Goal: Information Seeking & Learning: Learn about a topic

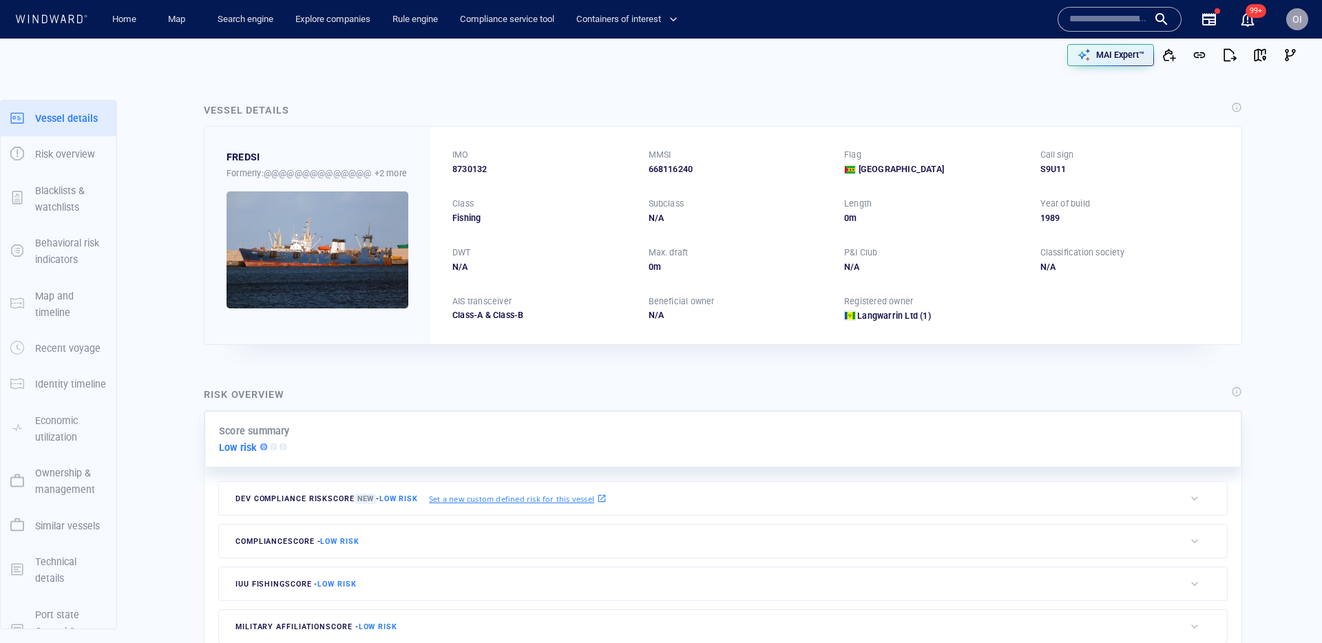
click at [1102, 7] on div at bounding box center [1119, 19] width 124 height 25
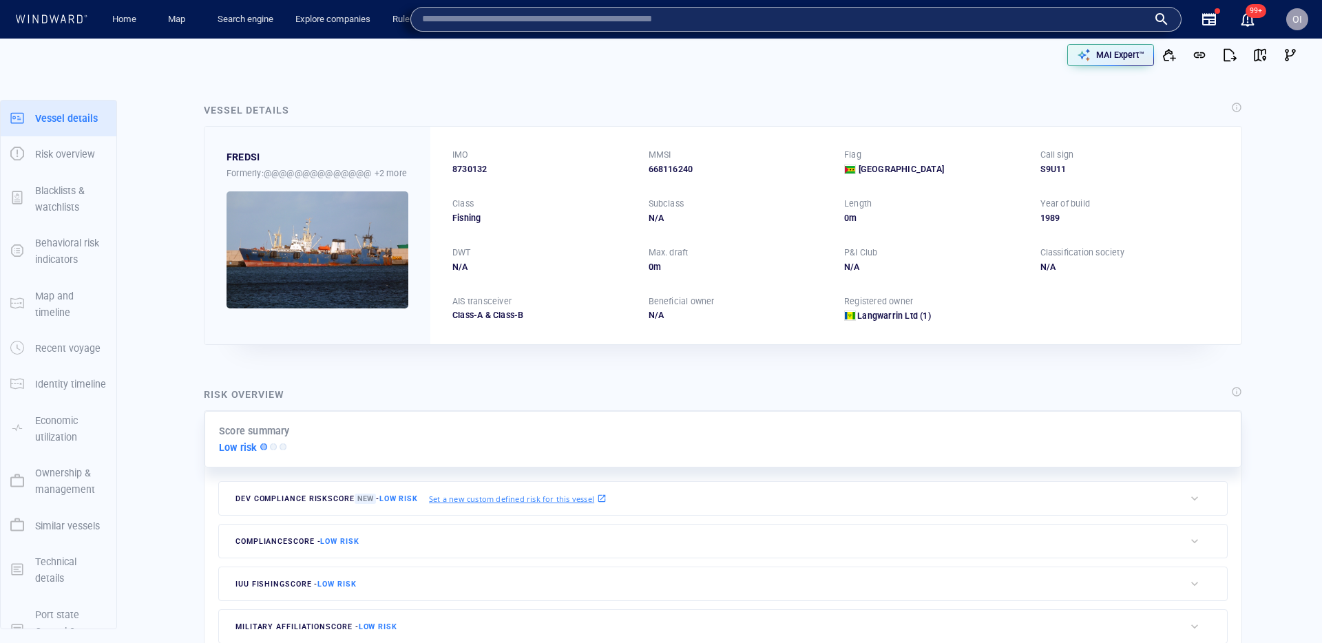
click at [1098, 21] on input "text" at bounding box center [785, 19] width 726 height 21
paste input "*******"
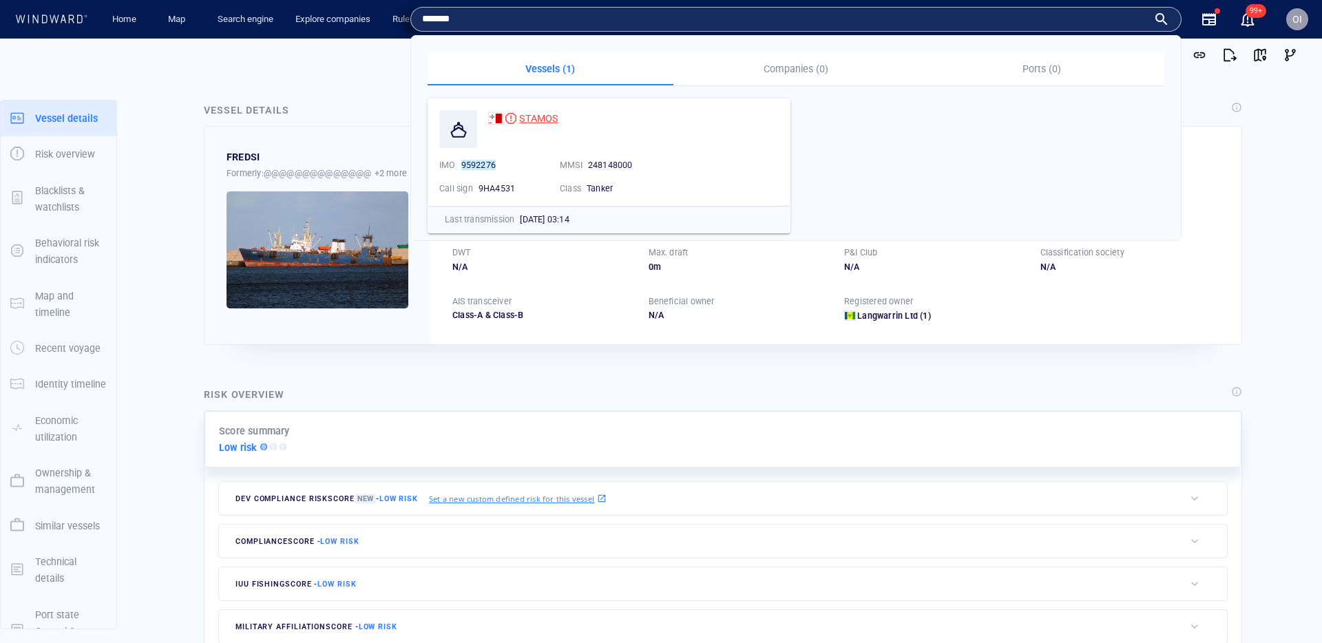
type input "*******"
click at [531, 114] on span "STAMOS" at bounding box center [538, 118] width 39 height 11
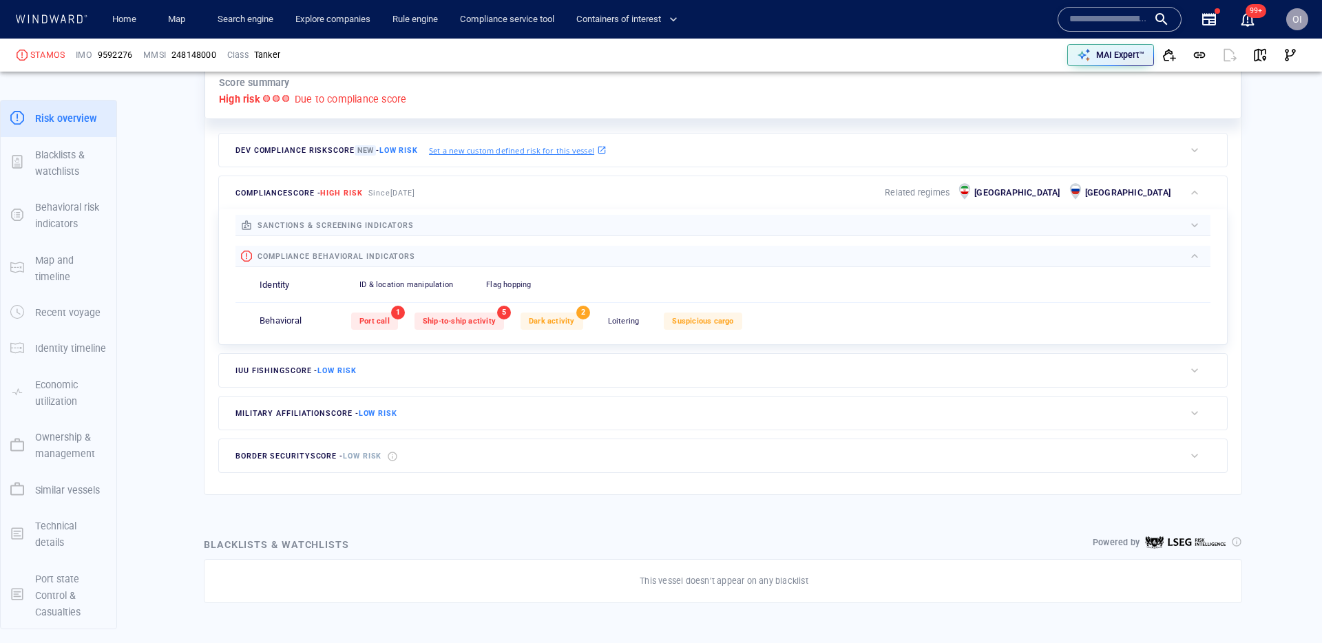
scroll to position [389, 0]
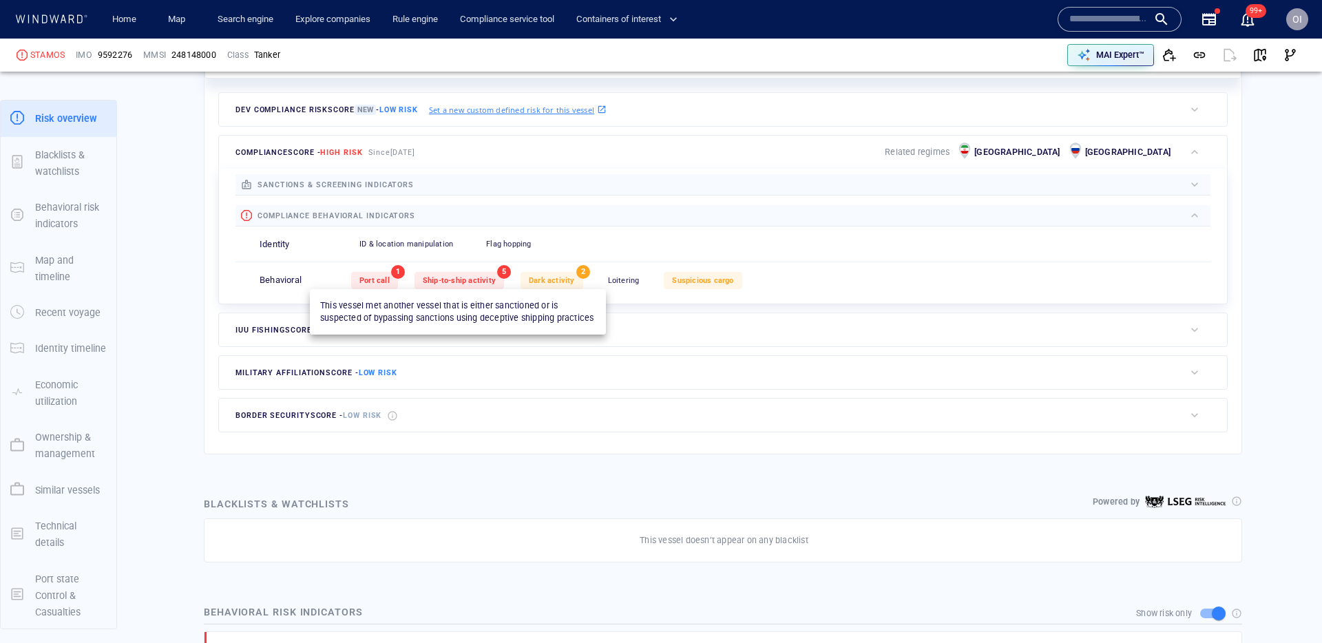
click at [455, 285] on div "Ship-to-ship activity" at bounding box center [459, 280] width 90 height 17
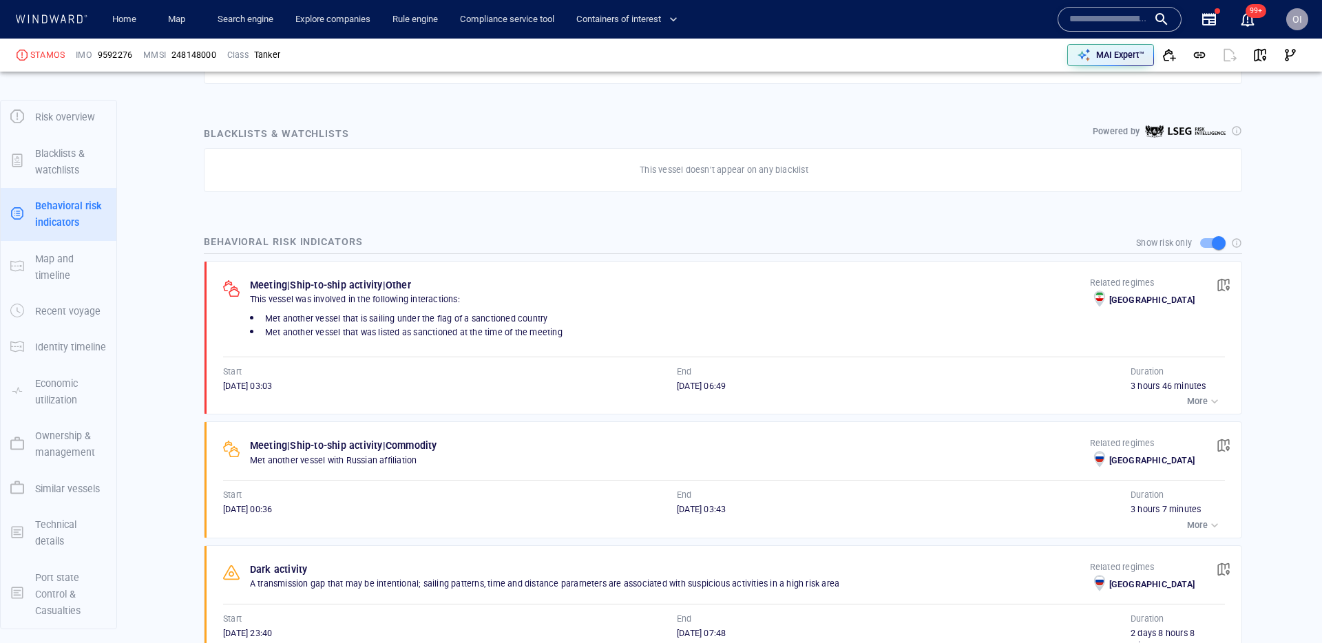
scroll to position [801, 0]
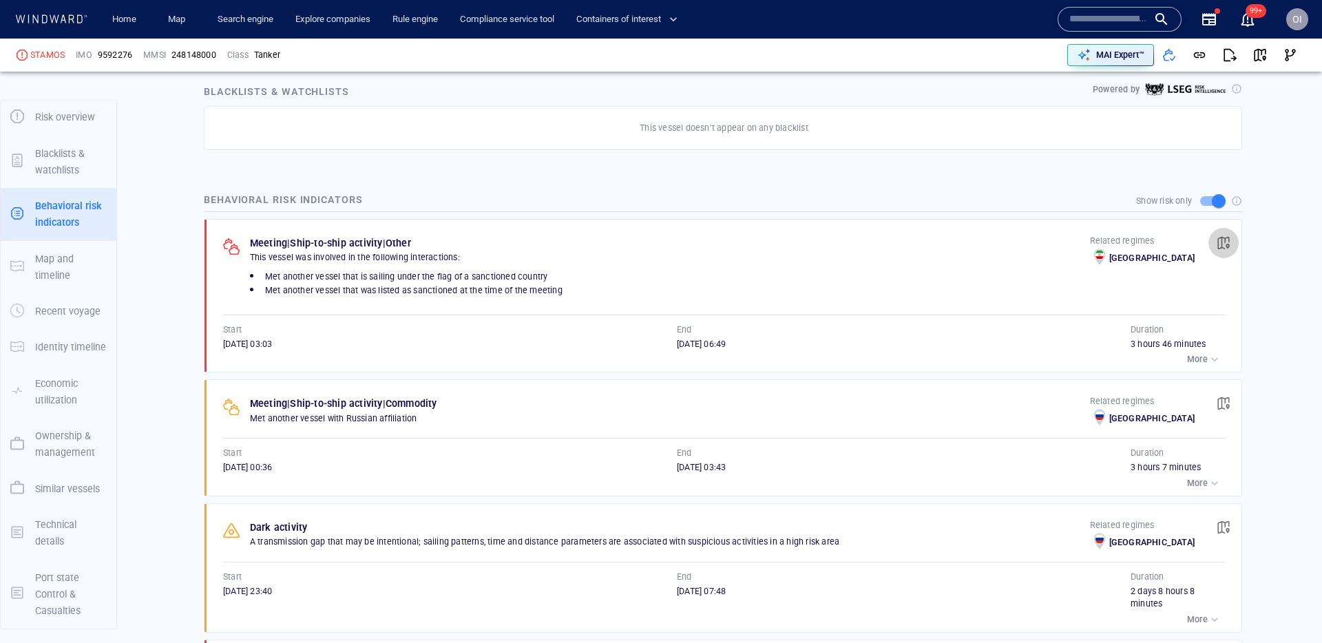
click at [1227, 242] on span "button" at bounding box center [1224, 243] width 14 height 14
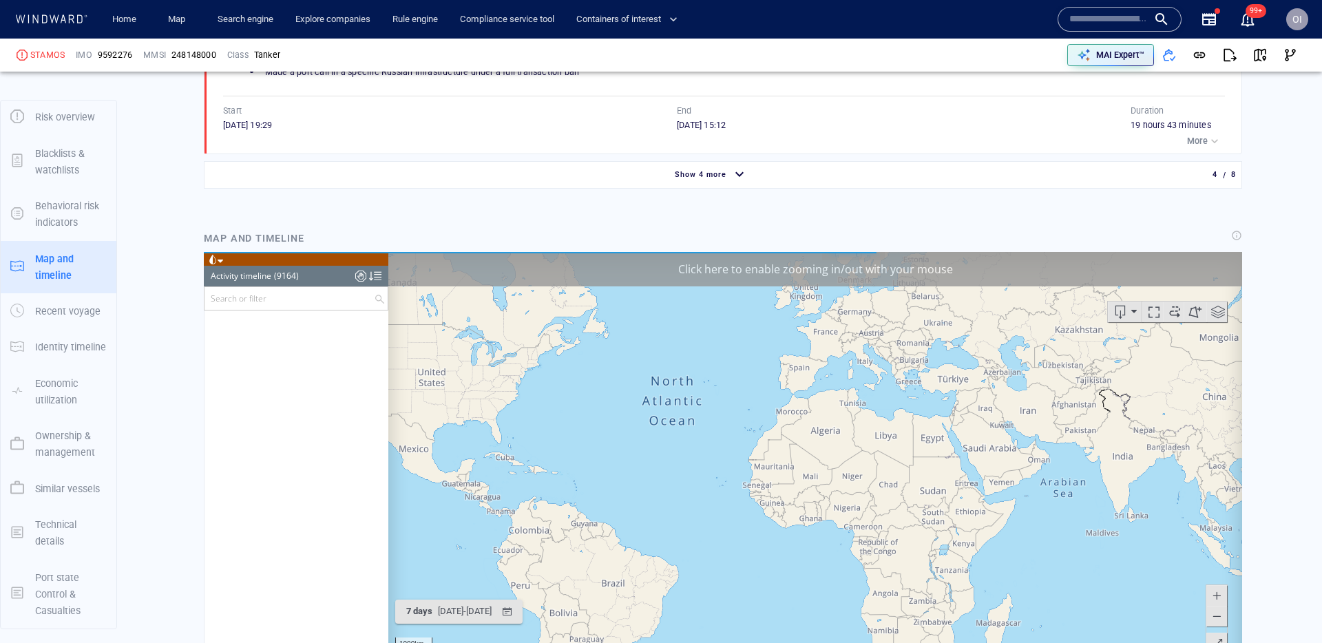
scroll to position [346322, 0]
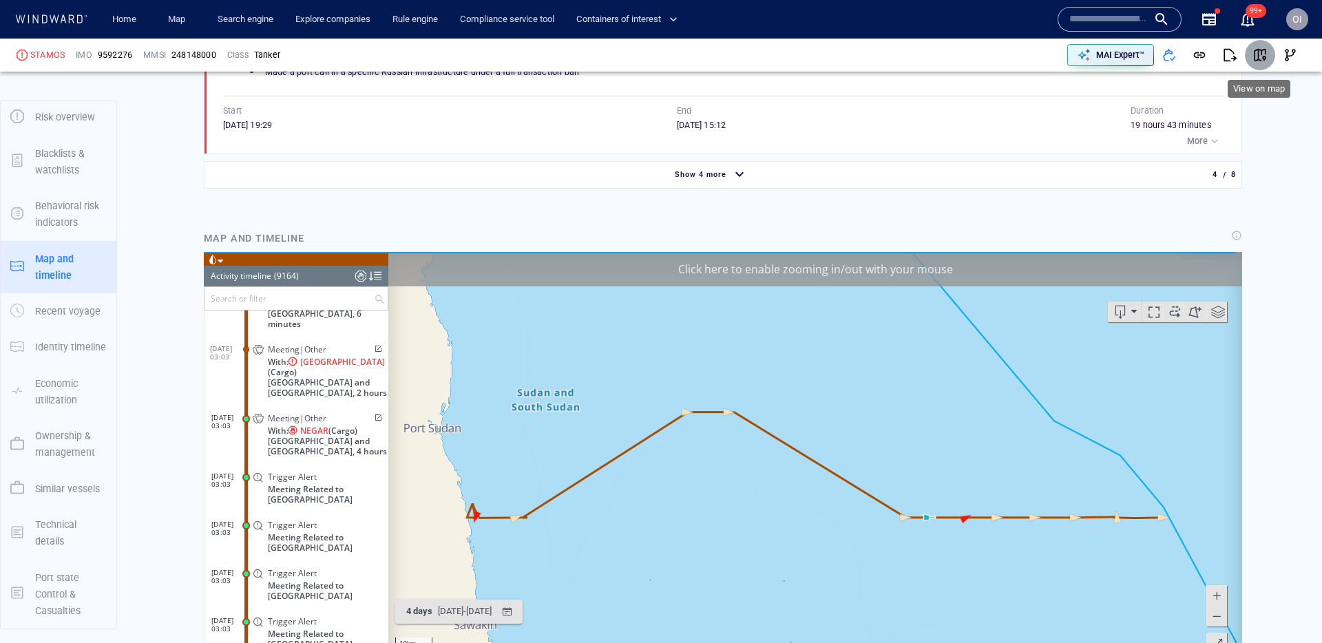
click at [1263, 57] on span "button" at bounding box center [1260, 55] width 14 height 14
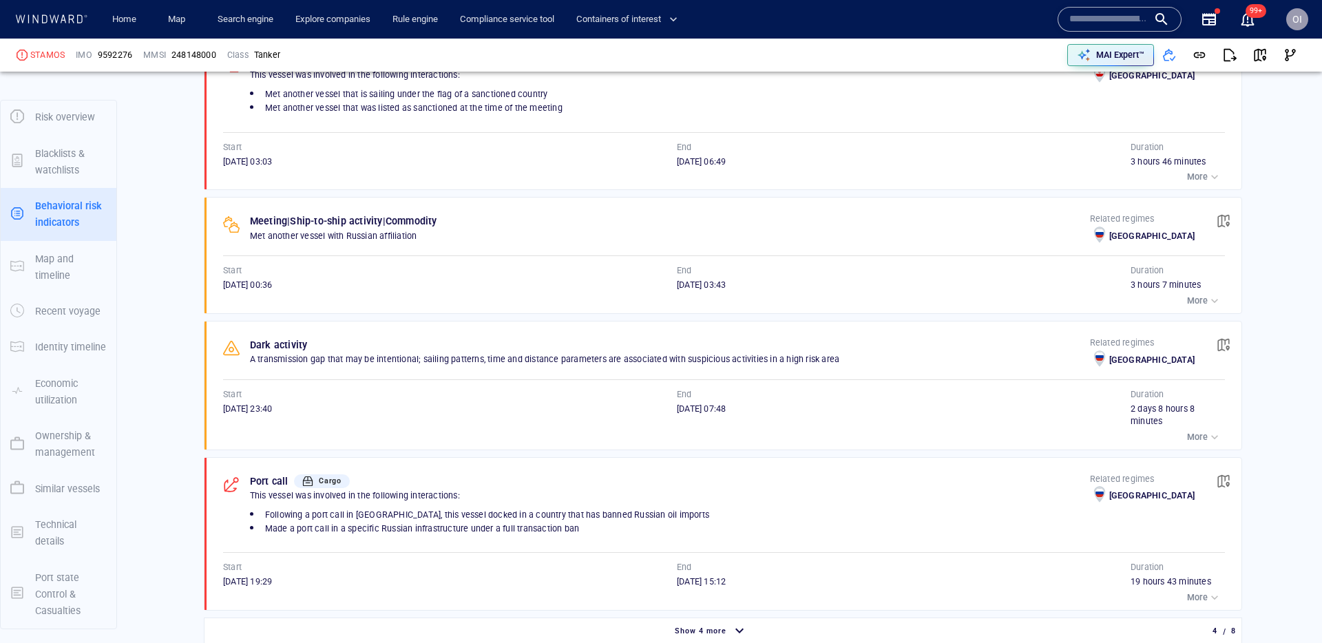
scroll to position [799, 0]
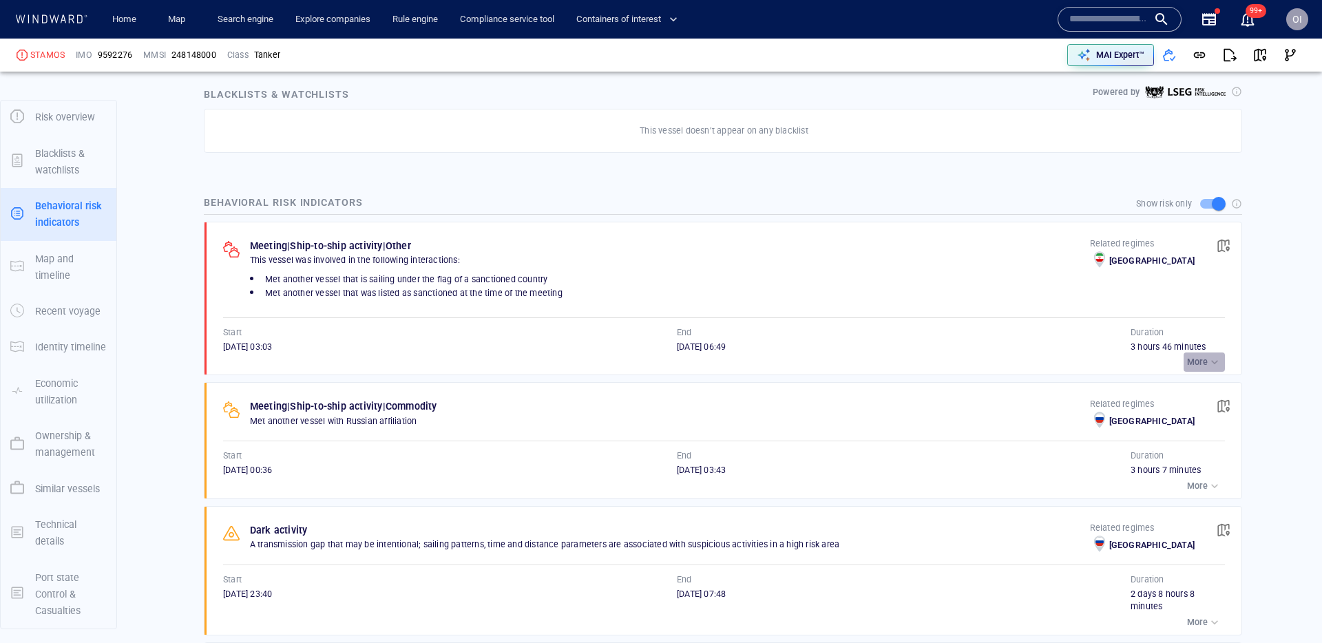
click at [1214, 360] on div "button" at bounding box center [1215, 362] width 14 height 14
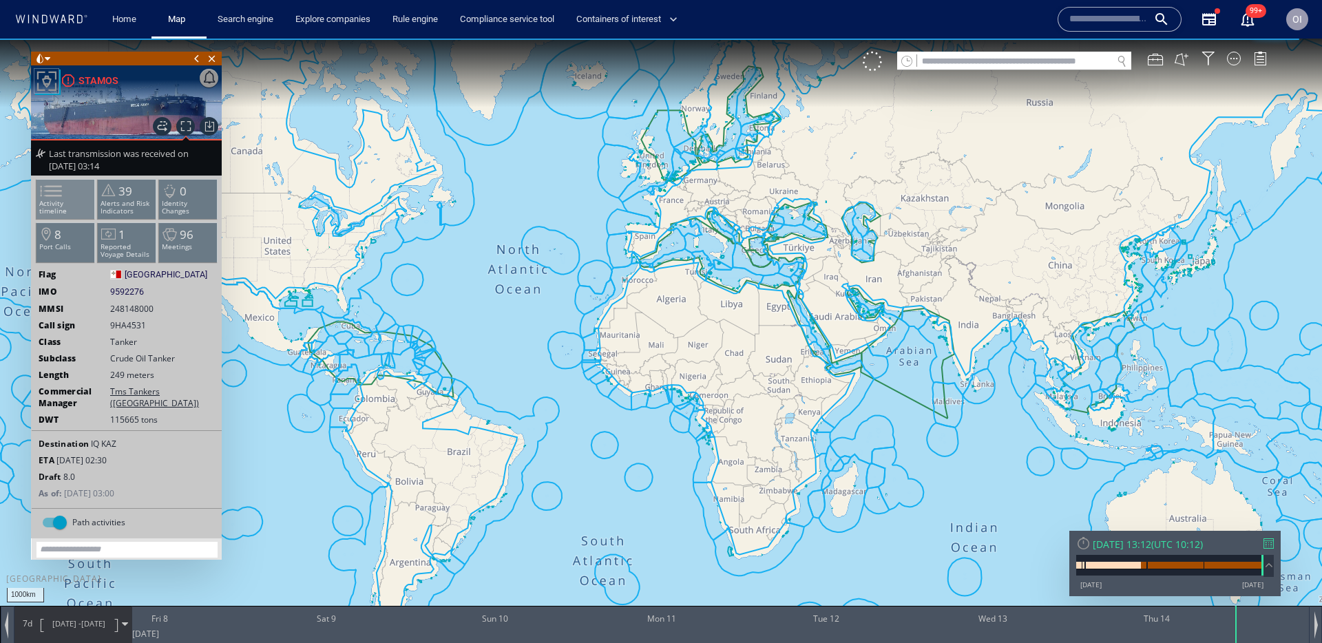
click at [53, 198] on span at bounding box center [42, 191] width 21 height 20
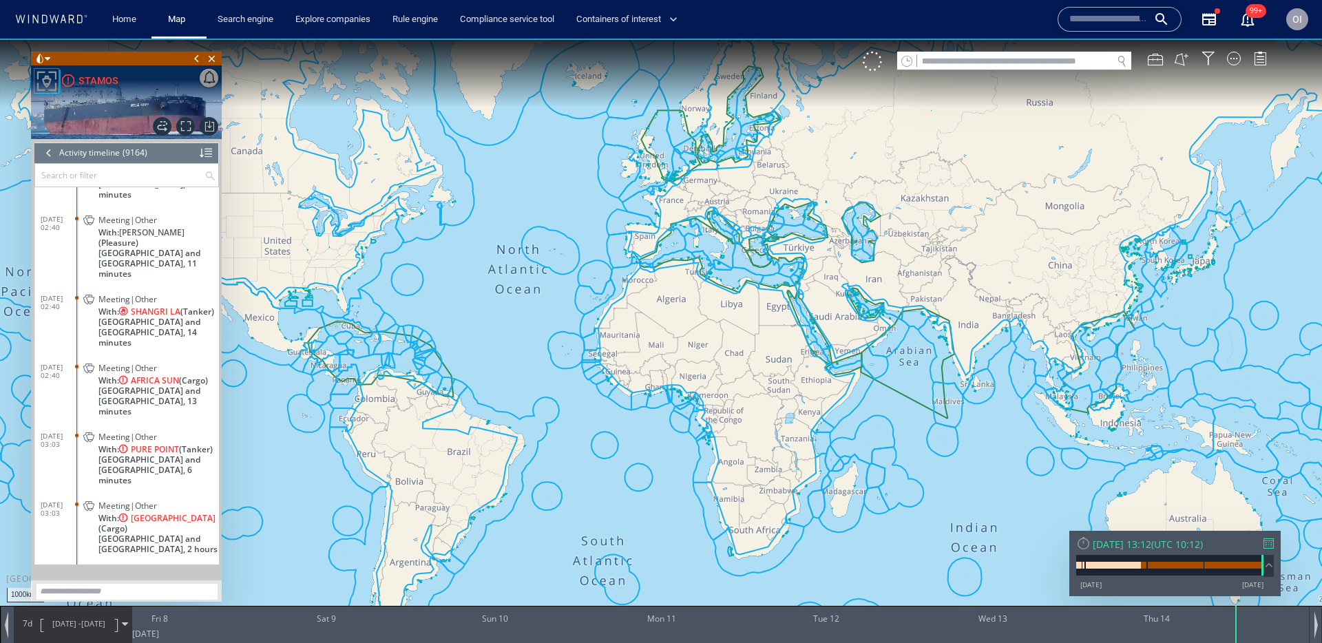
scroll to position [346174, 0]
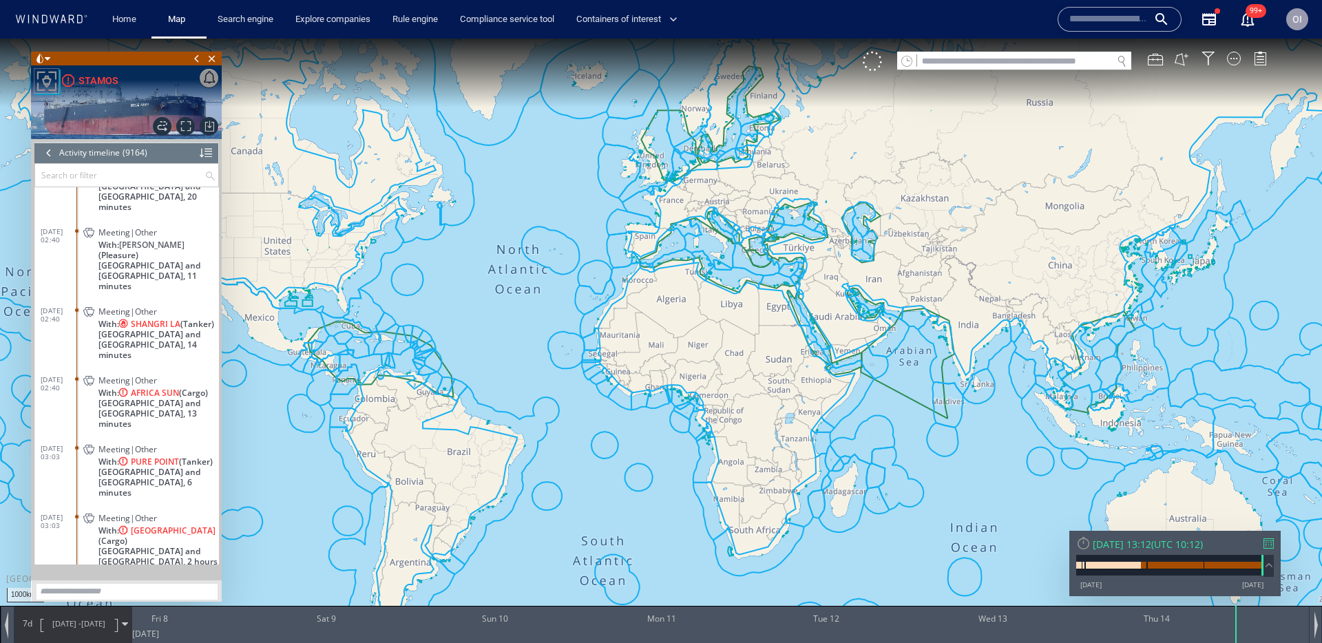
click at [186, 582] on div "Meeting|Other" at bounding box center [155, 587] width 115 height 10
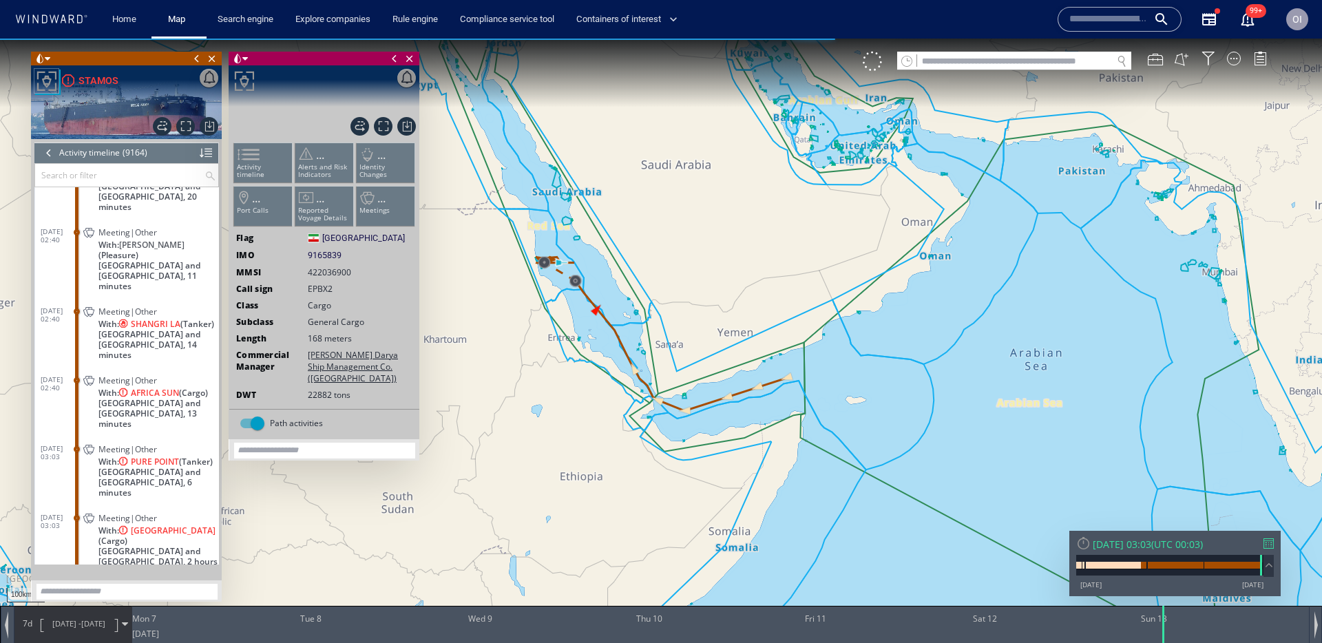
scroll to position [346322, 0]
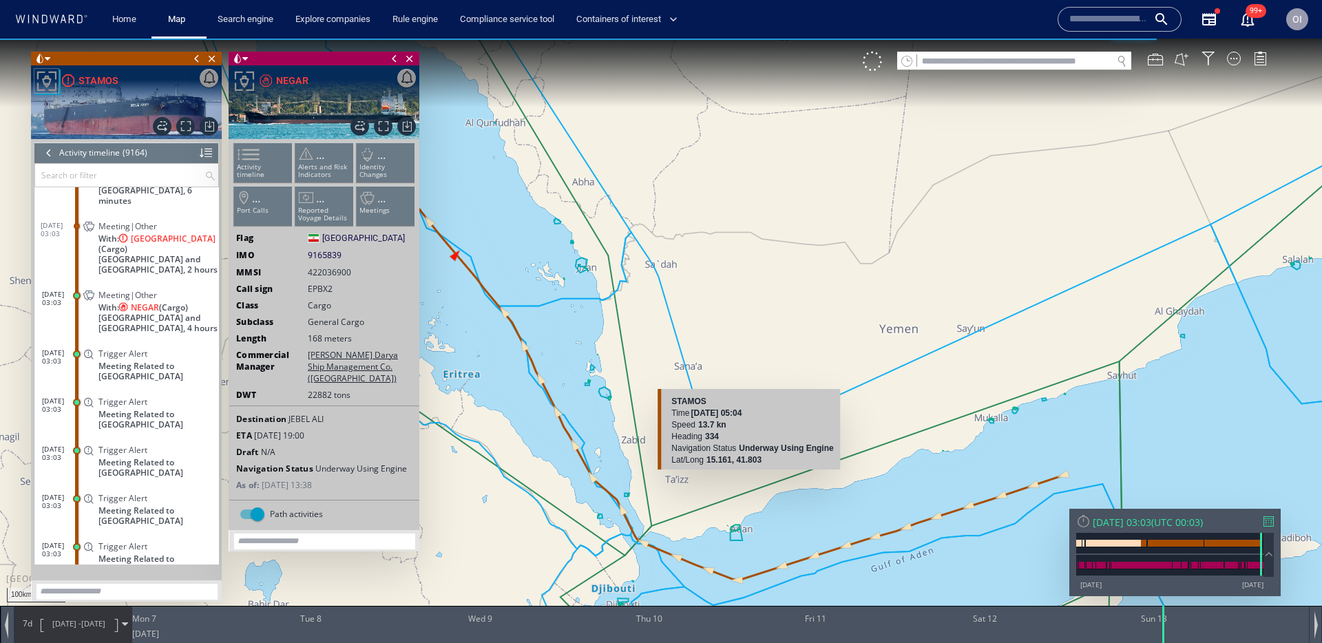
drag, startPoint x: 538, startPoint y: 364, endPoint x: 792, endPoint y: 497, distance: 286.4
click at [792, 497] on div "100km © Mapbox © OpenStreetMap Improve this map STAMOS Time 09 July 2025 05:04 …" at bounding box center [661, 334] width 1322 height 591
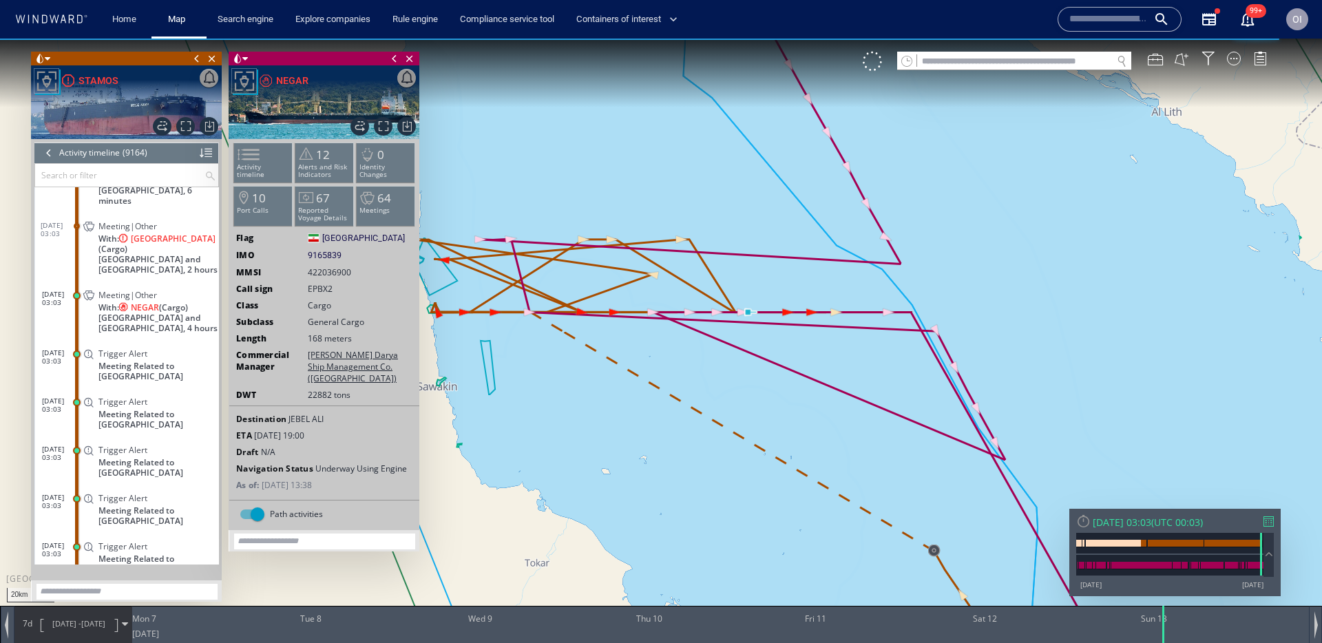
drag, startPoint x: 582, startPoint y: 284, endPoint x: 707, endPoint y: 361, distance: 146.5
click at [707, 361] on canvas "Map" at bounding box center [661, 334] width 1322 height 591
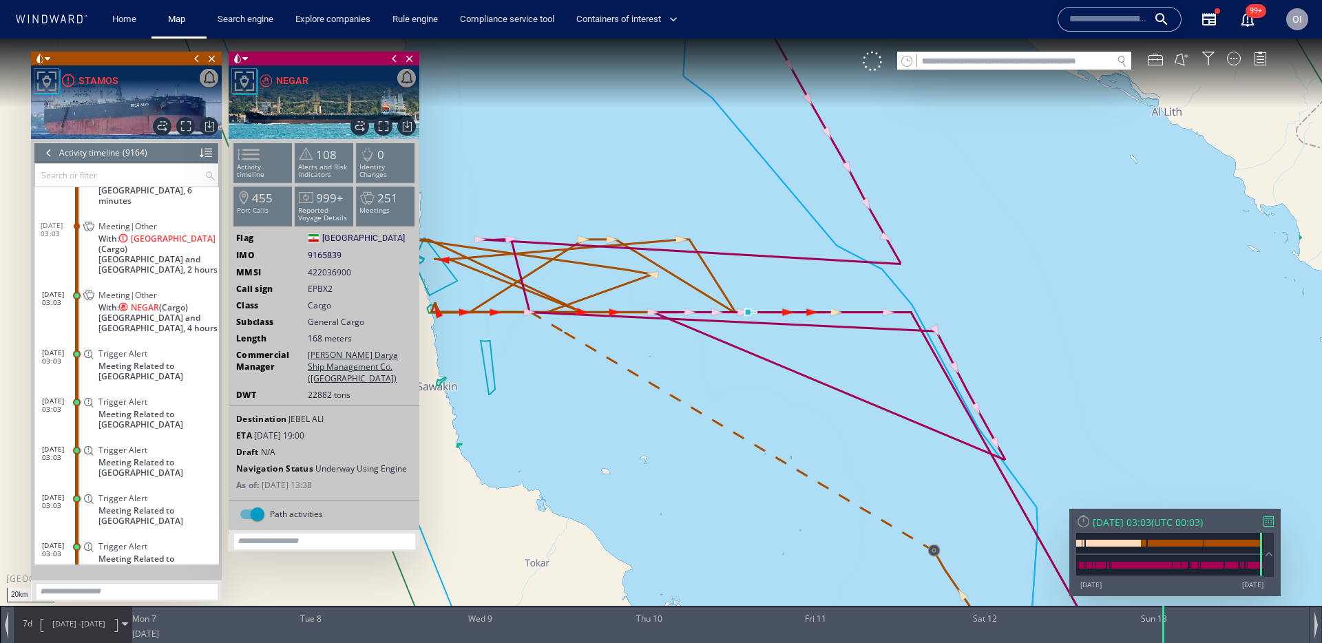
click at [1132, 21] on input "text" at bounding box center [1108, 19] width 78 height 21
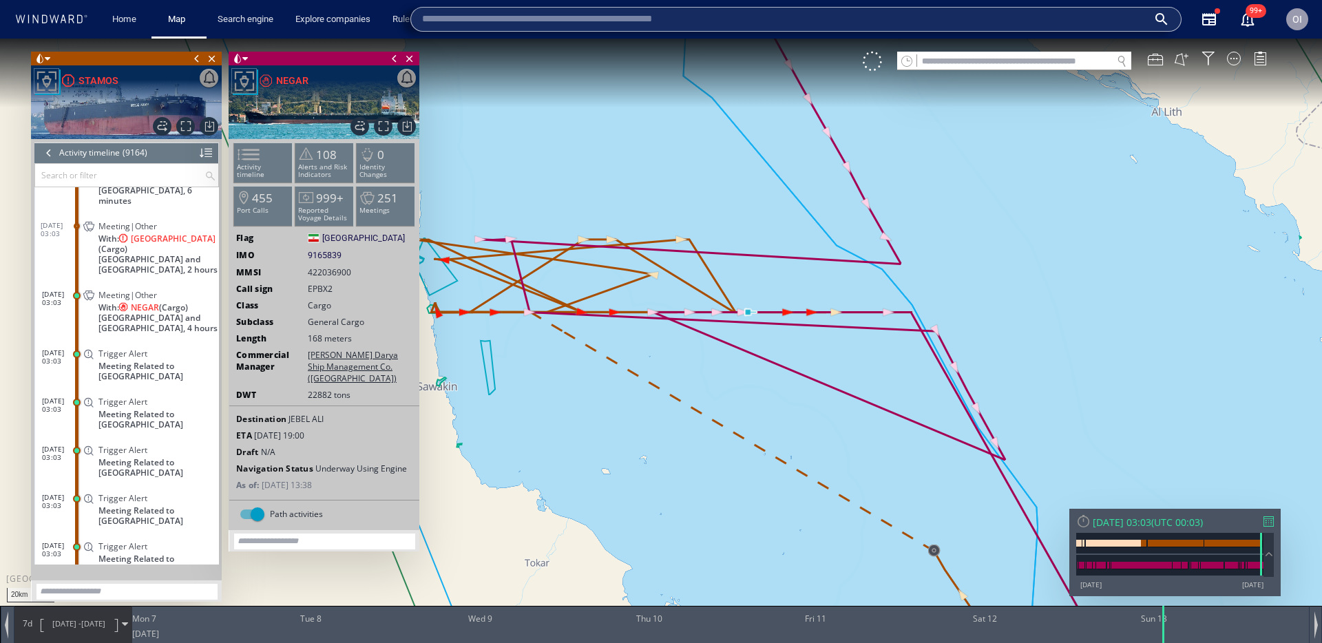
paste input "*******"
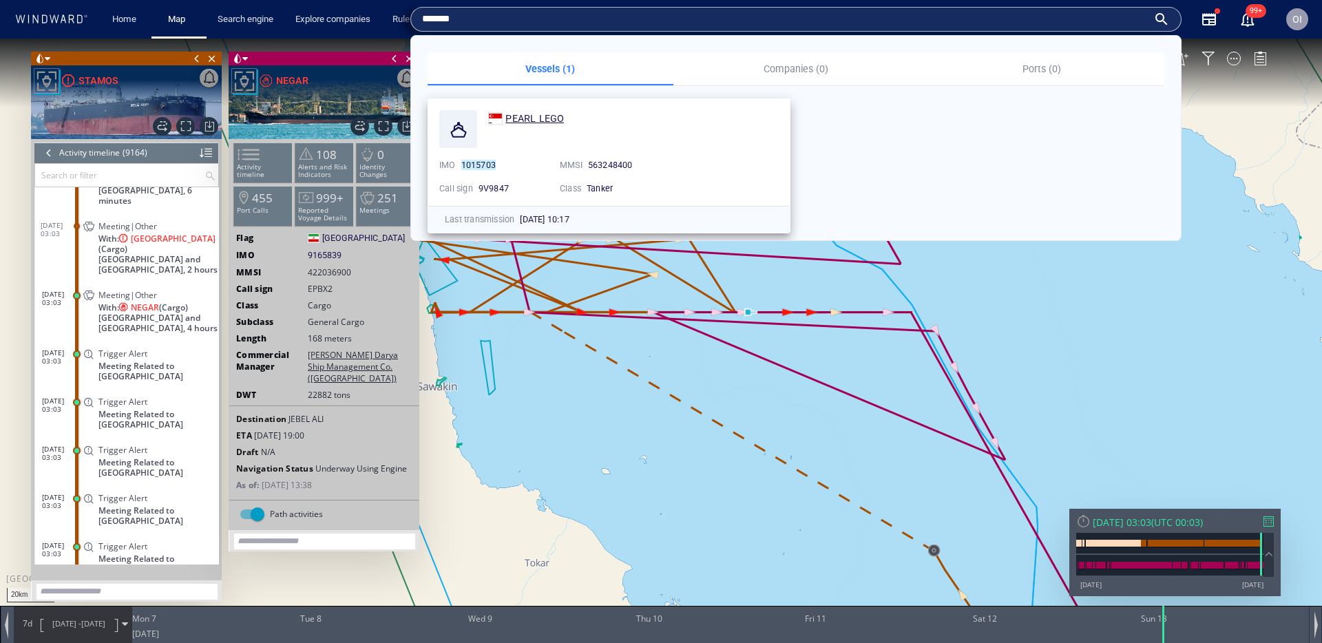
type input "*******"
click at [549, 113] on span "PEARL LEGO" at bounding box center [534, 118] width 59 height 11
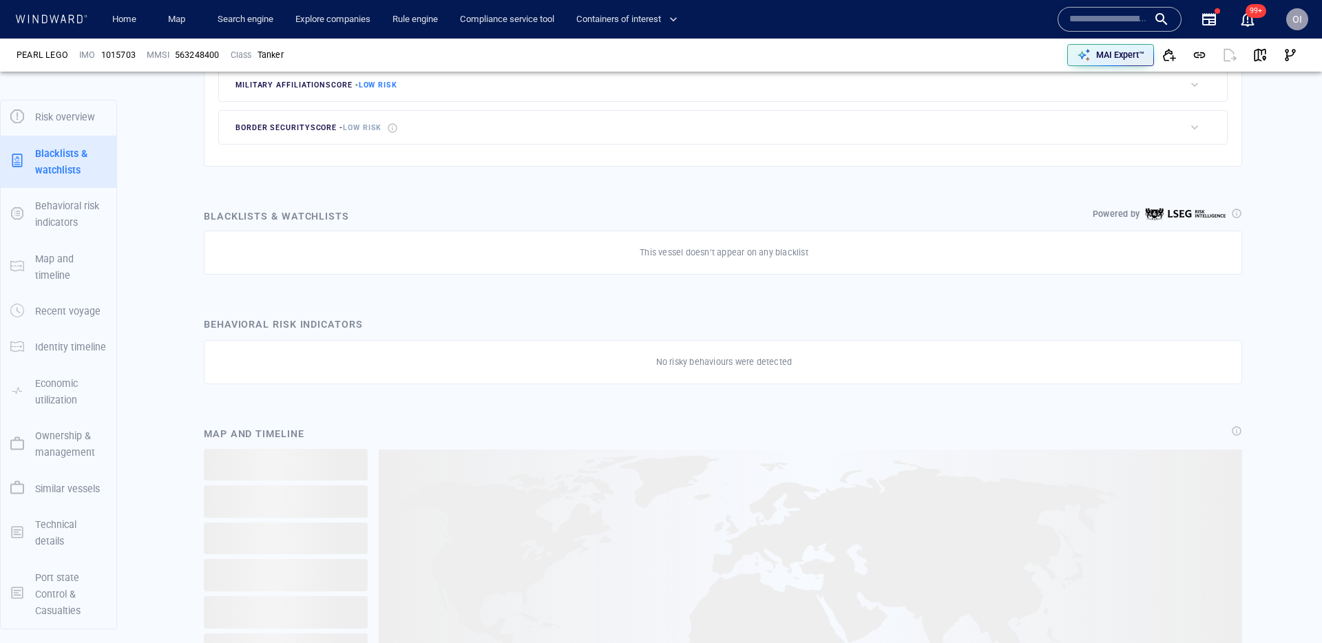
scroll to position [520, 0]
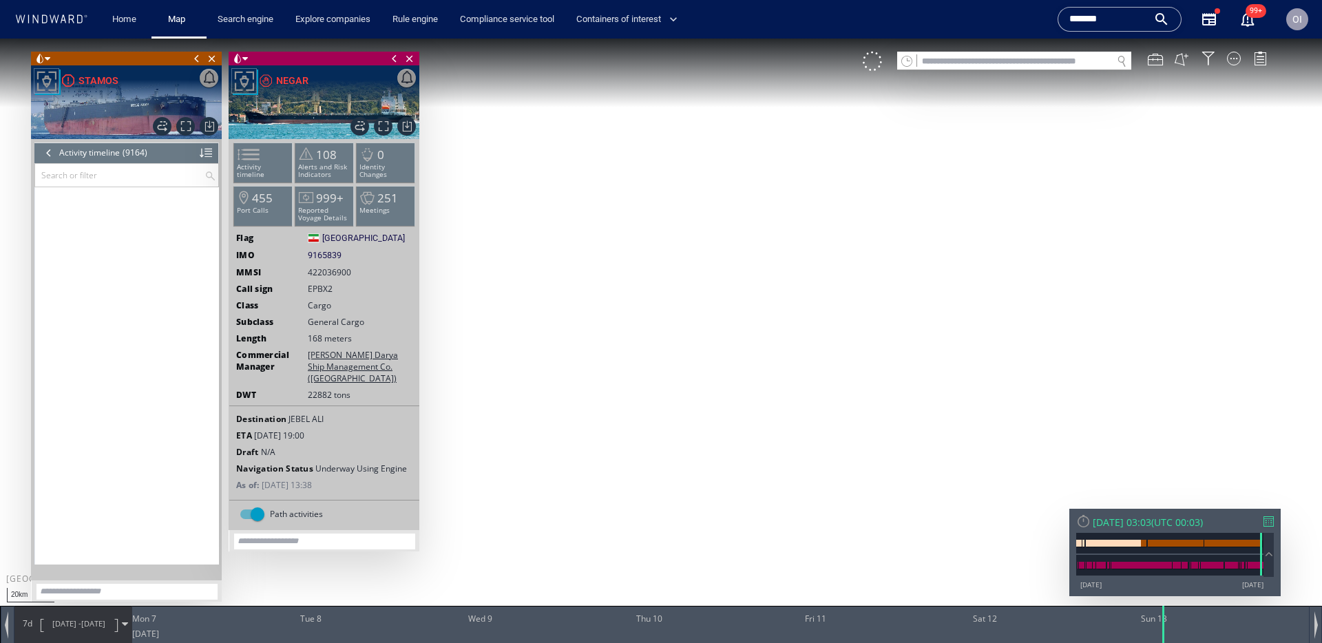
scroll to position [346322, 0]
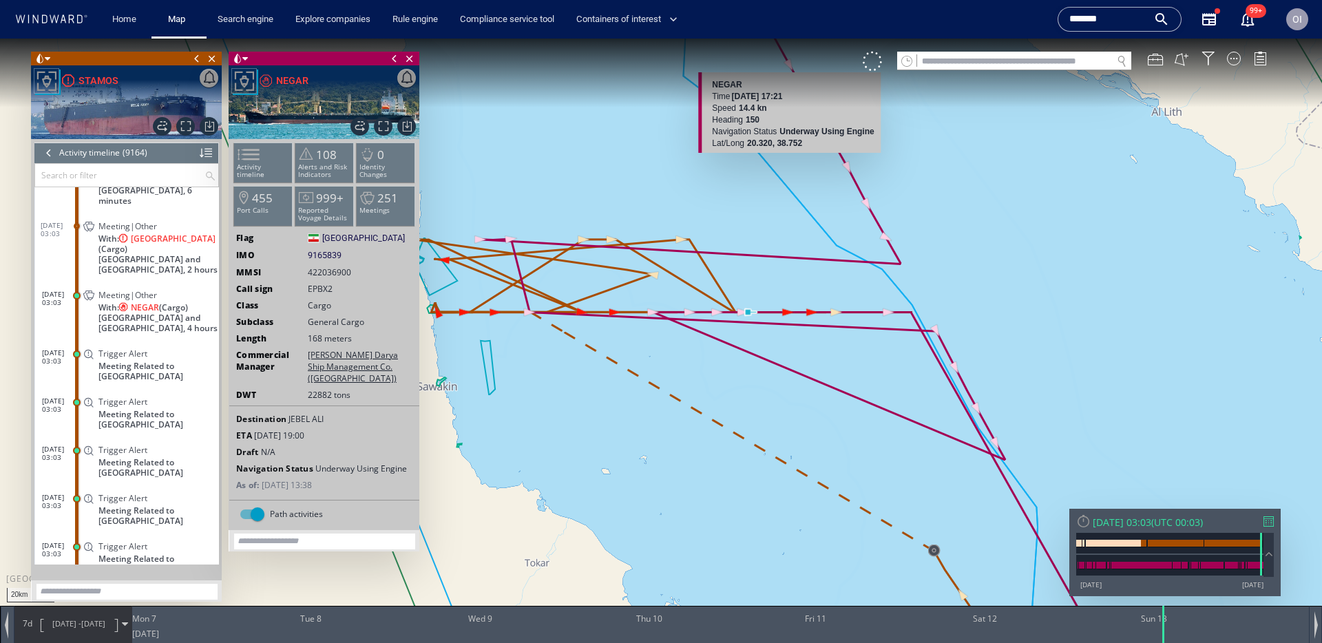
click at [1119, 18] on input "*******" at bounding box center [1108, 19] width 78 height 21
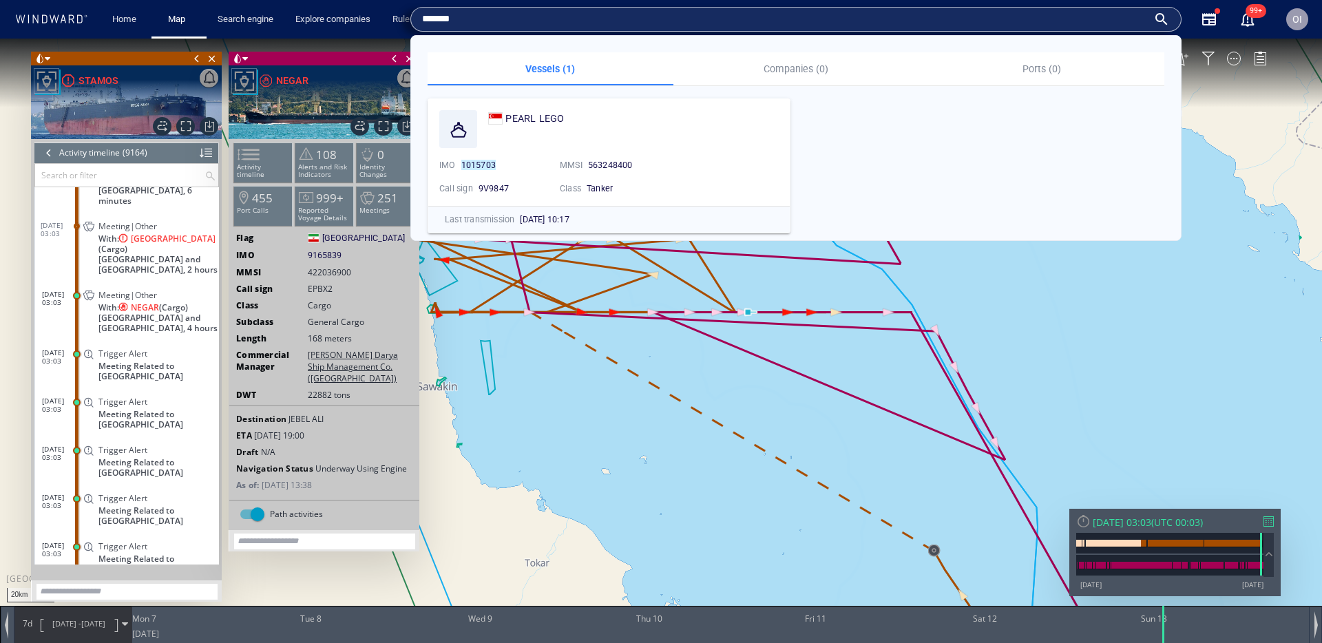
click at [1063, 19] on input "*******" at bounding box center [785, 19] width 726 height 21
paste input "text"
type input "*******"
click at [528, 116] on span "KOTA NALURI" at bounding box center [550, 118] width 63 height 11
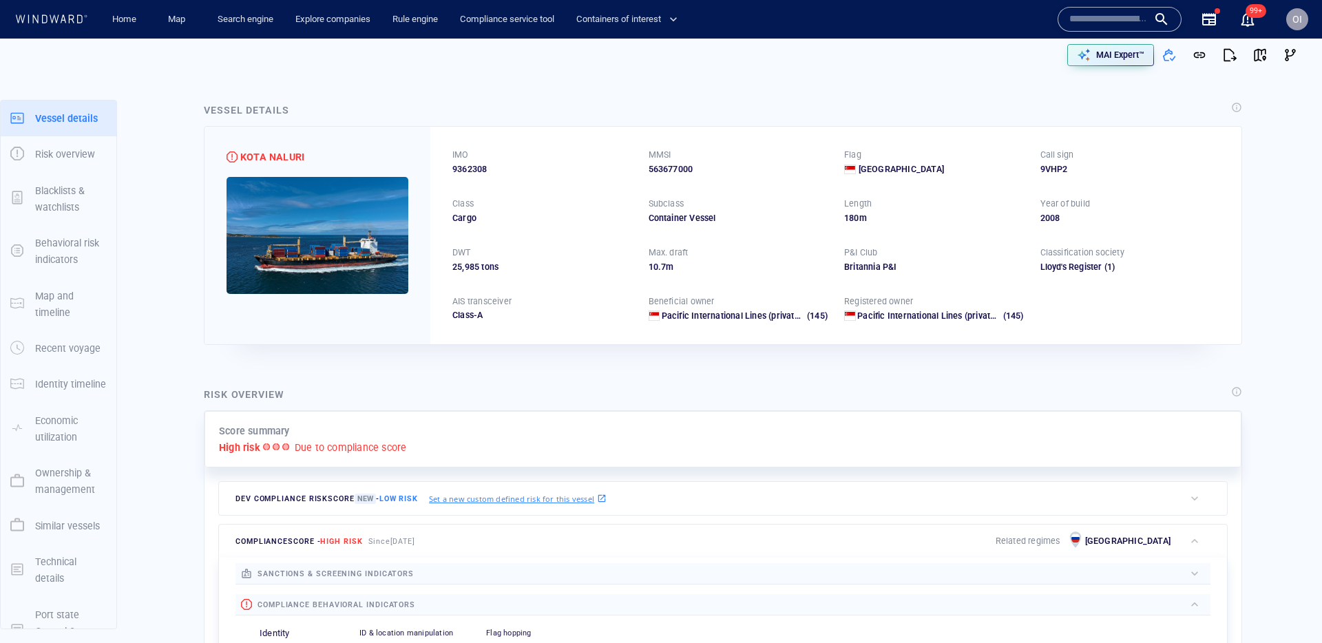
click at [1128, 28] on input "text" at bounding box center [1108, 19] width 78 height 21
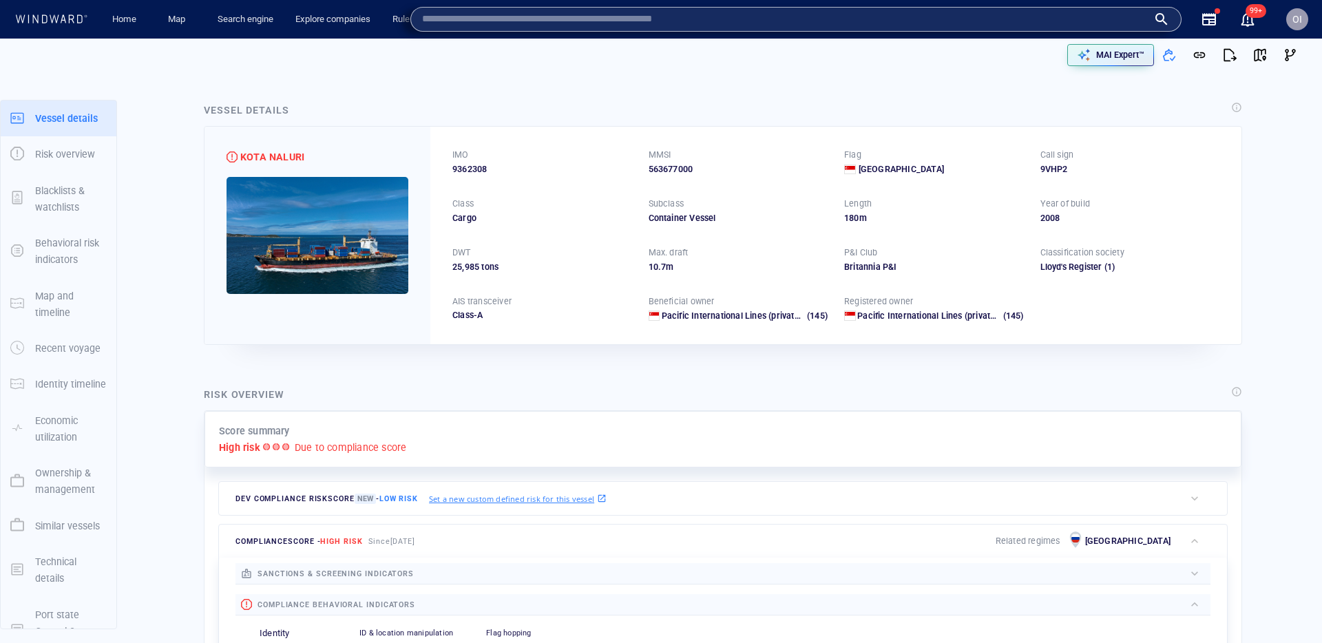
paste input "*******"
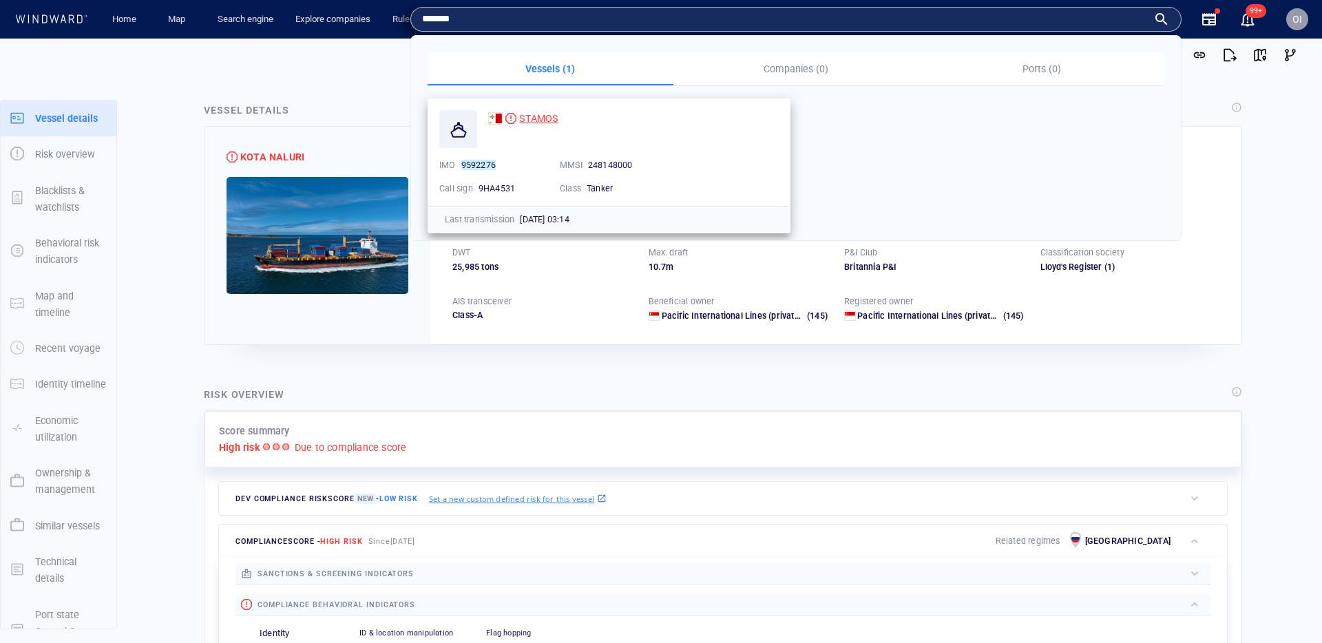
type input "*******"
click at [554, 123] on span "STAMOS" at bounding box center [538, 118] width 39 height 11
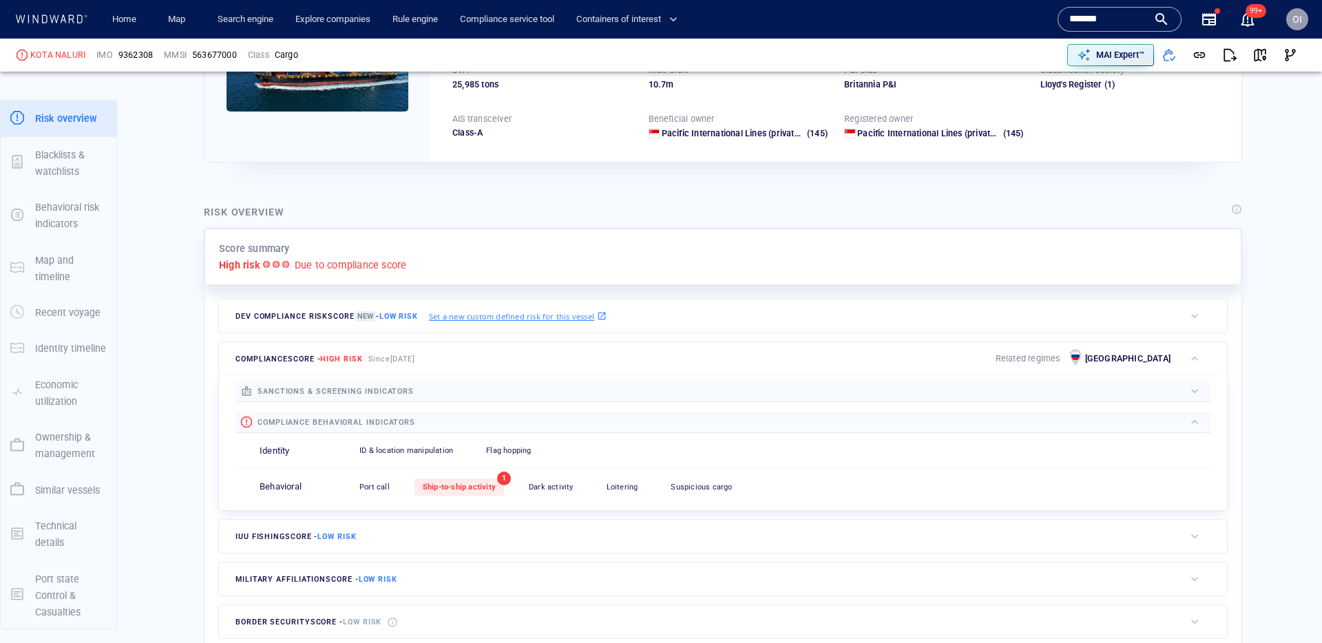
scroll to position [501, 0]
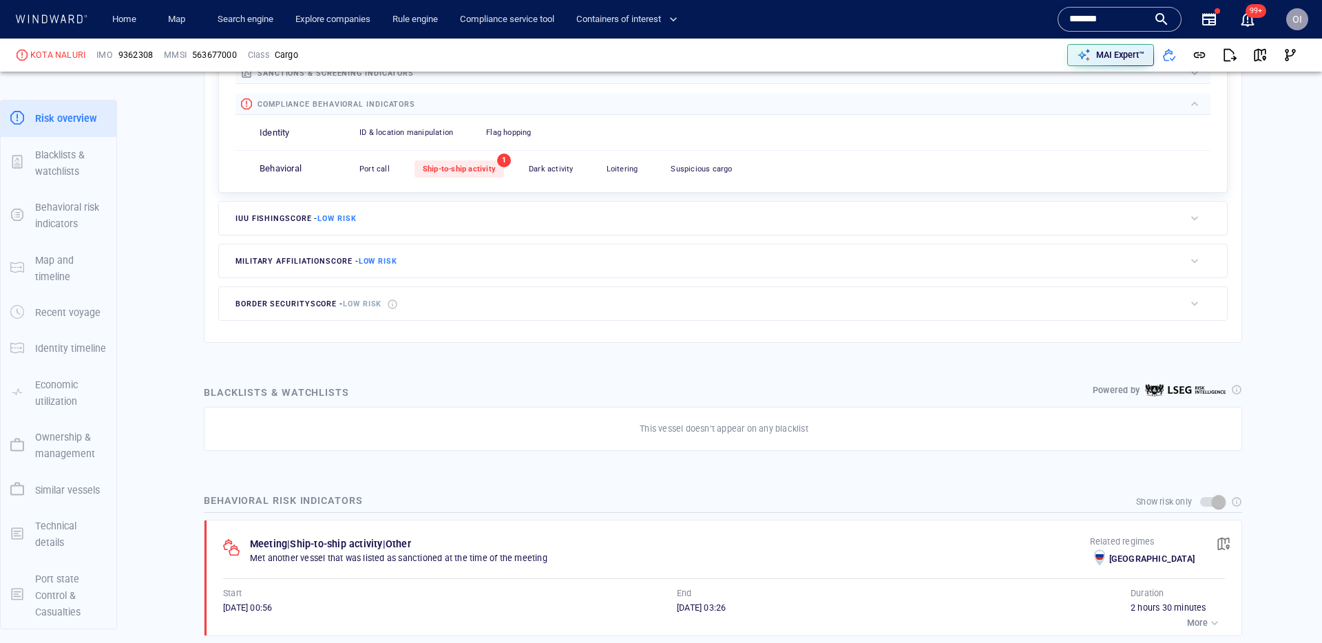
click at [483, 173] on span "Ship-to-ship activity" at bounding box center [459, 169] width 73 height 9
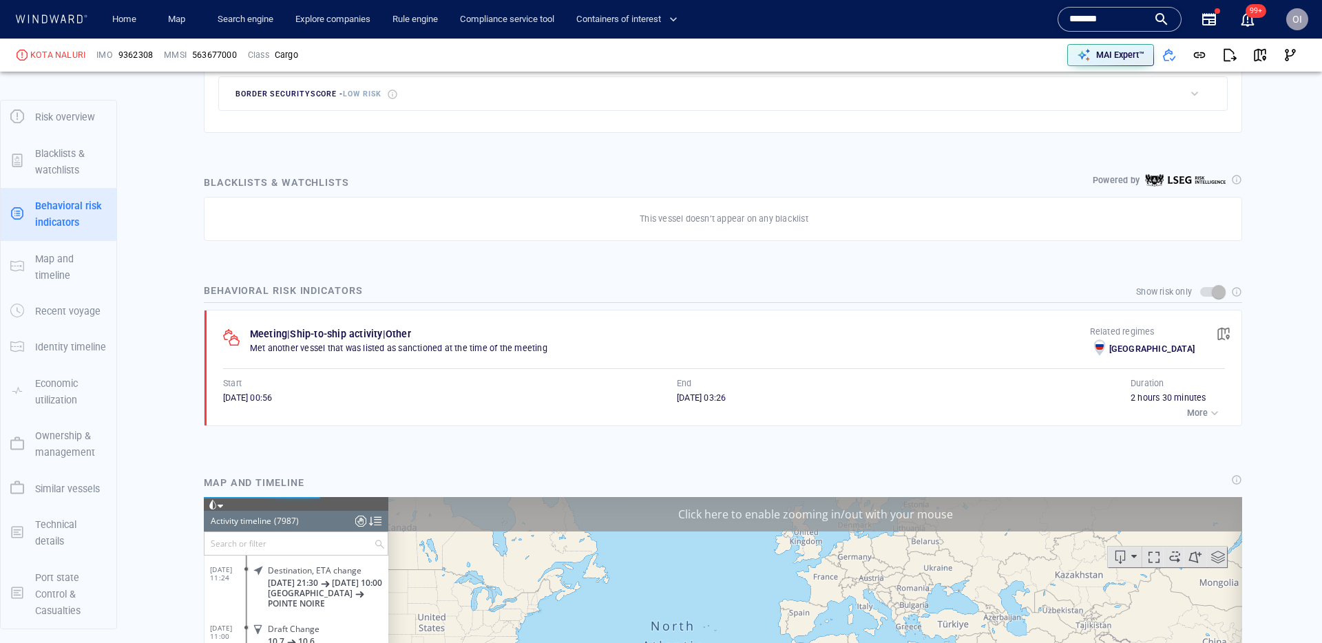
scroll to position [302069, 0]
click at [1201, 416] on p "More" at bounding box center [1197, 413] width 21 height 12
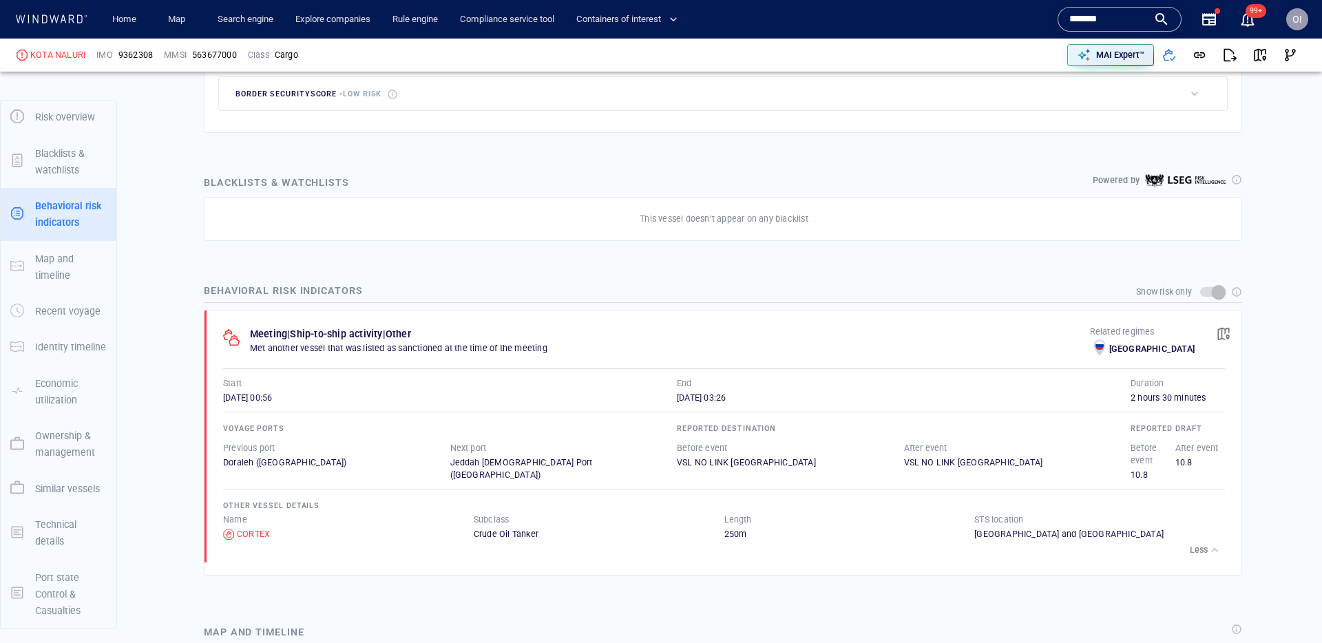
scroll to position [718, 0]
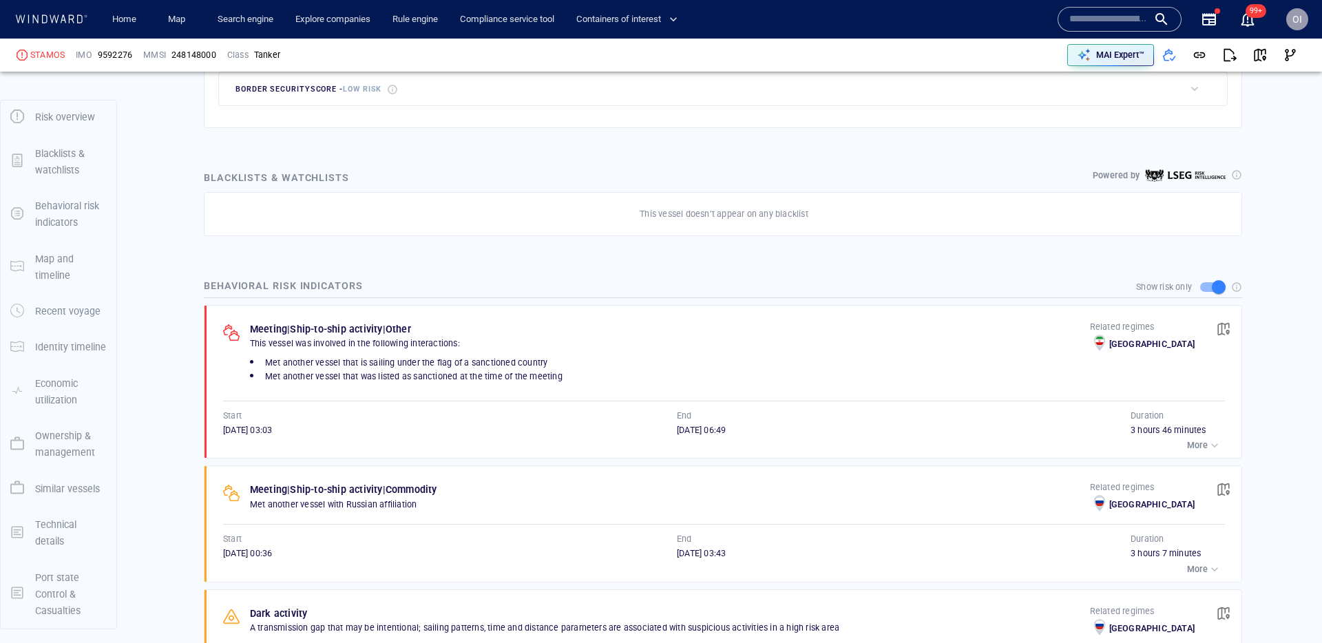
scroll to position [724, 0]
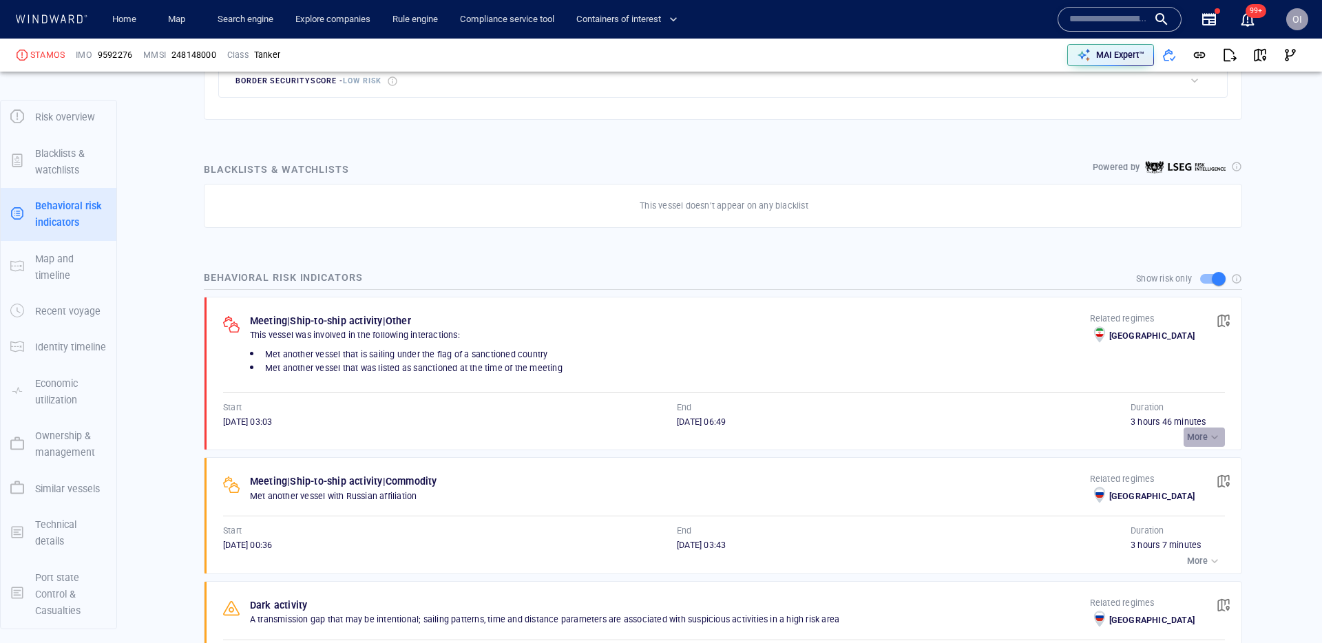
click at [1198, 439] on p "More" at bounding box center [1197, 437] width 21 height 12
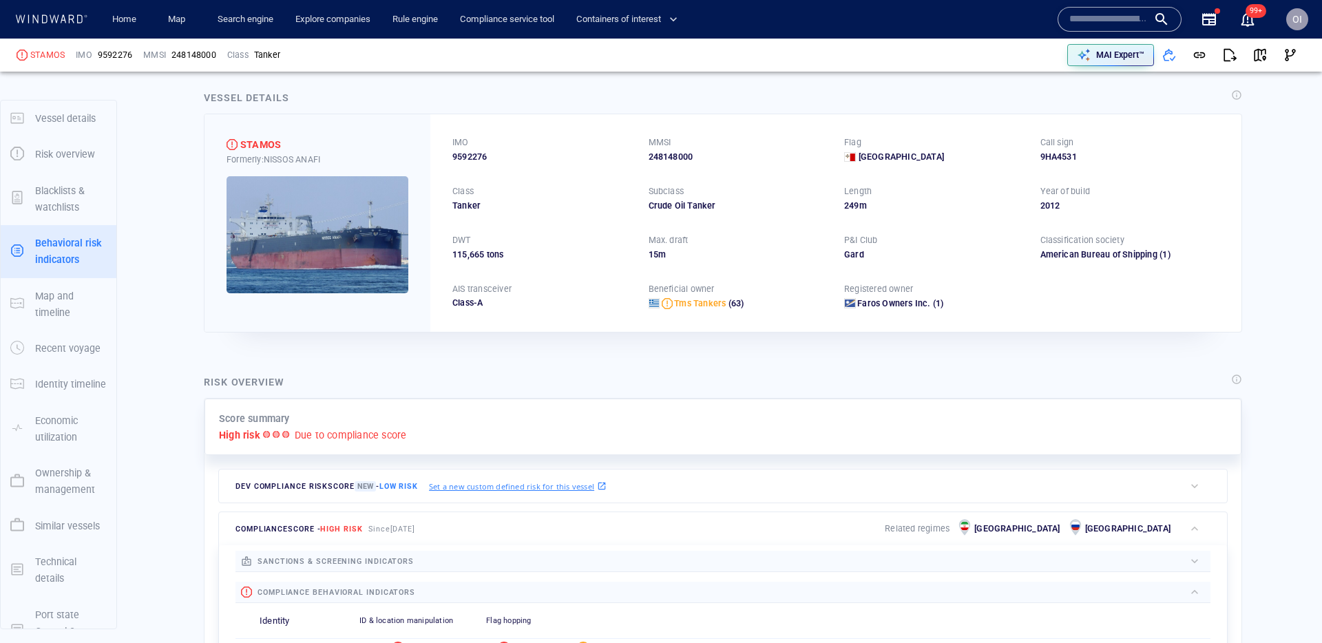
scroll to position [0, 0]
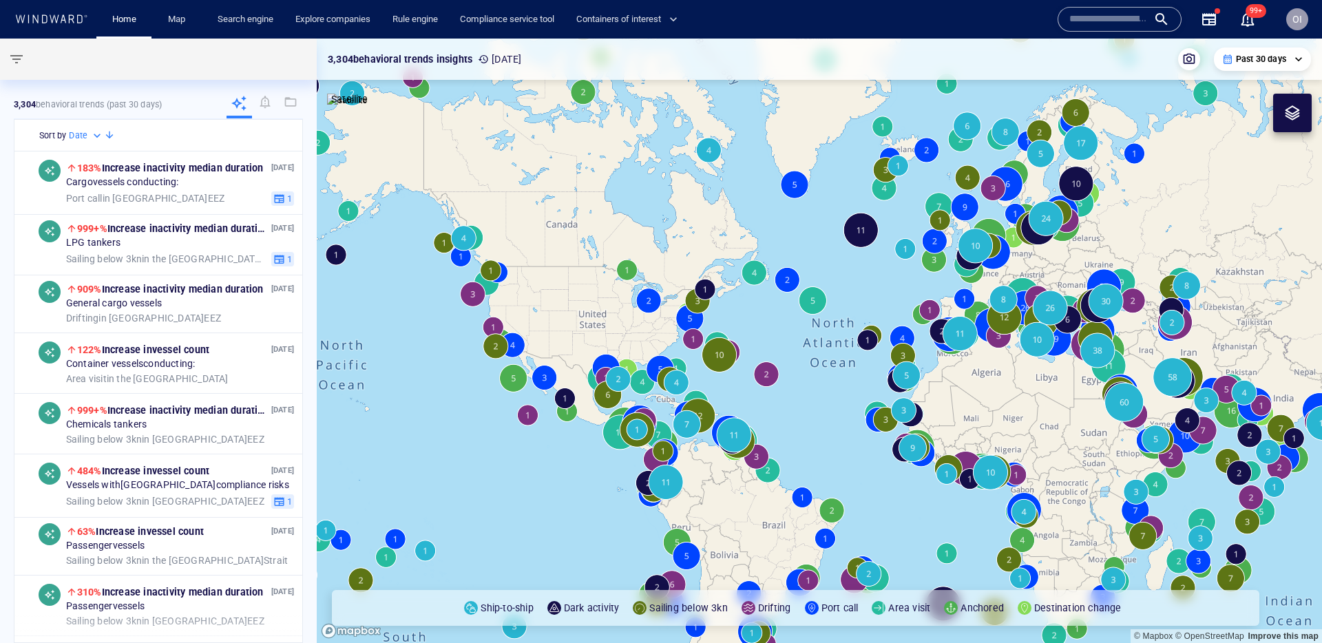
click at [1095, 23] on input "text" at bounding box center [1108, 19] width 78 height 21
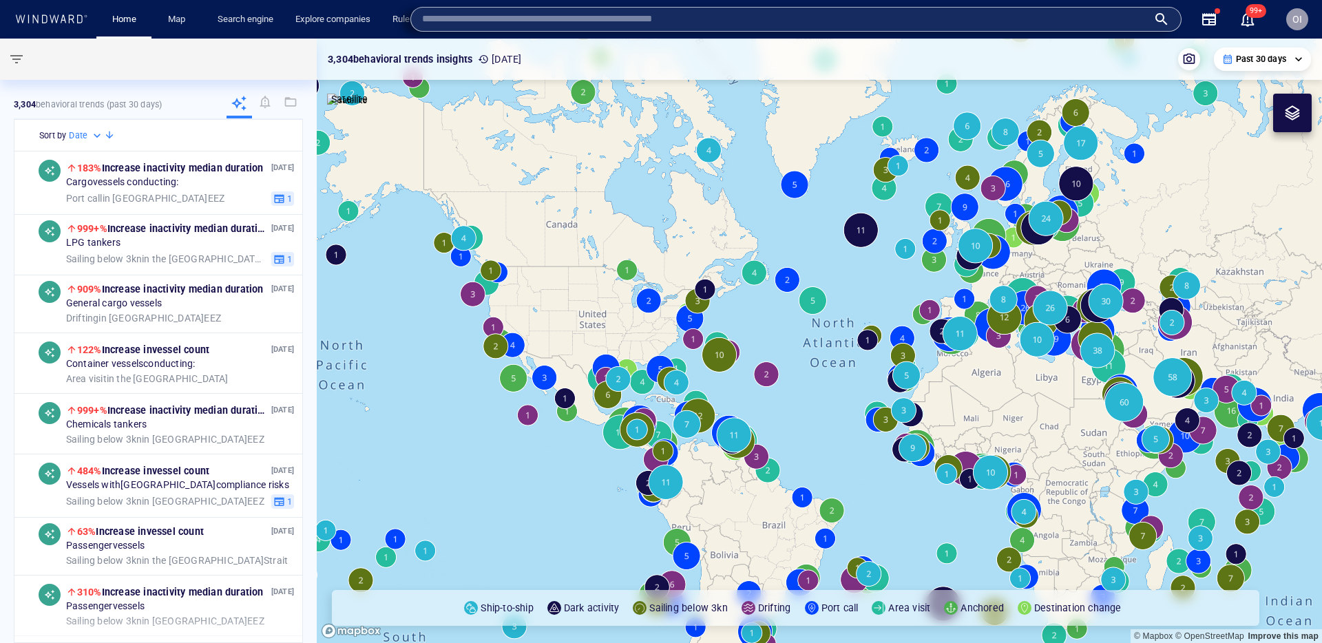
paste input "*******"
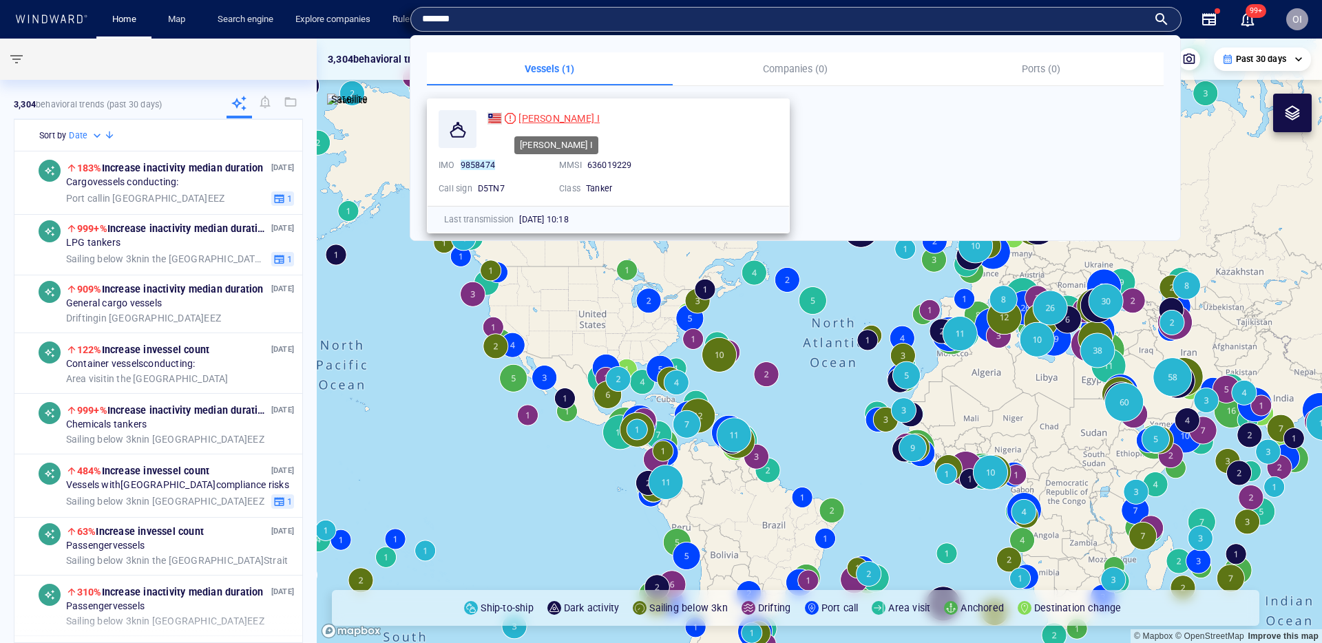
type input "*******"
click at [533, 120] on span "[PERSON_NAME] I" at bounding box center [558, 118] width 81 height 11
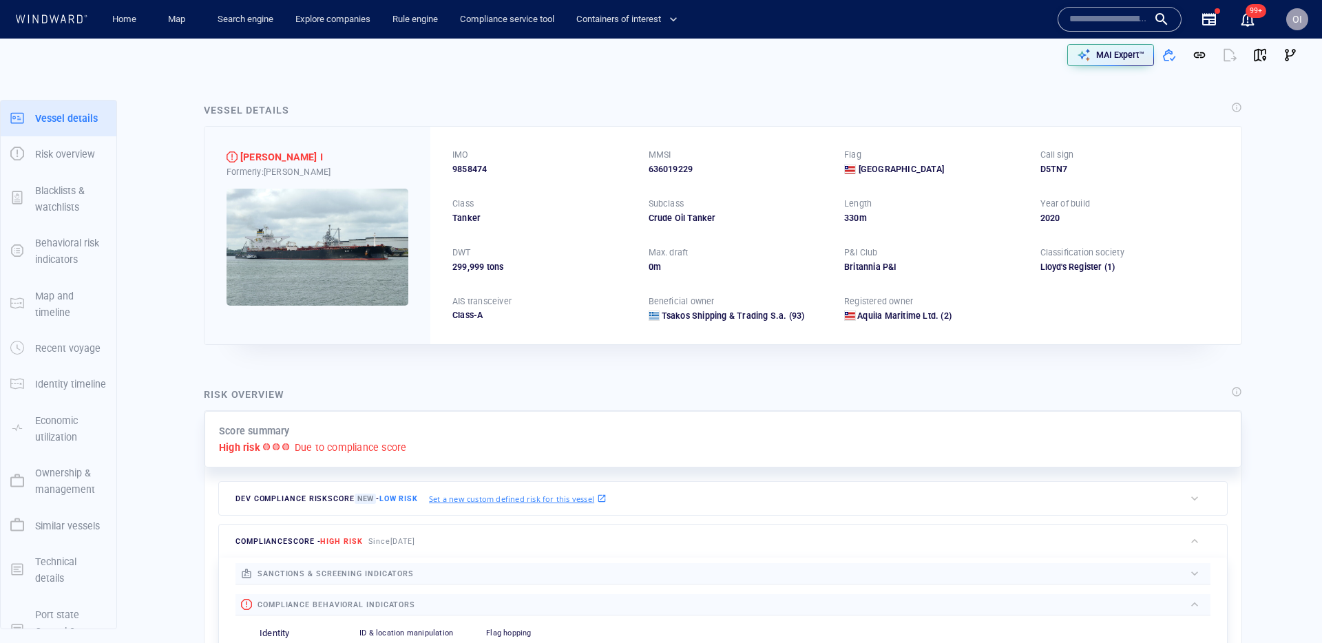
click at [516, 398] on div "Risk overview" at bounding box center [723, 395] width 1044 height 24
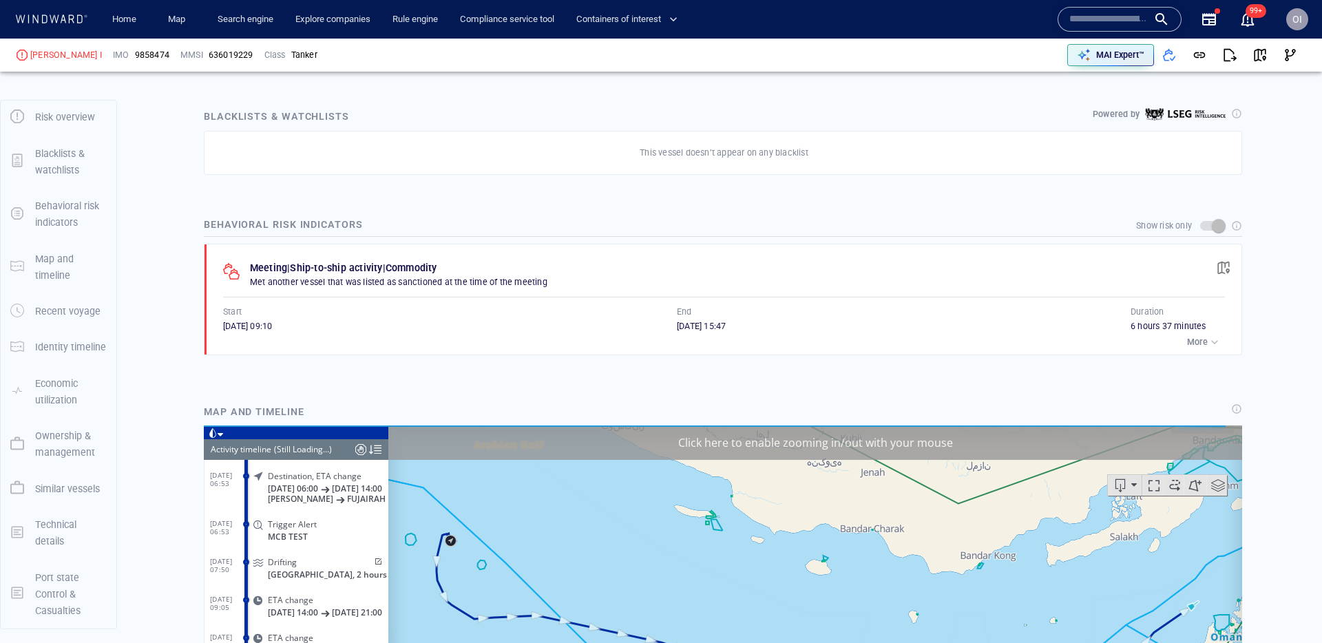
scroll to position [803, 0]
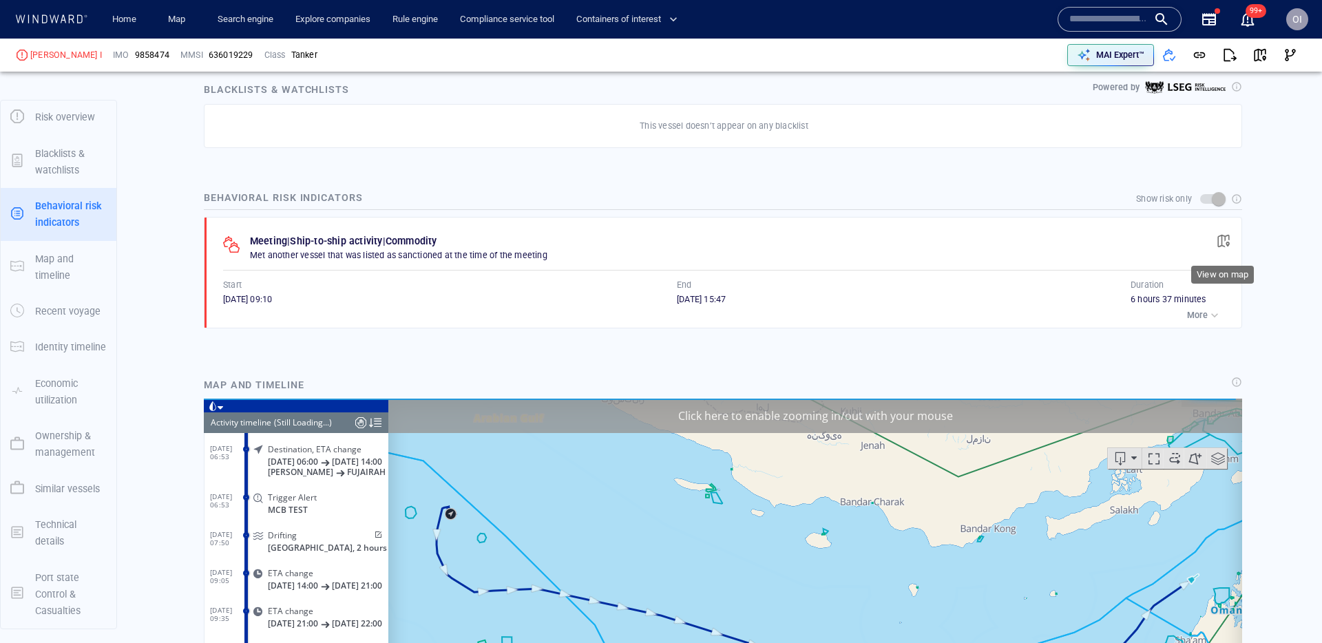
click at [1219, 239] on span "button" at bounding box center [1224, 241] width 14 height 14
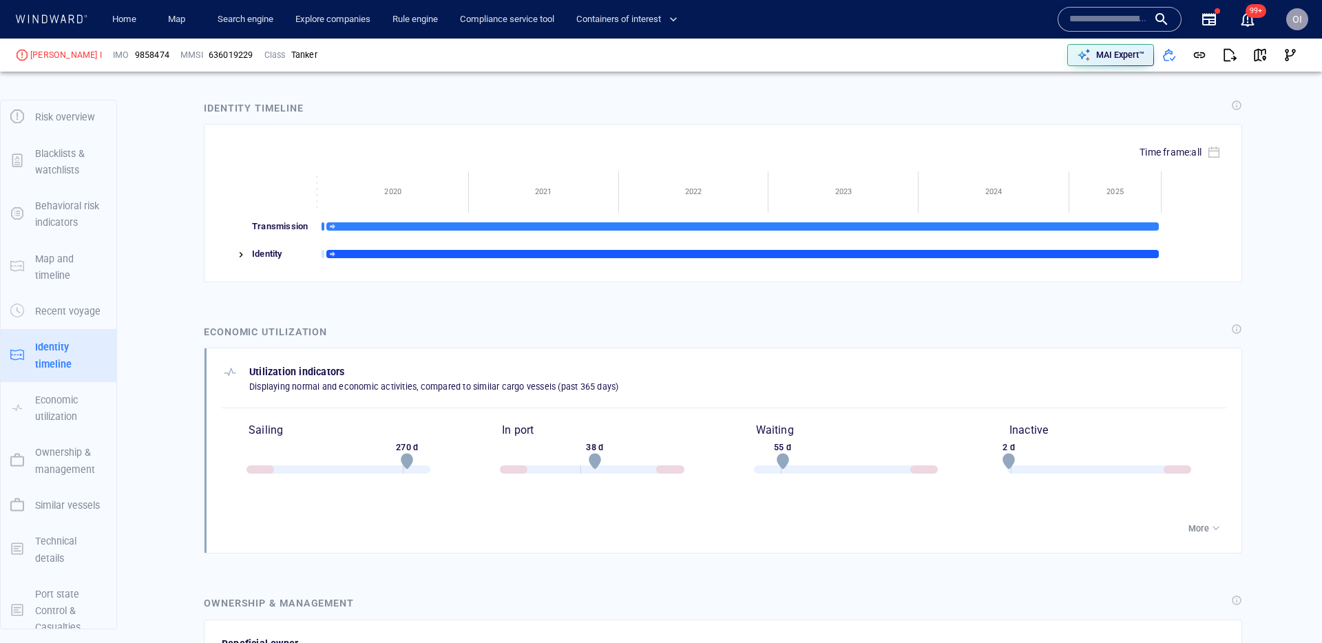
scroll to position [1122, 0]
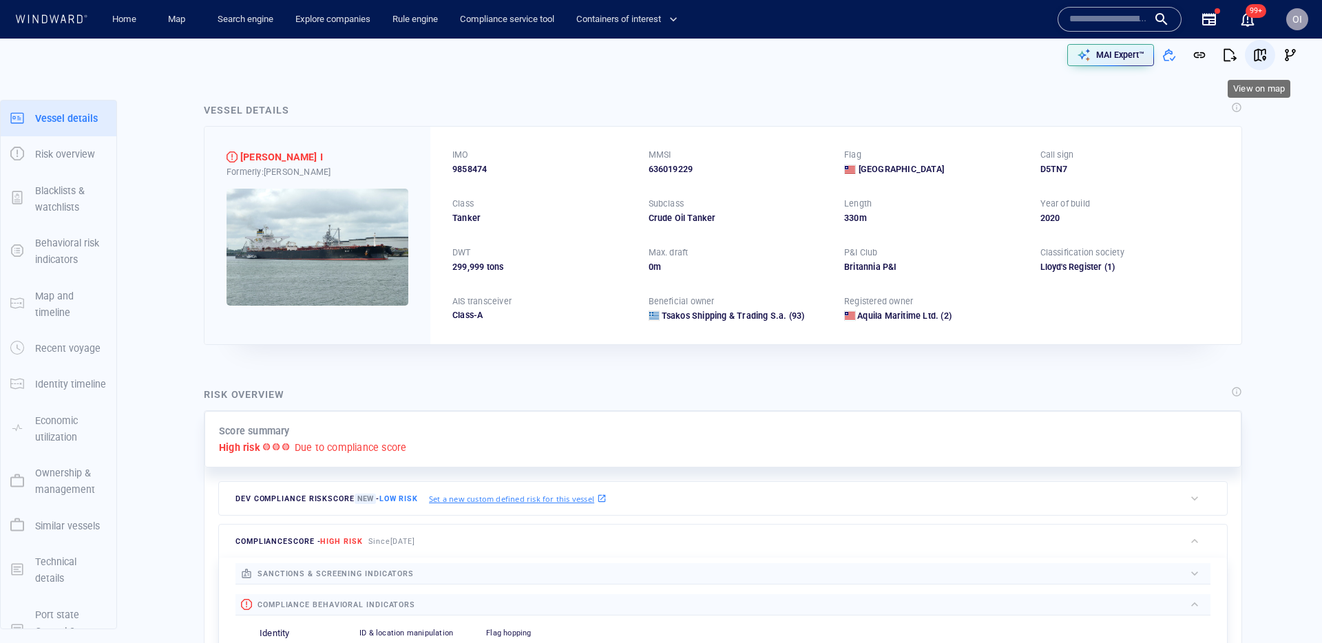
click at [1262, 51] on span "button" at bounding box center [1260, 55] width 14 height 14
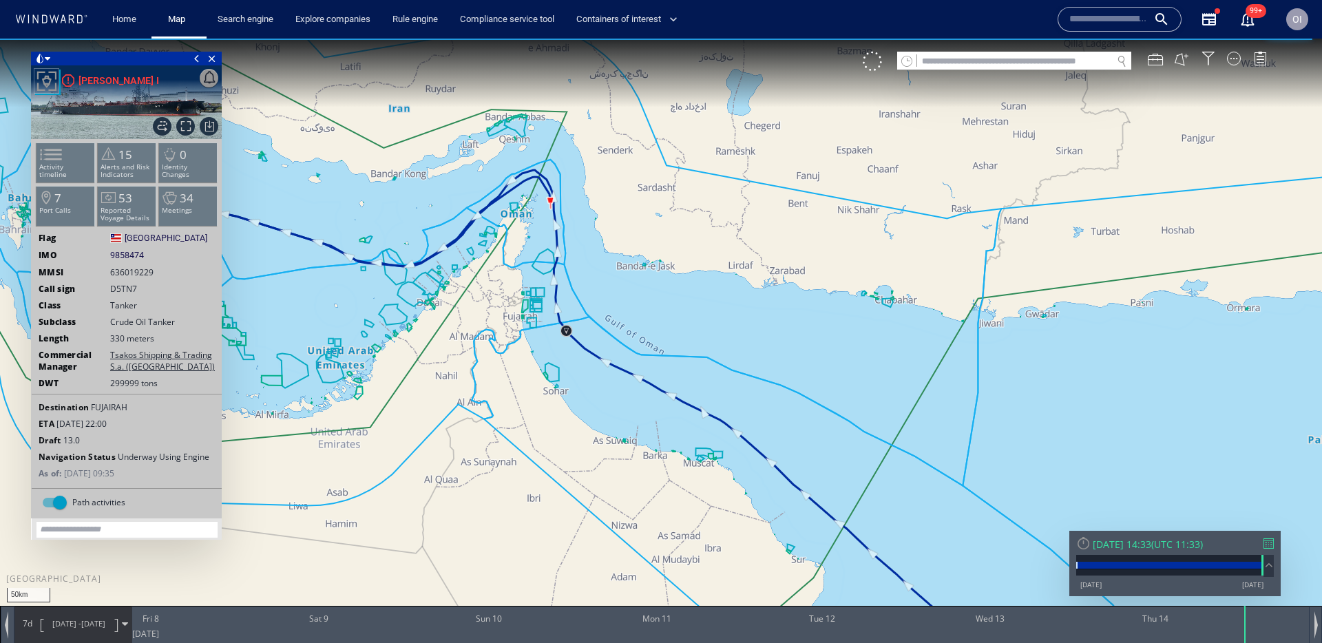
drag, startPoint x: 483, startPoint y: 362, endPoint x: 582, endPoint y: 415, distance: 112.4
click at [582, 415] on canvas "Map" at bounding box center [661, 334] width 1322 height 591
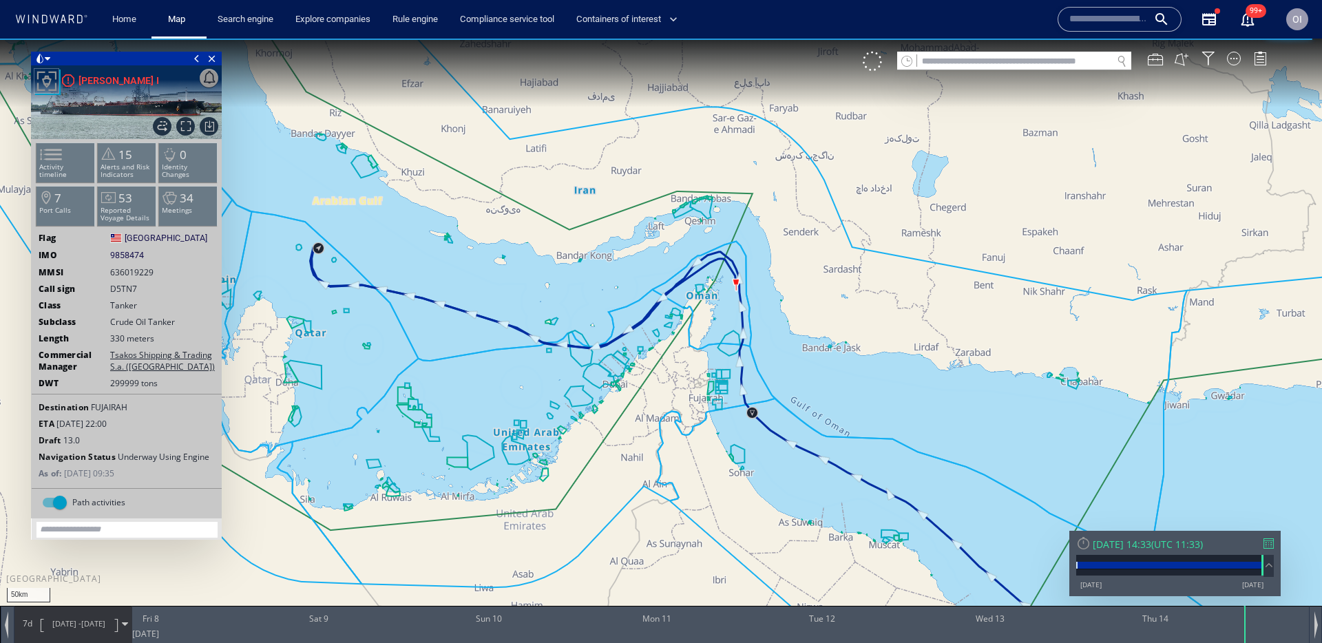
drag, startPoint x: 523, startPoint y: 396, endPoint x: 689, endPoint y: 457, distance: 177.5
click at [689, 457] on canvas "Map" at bounding box center [661, 334] width 1322 height 591
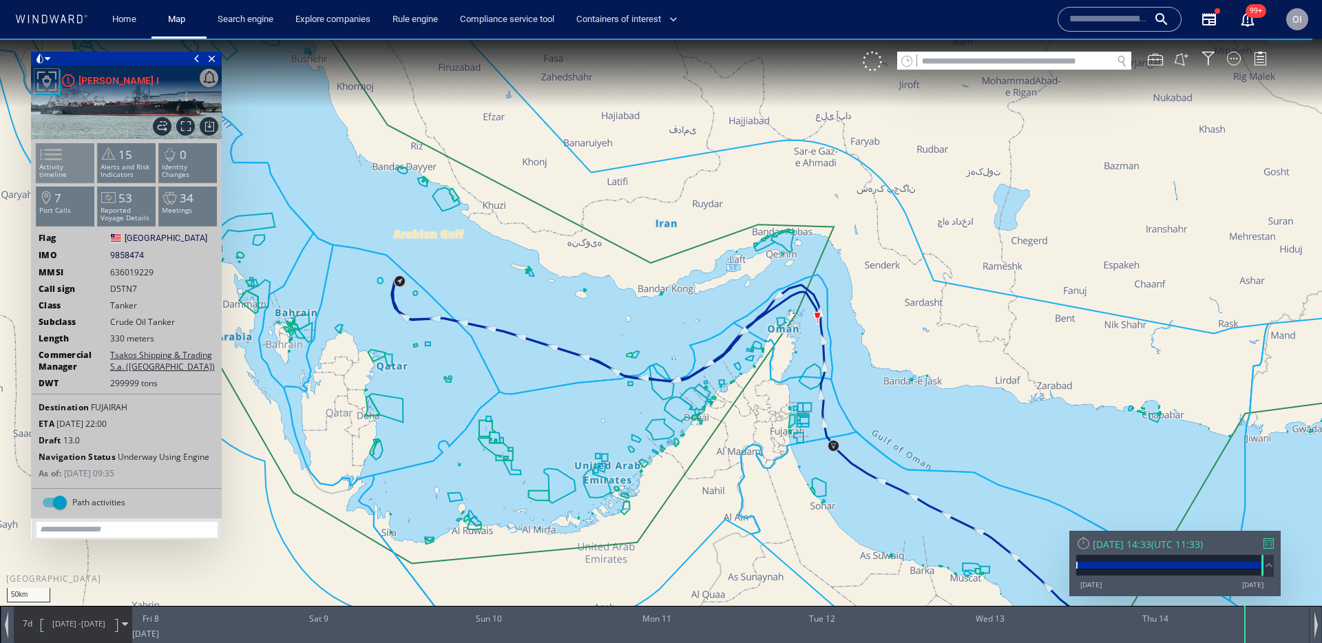
click at [74, 171] on p "Activity timeline" at bounding box center [65, 170] width 59 height 15
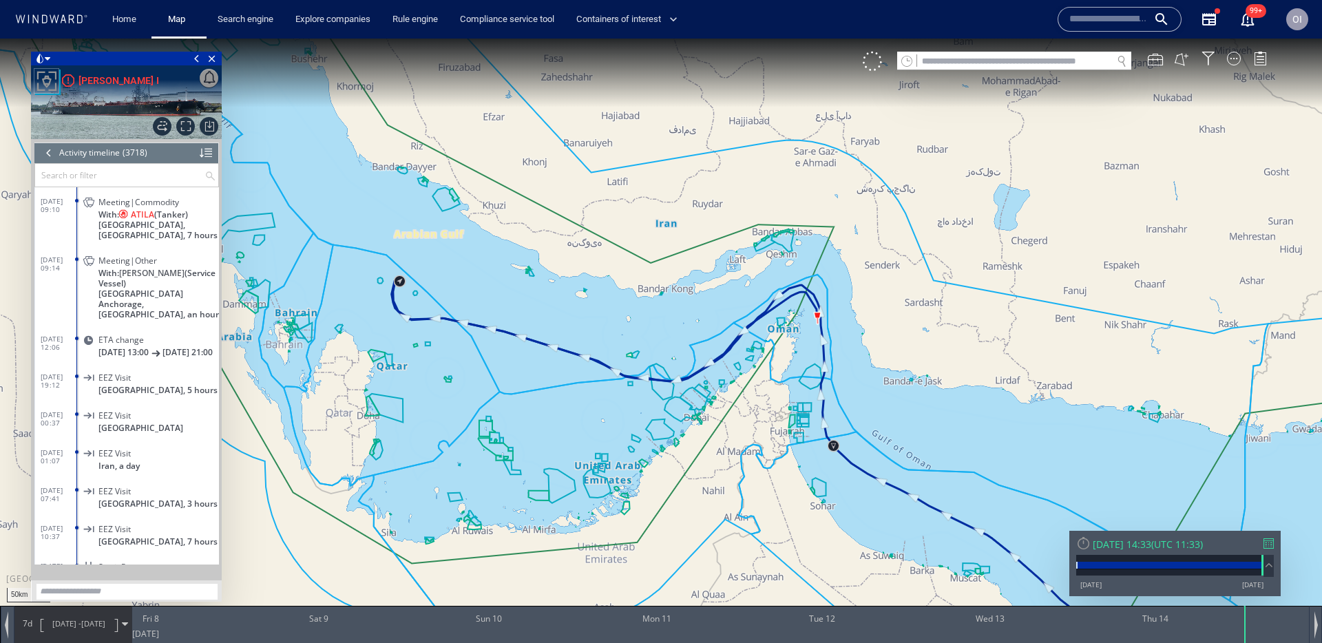
scroll to position [123353, 0]
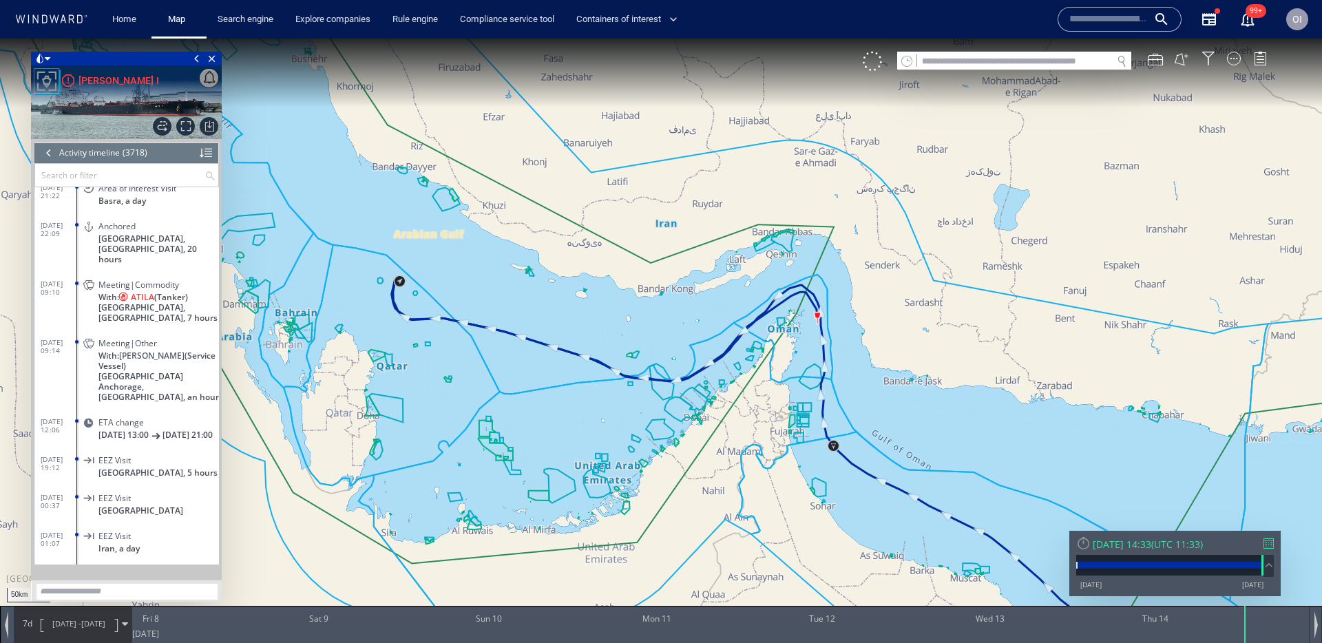
click at [184, 301] on span "With: ATILA (Tanker)" at bounding box center [143, 297] width 90 height 10
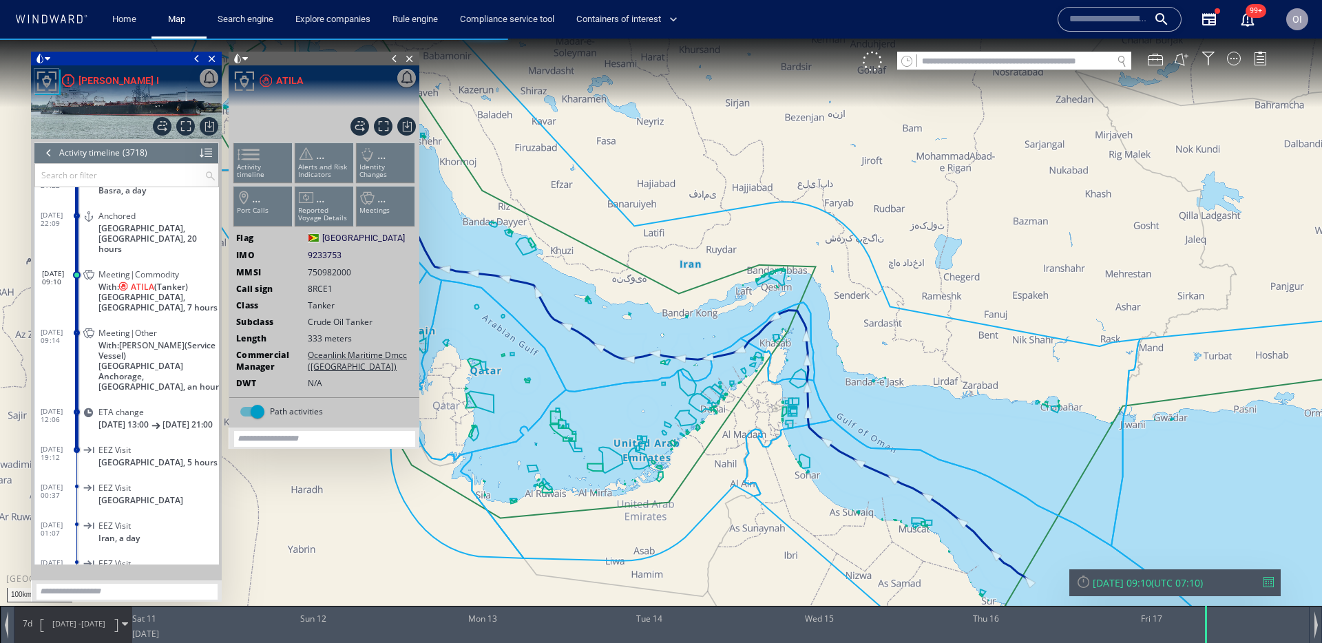
scroll to position [123405, 0]
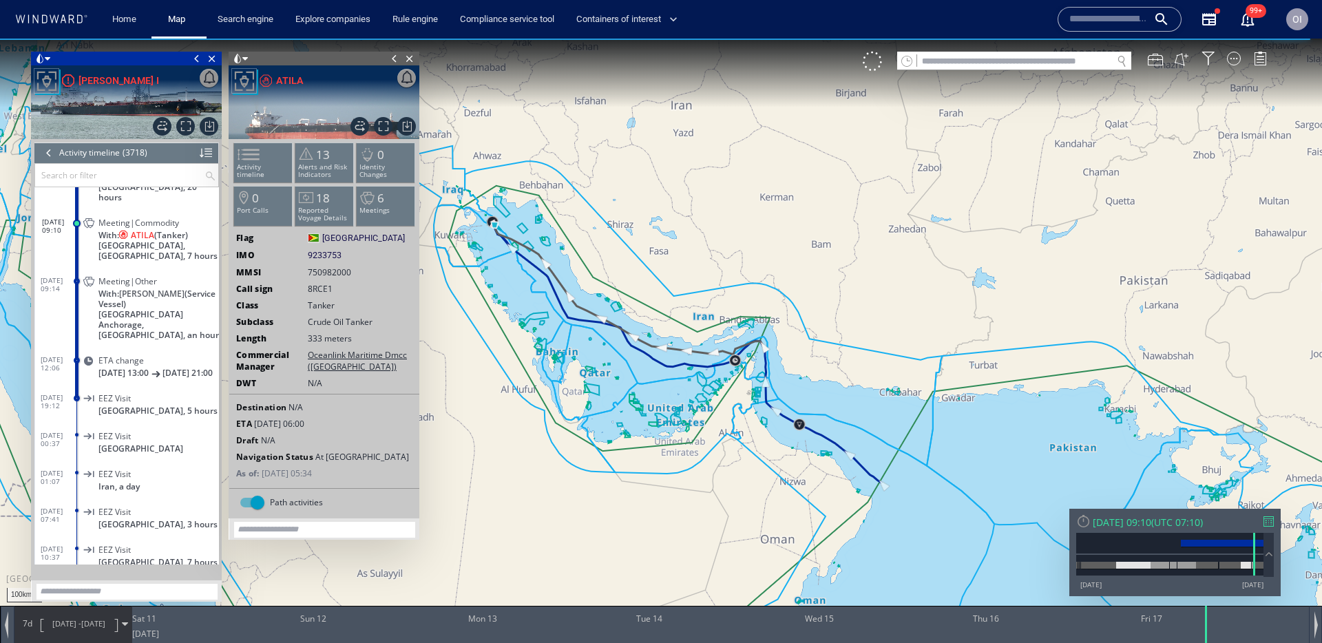
drag, startPoint x: 601, startPoint y: 339, endPoint x: 768, endPoint y: 393, distance: 175.7
click at [768, 393] on canvas "Map" at bounding box center [661, 334] width 1322 height 591
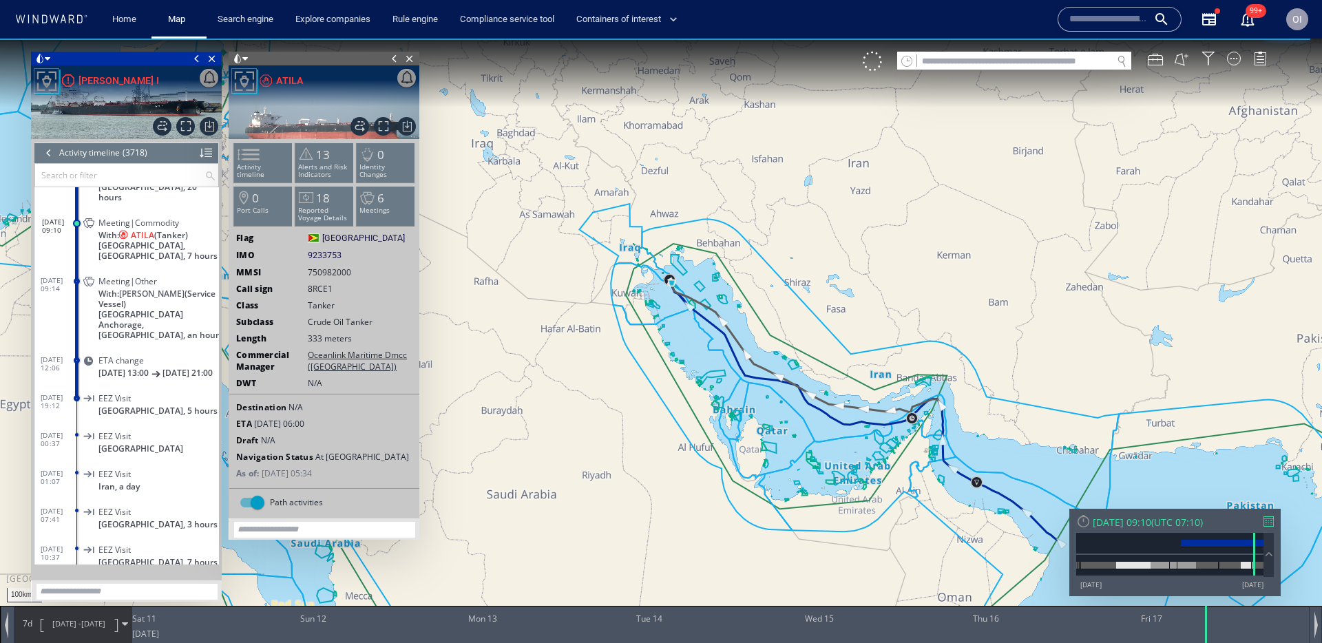
click at [52, 619] on span "10/01/25 -" at bounding box center [66, 623] width 29 height 10
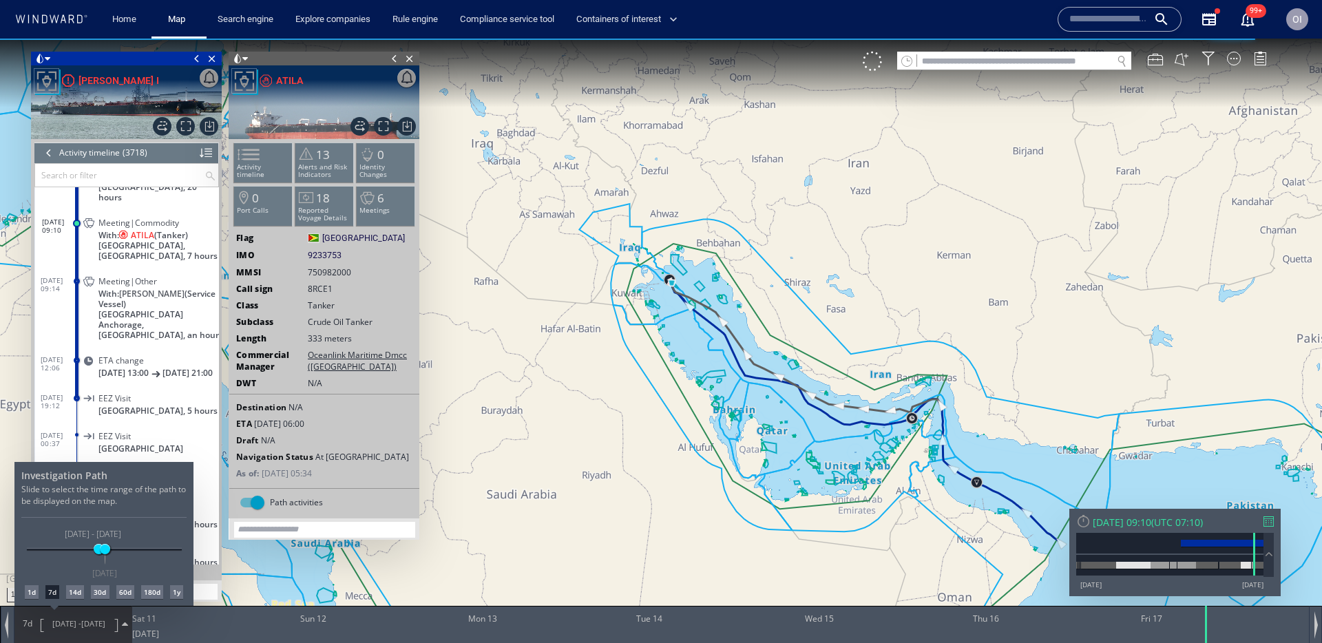
click at [32, 593] on div "1d" at bounding box center [32, 592] width 14 height 14
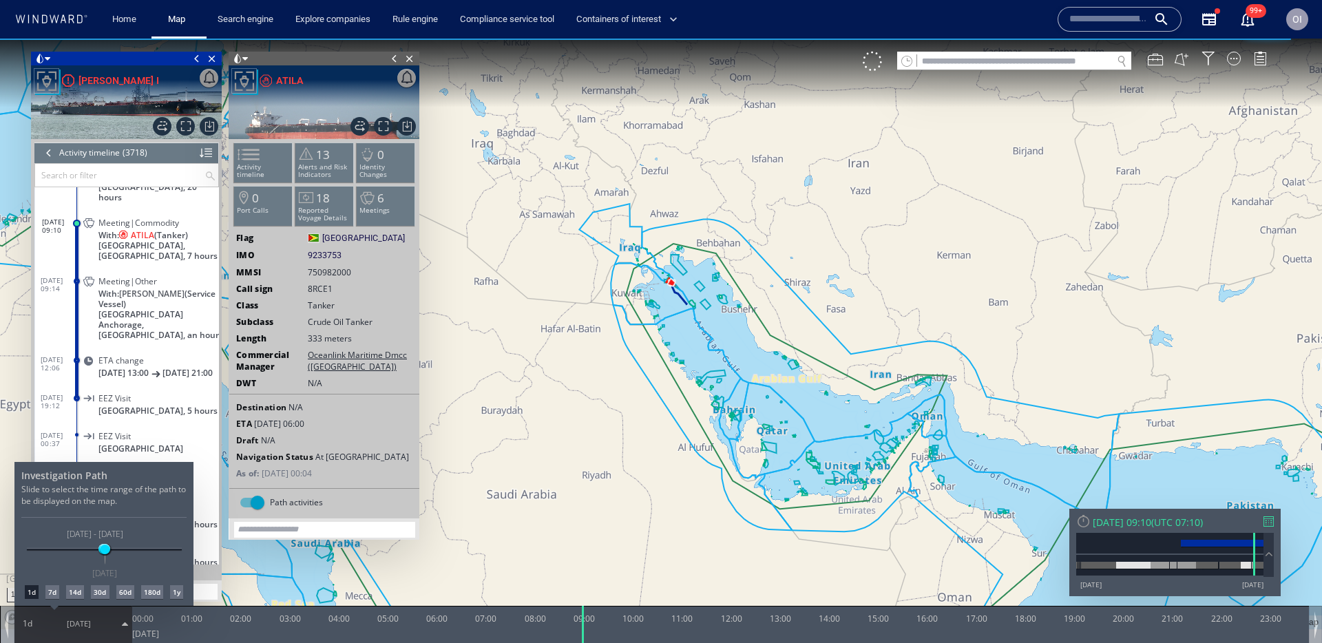
click at [660, 334] on div at bounding box center [661, 341] width 1322 height 604
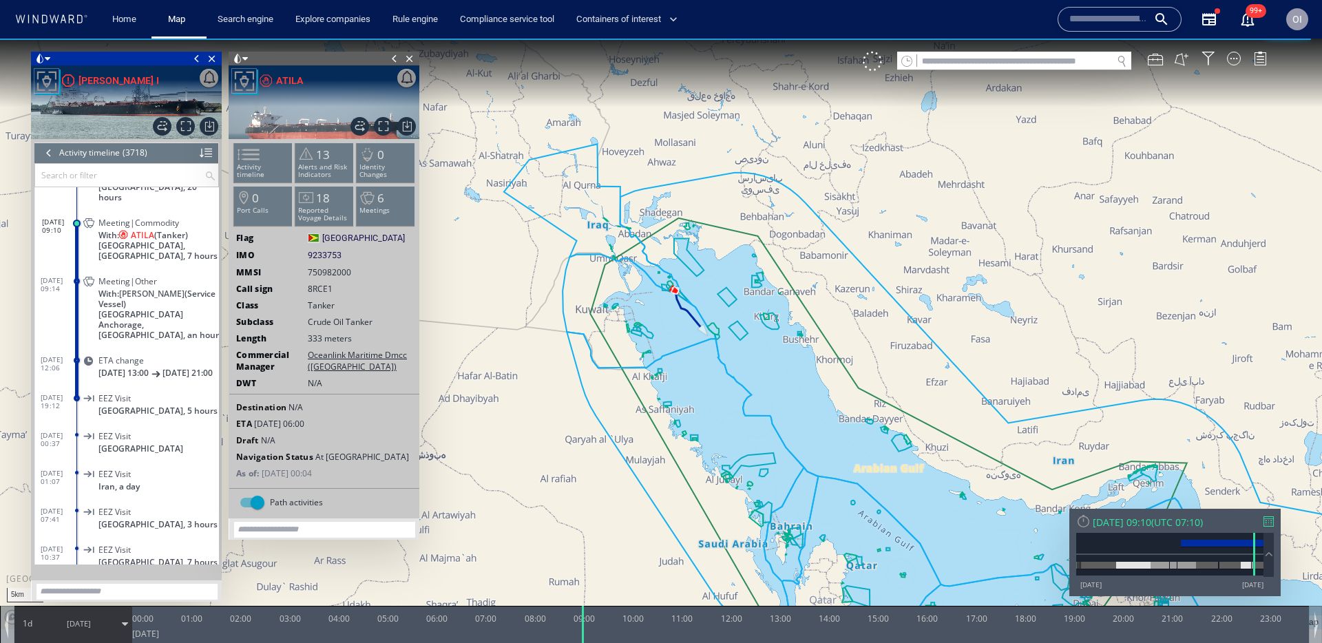
drag, startPoint x: 647, startPoint y: 269, endPoint x: 706, endPoint y: 479, distance: 218.0
click at [706, 479] on canvas "Map" at bounding box center [661, 334] width 1322 height 591
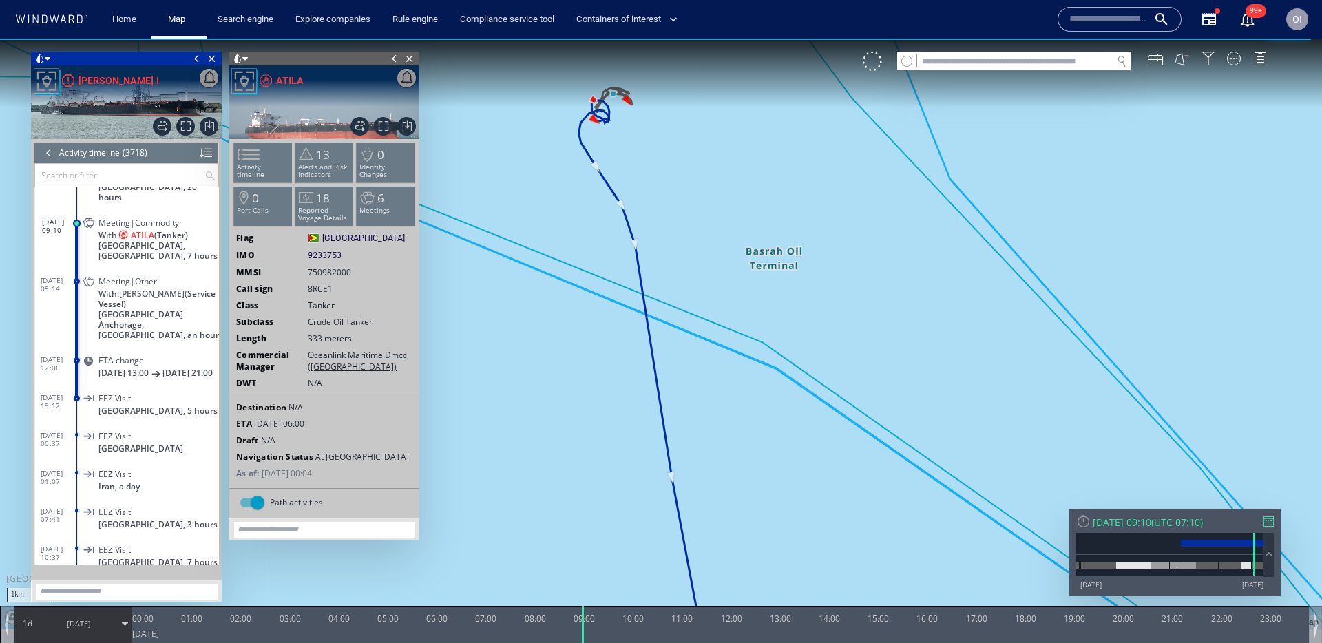
drag, startPoint x: 637, startPoint y: 193, endPoint x: 660, endPoint y: 276, distance: 85.7
drag, startPoint x: 660, startPoint y: 276, endPoint x: 660, endPoint y: 383, distance: 106.7
click at [660, 383] on canvas "Map" at bounding box center [661, 334] width 1322 height 591
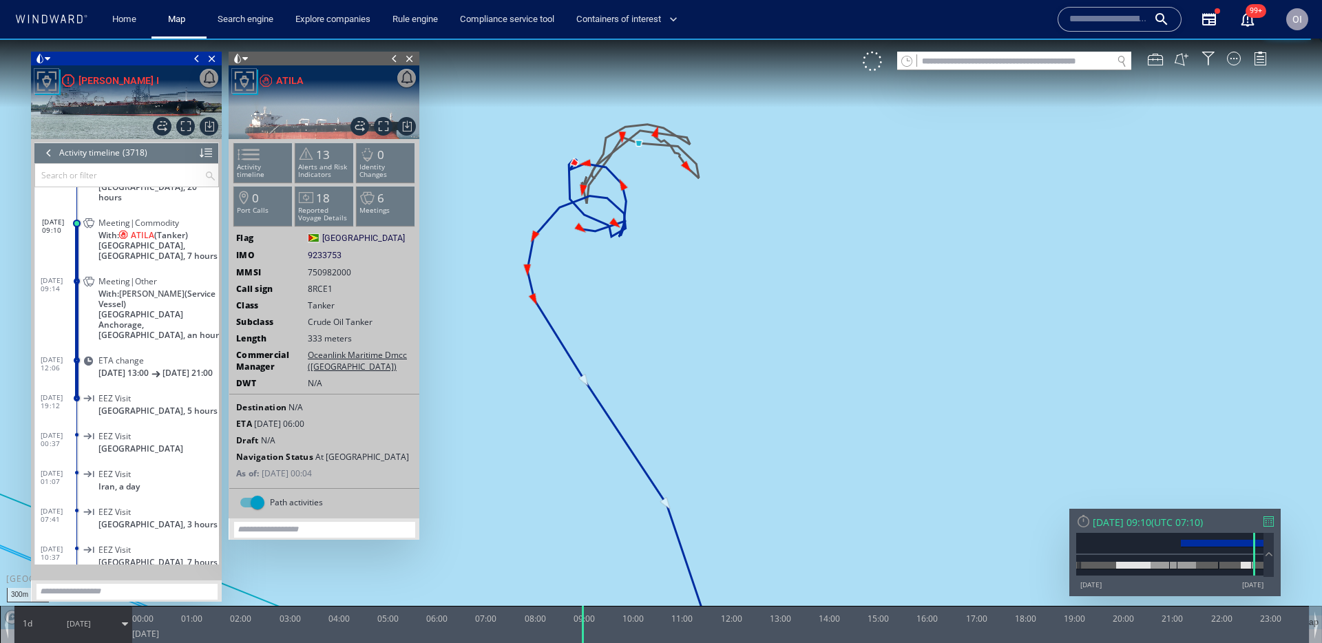
drag, startPoint x: 676, startPoint y: 253, endPoint x: 680, endPoint y: 357, distance: 104.0
click at [680, 357] on canvas "Map" at bounding box center [661, 334] width 1322 height 591
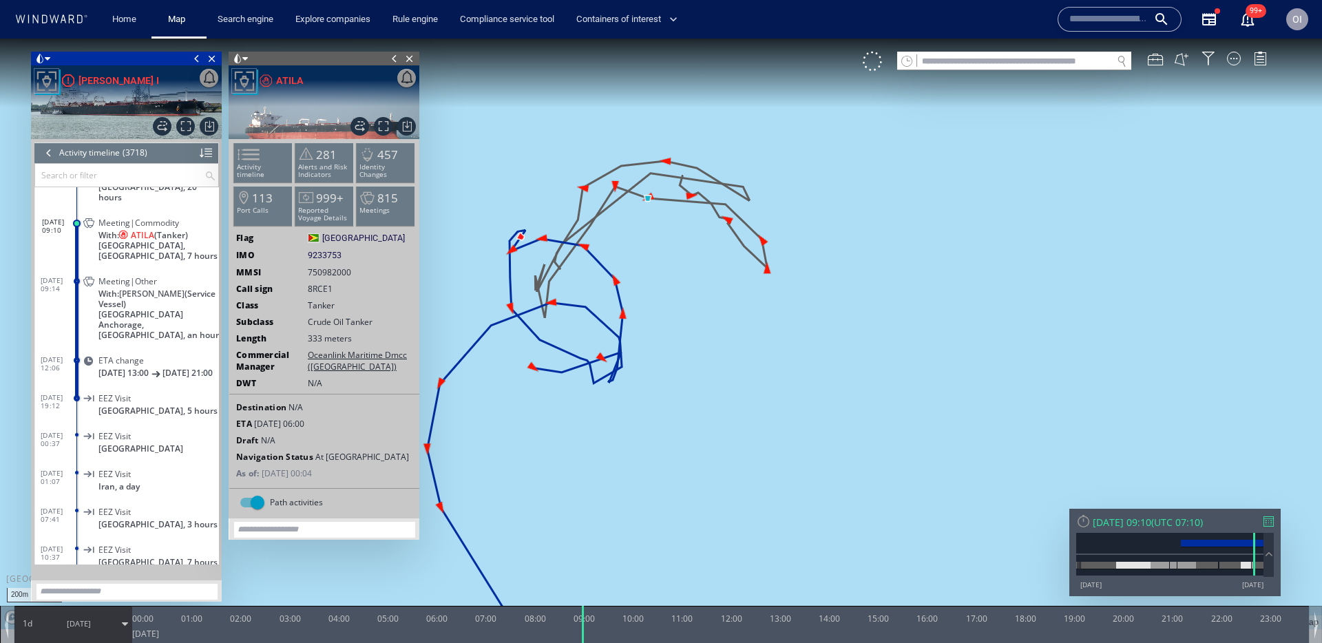
drag, startPoint x: 677, startPoint y: 341, endPoint x: 702, endPoint y: 341, distance: 25.5
click at [702, 341] on canvas "Map" at bounding box center [661, 334] width 1322 height 591
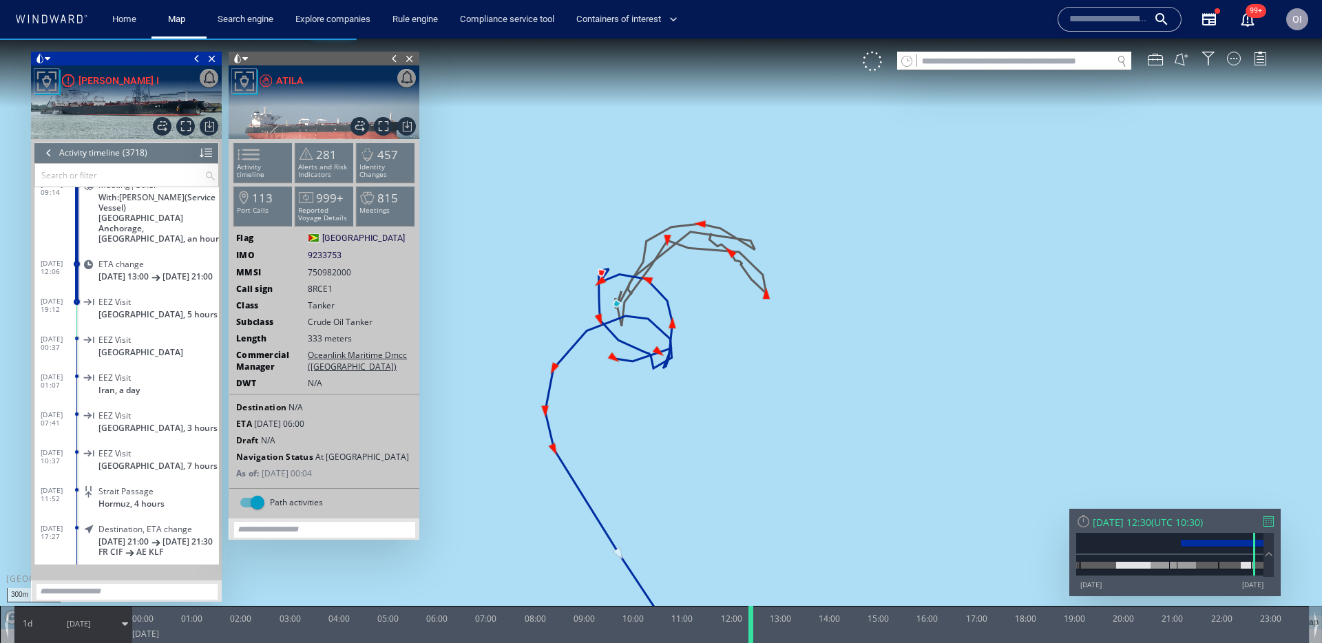
scroll to position [123519, 0]
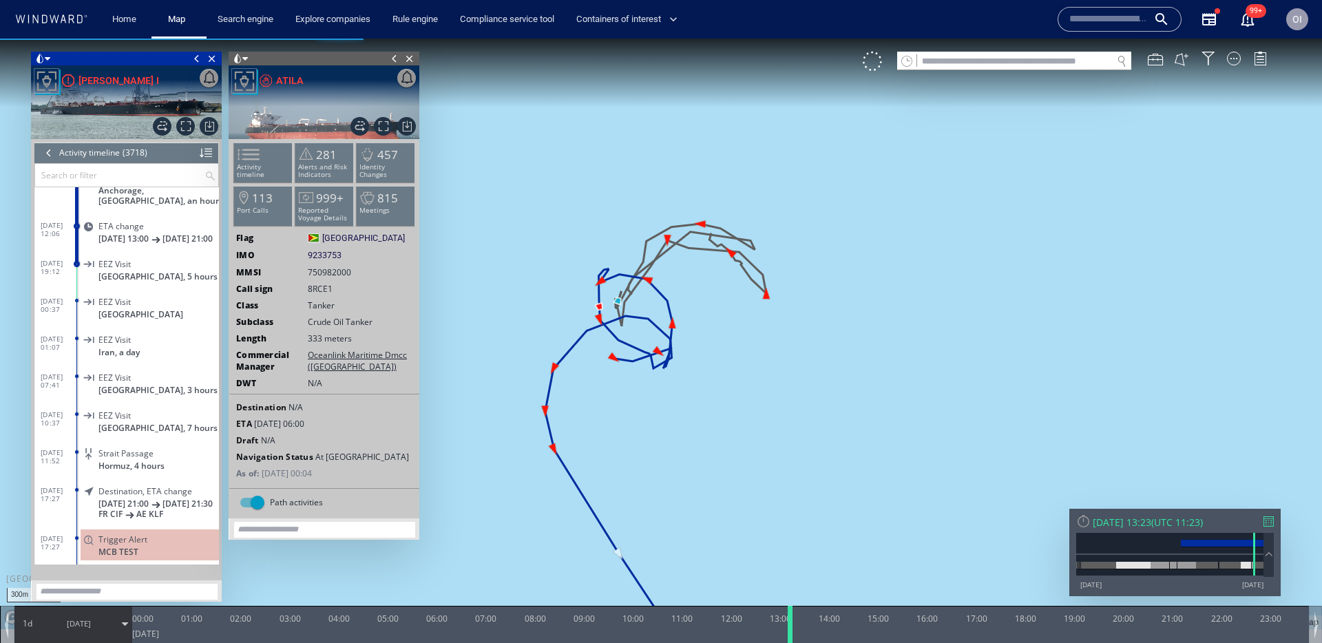
drag, startPoint x: 580, startPoint y: 628, endPoint x: 787, endPoint y: 626, distance: 207.2
click at [787, 626] on div at bounding box center [793, 624] width 14 height 37
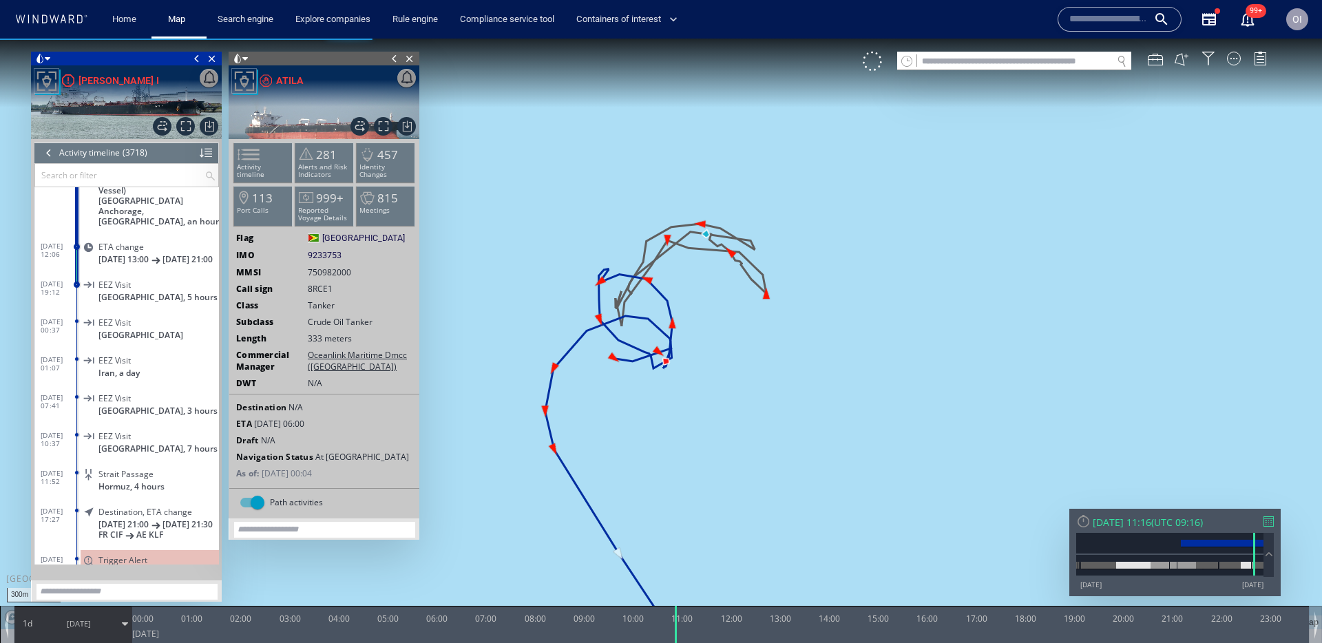
scroll to position [123481, 0]
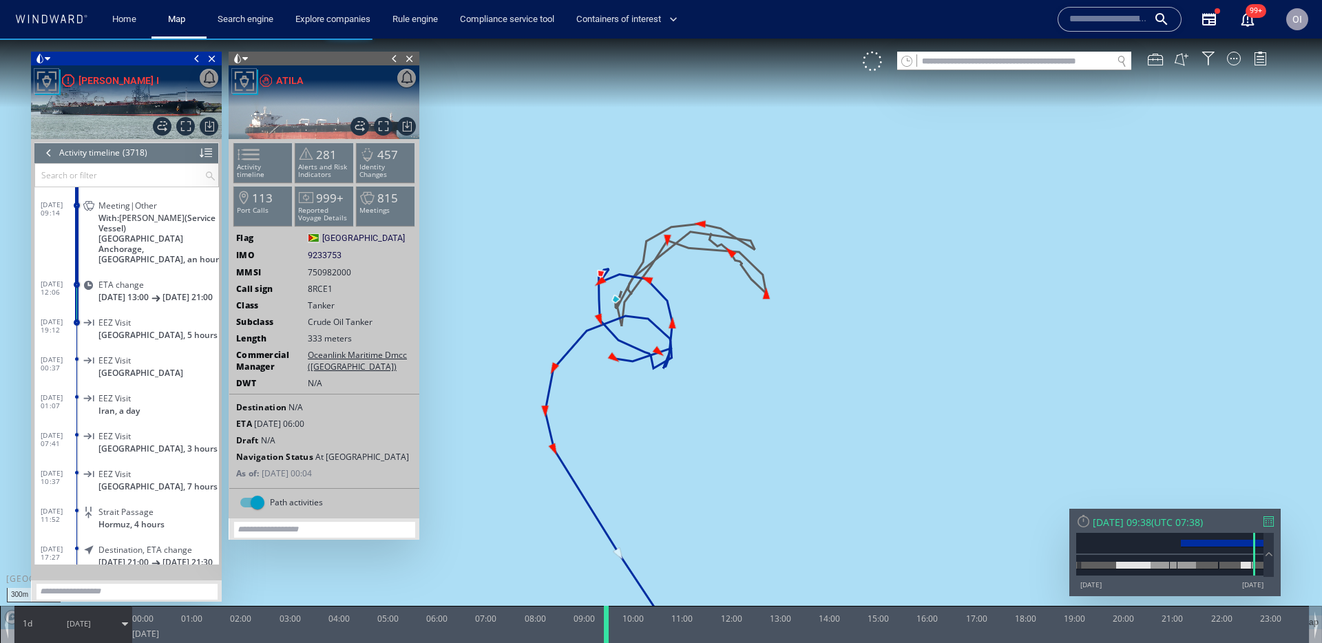
drag, startPoint x: 787, startPoint y: 626, endPoint x: 602, endPoint y: 640, distance: 185.0
click at [602, 639] on div at bounding box center [609, 624] width 14 height 37
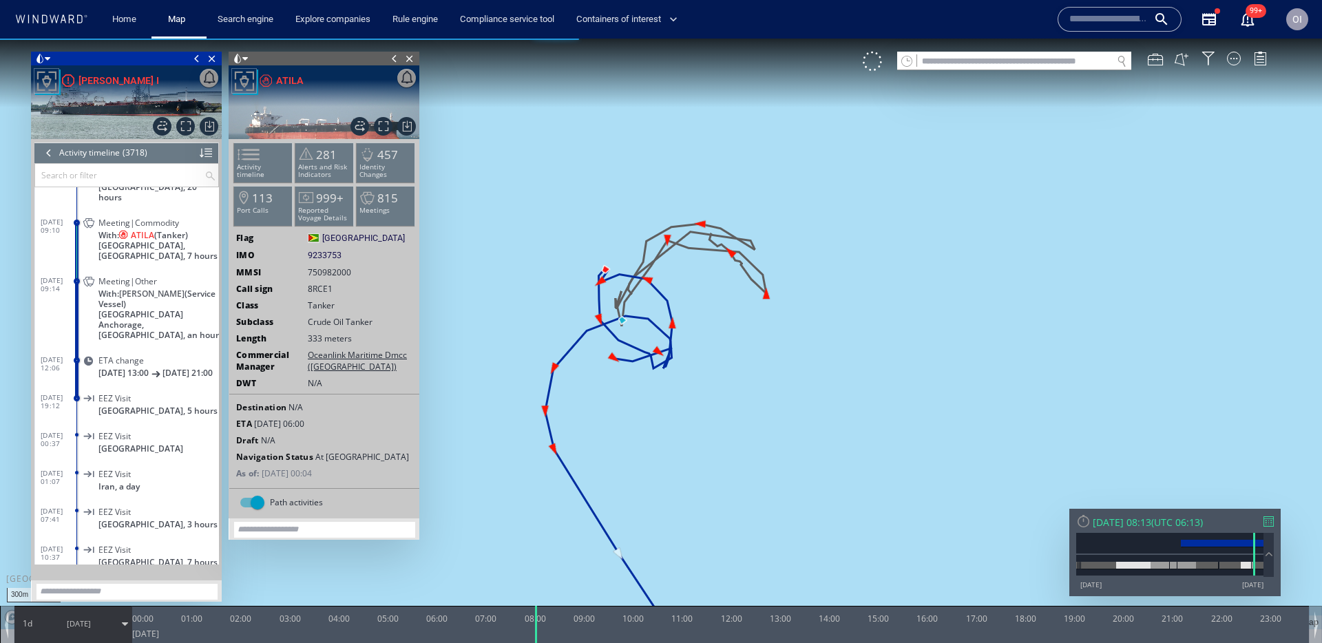
drag, startPoint x: 609, startPoint y: 629, endPoint x: 540, endPoint y: 657, distance: 74.4
click at [540, 642] on html "300m © Mapbox © OpenStreetMap Improve this map 0 0 23:00 Friday 17 January 2025…" at bounding box center [661, 341] width 1322 height 604
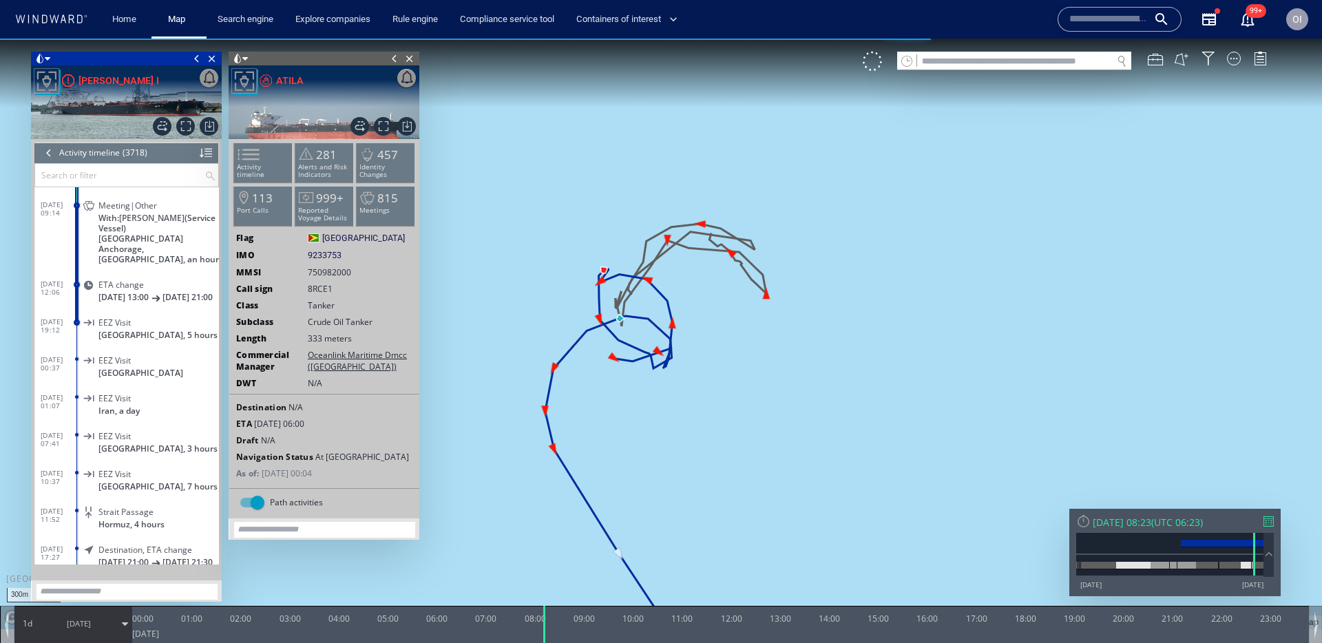
scroll to position [123405, 0]
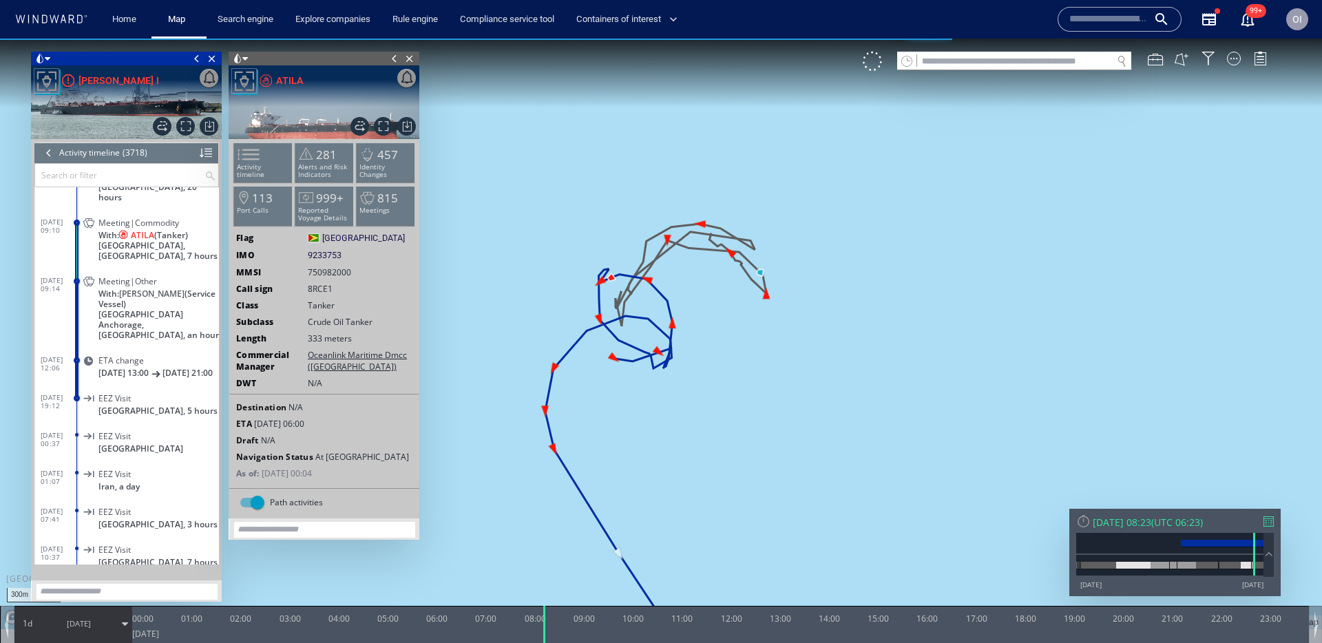
drag, startPoint x: 538, startPoint y: 621, endPoint x: 545, endPoint y: 601, distance: 21.4
click at [545, 39] on div "300m © Mapbox © OpenStreetMap Improve this map 0 0 23:00 Friday 17 January 2025…" at bounding box center [661, 39] width 1322 height 0
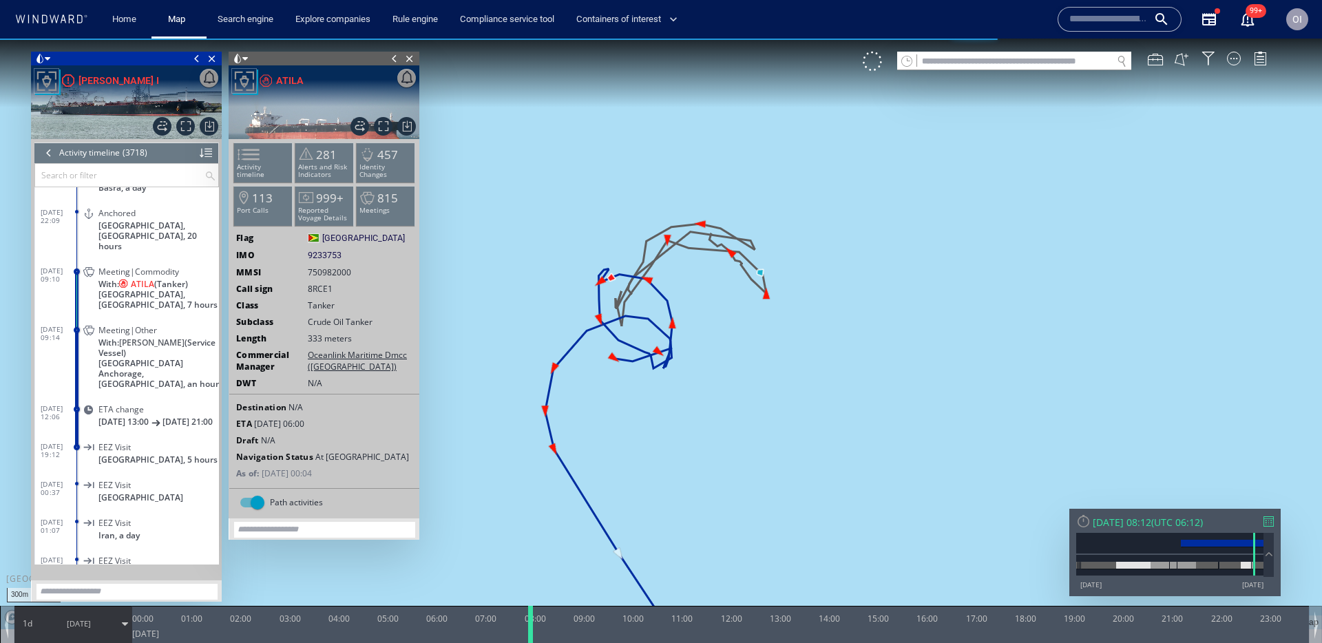
scroll to position [123405, 0]
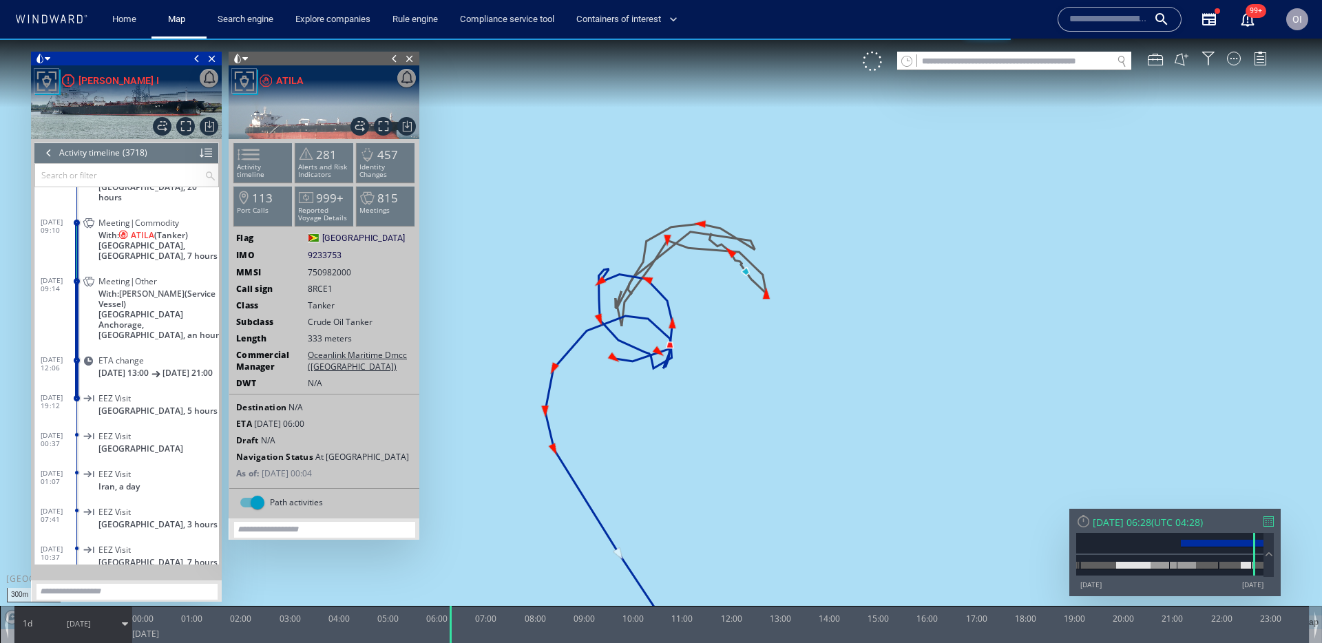
drag, startPoint x: 547, startPoint y: 624, endPoint x: 453, endPoint y: 648, distance: 97.3
click at [453, 642] on html "300m © Mapbox © OpenStreetMap Improve this map 0 0 23:00 Friday 17 January 2025…" at bounding box center [661, 341] width 1322 height 604
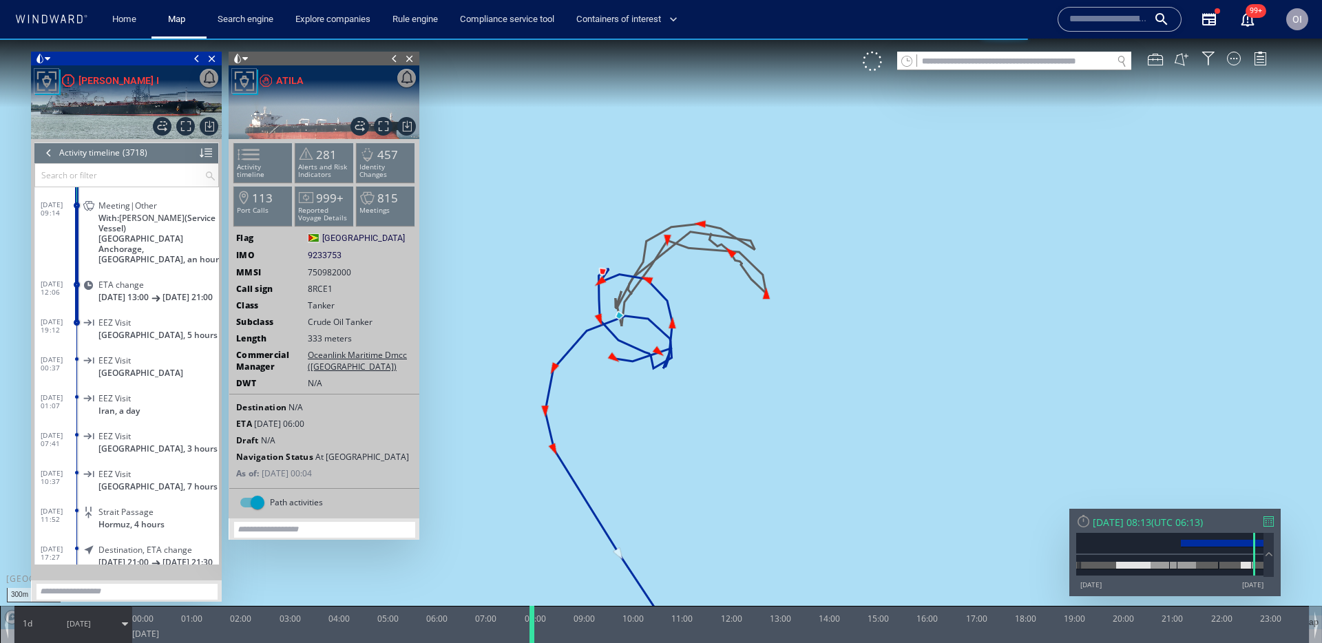
scroll to position [123405, 0]
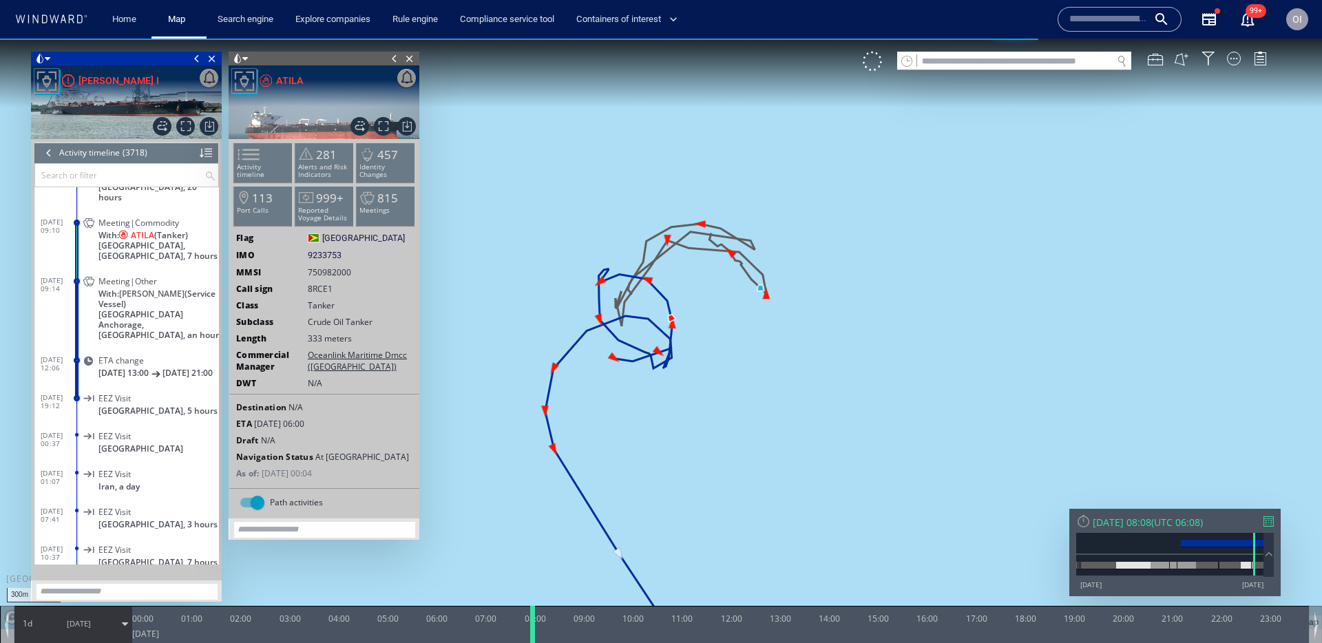
drag, startPoint x: 452, startPoint y: 627, endPoint x: 534, endPoint y: 607, distance: 85.2
click at [534, 607] on div at bounding box center [535, 624] width 14 height 37
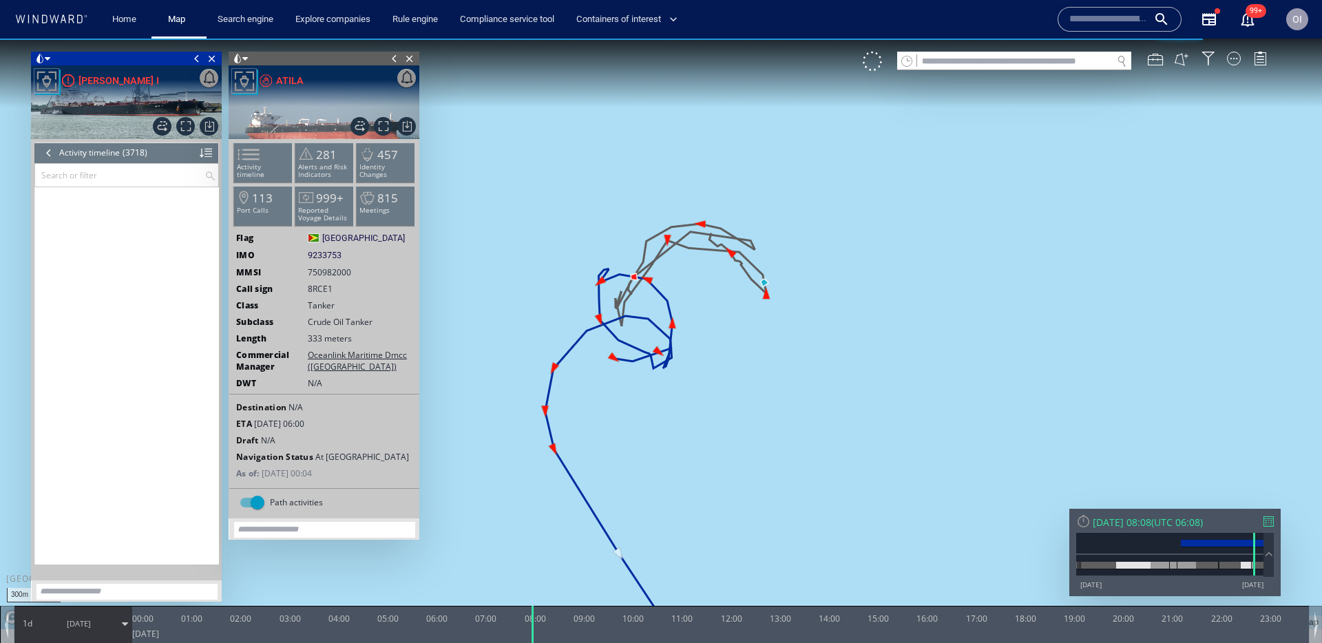
scroll to position [123405, 0]
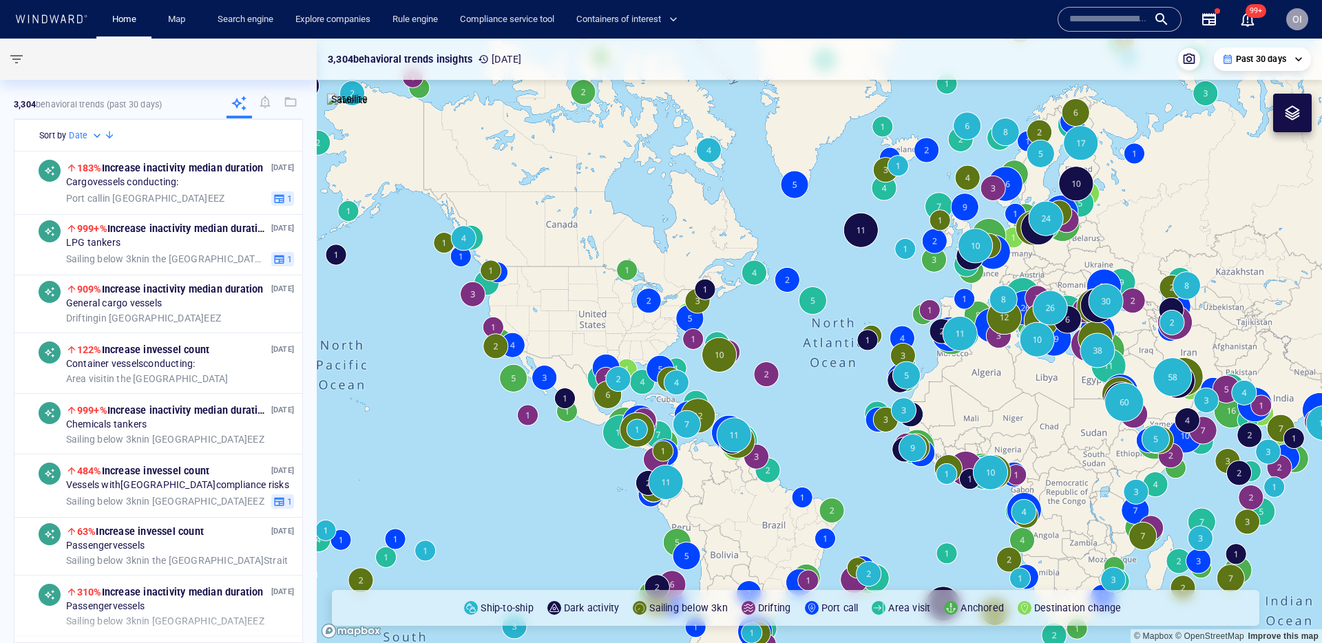
click at [1079, 7] on div at bounding box center [1119, 19] width 124 height 25
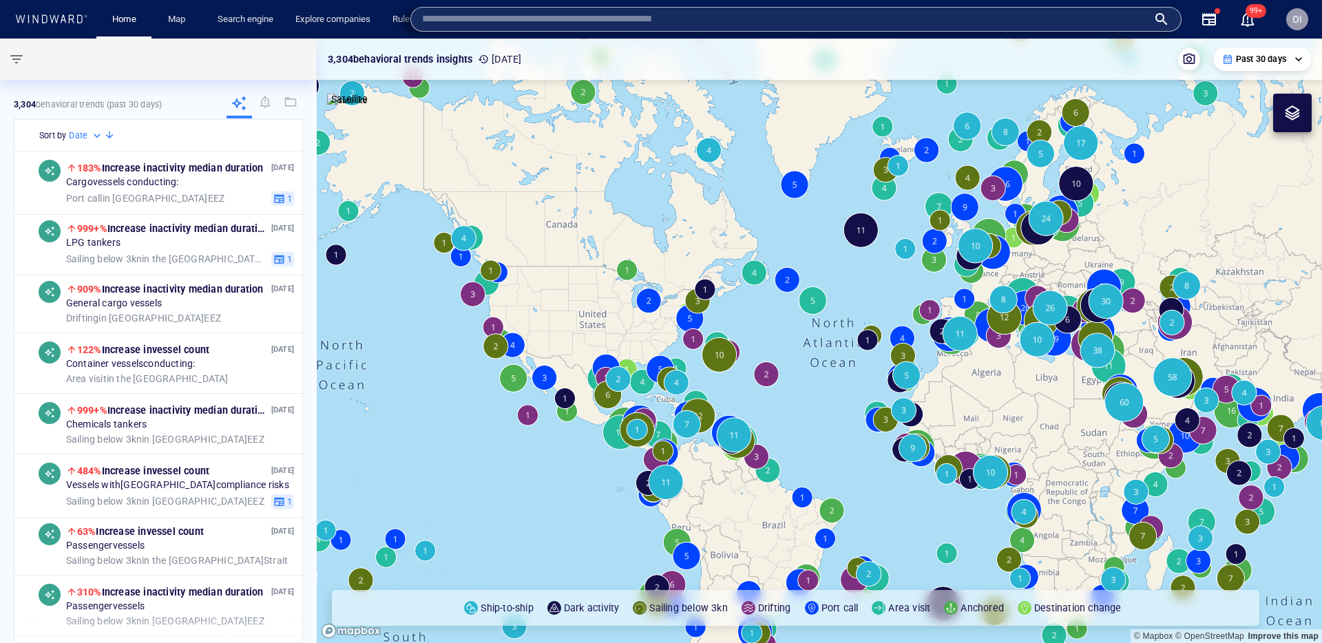
click at [1079, 13] on input "text" at bounding box center [785, 19] width 726 height 21
paste input "*******"
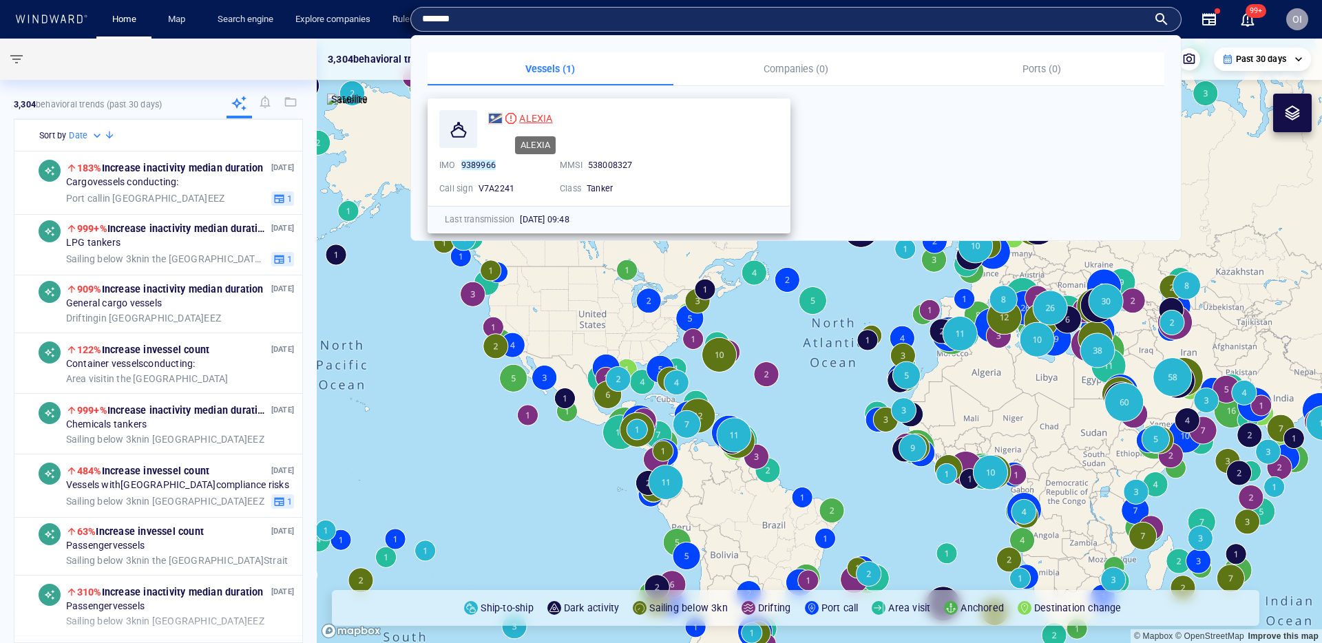
type input "*******"
click at [529, 118] on span "ALEXIA" at bounding box center [535, 118] width 33 height 11
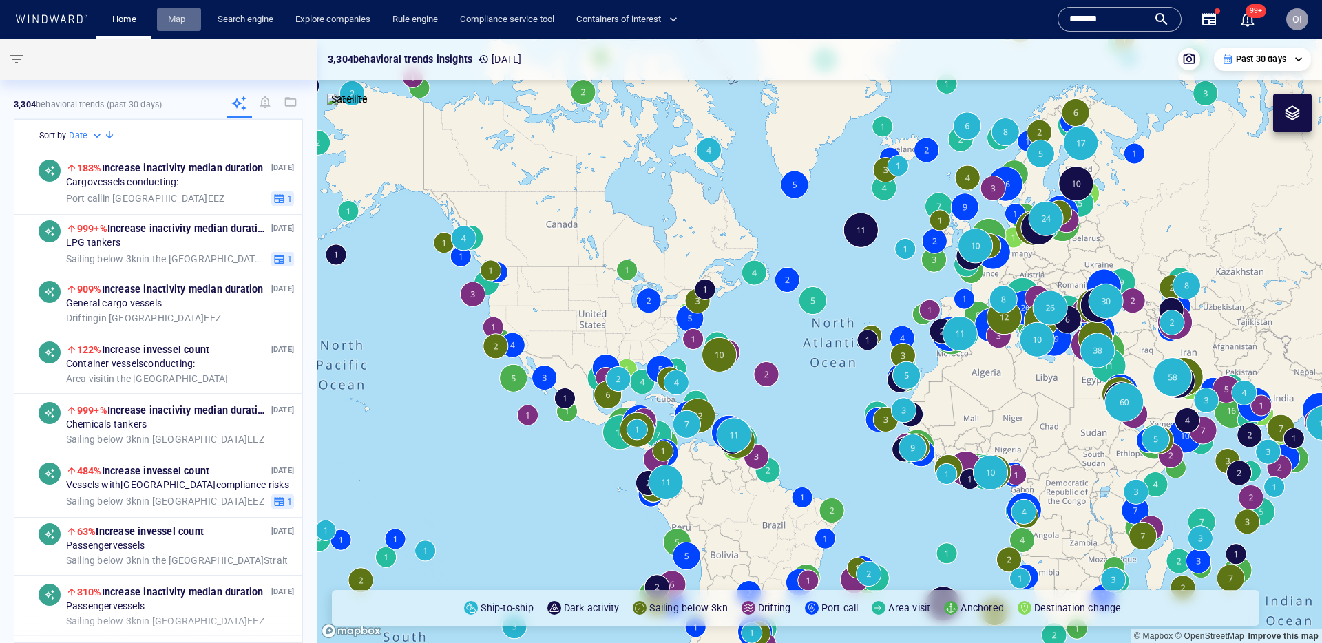
click at [182, 23] on link "Map" at bounding box center [178, 20] width 33 height 24
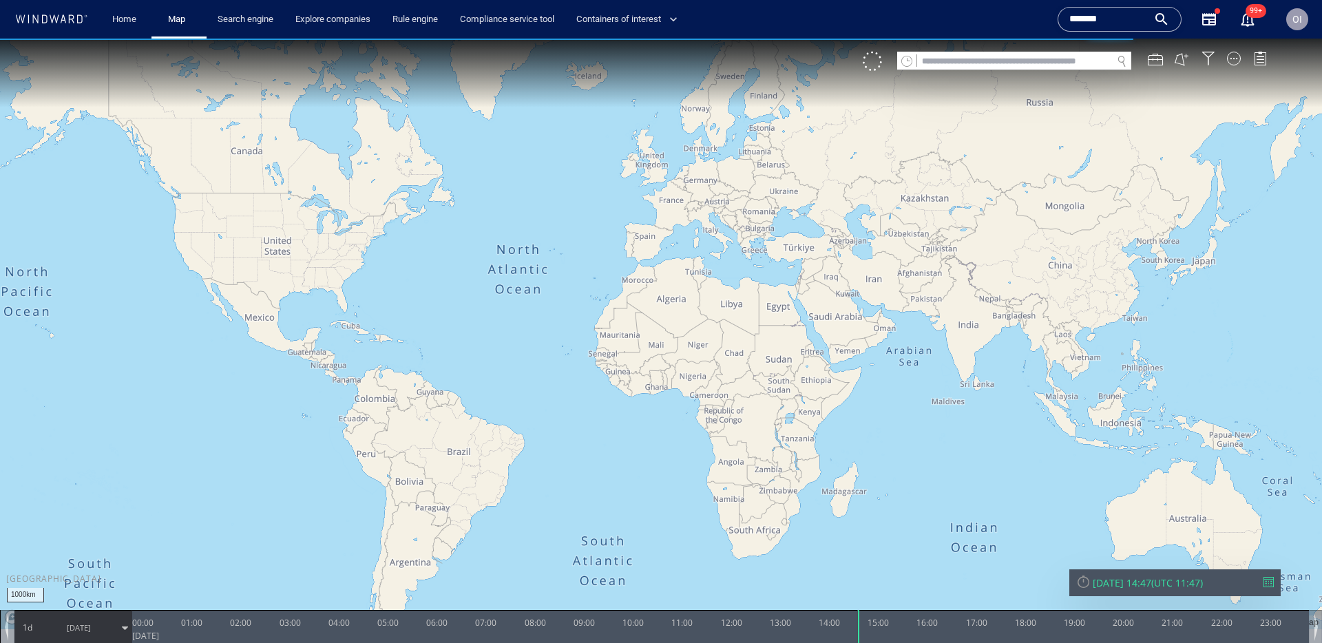
click at [976, 57] on input "text" at bounding box center [1014, 61] width 195 height 19
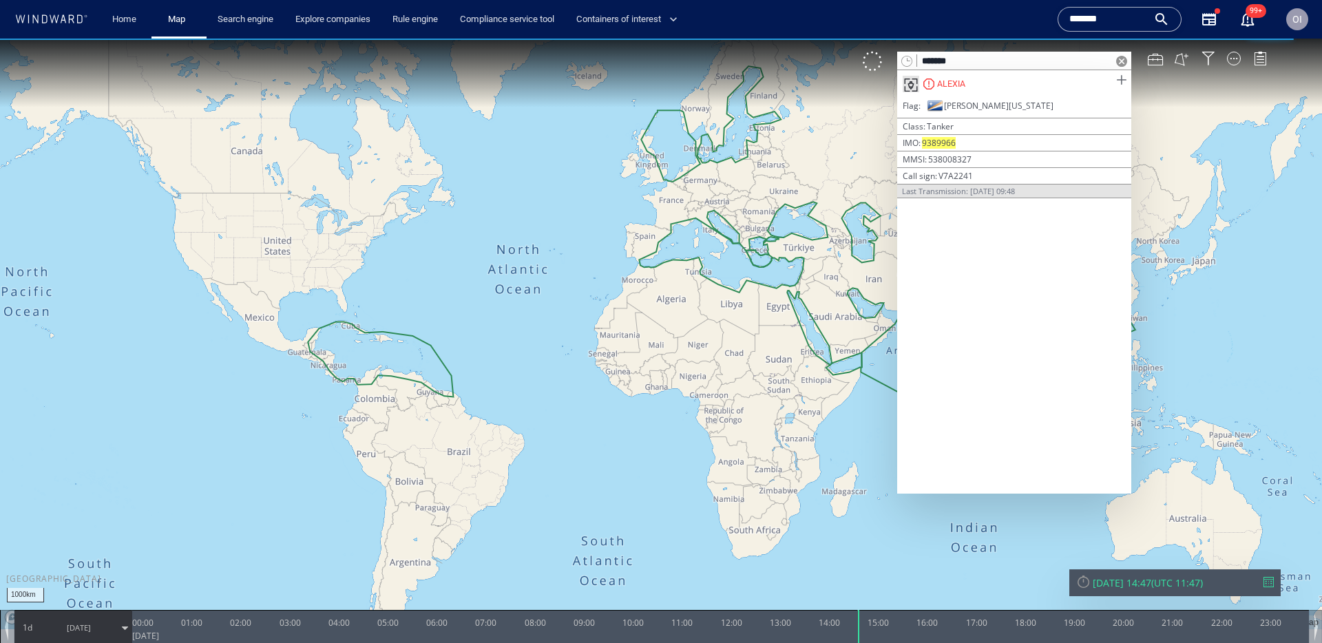
type input "*******"
click at [1119, 83] on span at bounding box center [1121, 80] width 17 height 17
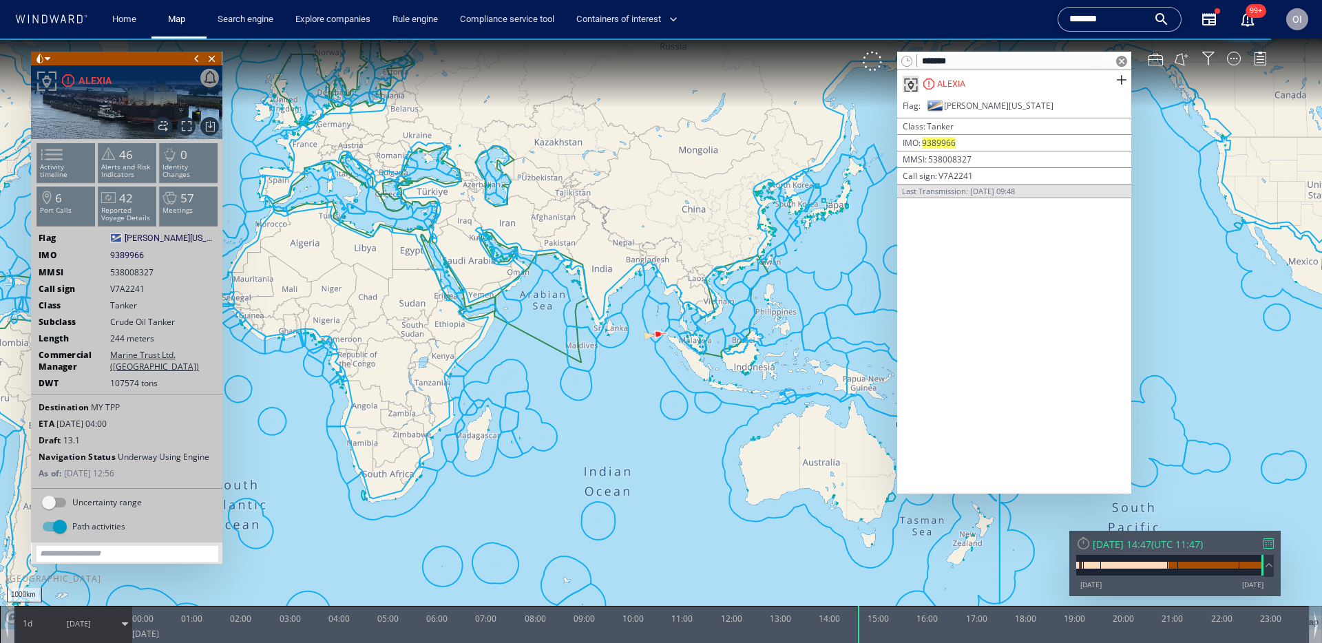
click at [130, 257] on span "9389966" at bounding box center [127, 255] width 34 height 12
click at [86, 177] on li "Activity timeline" at bounding box center [66, 163] width 59 height 40
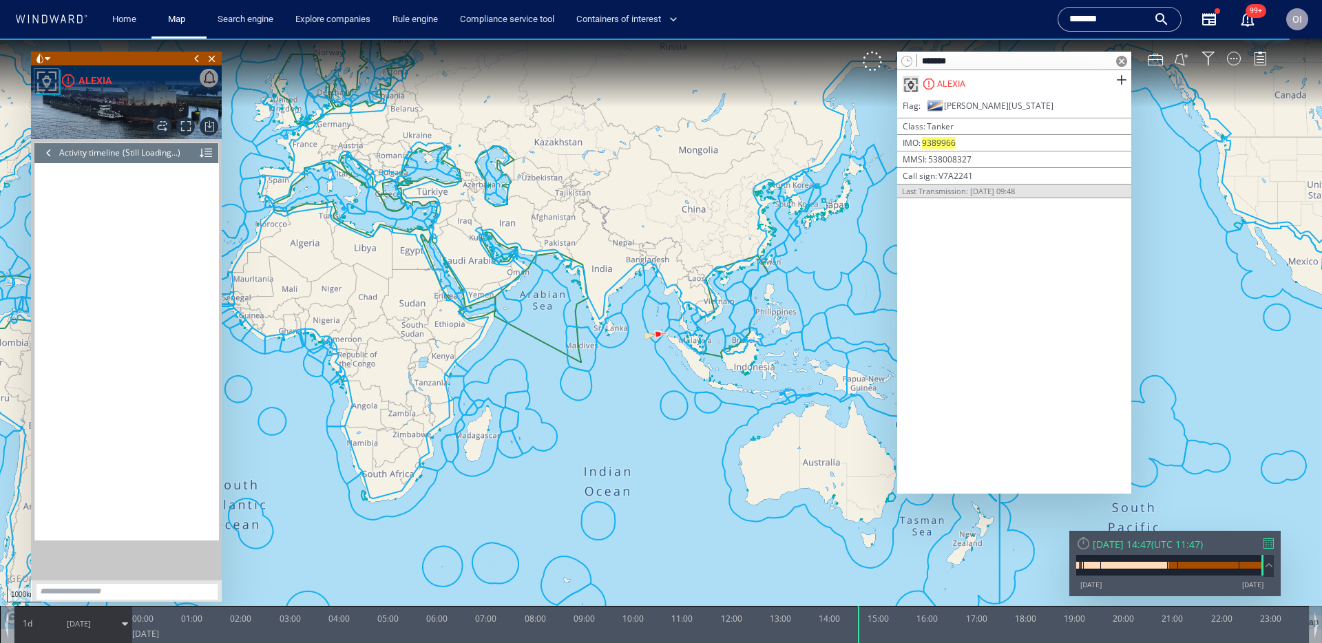
scroll to position [15905, 0]
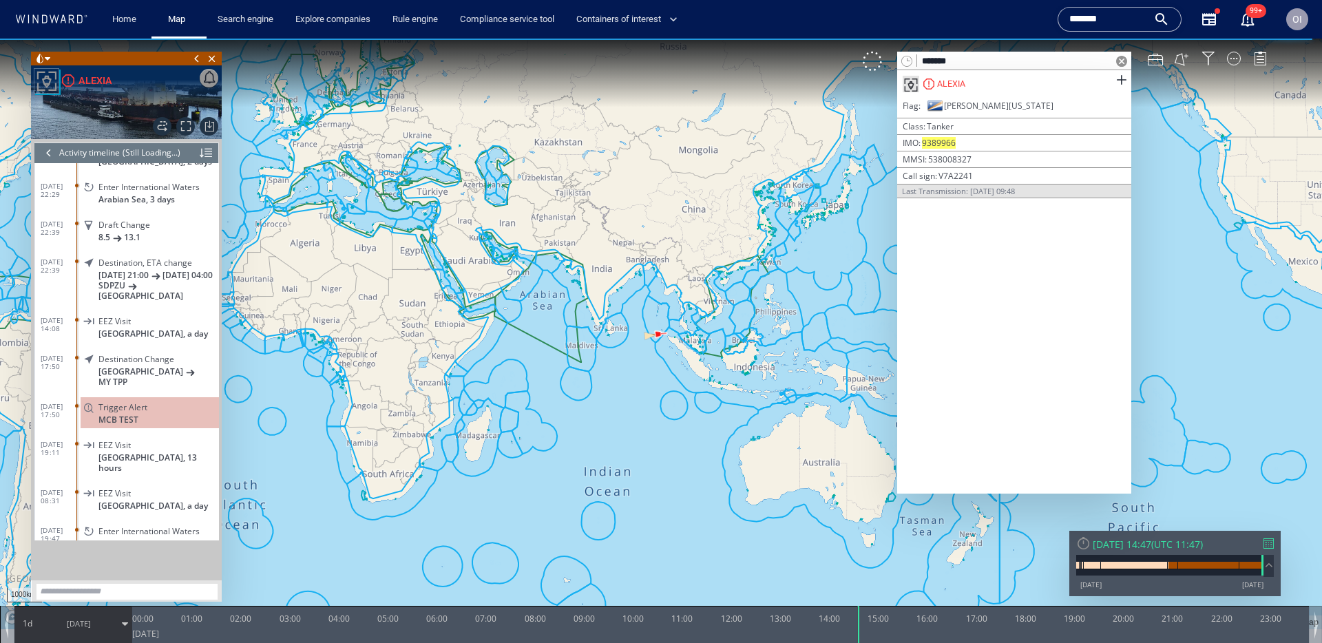
click at [1124, 58] on span at bounding box center [1121, 61] width 11 height 11
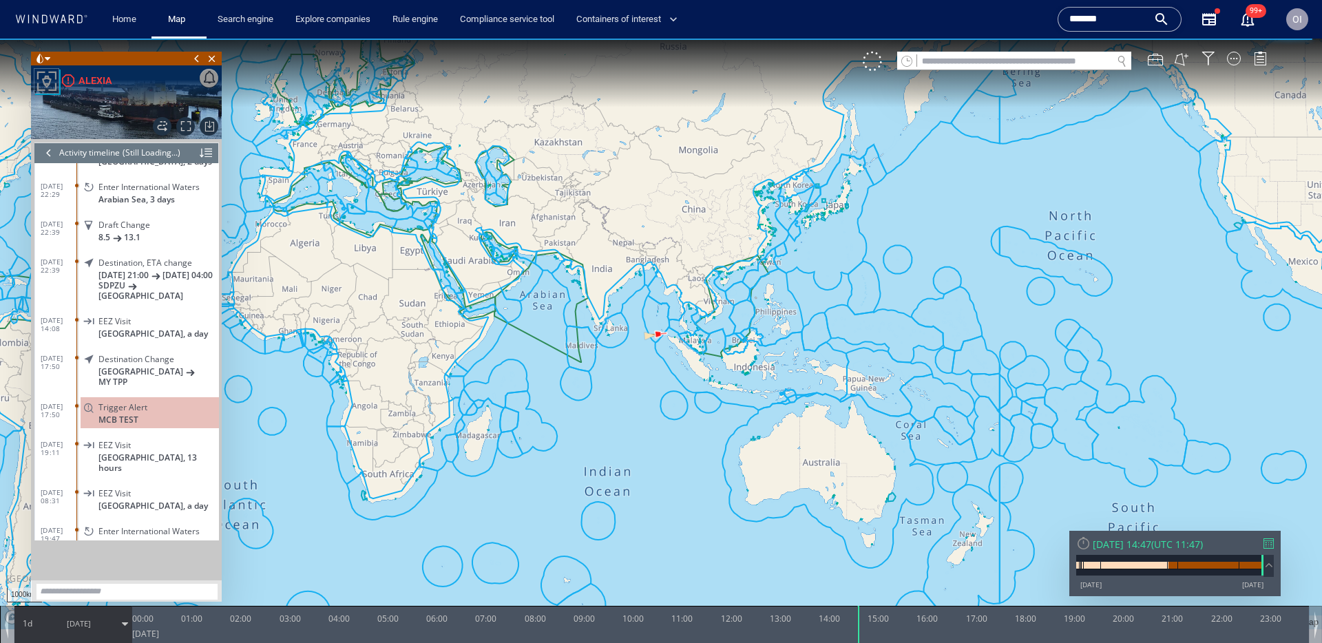
click at [46, 156] on div at bounding box center [48, 153] width 15 height 21
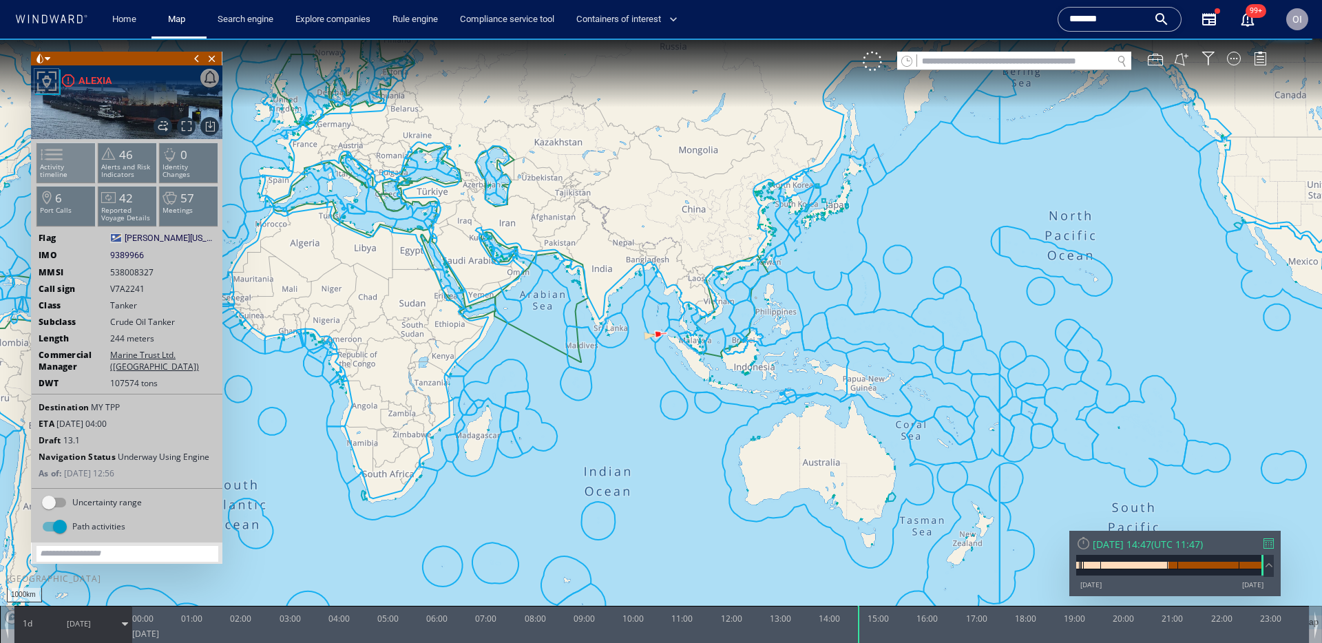
click at [70, 164] on p "Activity timeline" at bounding box center [66, 170] width 59 height 15
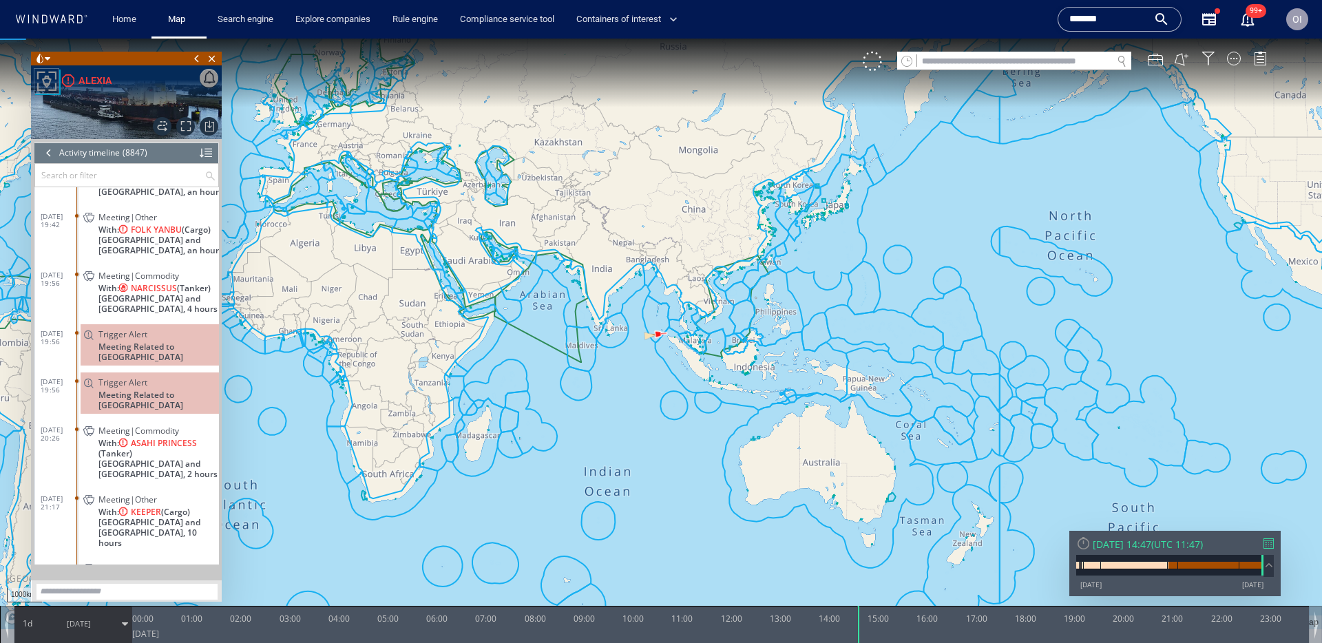
scroll to position [332337, 0]
click at [151, 304] on span "[GEOGRAPHIC_DATA] and [GEOGRAPHIC_DATA], 4 hours" at bounding box center [158, 304] width 120 height 21
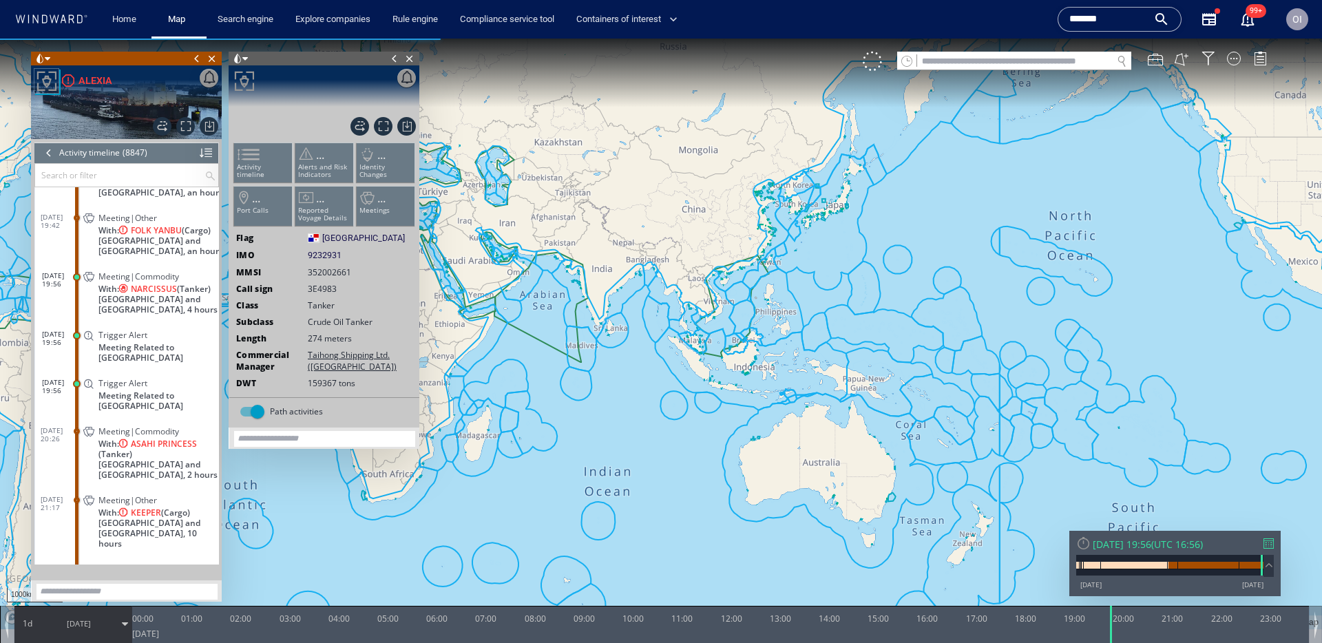
scroll to position [332349, 0]
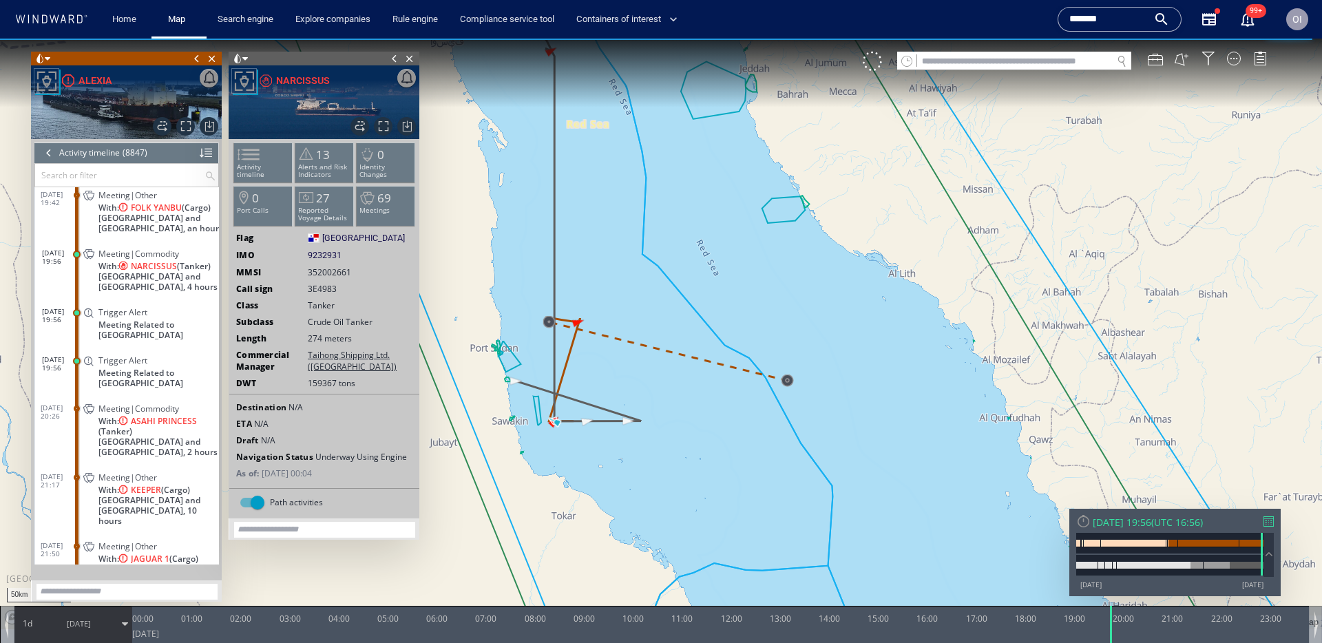
drag, startPoint x: 639, startPoint y: 384, endPoint x: 746, endPoint y: 392, distance: 107.7
click at [746, 392] on canvas "Map" at bounding box center [661, 334] width 1322 height 591
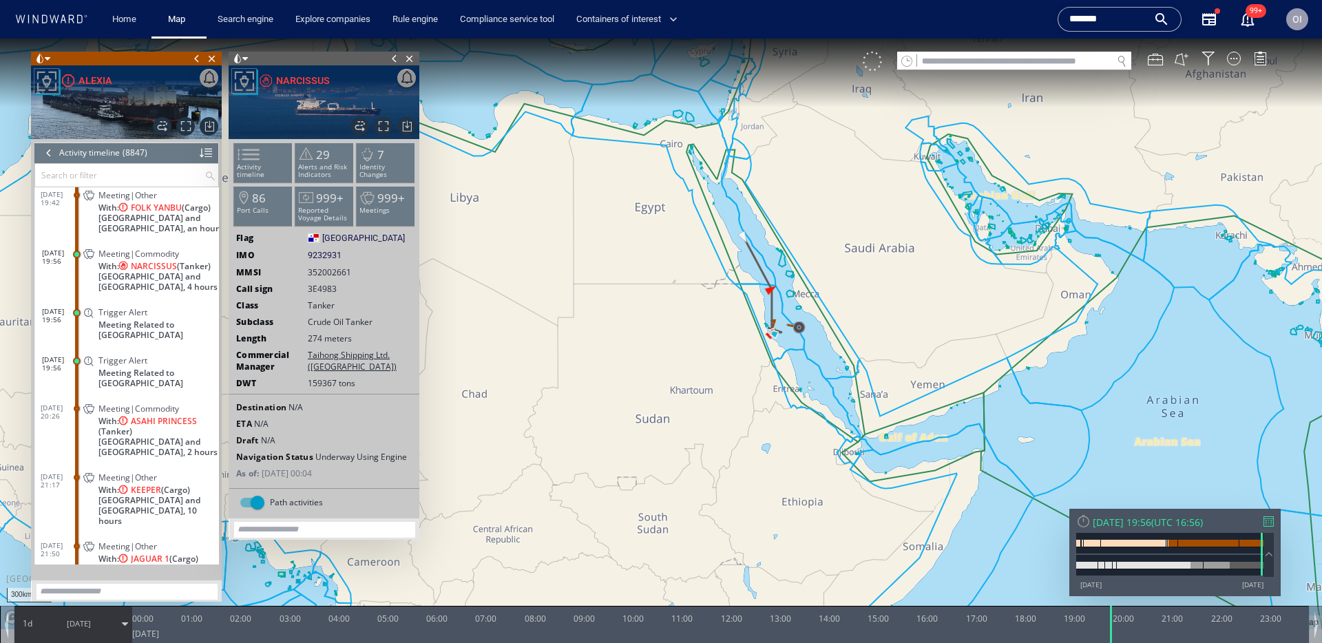
click at [873, 64] on div at bounding box center [872, 61] width 19 height 19
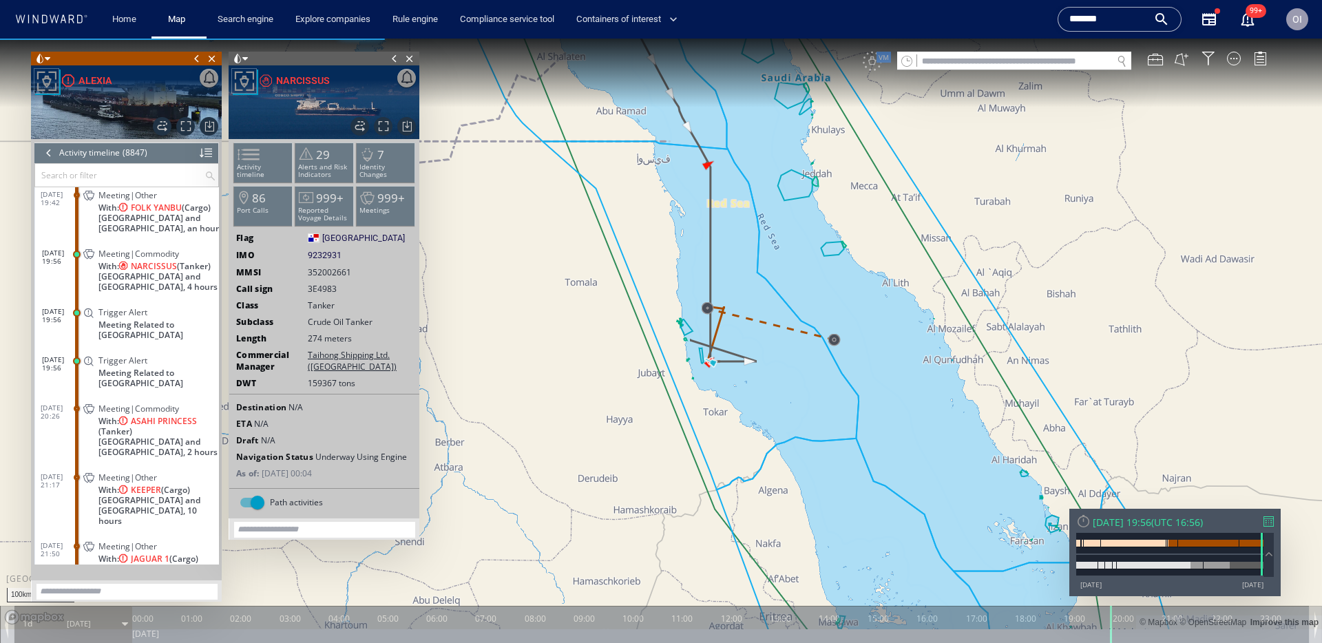
click at [879, 59] on div "VM" at bounding box center [1072, 61] width 418 height 19
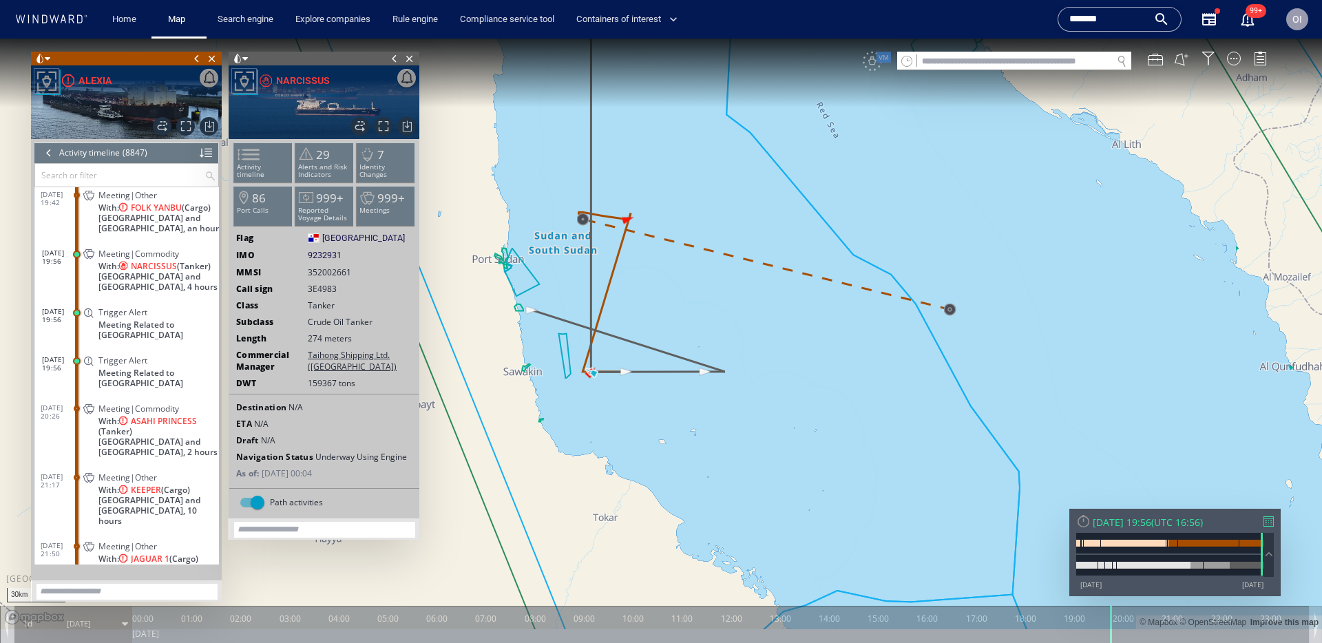
drag, startPoint x: 723, startPoint y: 381, endPoint x: 799, endPoint y: 381, distance: 75.7
click at [799, 381] on canvas "Map" at bounding box center [661, 334] width 1322 height 591
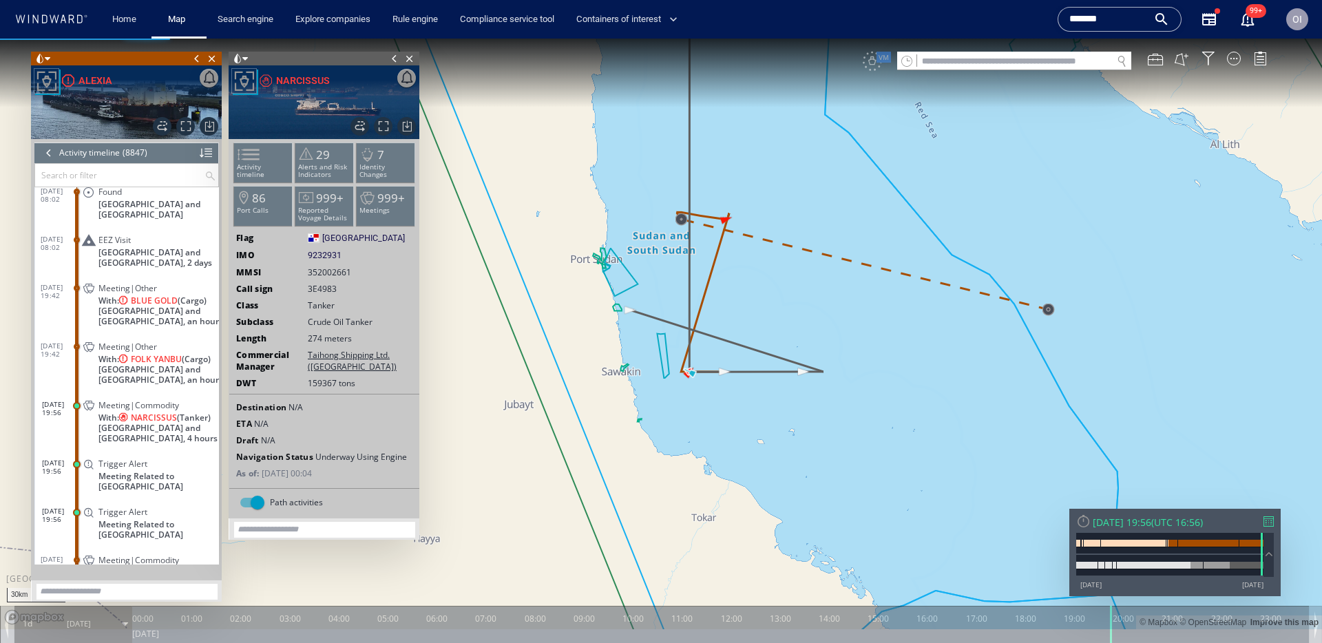
scroll to position [332236, 0]
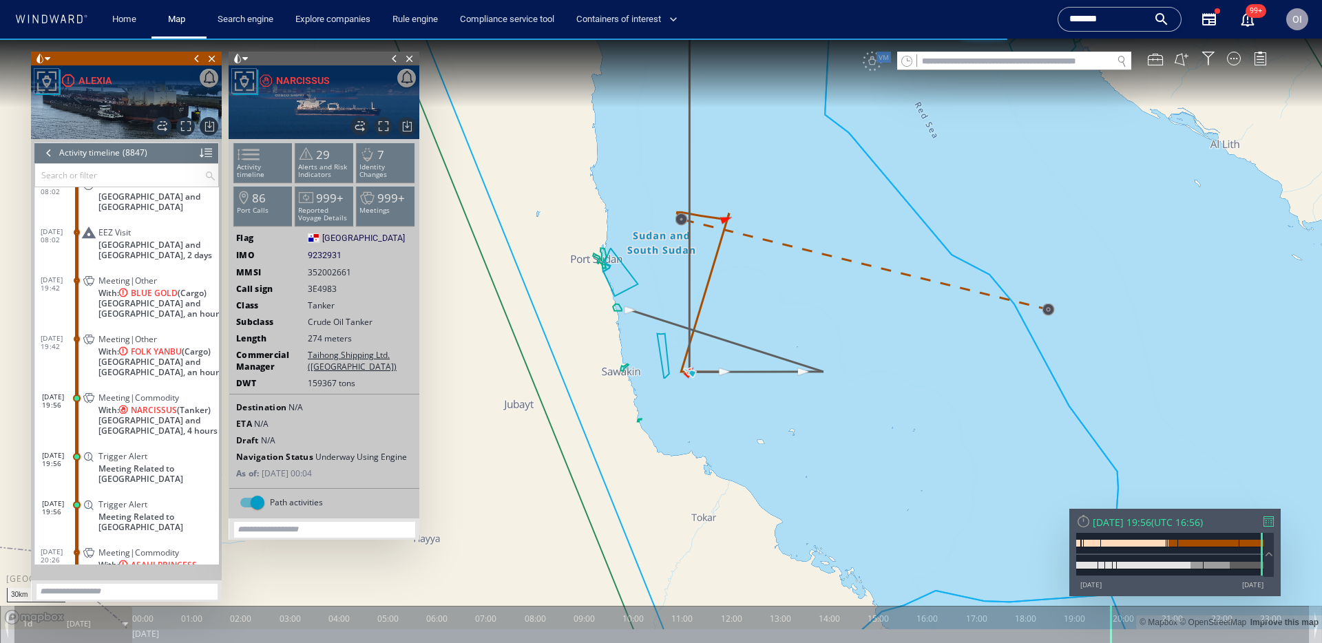
click at [877, 61] on div "VM" at bounding box center [1072, 61] width 418 height 19
click at [876, 62] on div "VM" at bounding box center [1072, 61] width 418 height 19
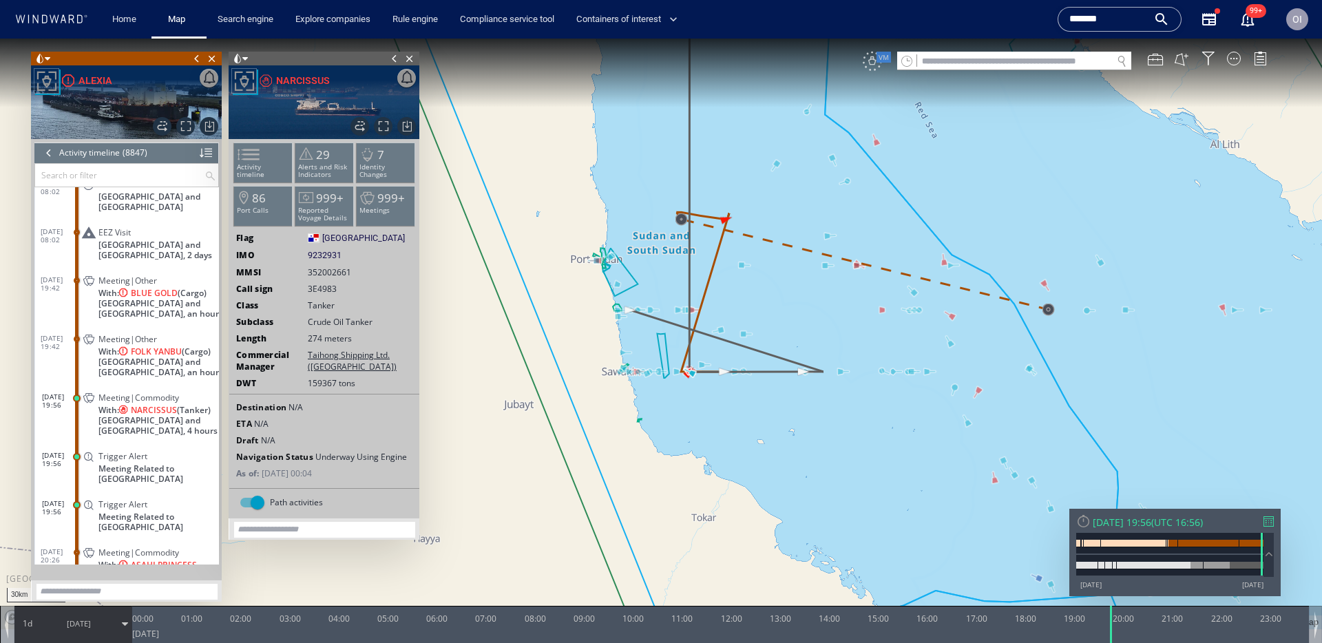
click at [873, 66] on div "VM" at bounding box center [872, 61] width 19 height 19
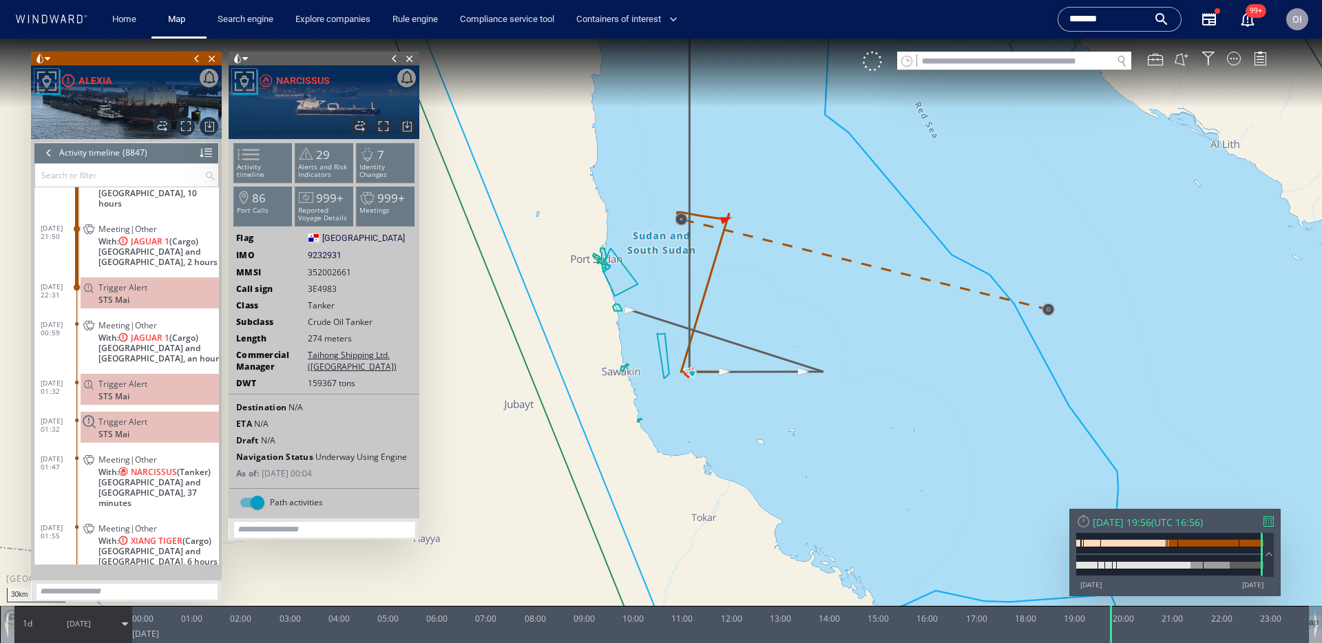
scroll to position [332584, 0]
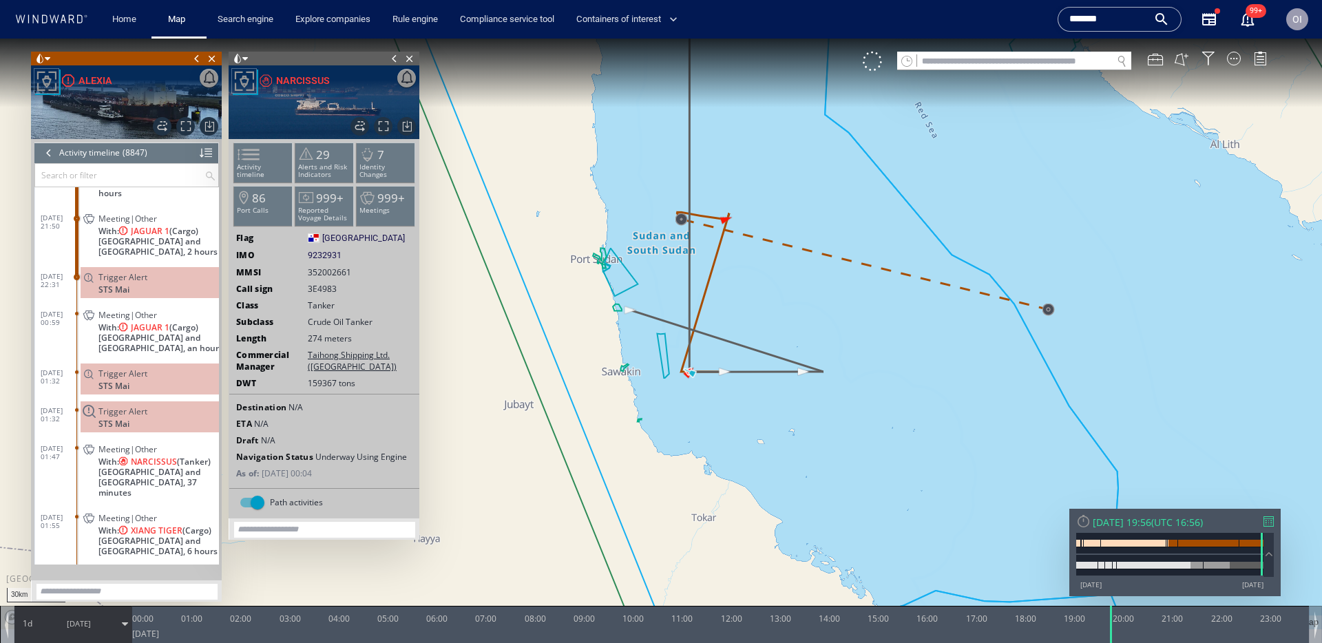
click at [167, 444] on div "Meeting|Other" at bounding box center [155, 449] width 115 height 10
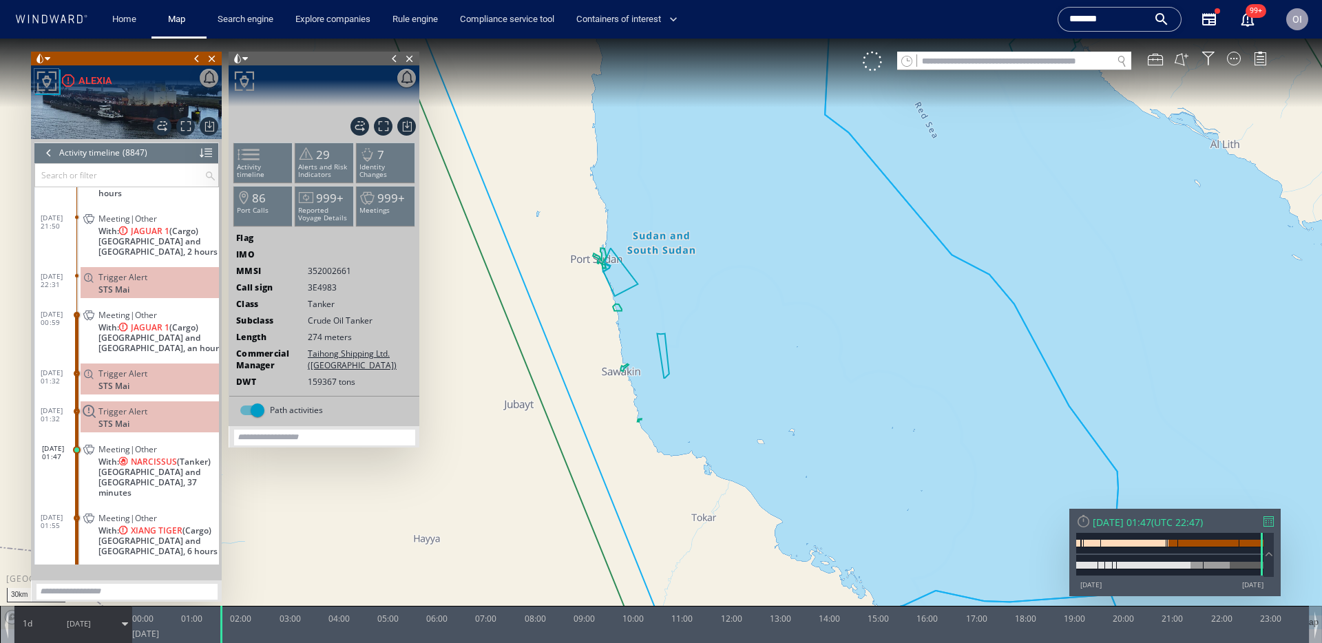
scroll to position [332728, 0]
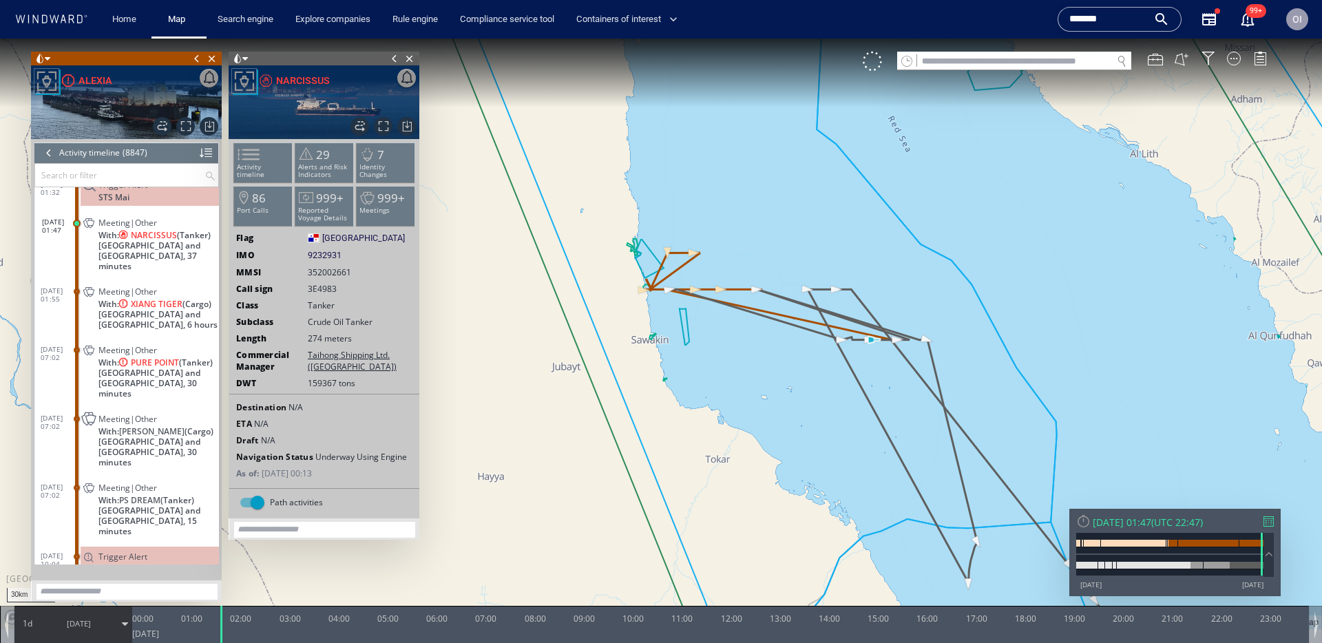
drag, startPoint x: 978, startPoint y: 286, endPoint x: 861, endPoint y: 286, distance: 117.0
click at [861, 286] on canvas "Map" at bounding box center [661, 334] width 1322 height 591
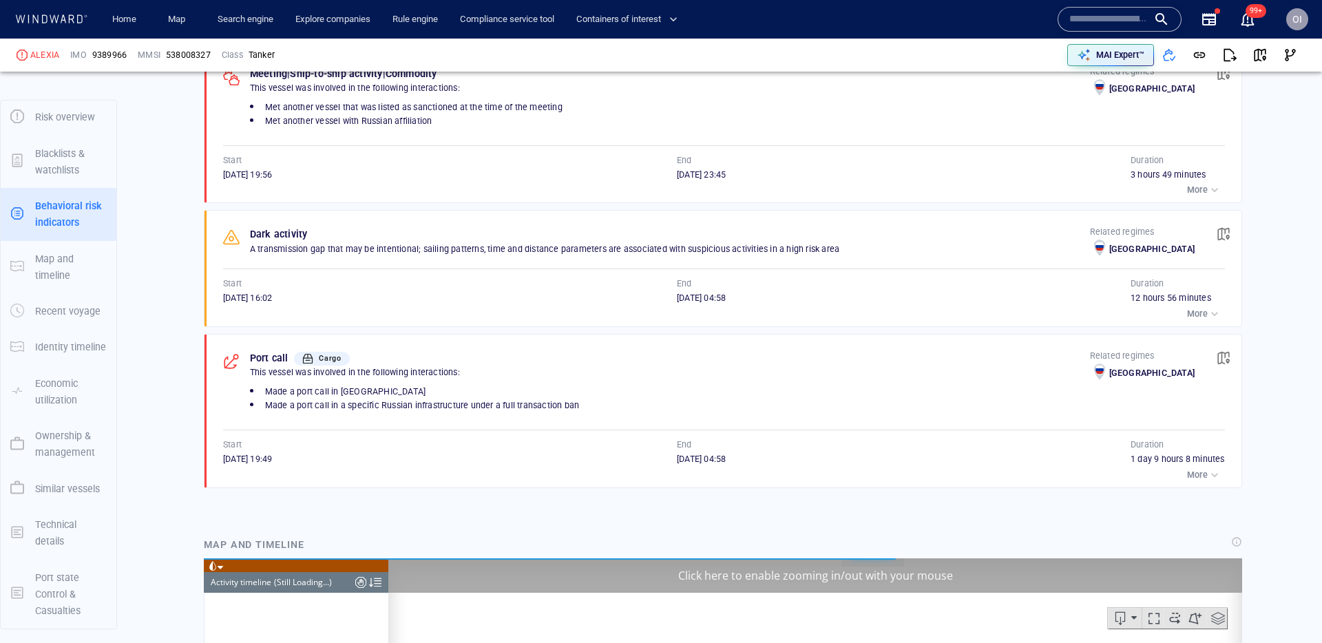
scroll to position [15916, 0]
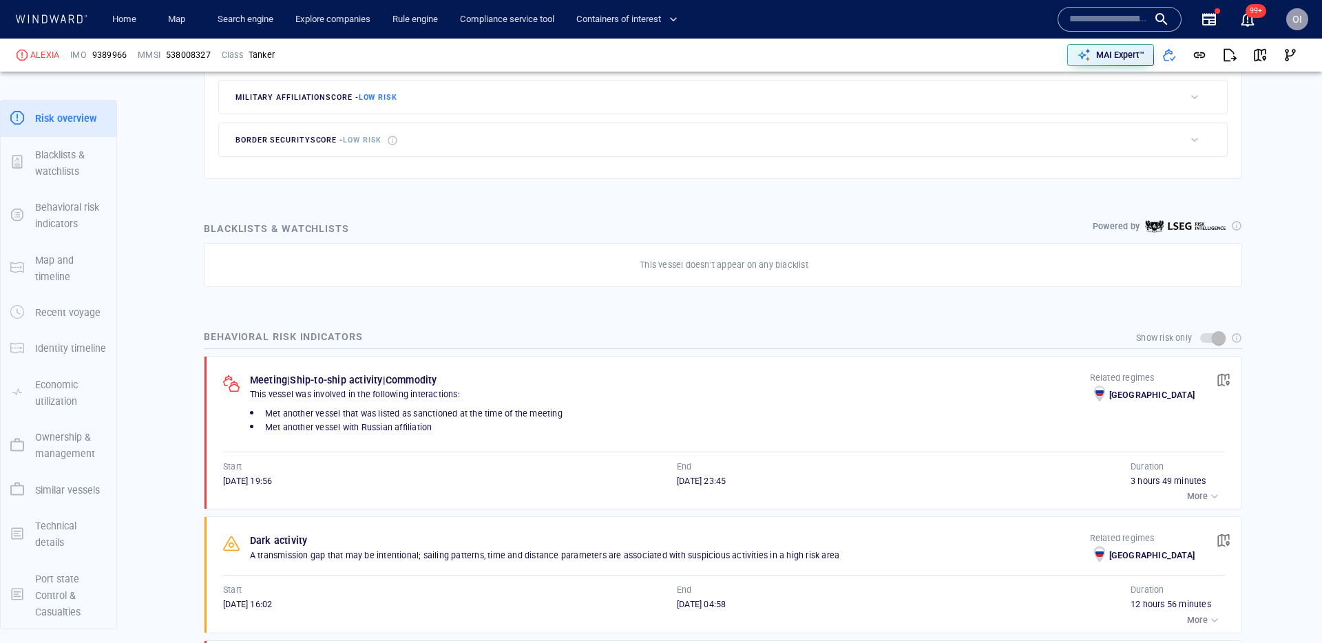
scroll to position [712, 0]
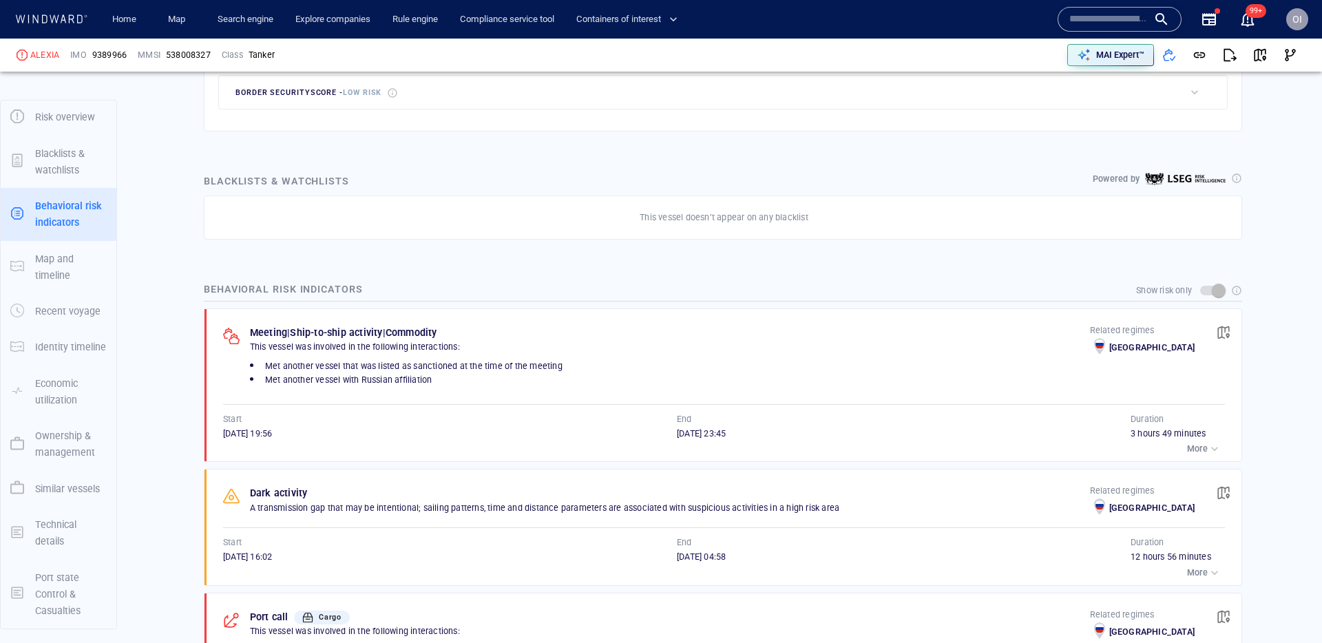
click at [1198, 445] on p "More" at bounding box center [1197, 449] width 21 height 12
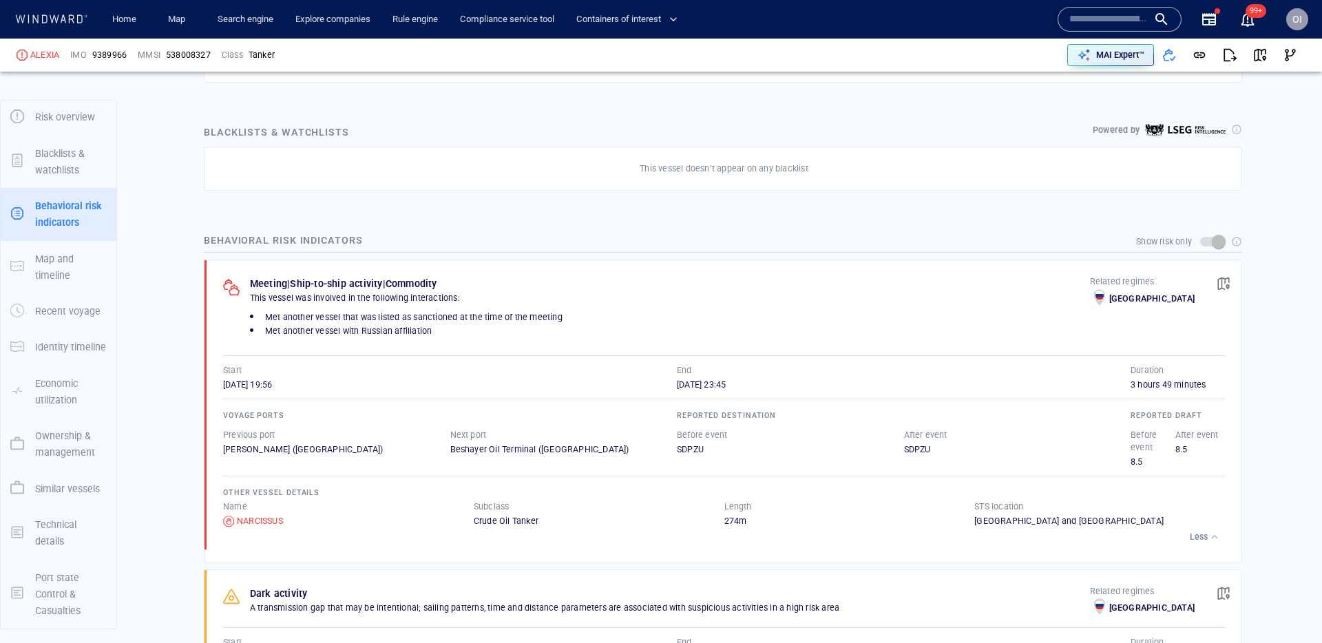
scroll to position [761, 0]
click at [1084, 19] on input "text" at bounding box center [1108, 19] width 78 height 21
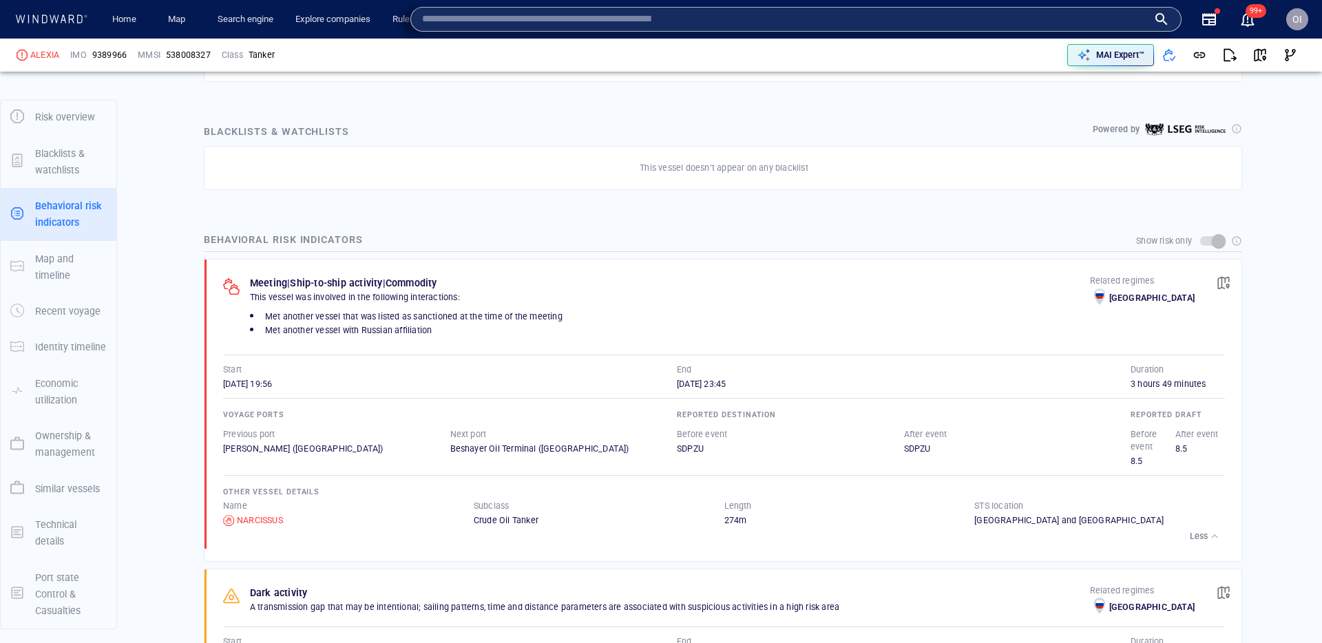
paste input "*******"
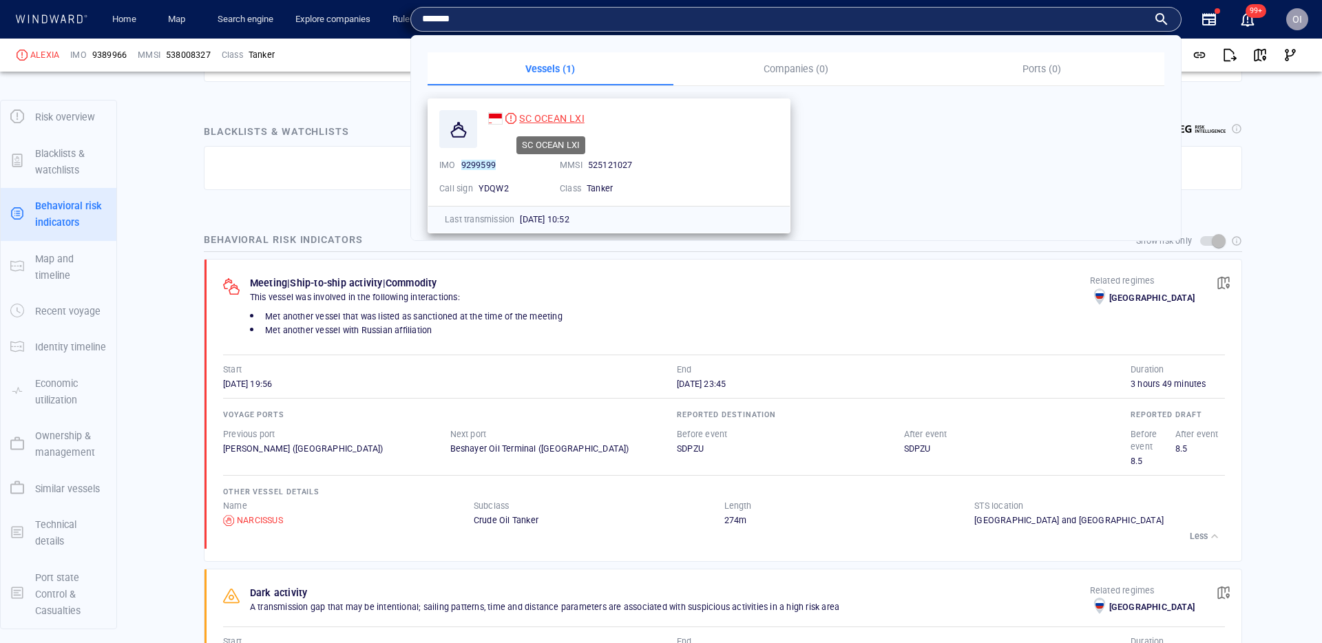
click at [532, 118] on span "SC OCEAN LXI" at bounding box center [551, 118] width 65 height 11
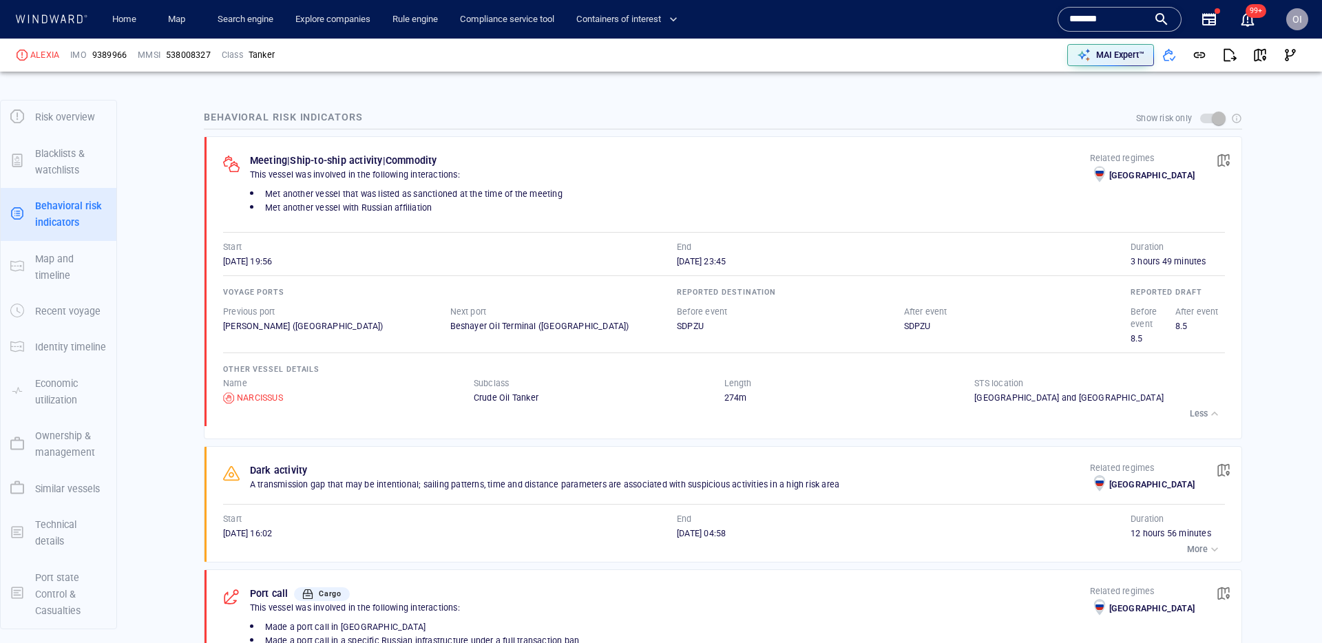
scroll to position [982, 0]
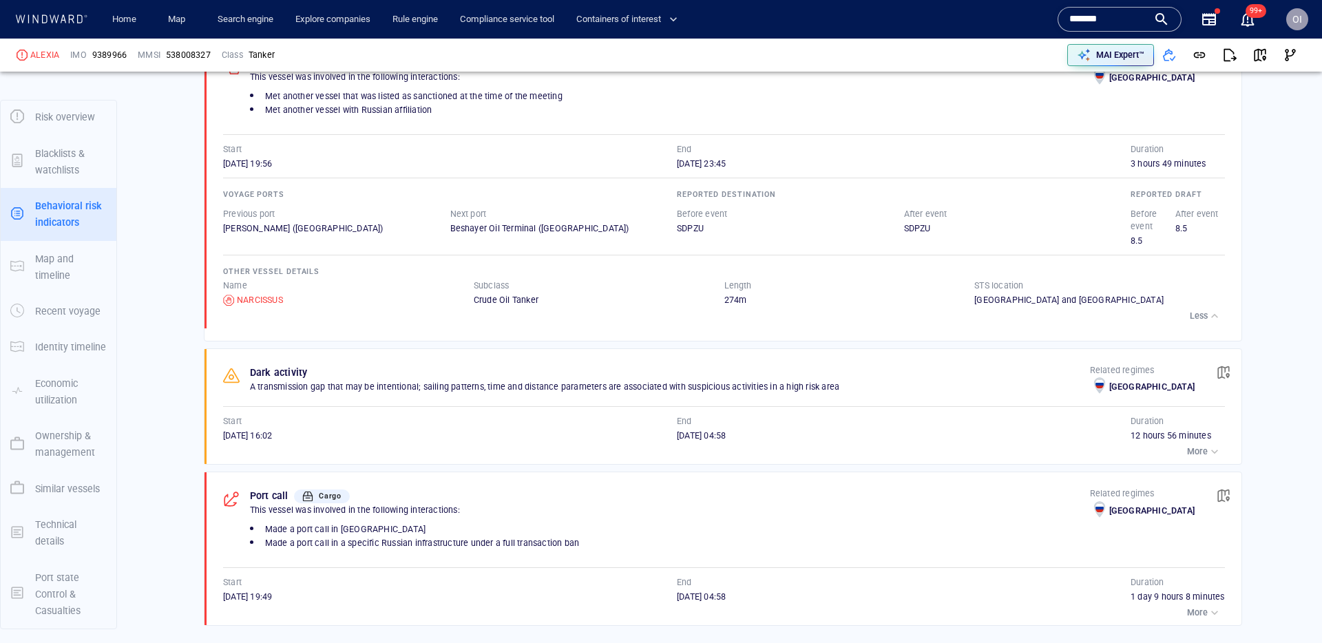
click at [1098, 14] on input "*******" at bounding box center [1108, 19] width 78 height 21
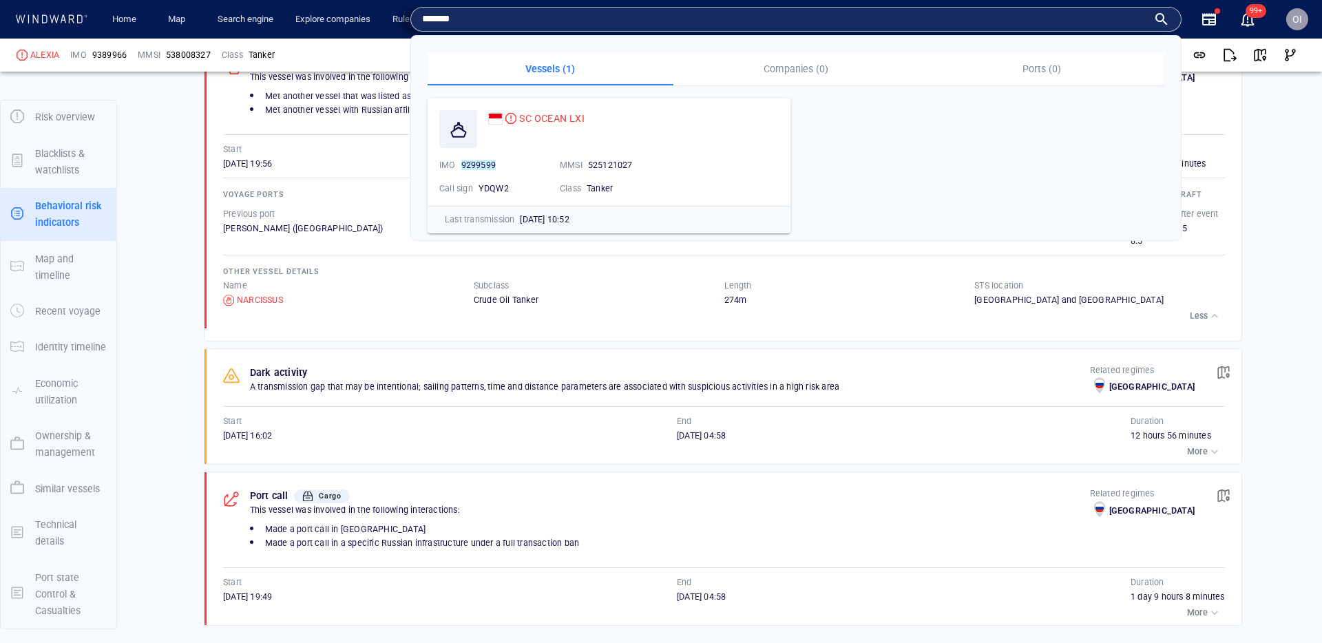
click at [952, 21] on input "*******" at bounding box center [785, 19] width 726 height 21
paste input "*********"
type input "**********"
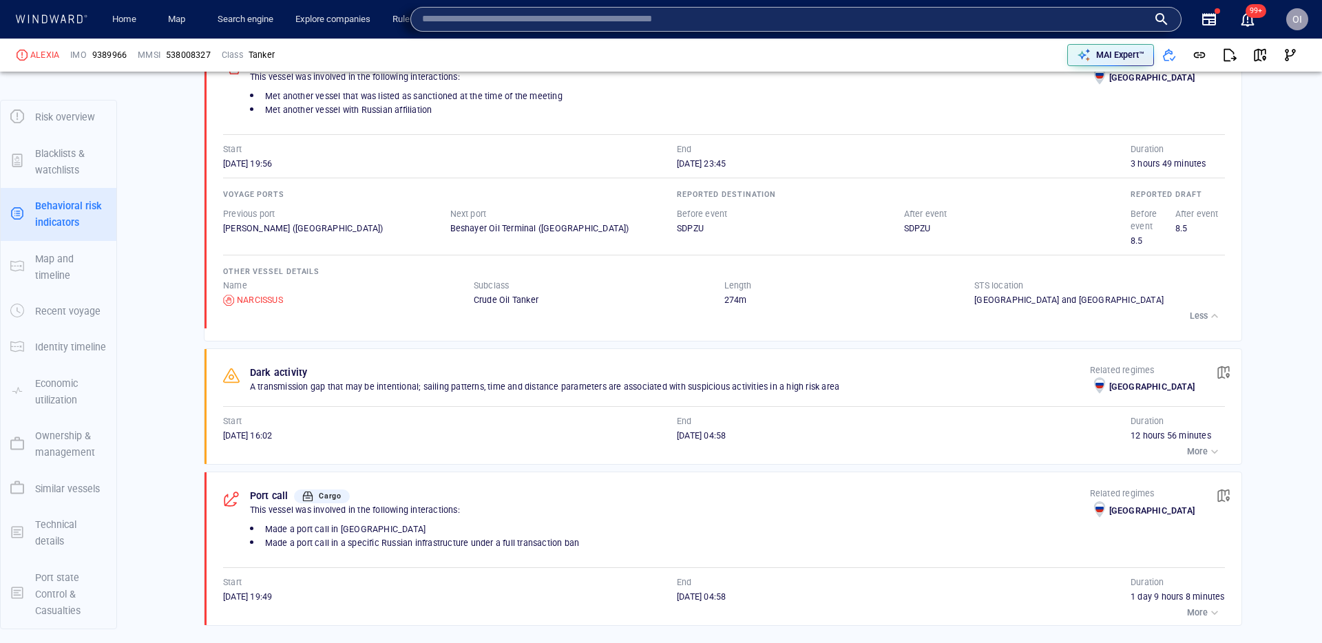
paste input "*******"
type input "*******"
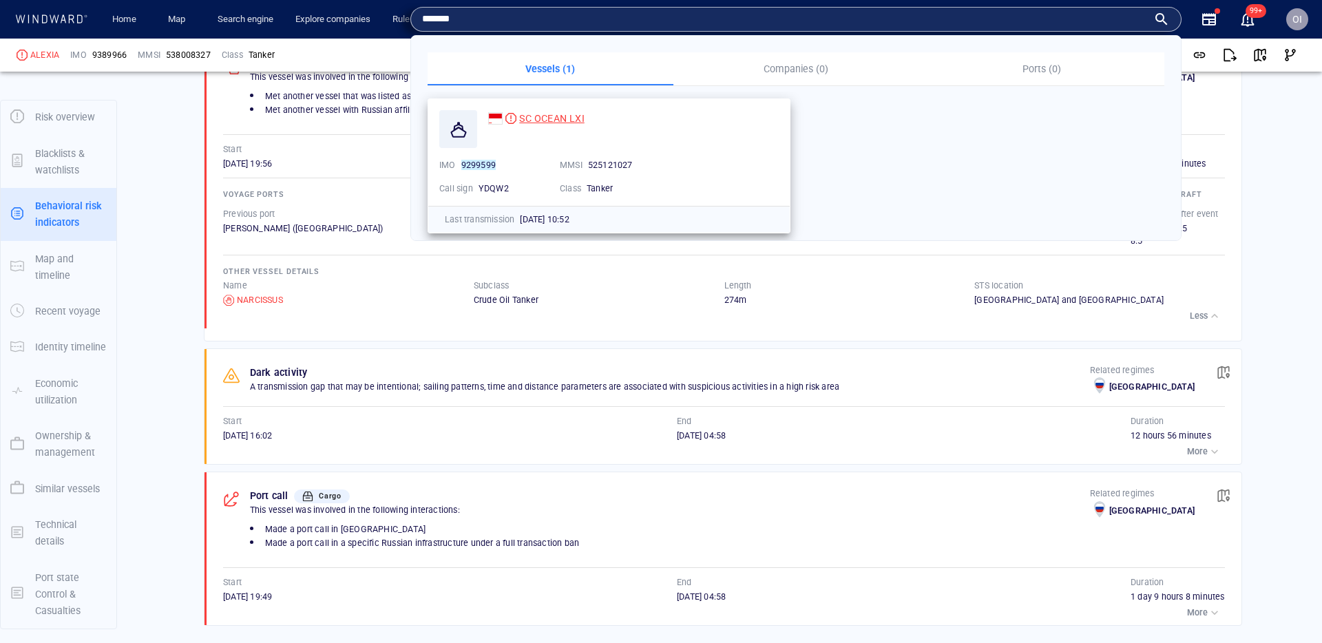
click at [543, 113] on span "SC OCEAN LXI" at bounding box center [551, 118] width 65 height 11
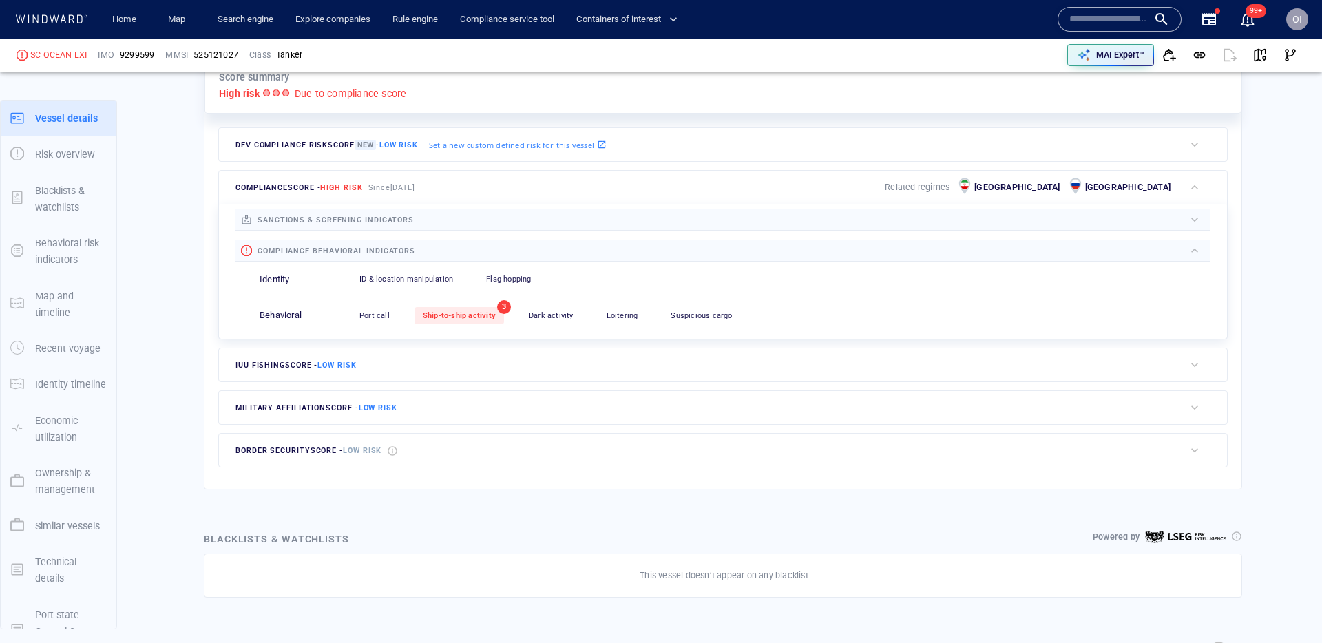
scroll to position [36, 0]
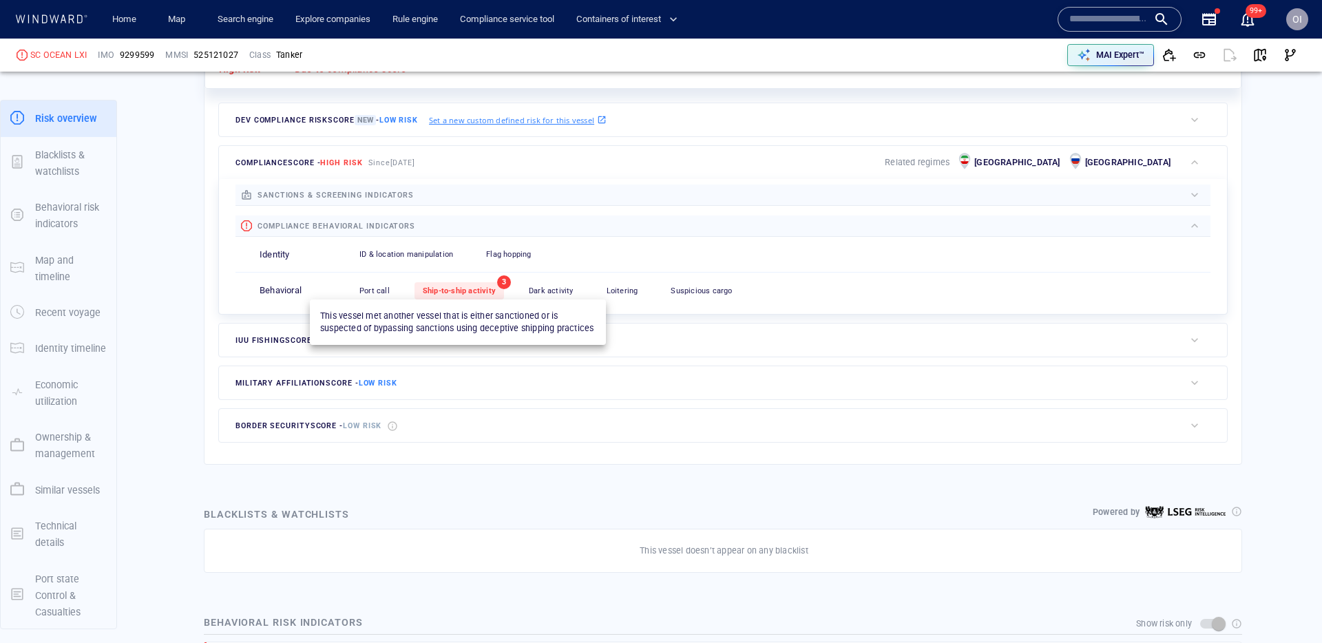
click at [476, 282] on div "Ship-to-ship activity" at bounding box center [459, 290] width 90 height 17
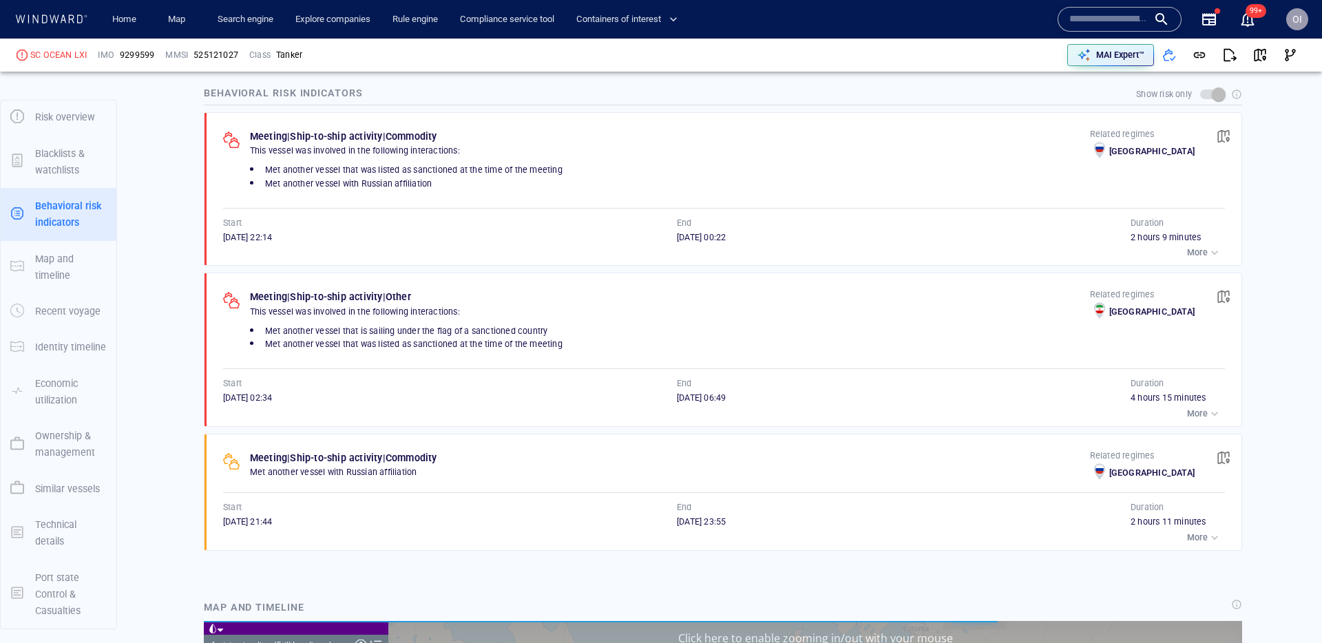
scroll to position [31661, 0]
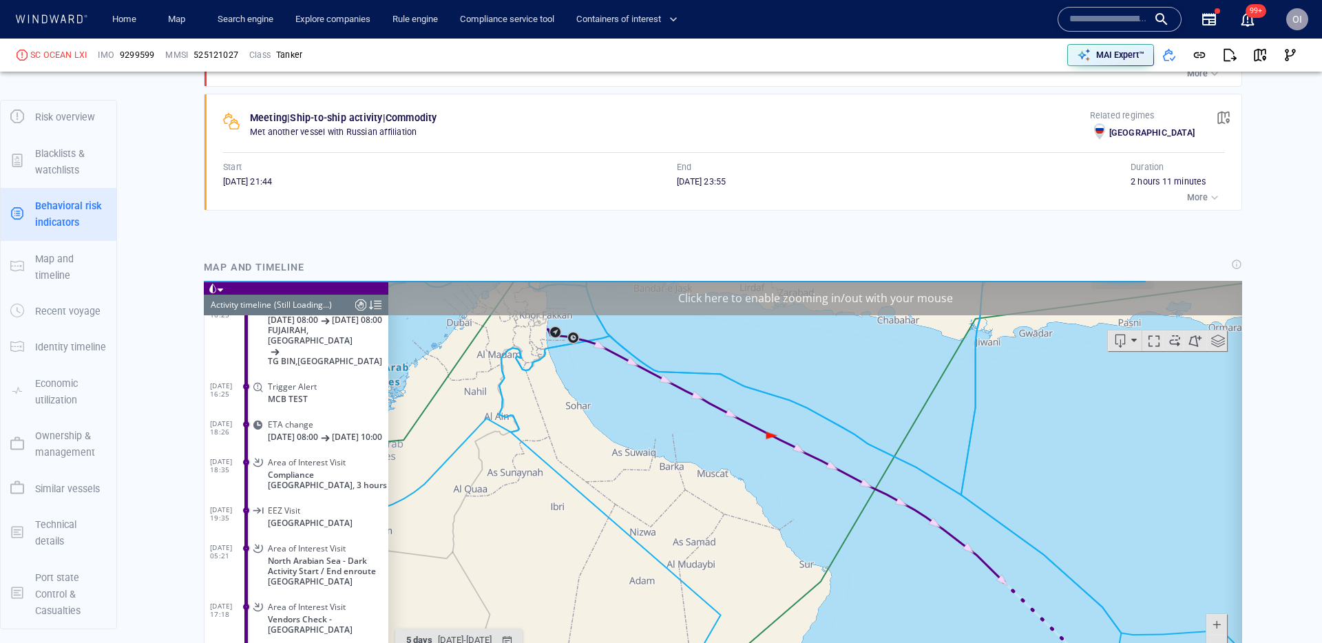
scroll to position [885, 0]
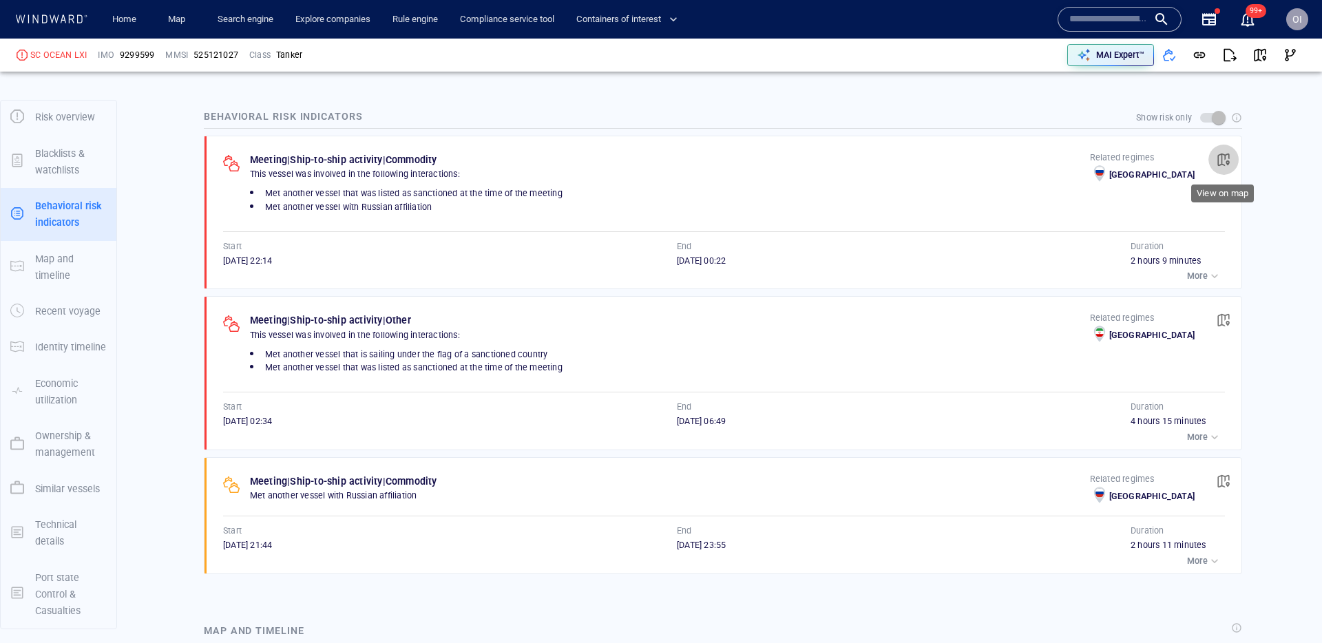
click at [1230, 161] on span "button" at bounding box center [1224, 160] width 14 height 14
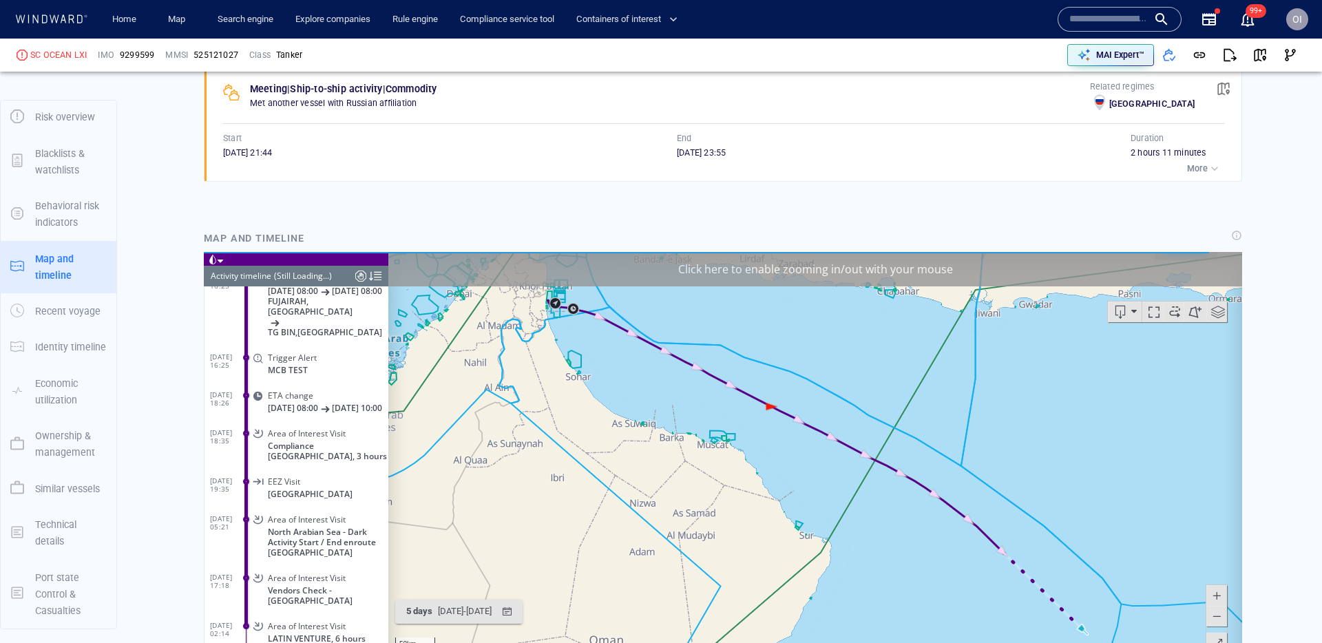
scroll to position [24386, 0]
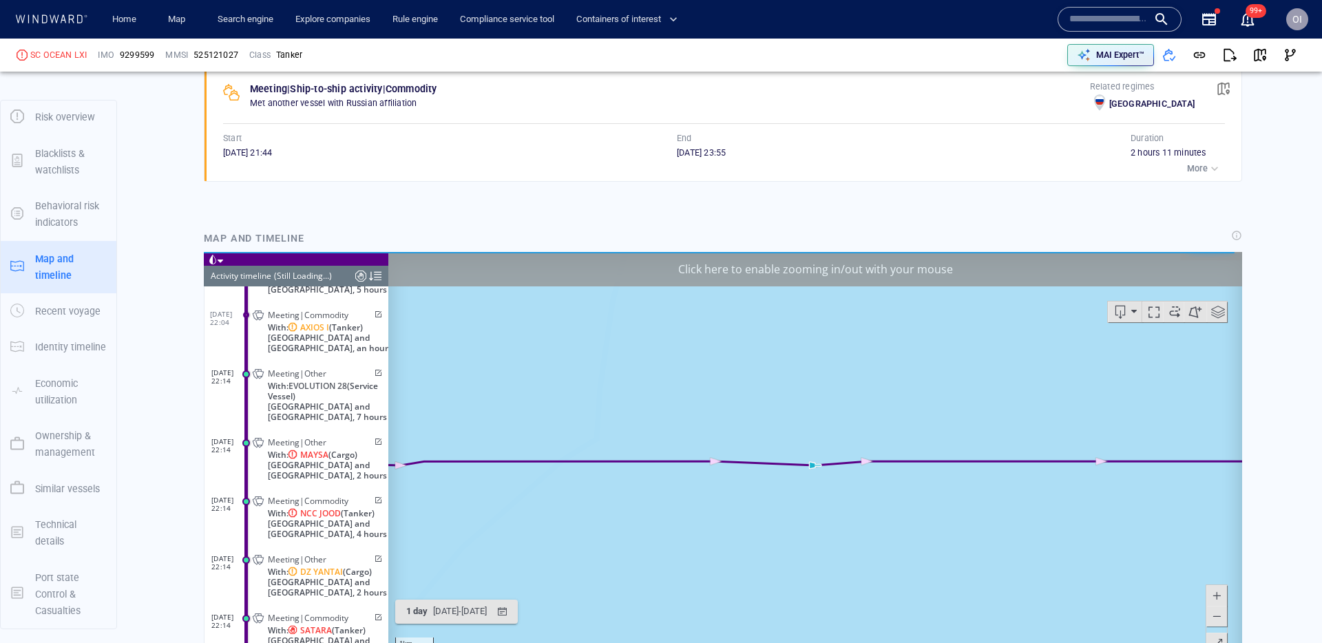
scroll to position [1398, 0]
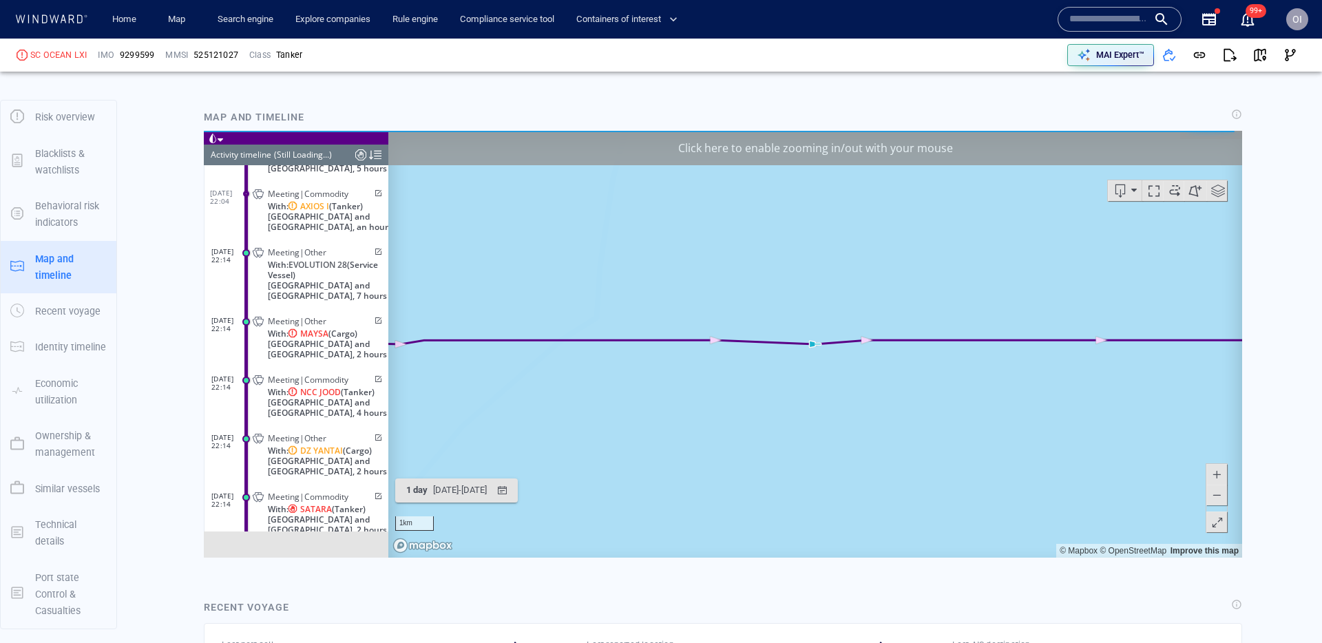
click at [1219, 501] on span at bounding box center [1217, 494] width 14 height 21
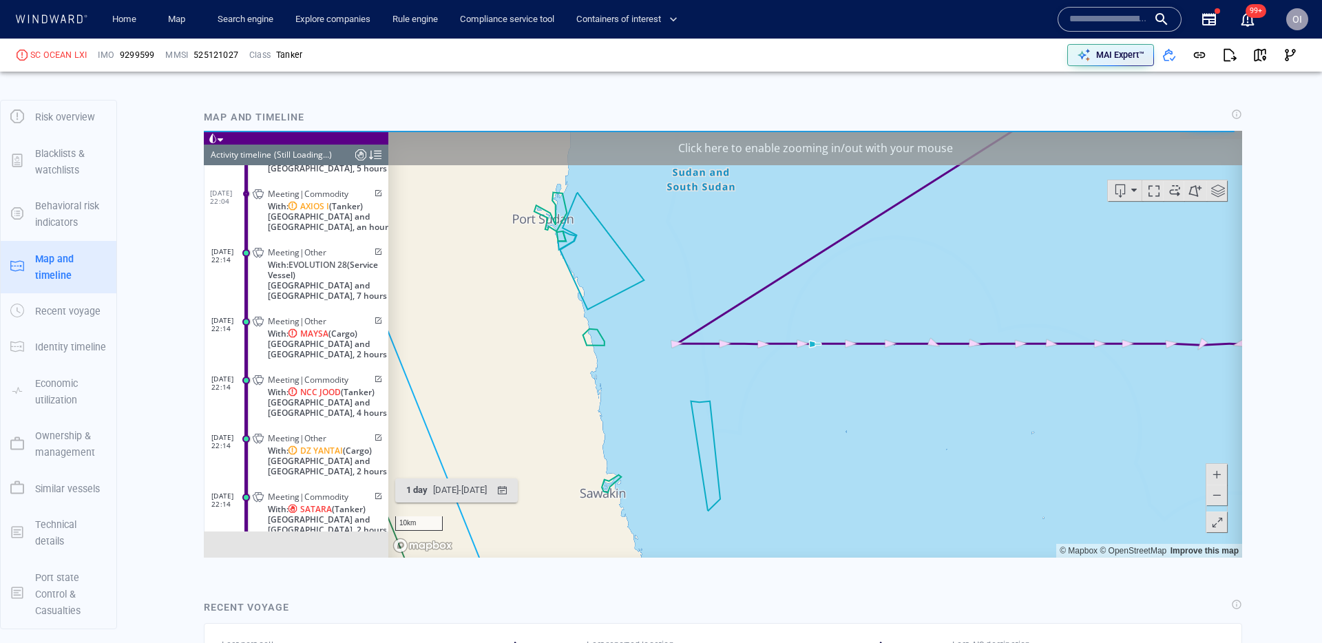
click at [1219, 501] on span at bounding box center [1217, 494] width 14 height 21
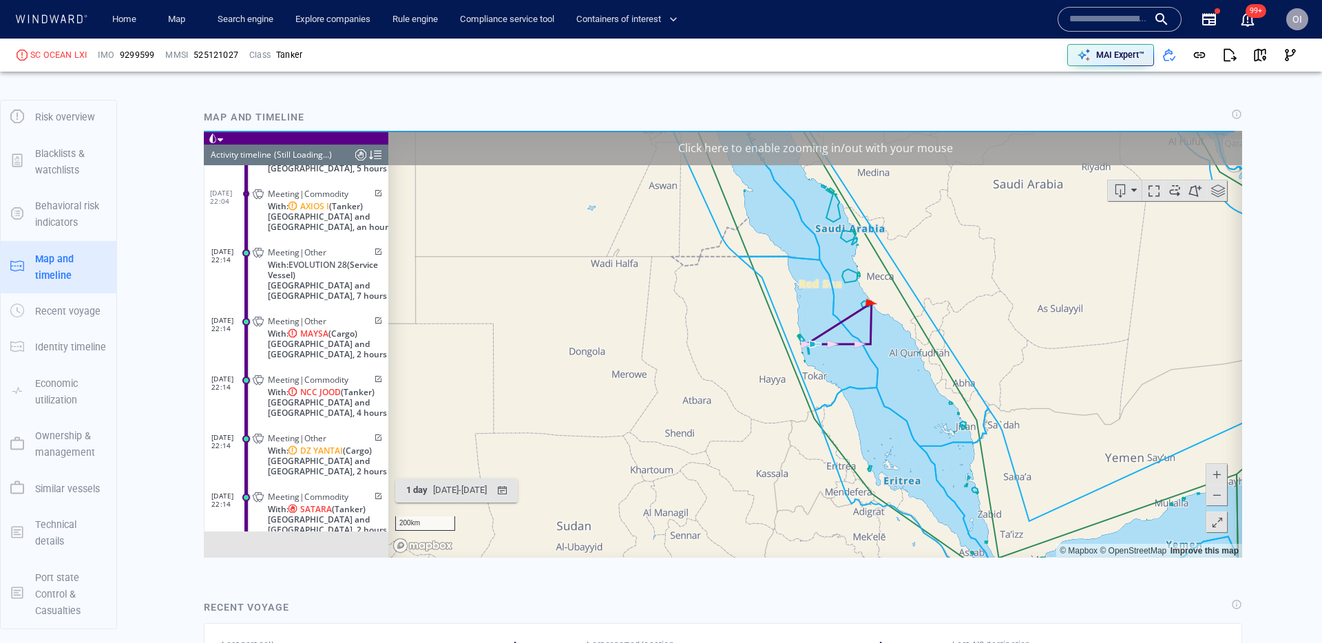
click at [1219, 474] on span at bounding box center [1217, 473] width 14 height 21
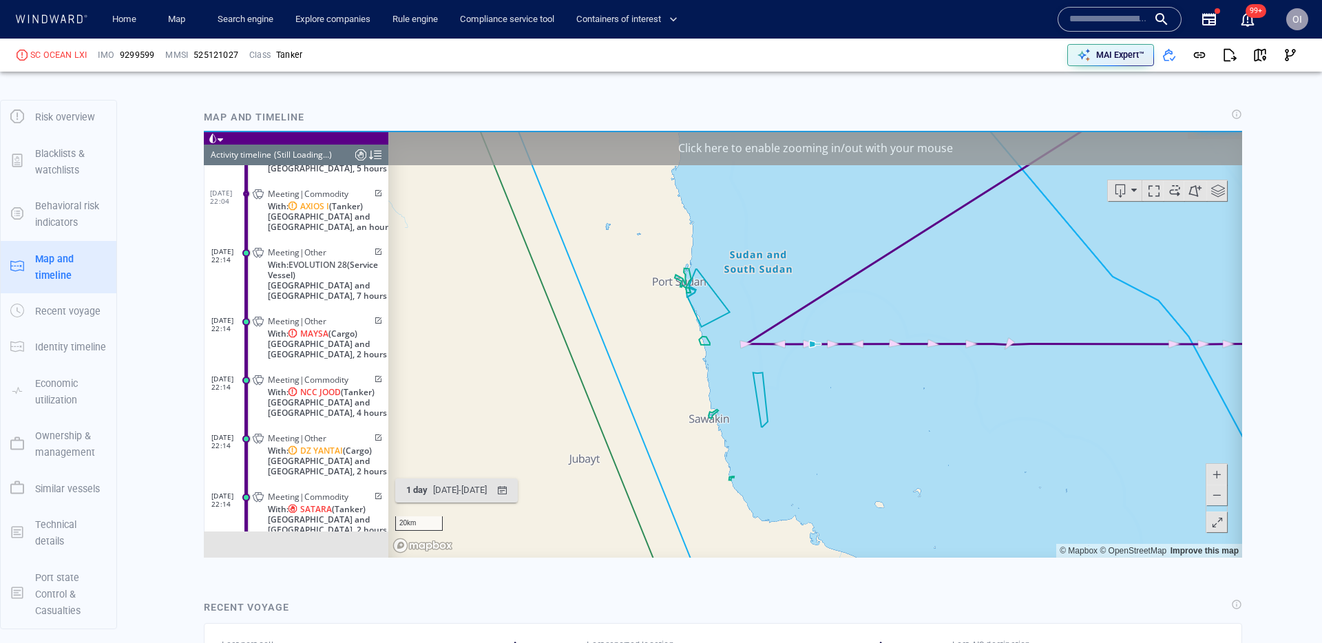
scroll to position [326871, 0]
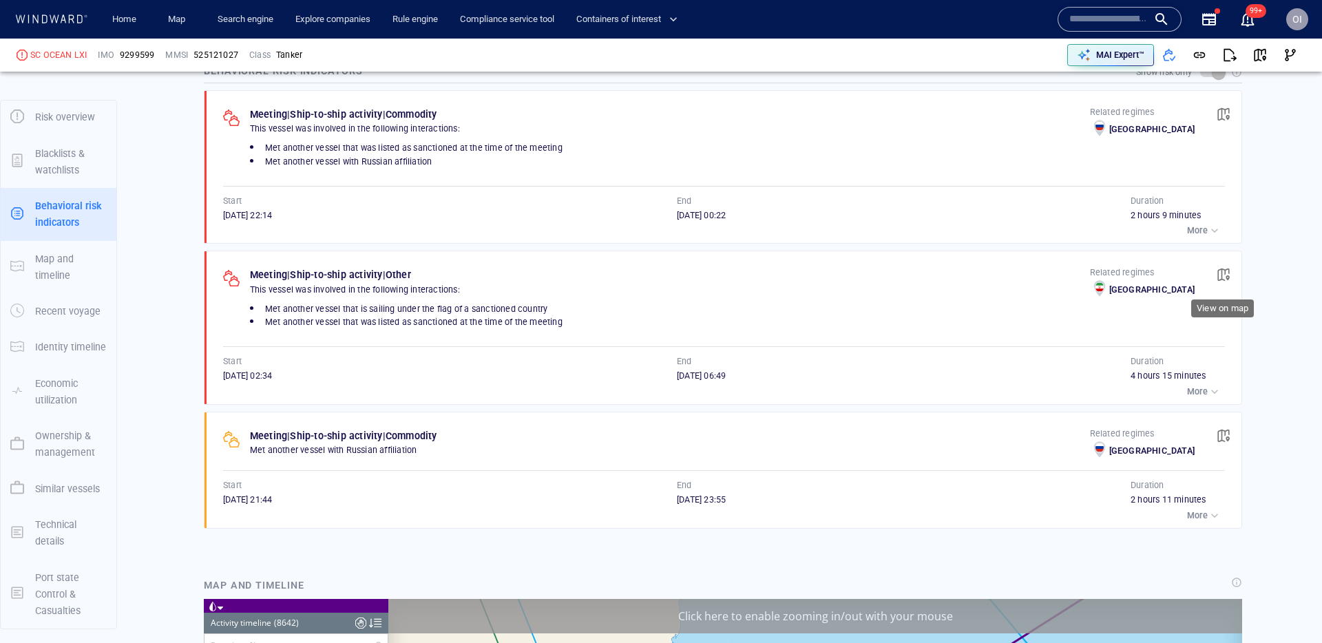
click at [1223, 275] on span "button" at bounding box center [1224, 275] width 14 height 14
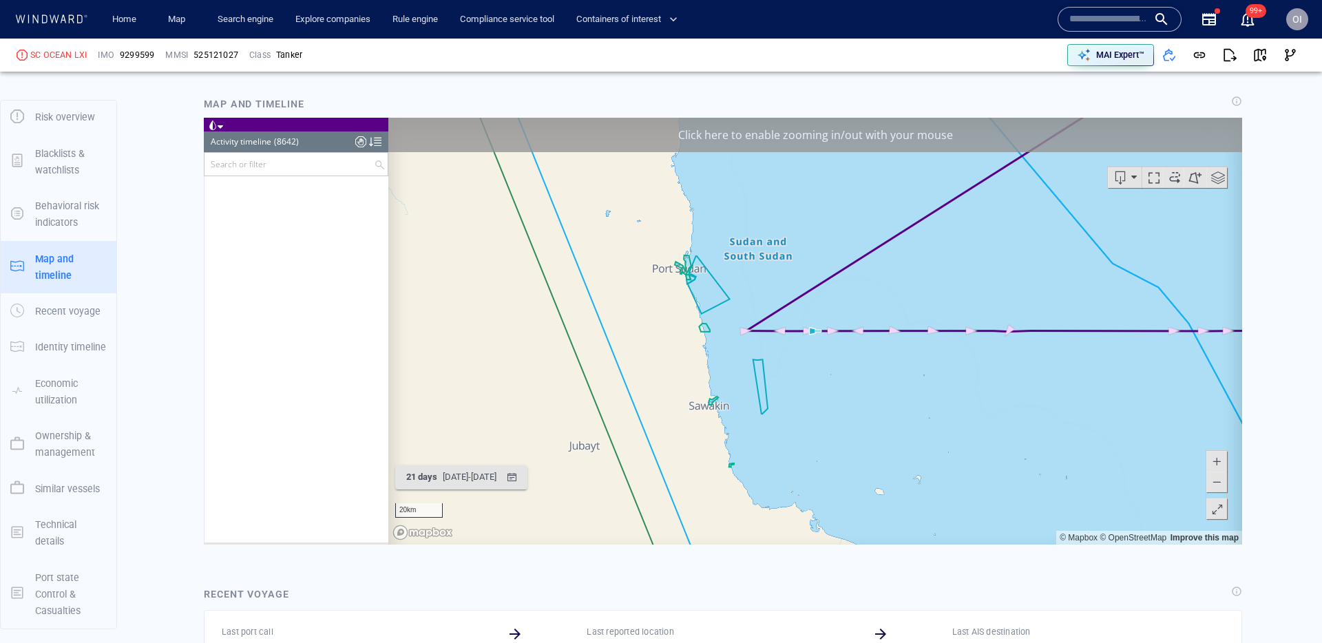
scroll to position [311523, 0]
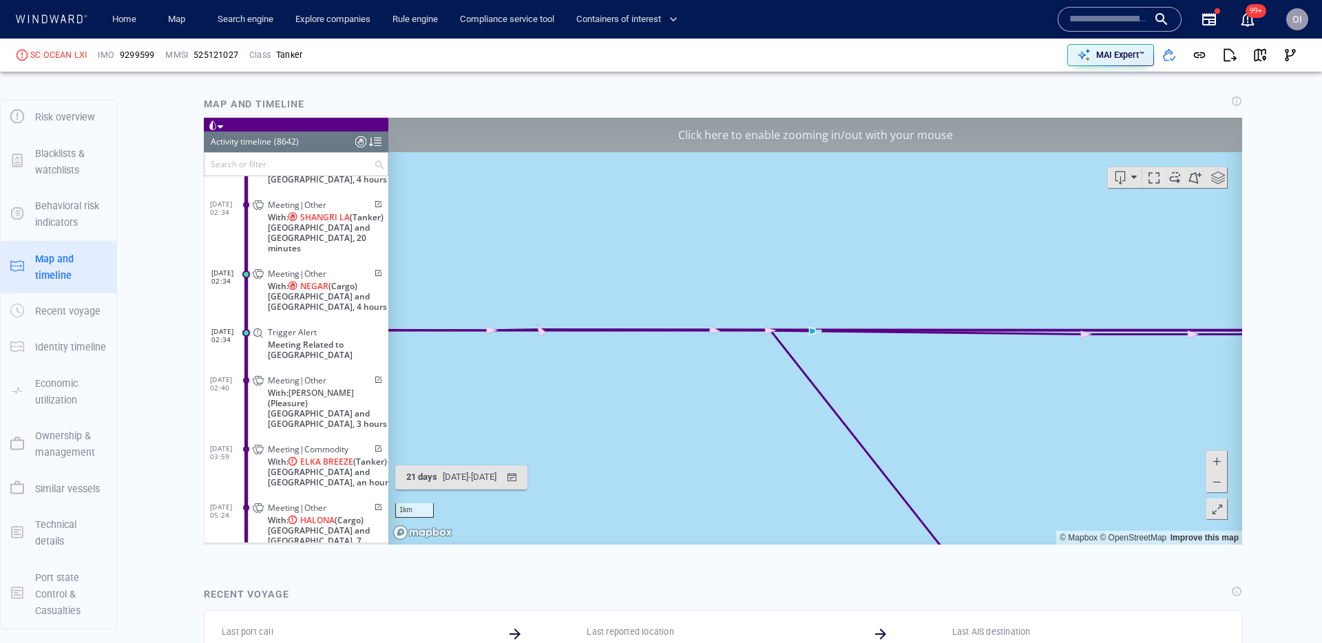
click at [1218, 481] on span at bounding box center [1217, 481] width 14 height 21
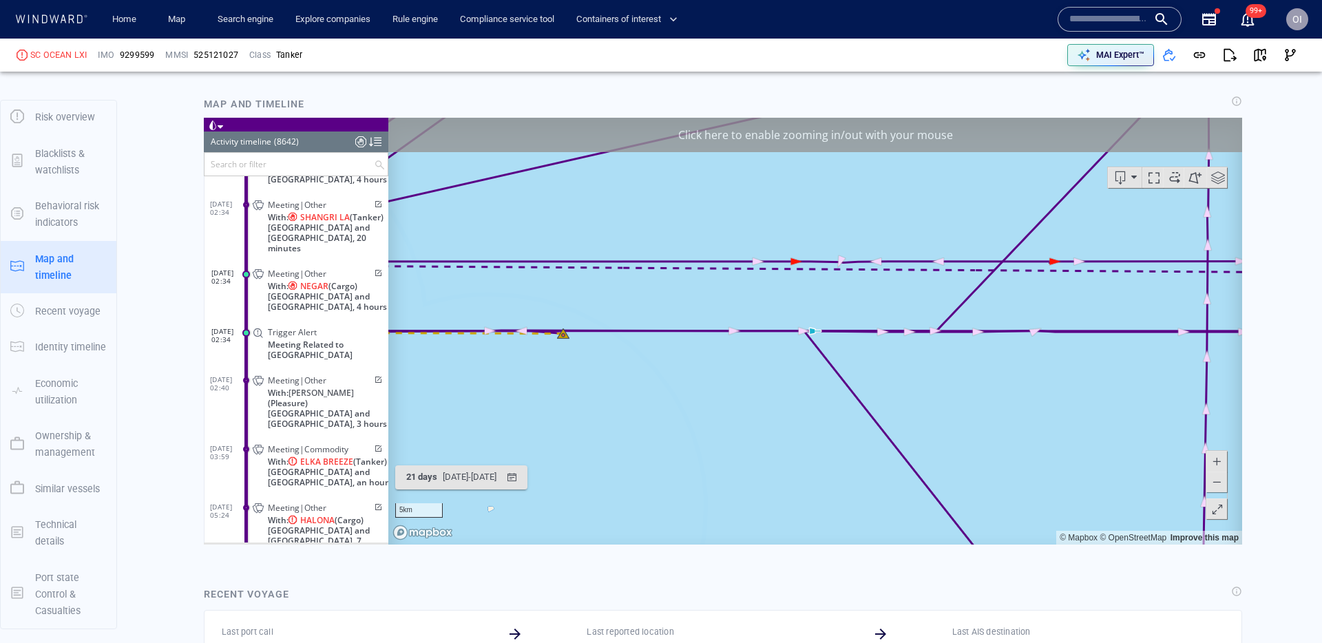
click at [1218, 481] on span at bounding box center [1217, 481] width 14 height 21
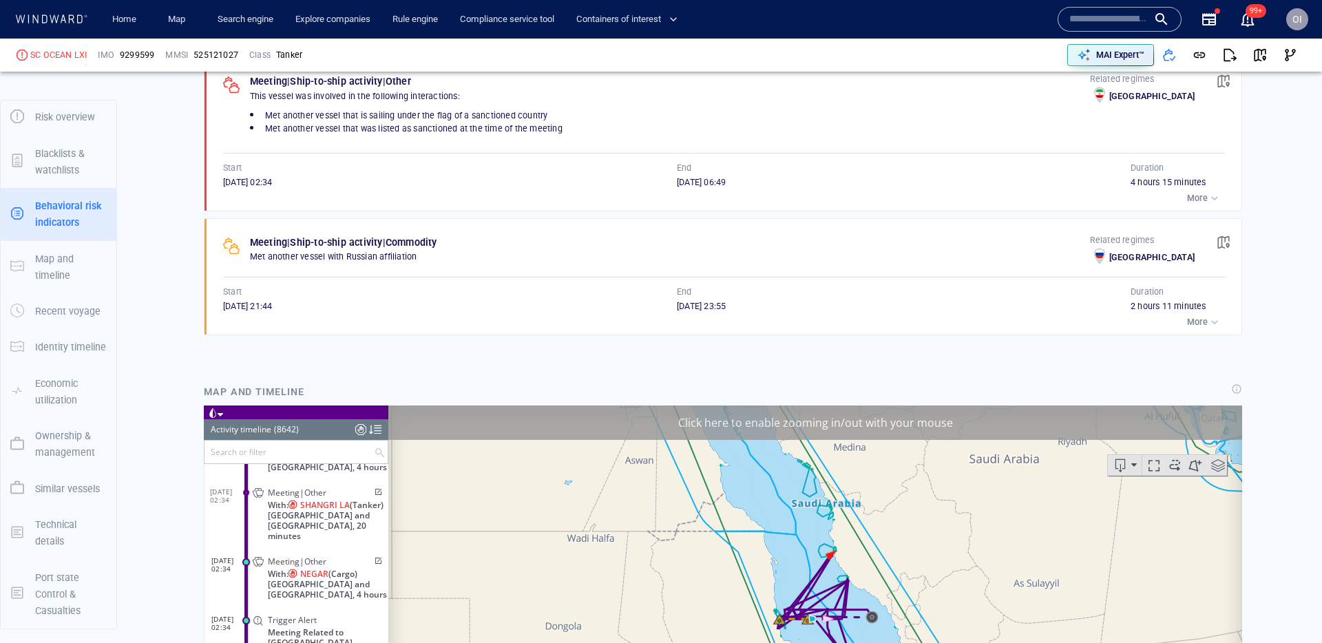
scroll to position [1003, 0]
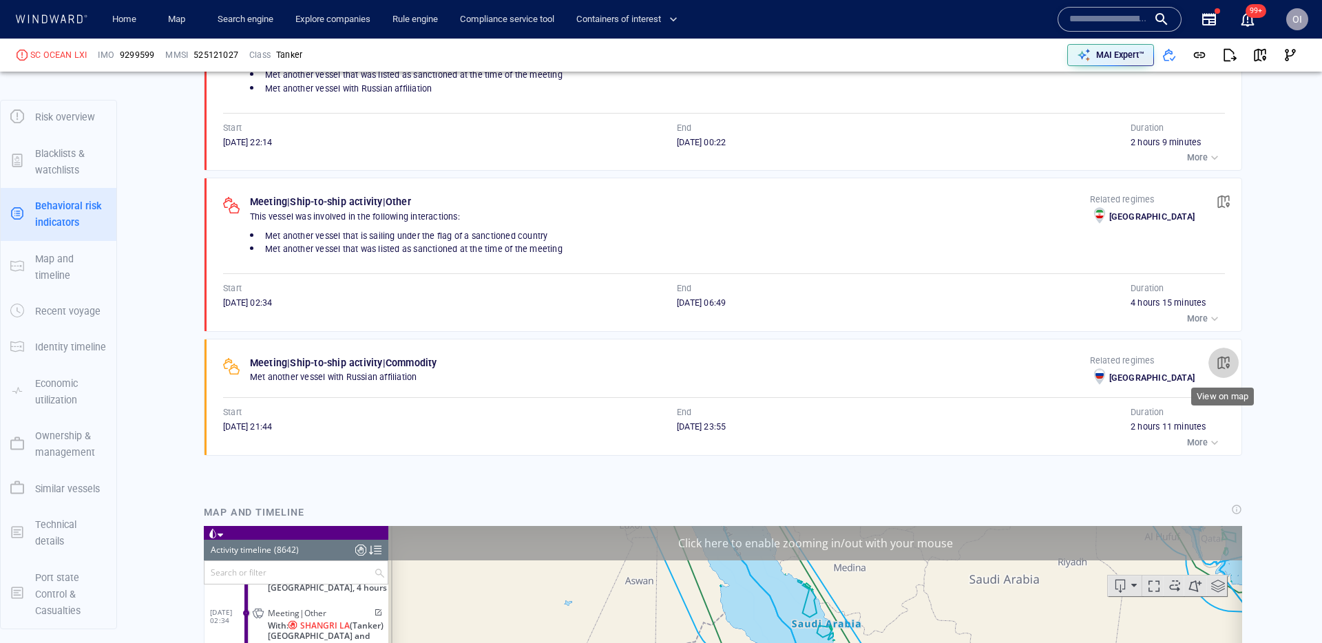
click at [1215, 364] on button "button" at bounding box center [1223, 363] width 30 height 30
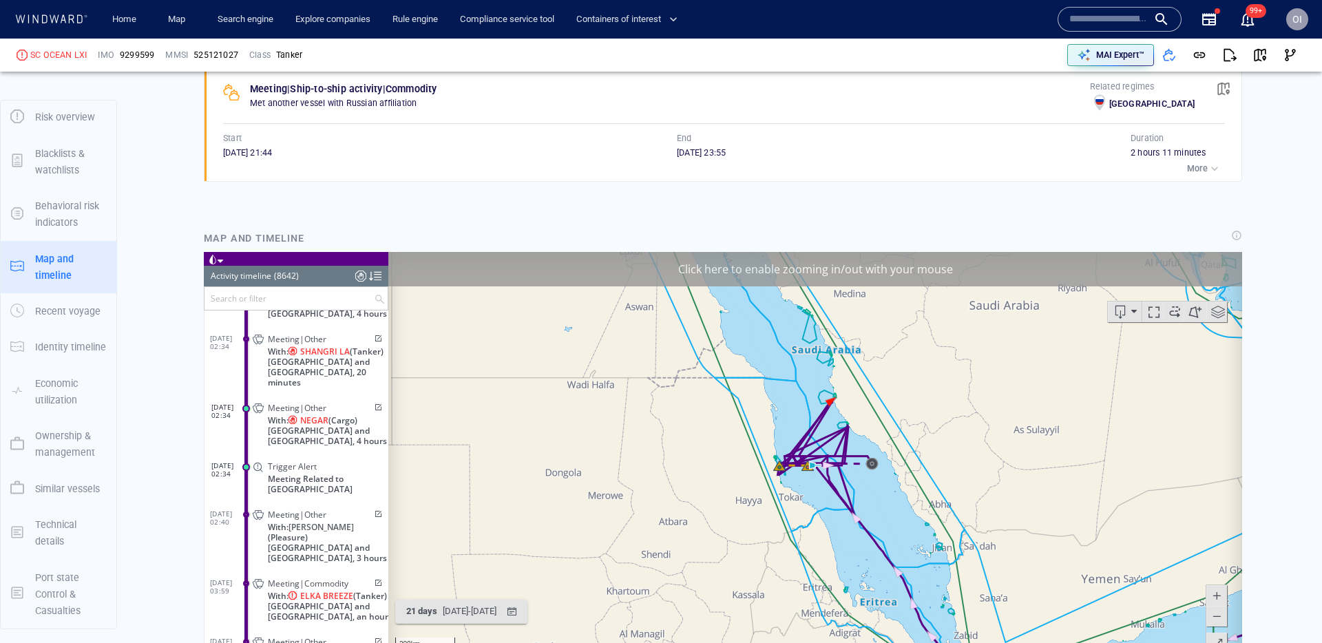
scroll to position [302359, 0]
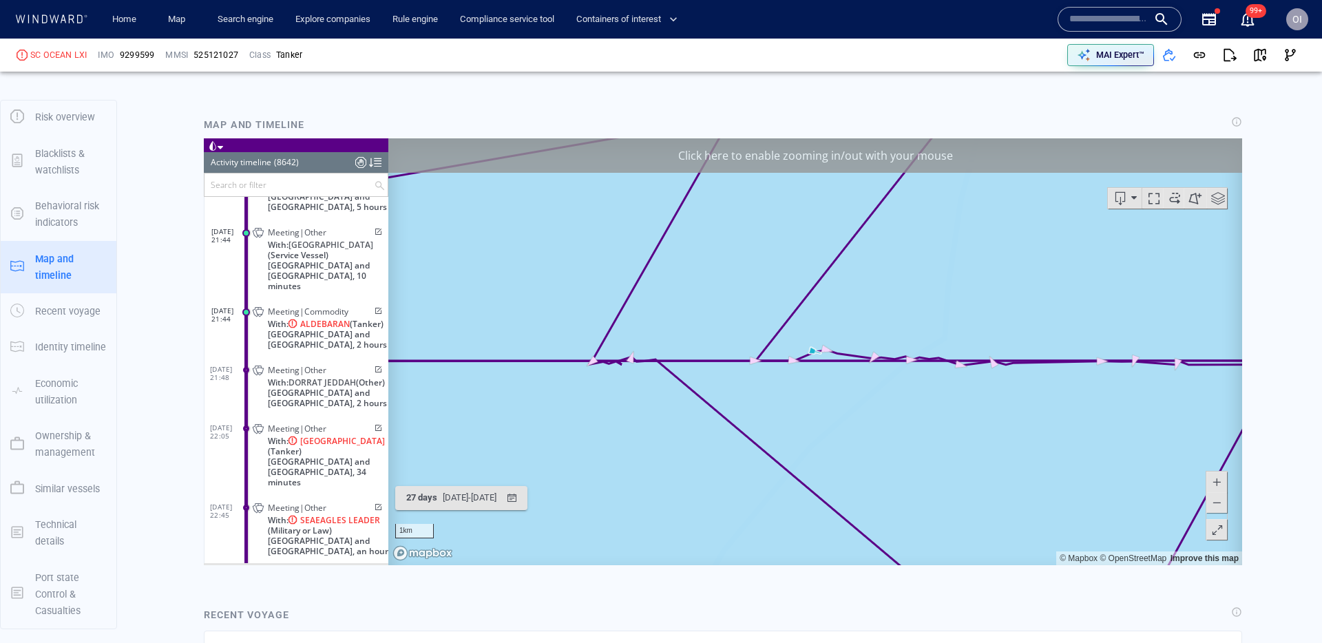
scroll to position [1396, 0]
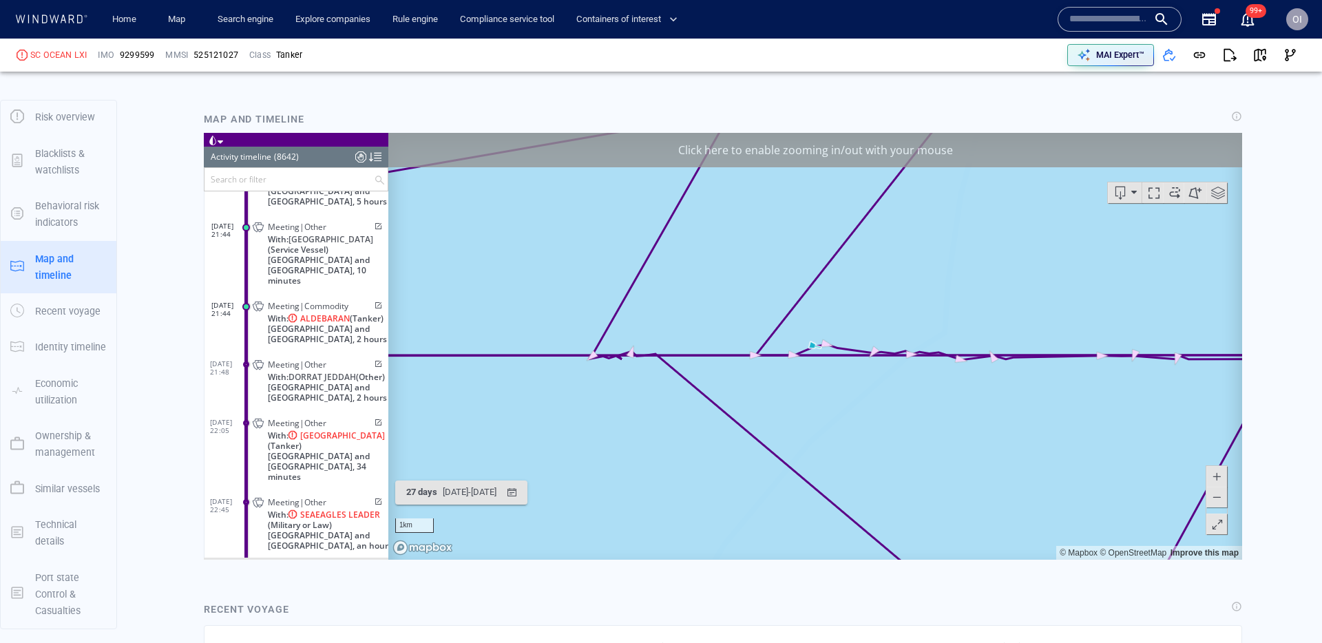
click at [1221, 503] on span at bounding box center [1217, 496] width 14 height 21
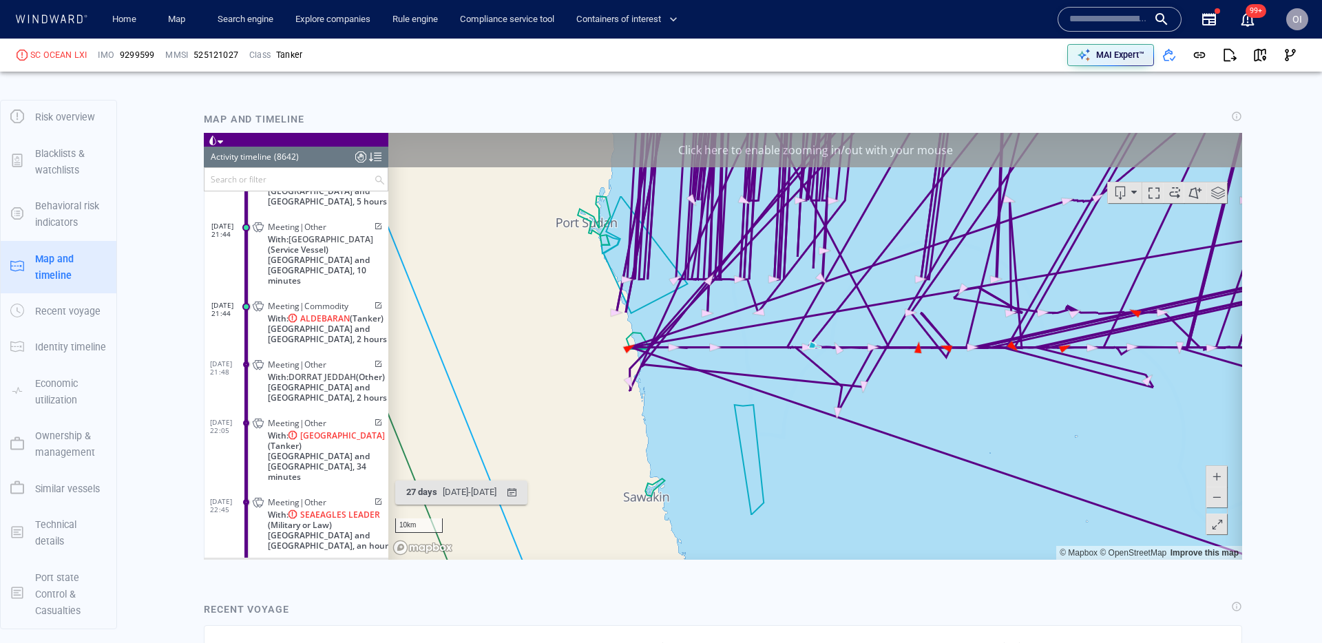
click at [1221, 503] on span at bounding box center [1217, 496] width 14 height 21
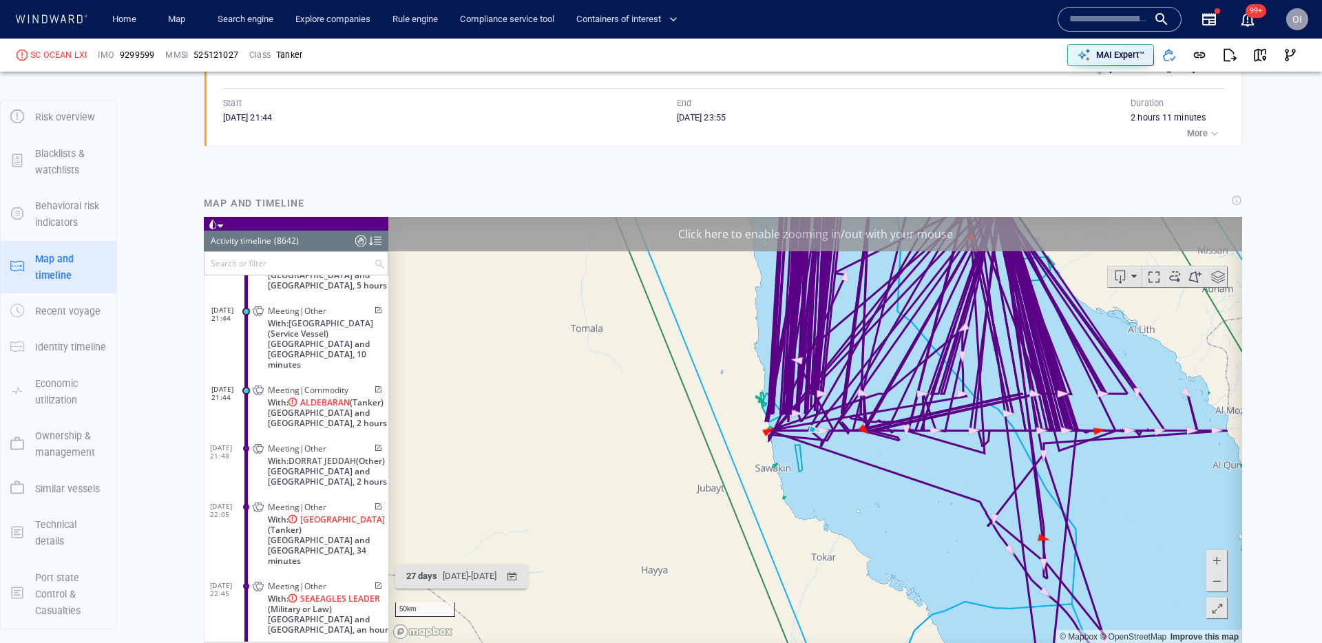
scroll to position [1317, 0]
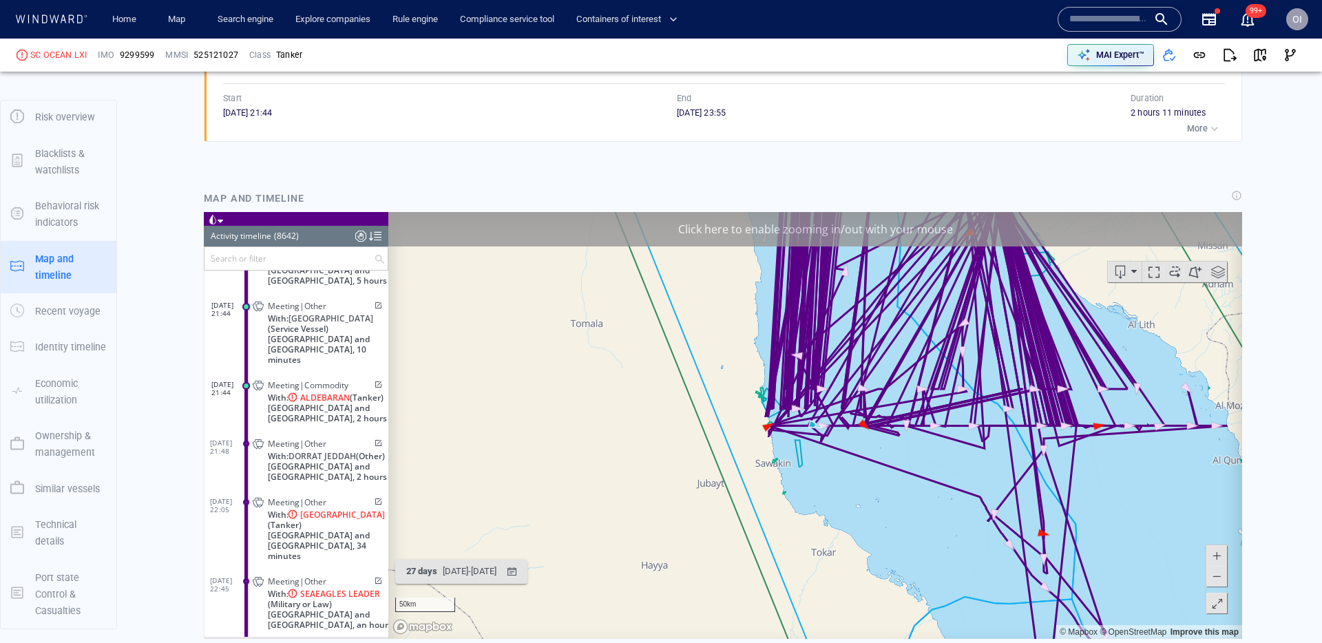
click at [1226, 575] on button at bounding box center [1216, 575] width 21 height 21
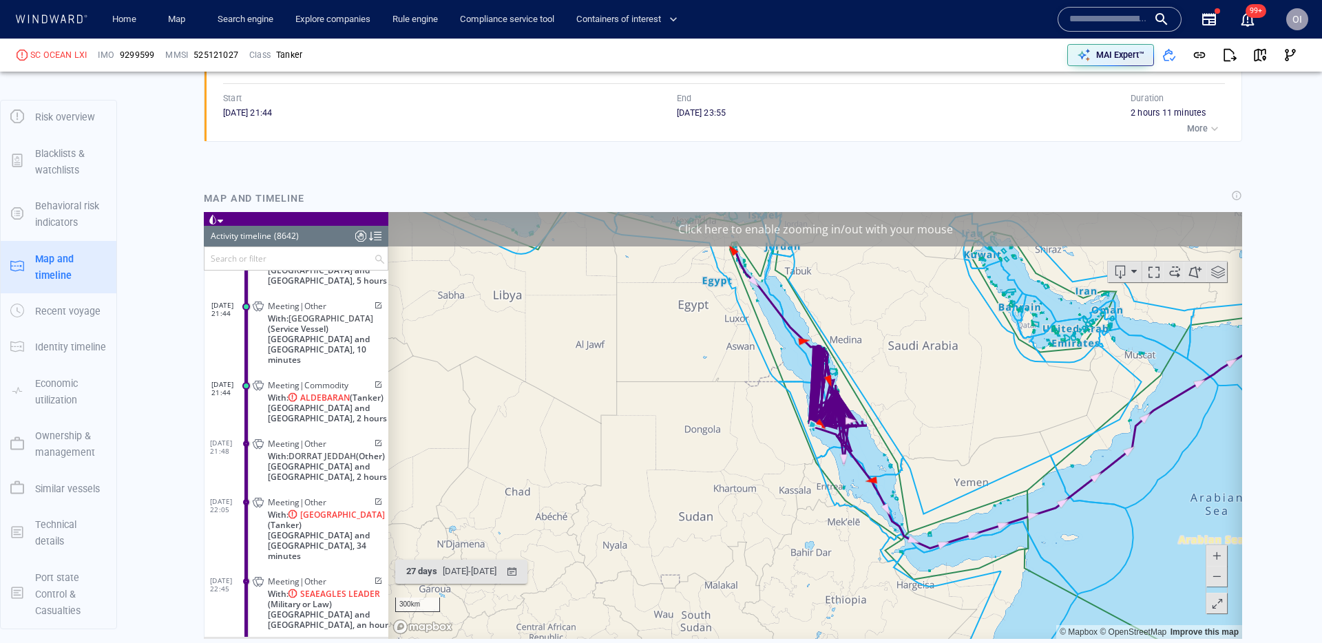
click at [1218, 547] on span at bounding box center [1217, 555] width 14 height 21
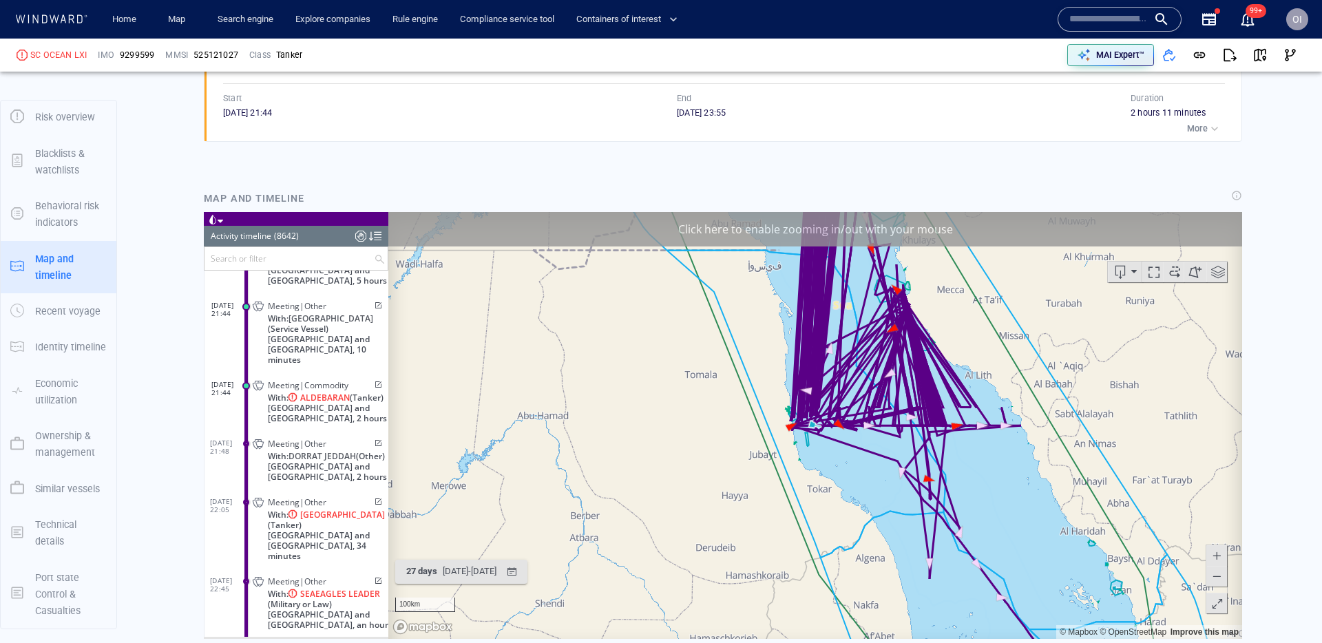
click at [1218, 547] on span at bounding box center [1217, 555] width 14 height 21
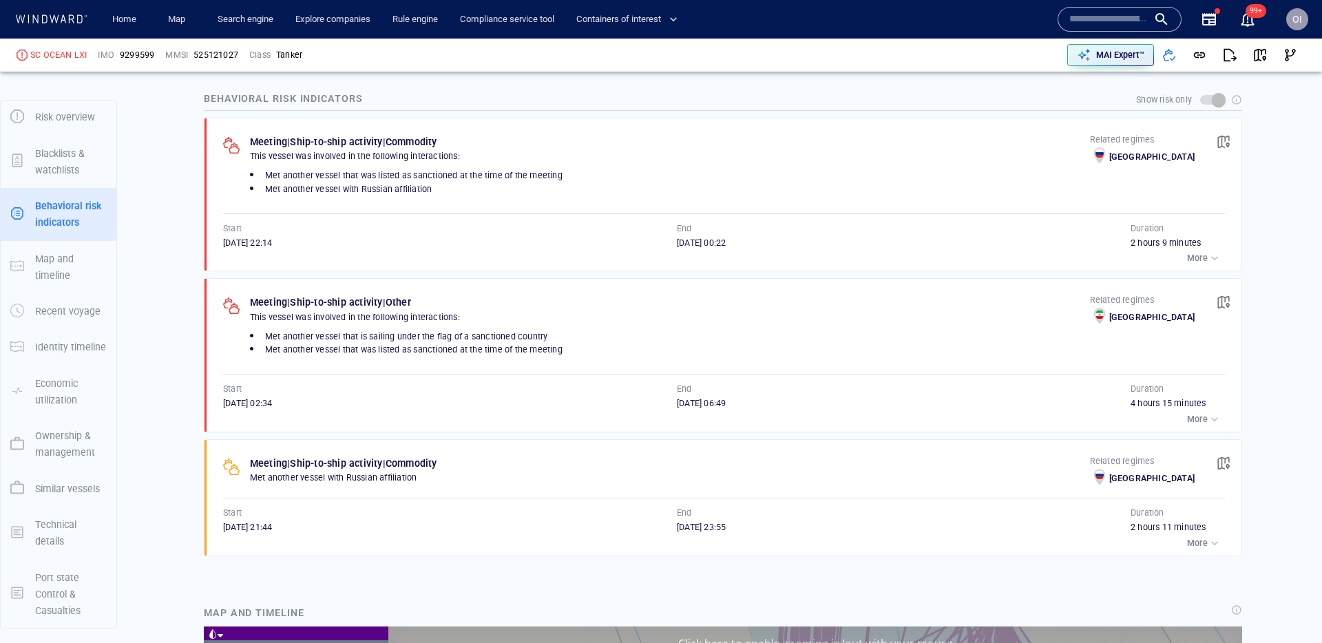
scroll to position [922, 0]
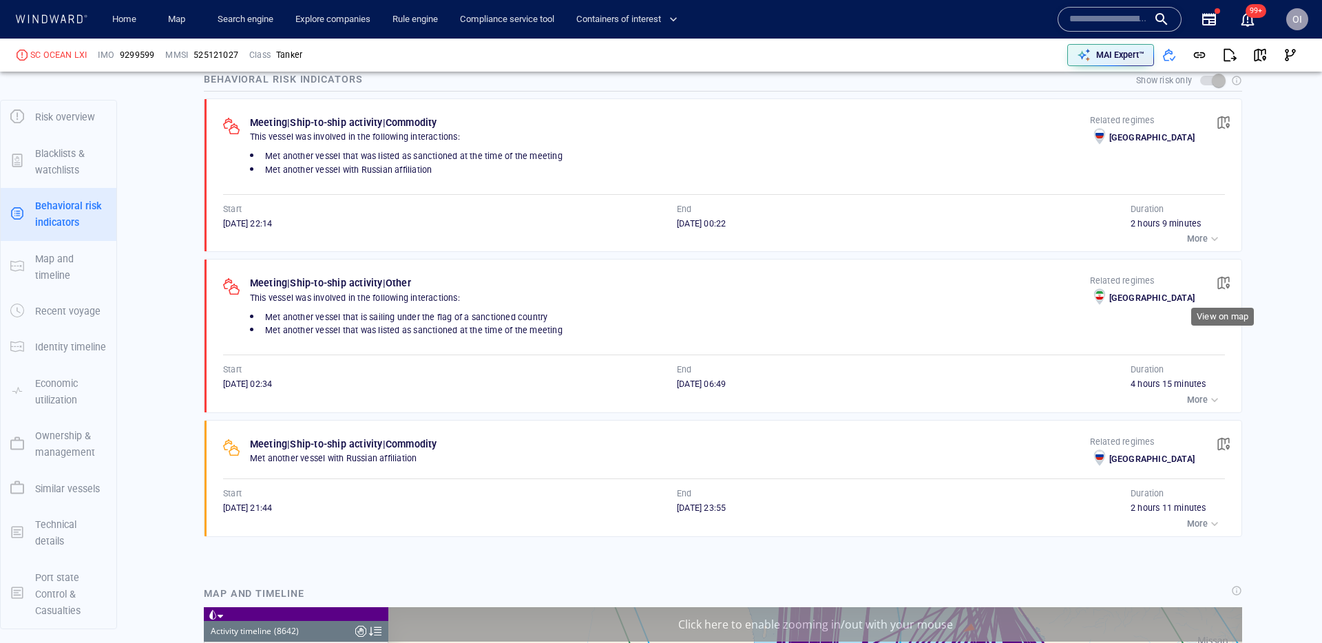
click at [1229, 284] on span "button" at bounding box center [1224, 283] width 14 height 14
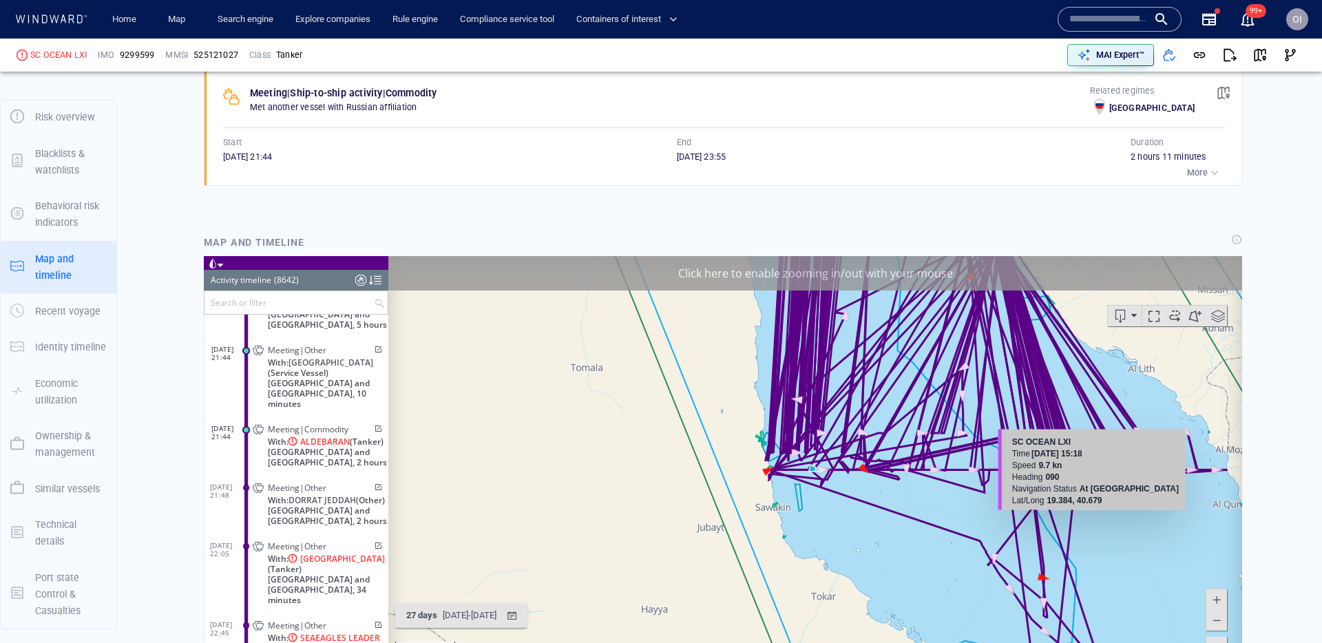
scroll to position [1277, 0]
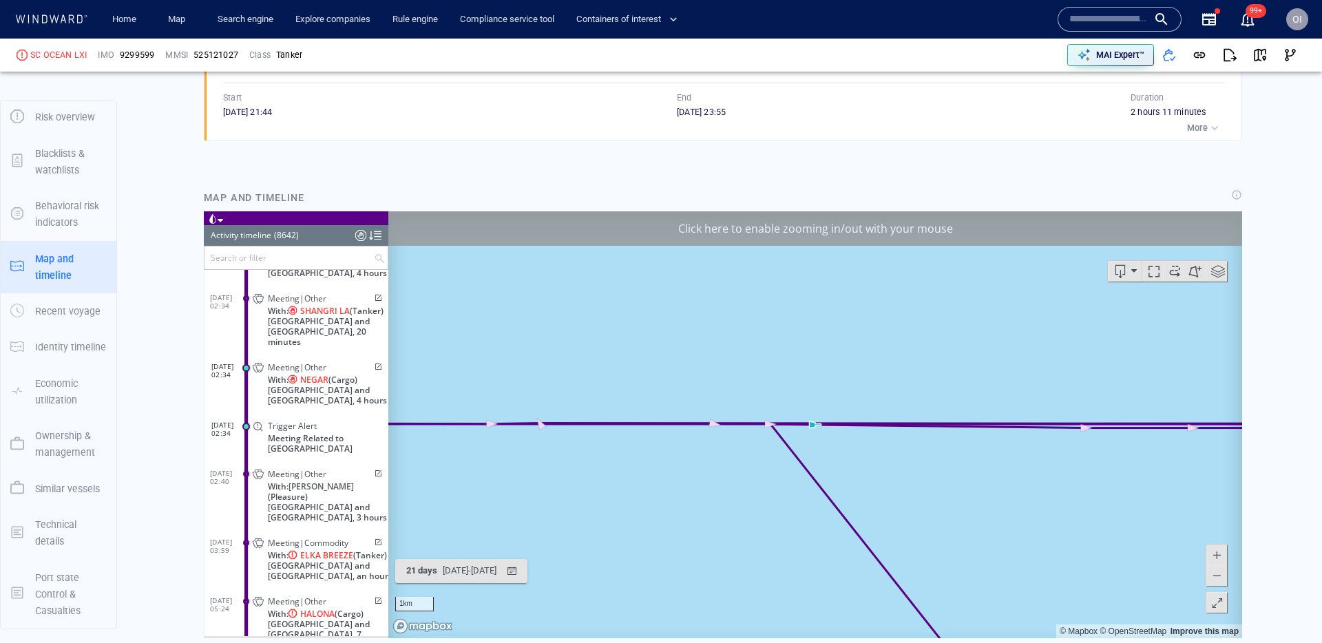
scroll to position [1376, 0]
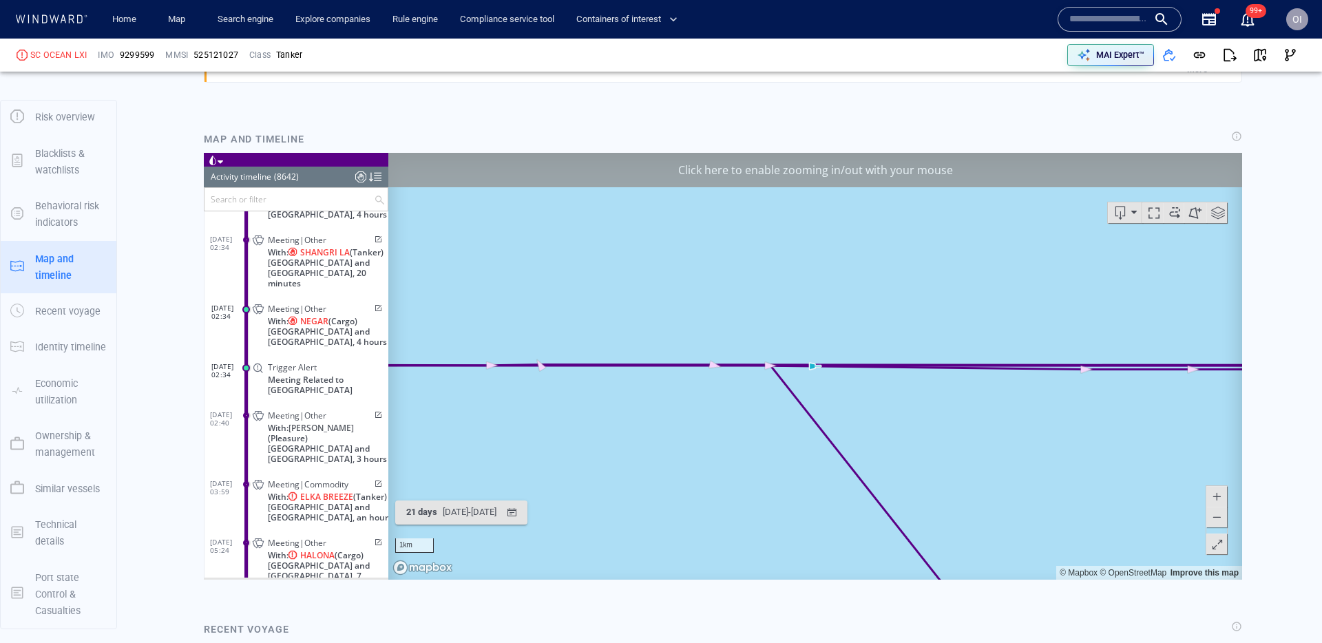
click at [1215, 518] on span at bounding box center [1217, 516] width 14 height 21
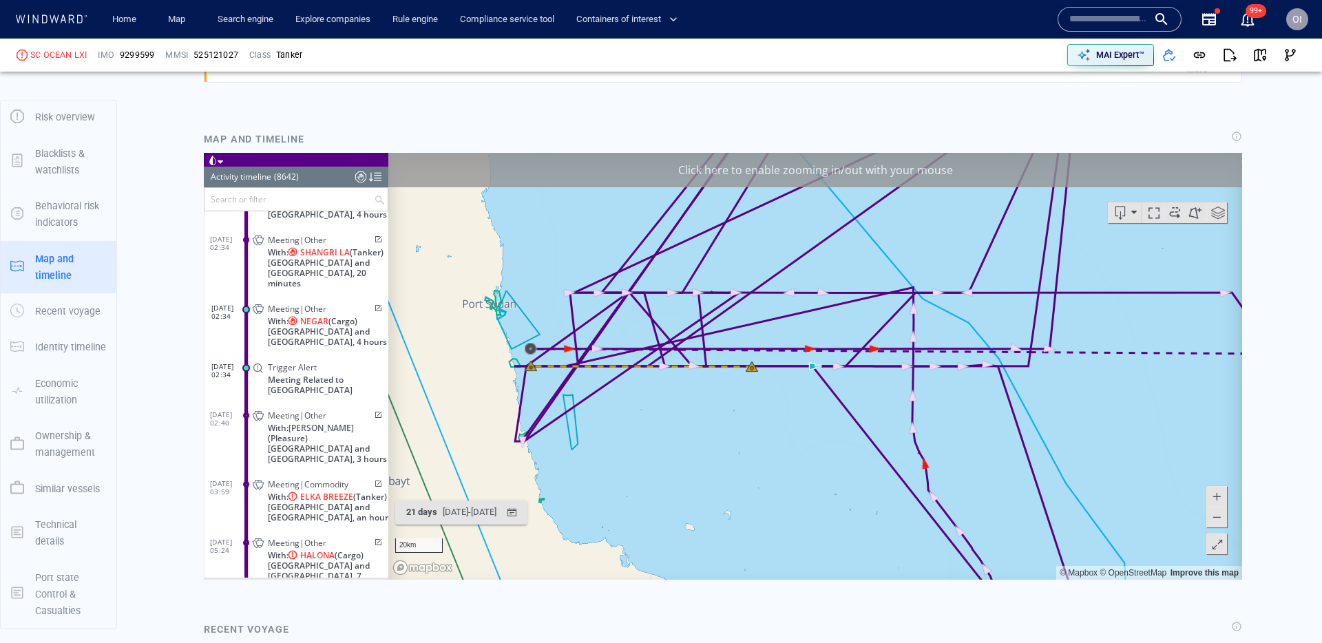
click at [1215, 518] on span at bounding box center [1217, 516] width 14 height 21
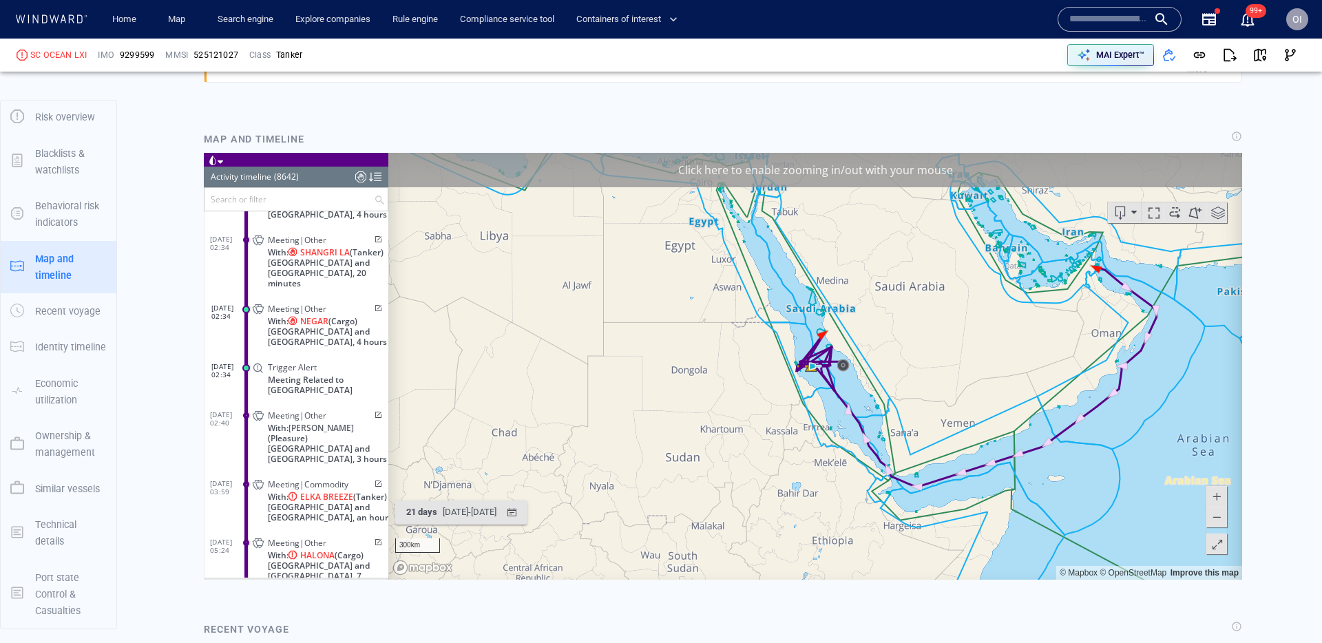
click at [1215, 518] on span at bounding box center [1217, 516] width 14 height 21
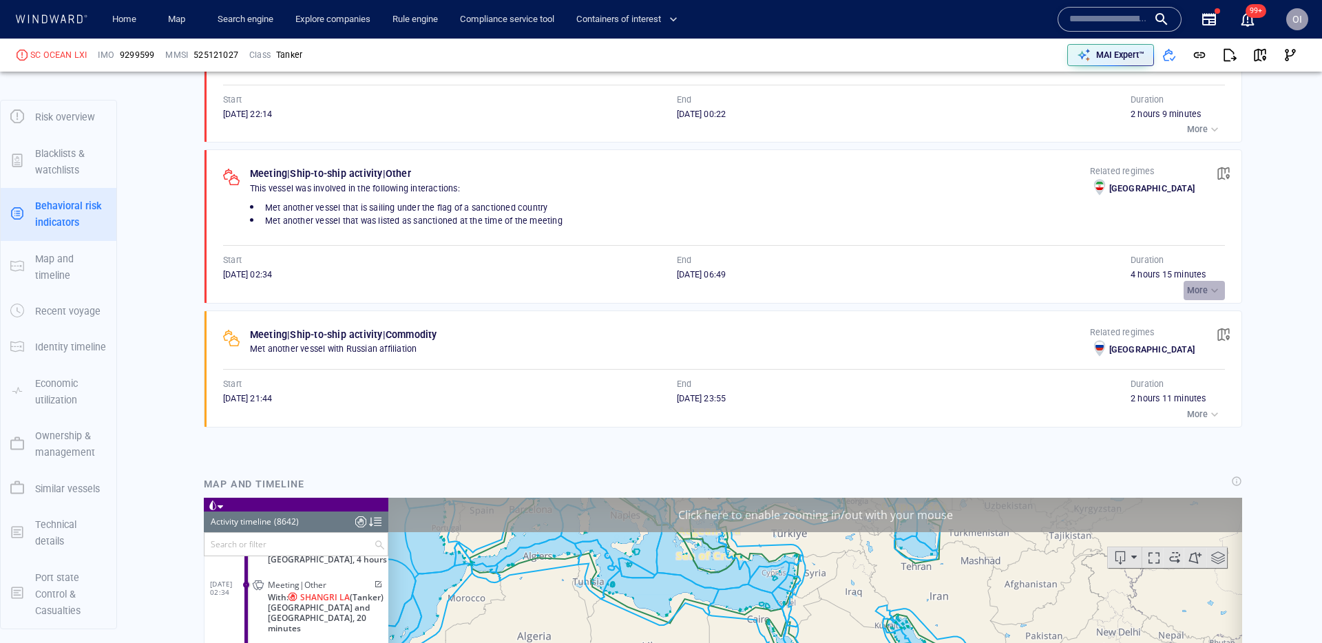
click at [1217, 288] on div "button" at bounding box center [1215, 291] width 14 height 14
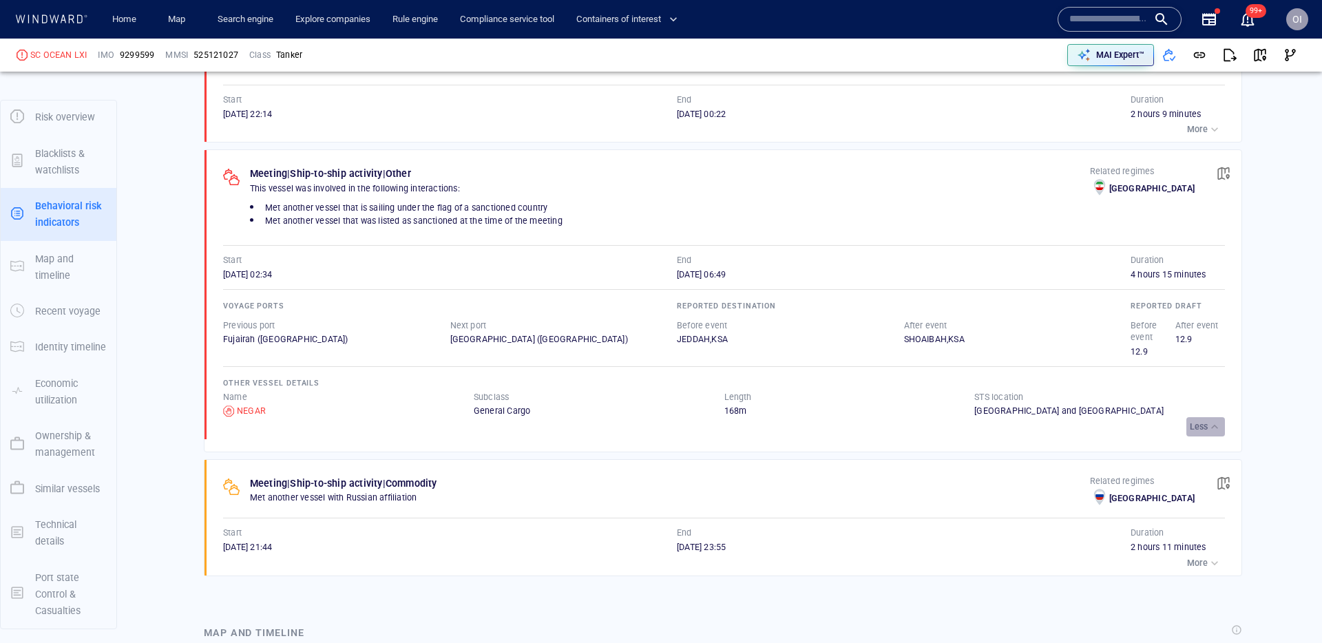
click at [1215, 431] on div "button" at bounding box center [1215, 427] width 14 height 14
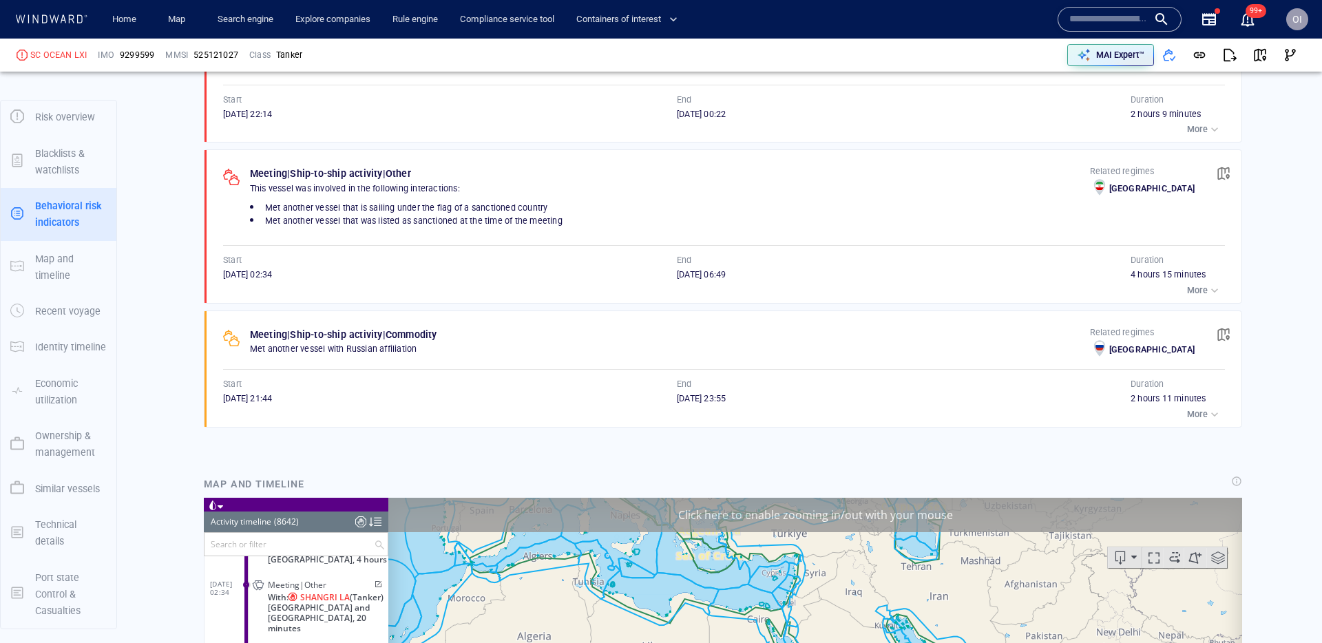
click at [973, 372] on div "Meeting | Ship-to-ship activity | Commodity Met another vessel with Russian aff…" at bounding box center [727, 369] width 1028 height 116
click at [761, 346] on p "Met another vessel with Russian affiliation" at bounding box center [670, 349] width 840 height 12
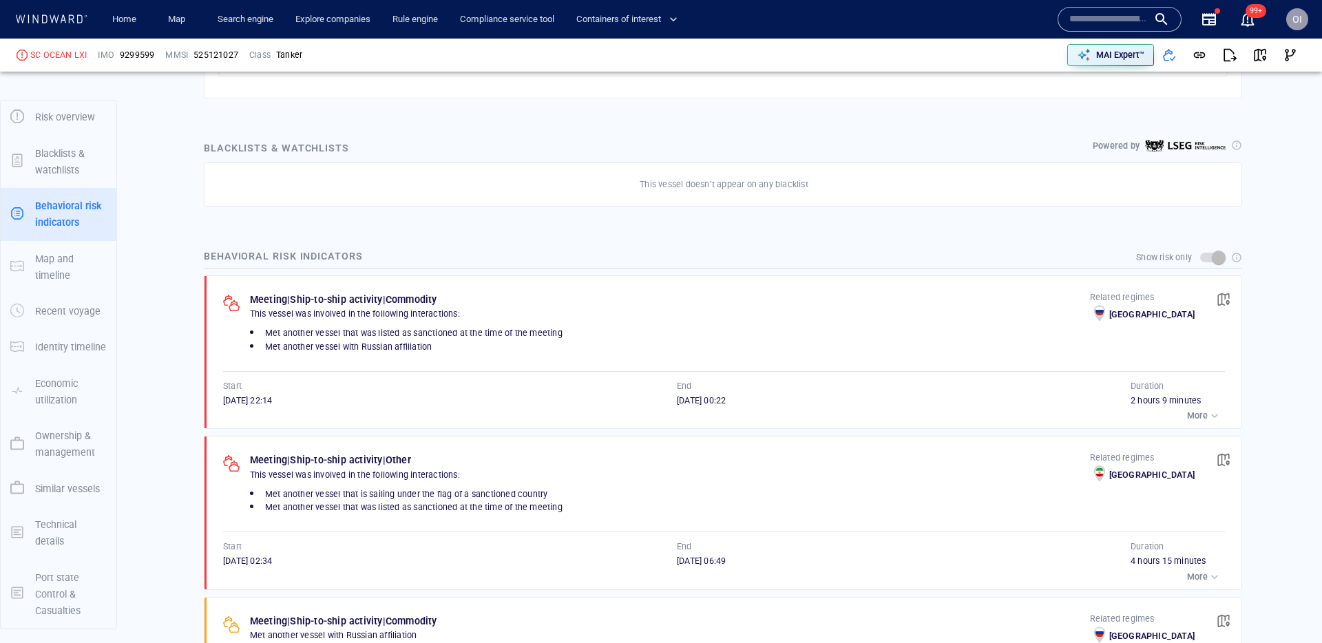
scroll to position [722, 0]
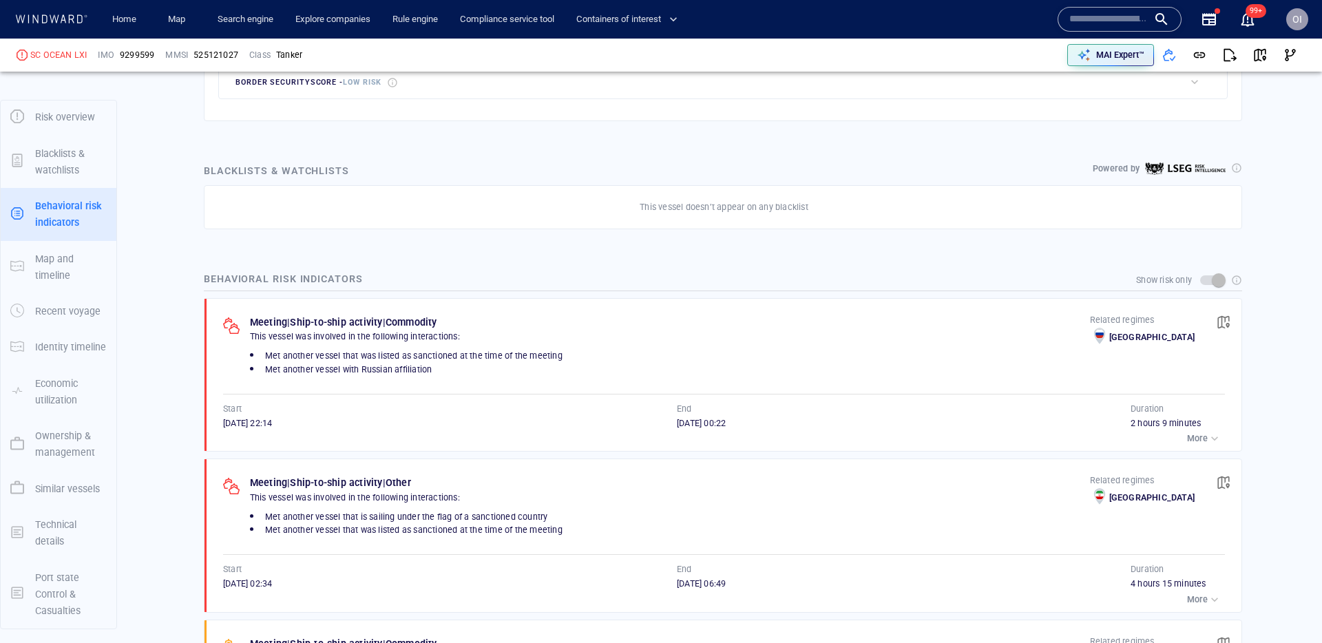
click at [256, 423] on span "[DATE] 22:14" at bounding box center [247, 423] width 49 height 10
copy span "[DATE] 22:14"
click at [377, 428] on div "[DATE] 22:14" at bounding box center [450, 423] width 454 height 12
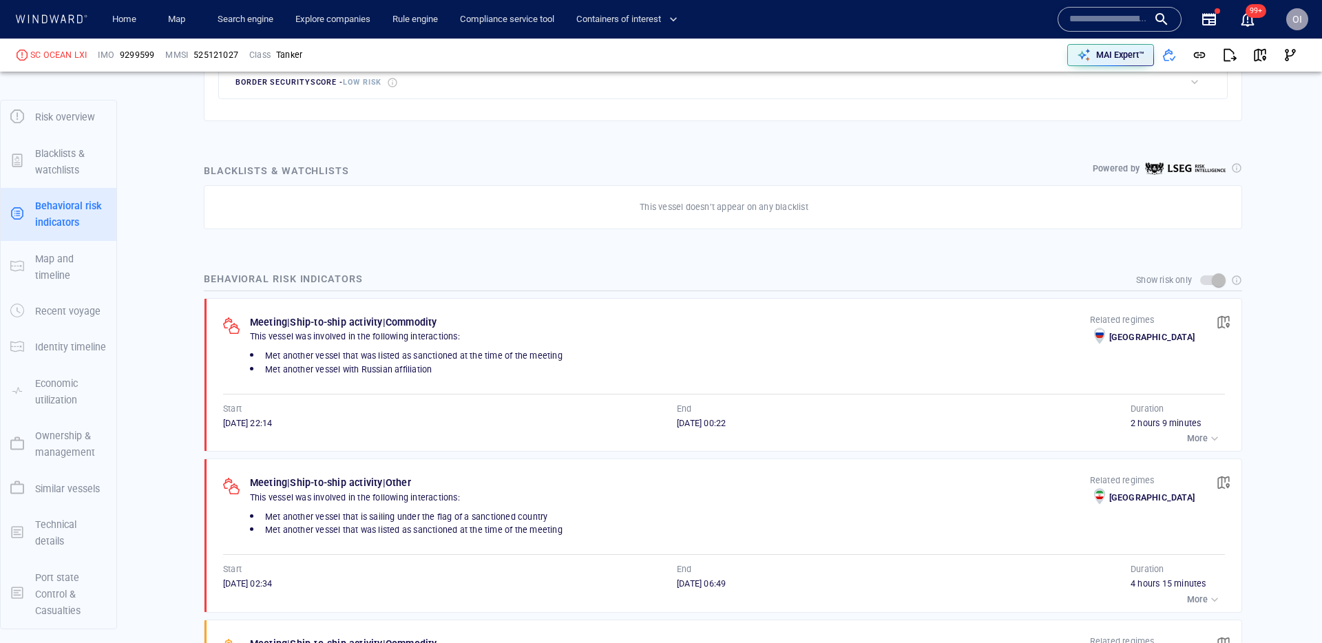
click at [772, 162] on div "Blacklists & watchlists Powered by" at bounding box center [723, 171] width 1044 height 22
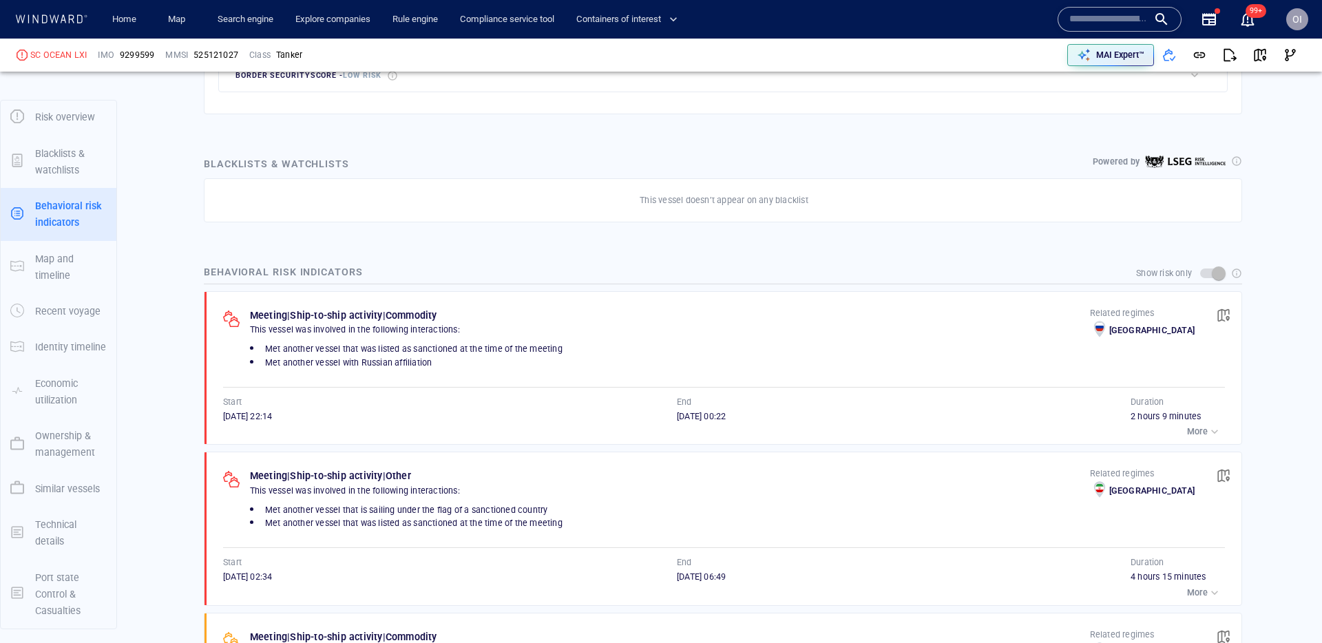
click at [241, 417] on span "[DATE] 22:14" at bounding box center [247, 416] width 49 height 10
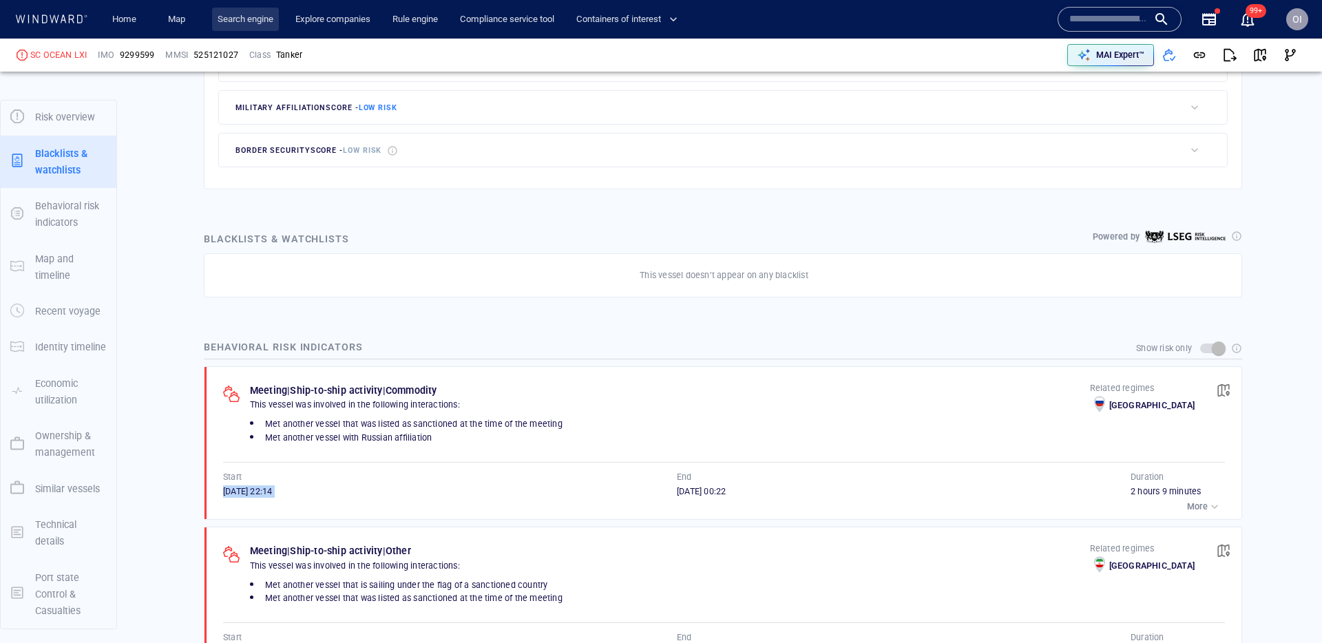
scroll to position [638, 0]
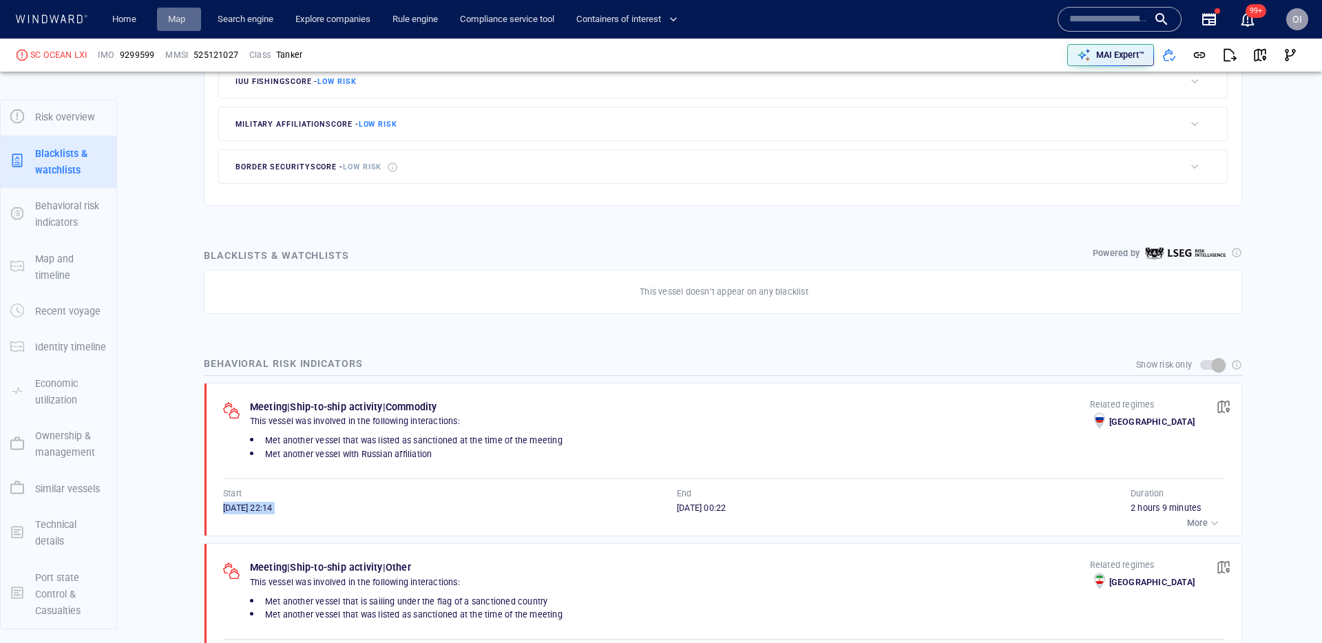
click at [174, 17] on link "Map" at bounding box center [178, 20] width 33 height 24
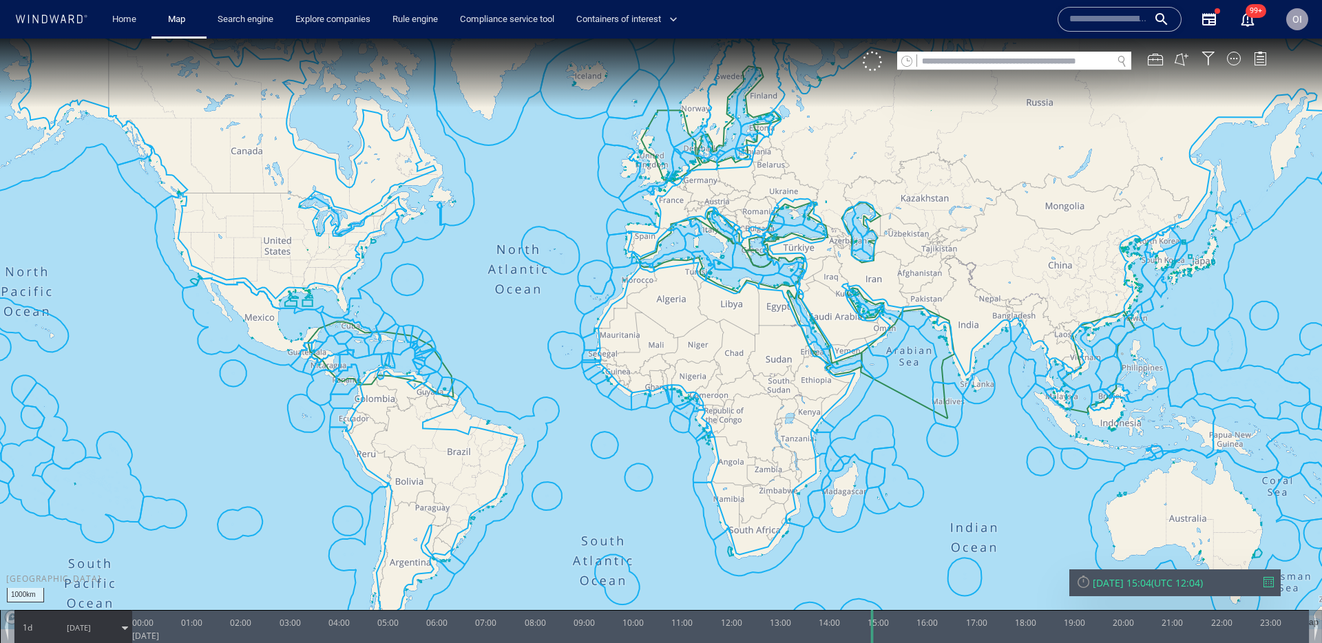
click at [1081, 64] on input "text" at bounding box center [1014, 61] width 195 height 19
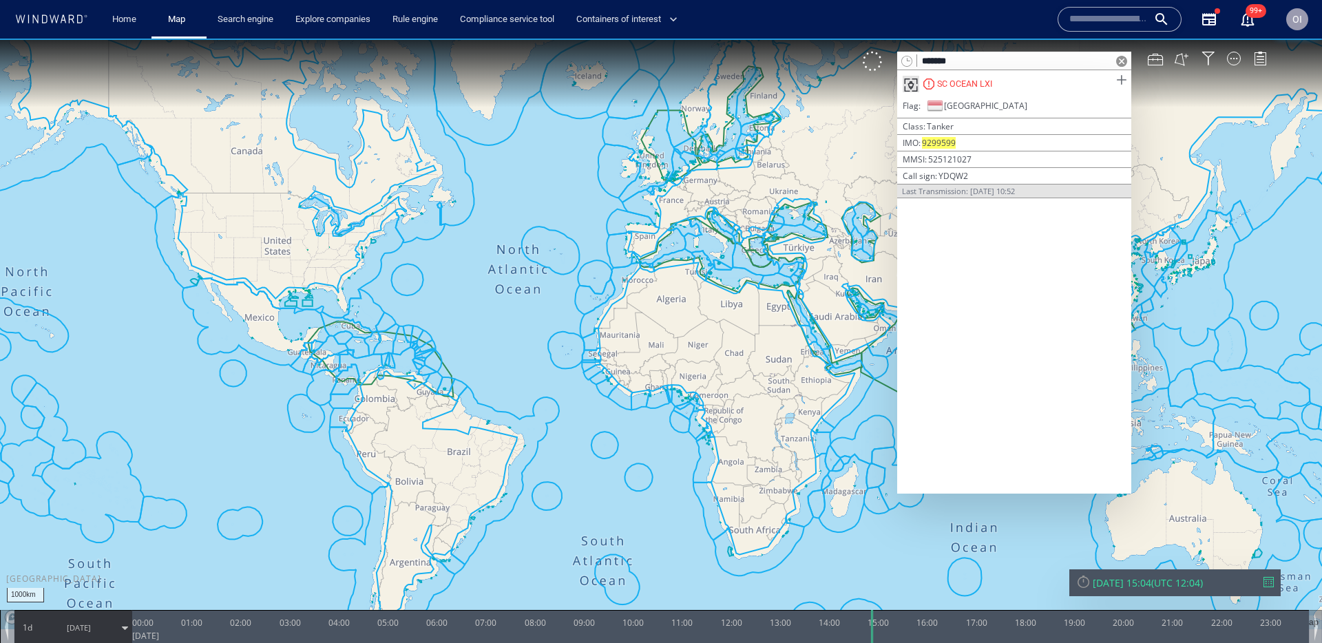
type input "*******"
click at [1126, 80] on span at bounding box center [1121, 80] width 17 height 17
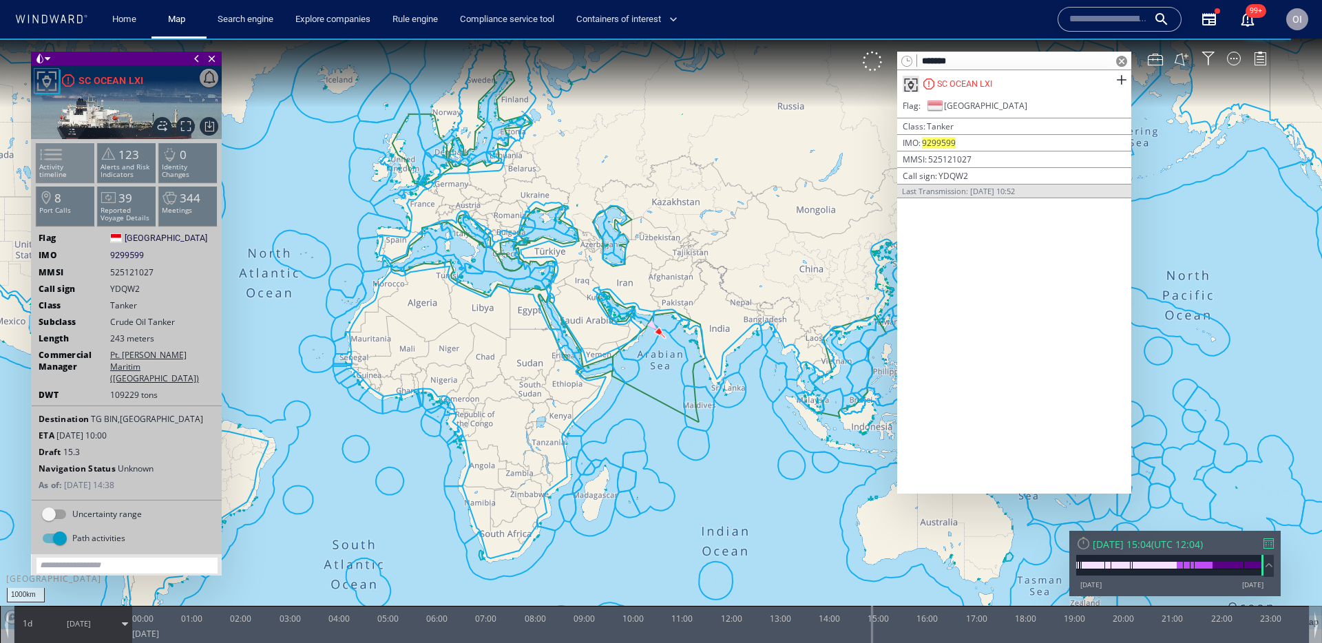
click at [53, 165] on span at bounding box center [42, 155] width 21 height 20
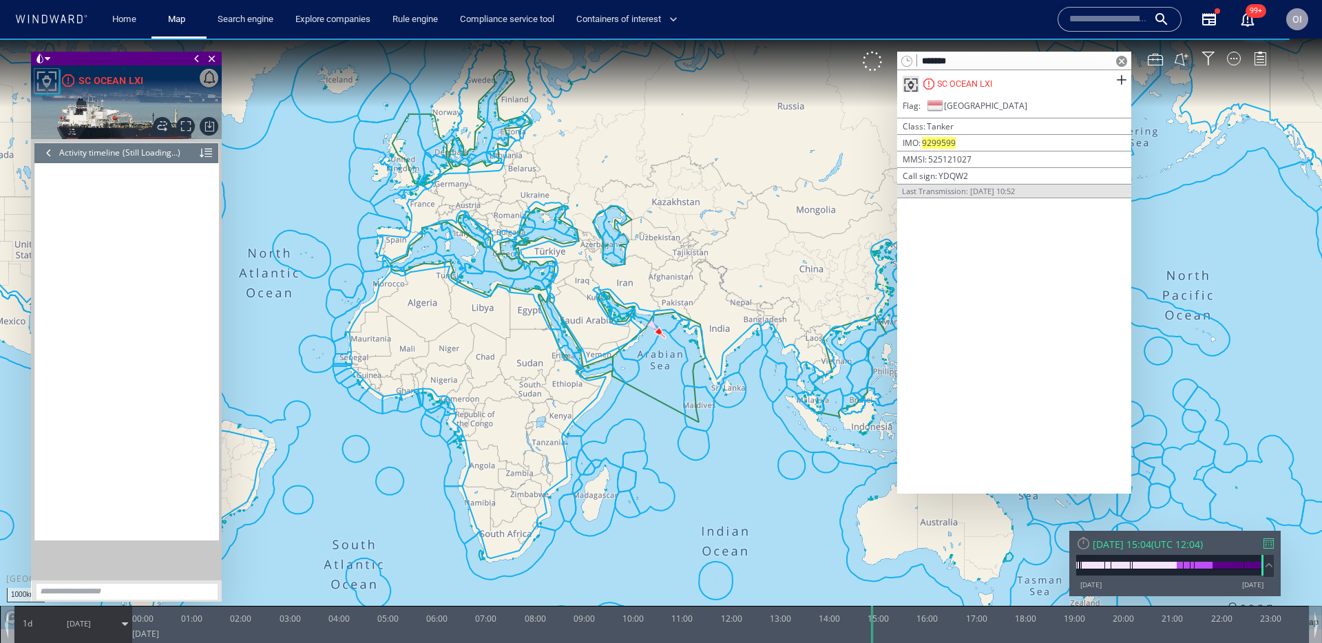
scroll to position [31544, 0]
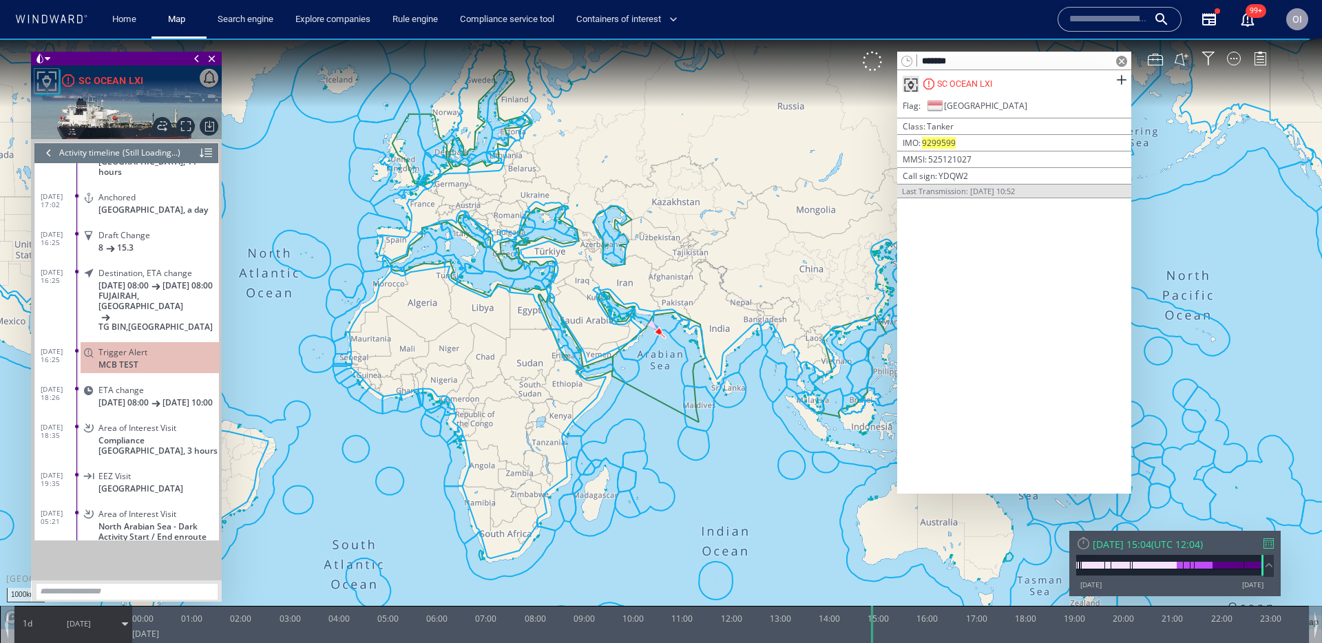
click at [1274, 538] on div "[DATE] 15:04 ( UTC 12:04 ) [DATE] [DATE]" at bounding box center [1174, 563] width 211 height 65
click at [1273, 538] on div at bounding box center [1268, 543] width 10 height 10
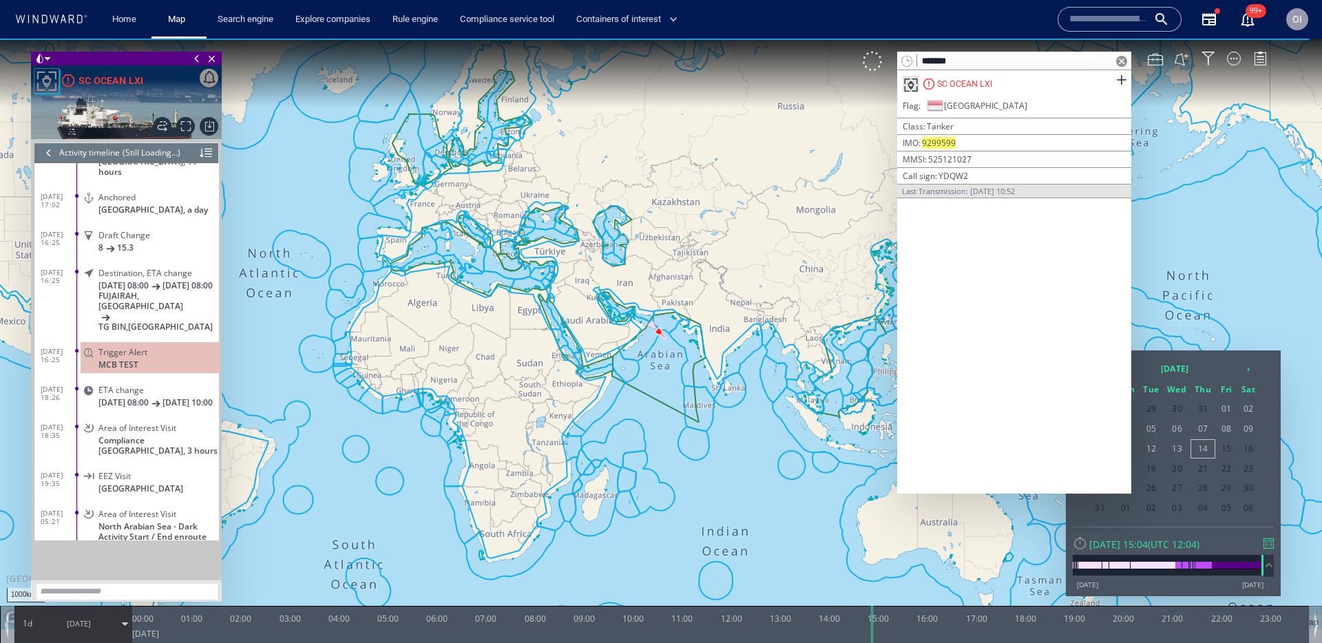
click at [1119, 63] on span at bounding box center [1121, 61] width 11 height 11
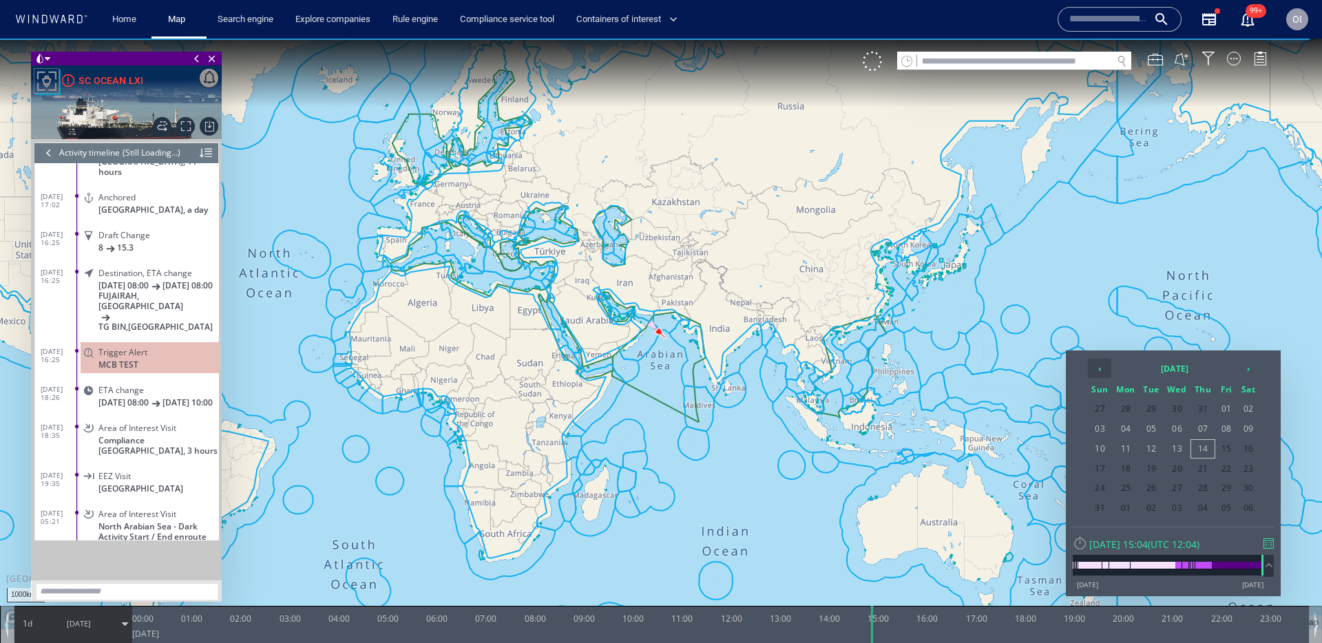
click at [1092, 372] on th "‹" at bounding box center [1099, 368] width 23 height 19
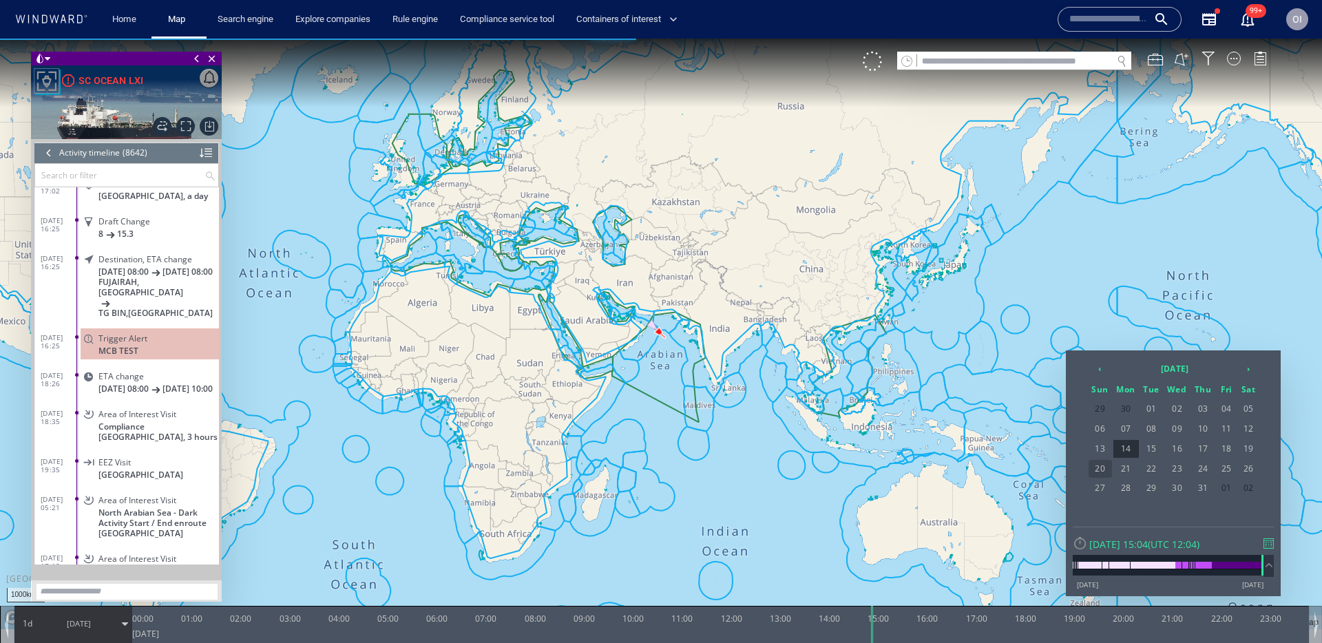
click at [1106, 466] on span "20" at bounding box center [1099, 469] width 23 height 18
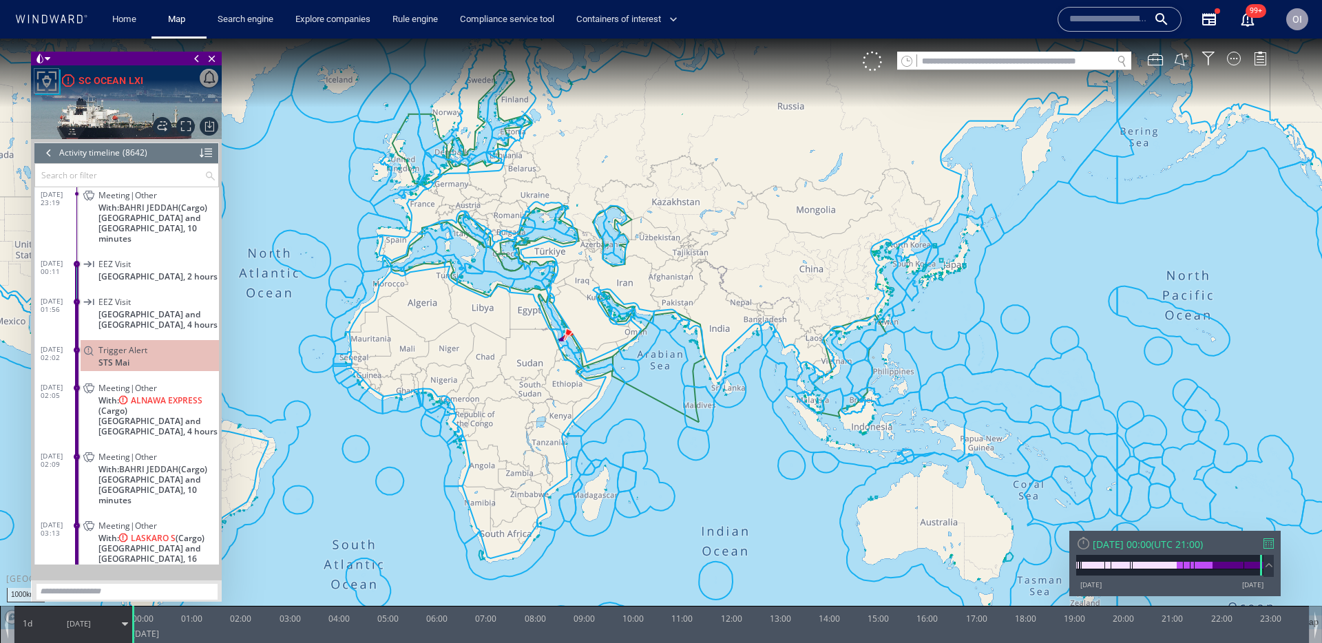
scroll to position [318801, 0]
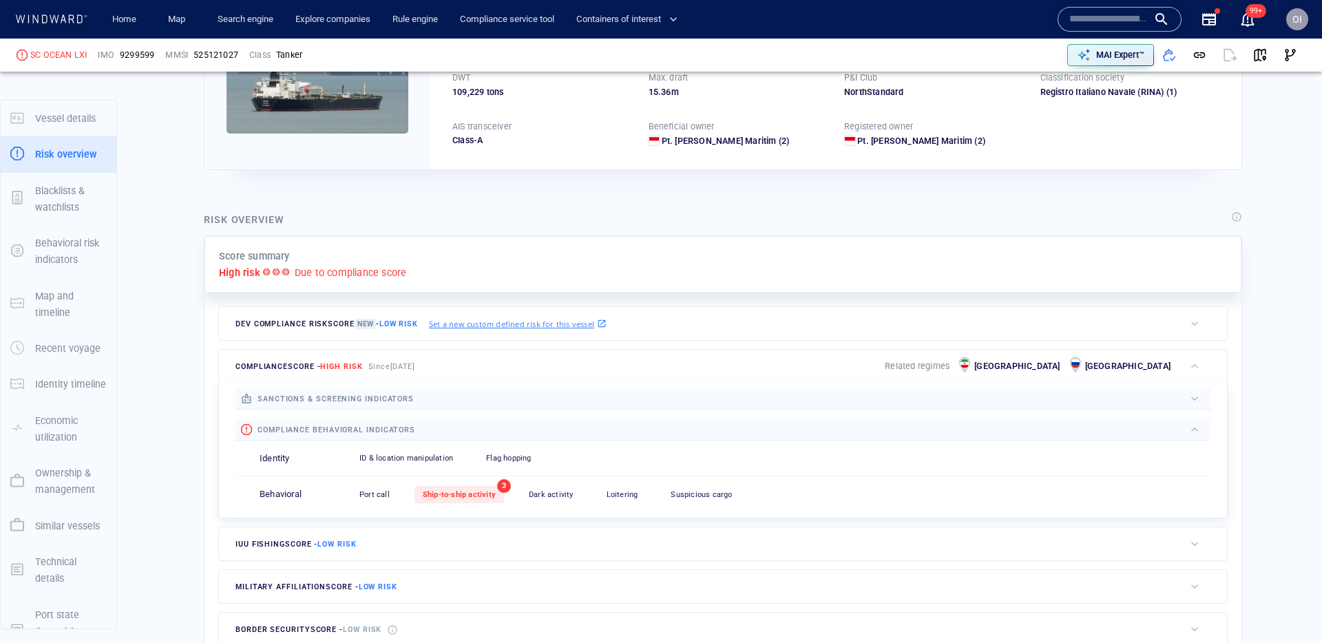
scroll to position [36, 0]
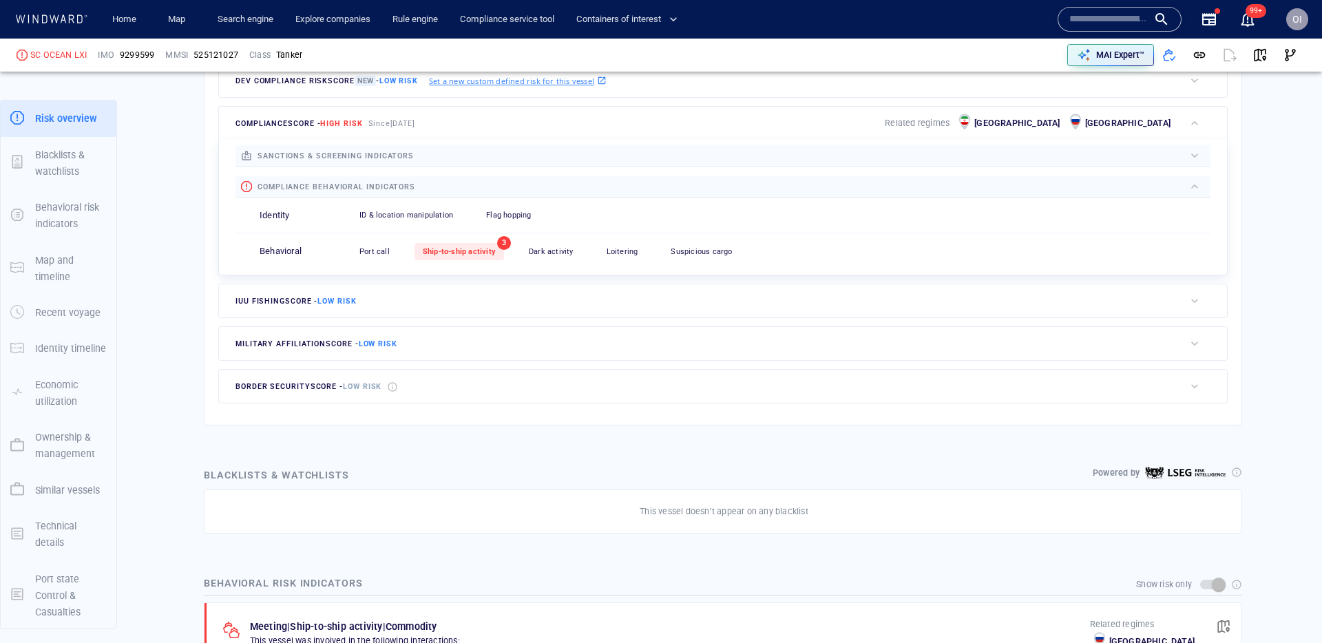
click at [490, 256] on div "Ship-to-ship activity" at bounding box center [459, 251] width 90 height 17
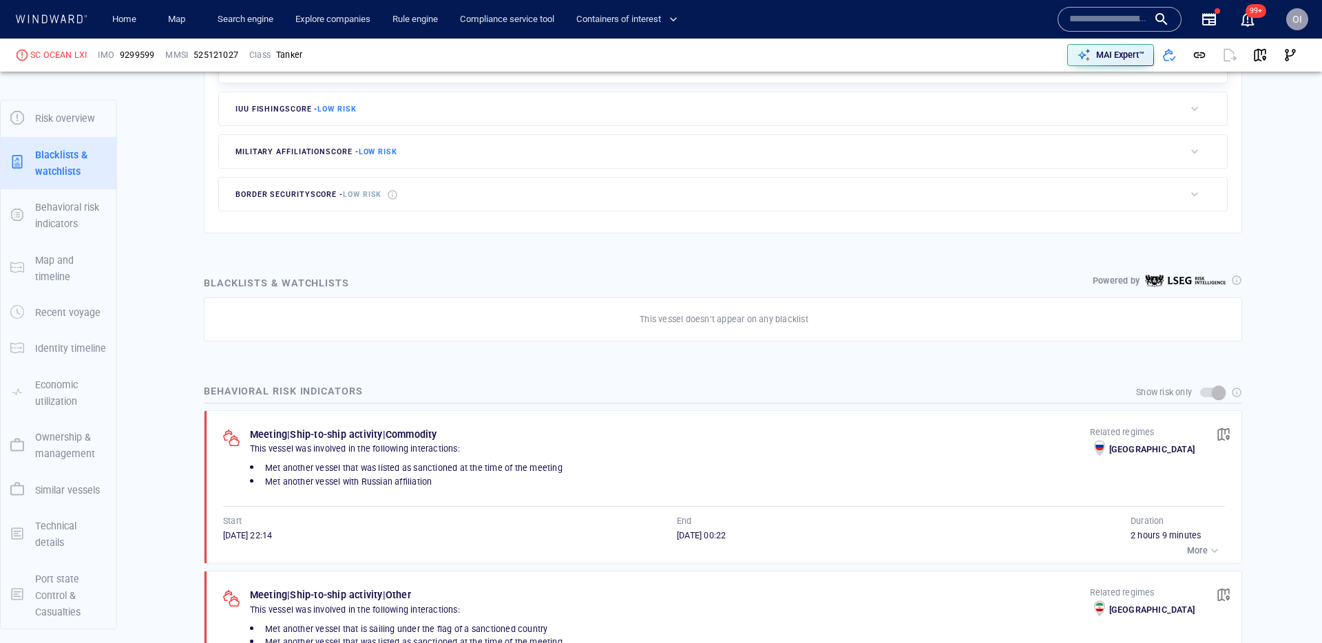
scroll to position [37, 0]
click at [463, 379] on div "Show risk only" at bounding box center [723, 392] width 1038 height 26
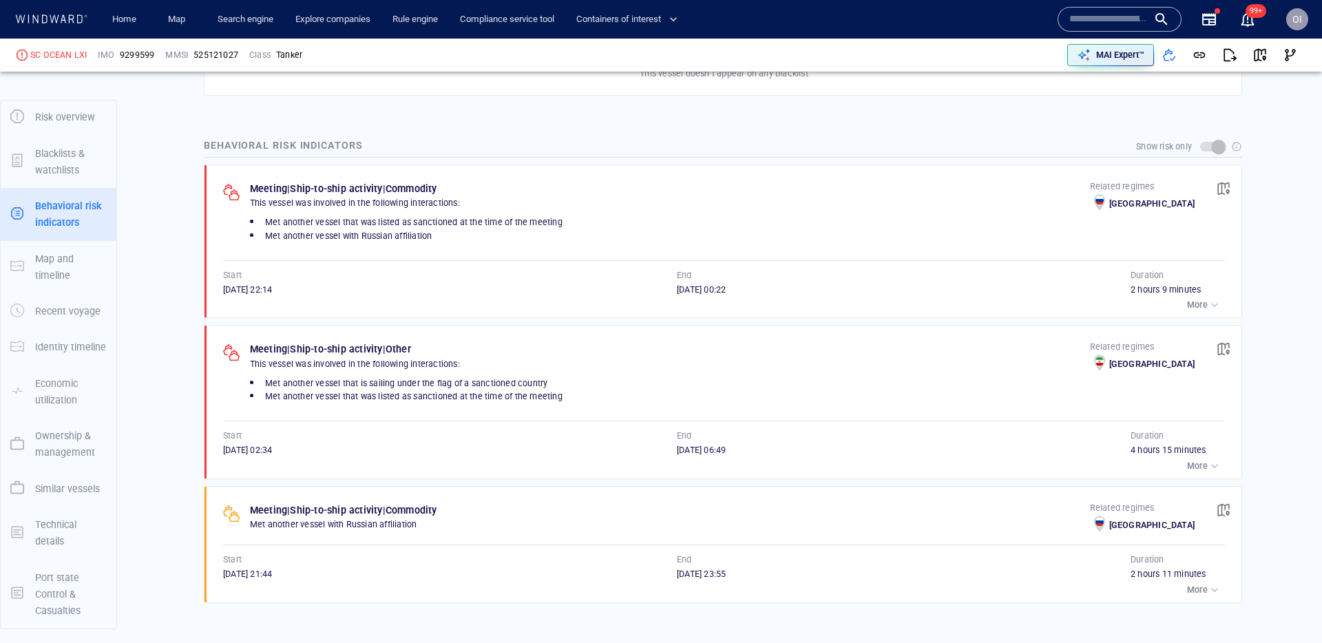
scroll to position [818, 0]
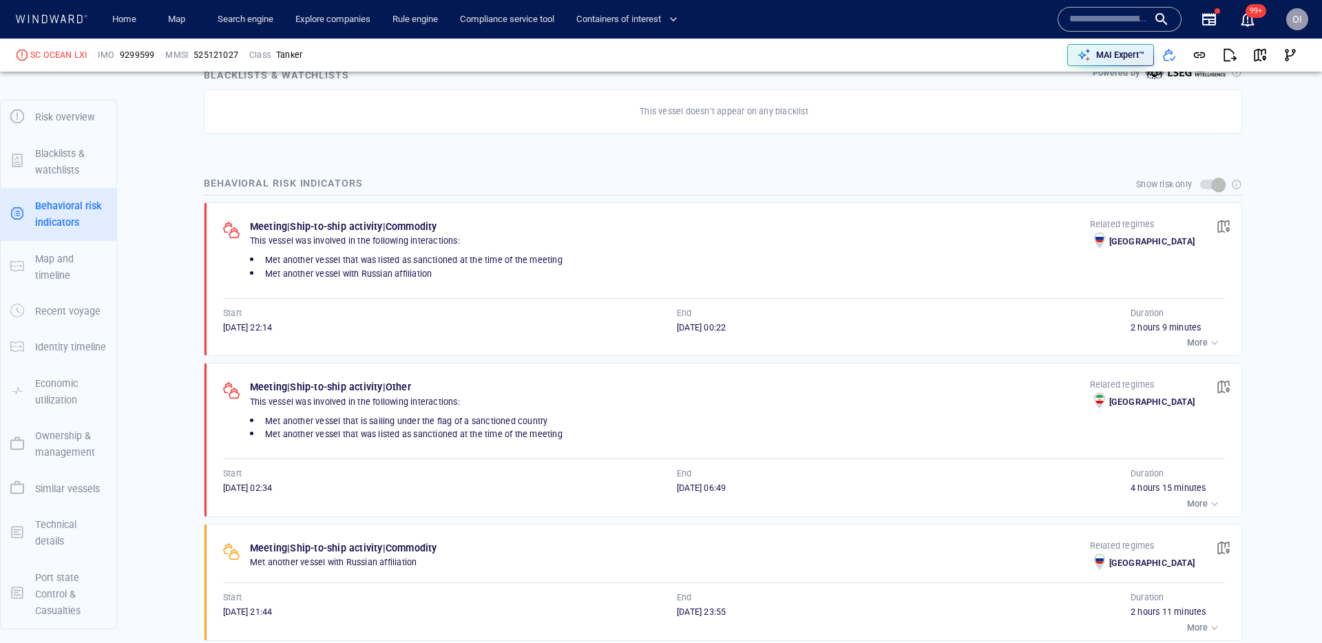
click at [1200, 340] on p "More" at bounding box center [1197, 343] width 21 height 12
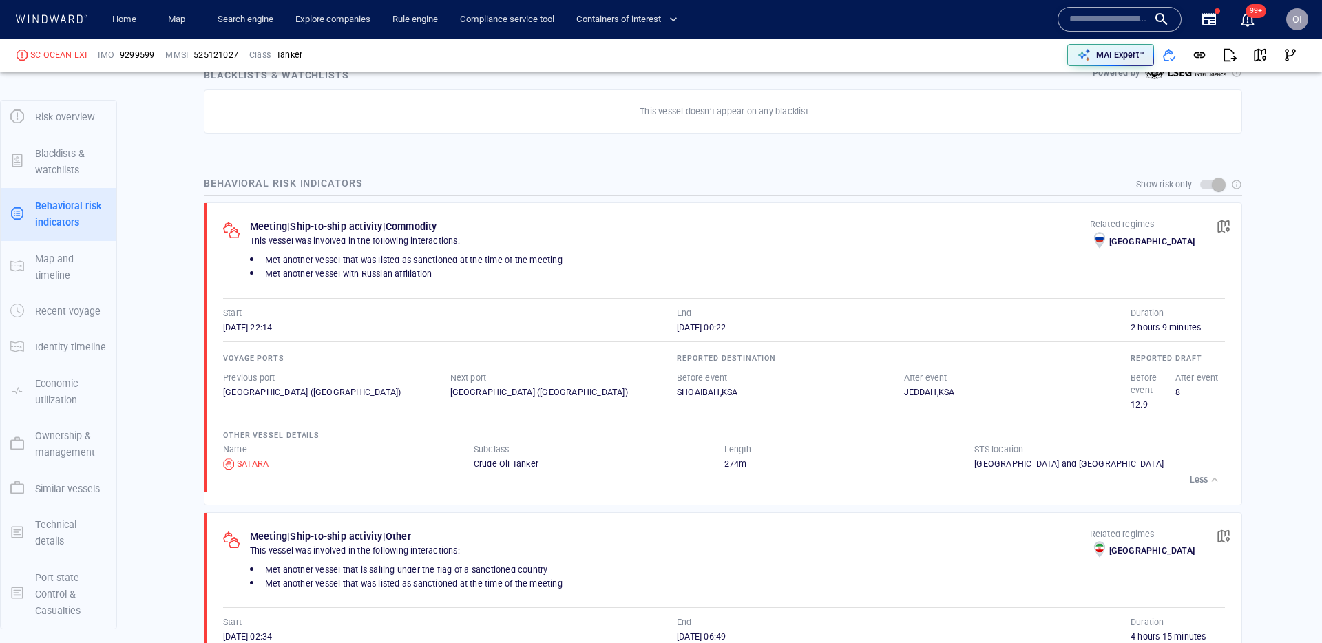
click at [1215, 474] on div "button" at bounding box center [1215, 480] width 14 height 14
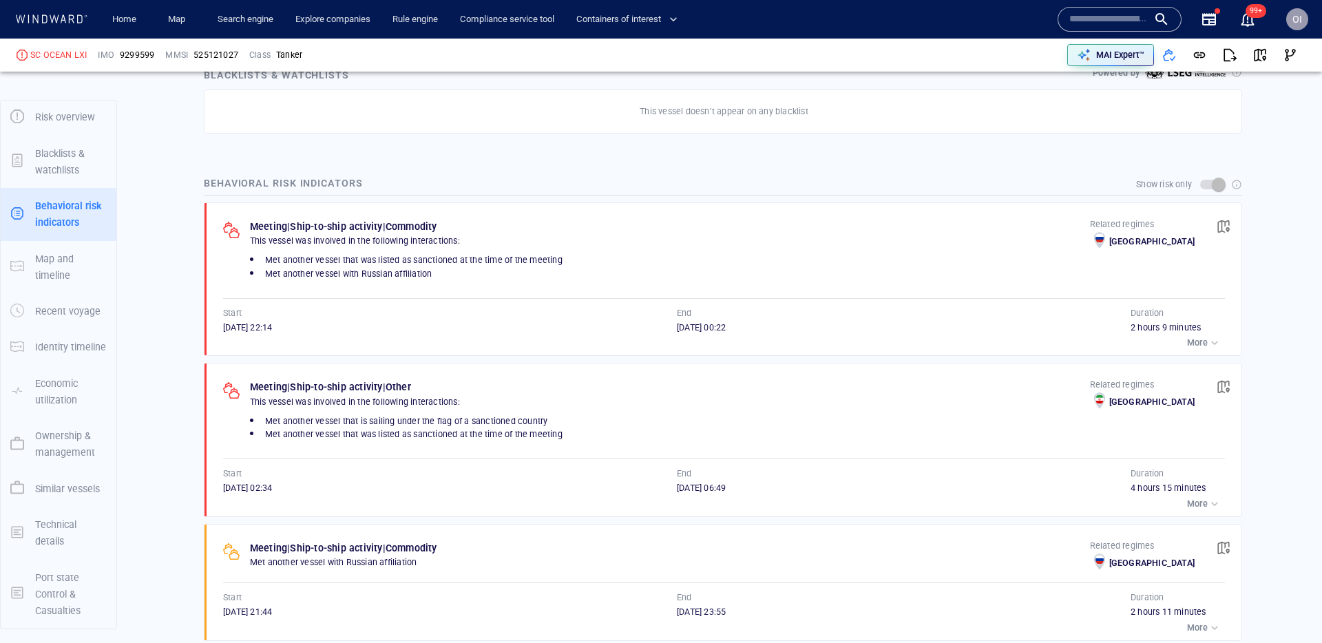
click at [1212, 509] on div "button" at bounding box center [1215, 504] width 14 height 14
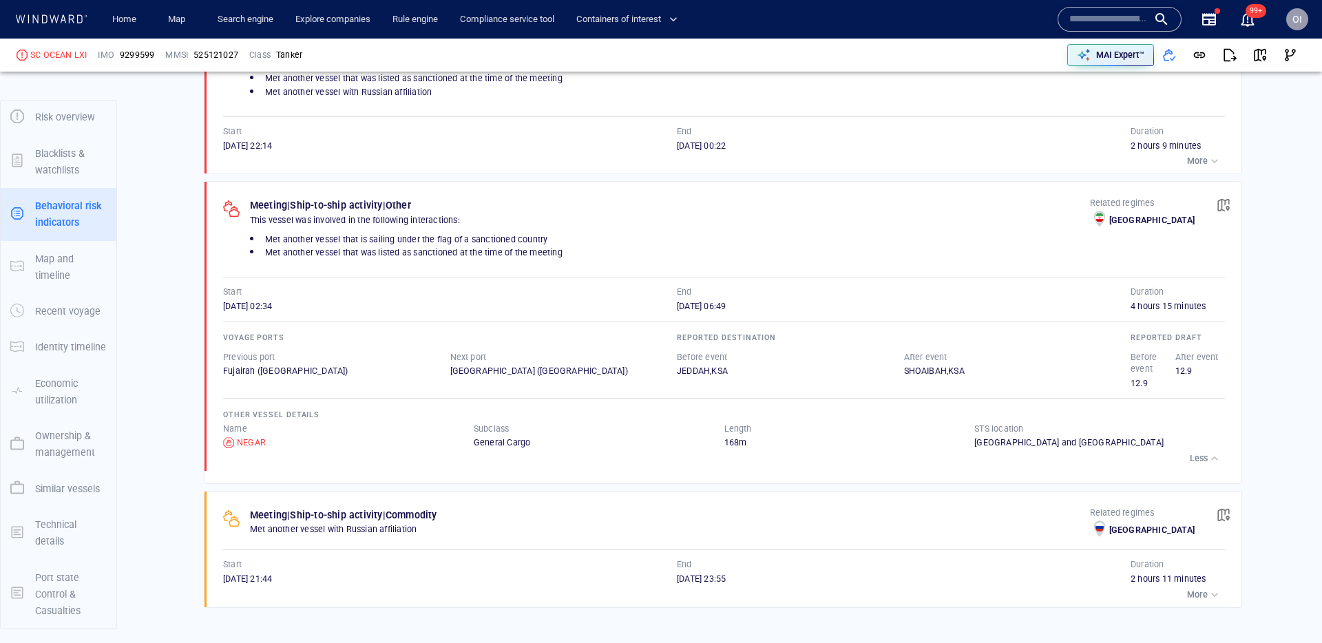
scroll to position [940, 0]
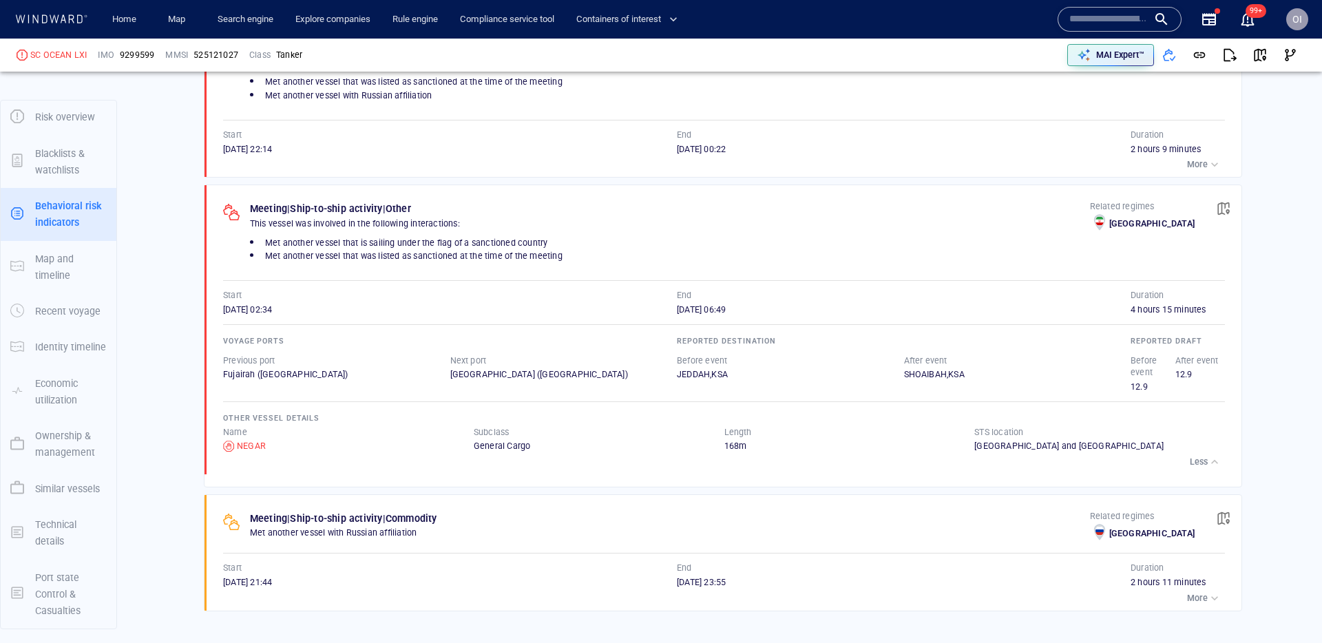
scroll to position [997, 0]
click at [1214, 461] on div "button" at bounding box center [1215, 461] width 14 height 14
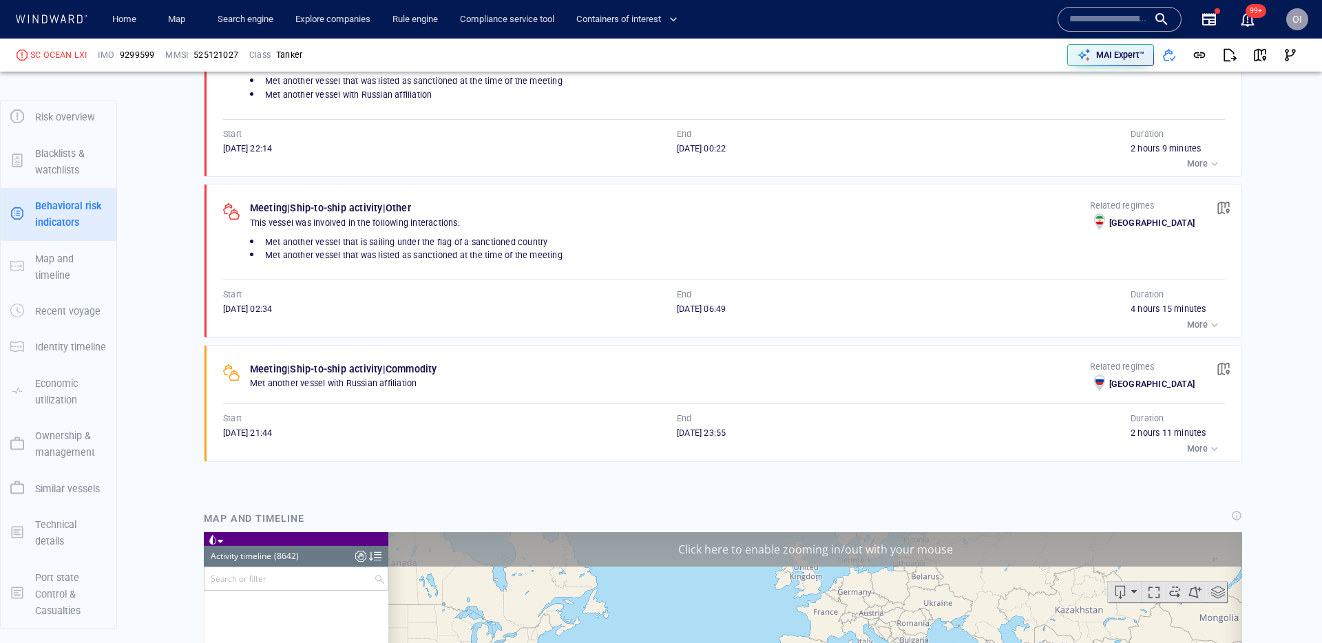
scroll to position [326871, 0]
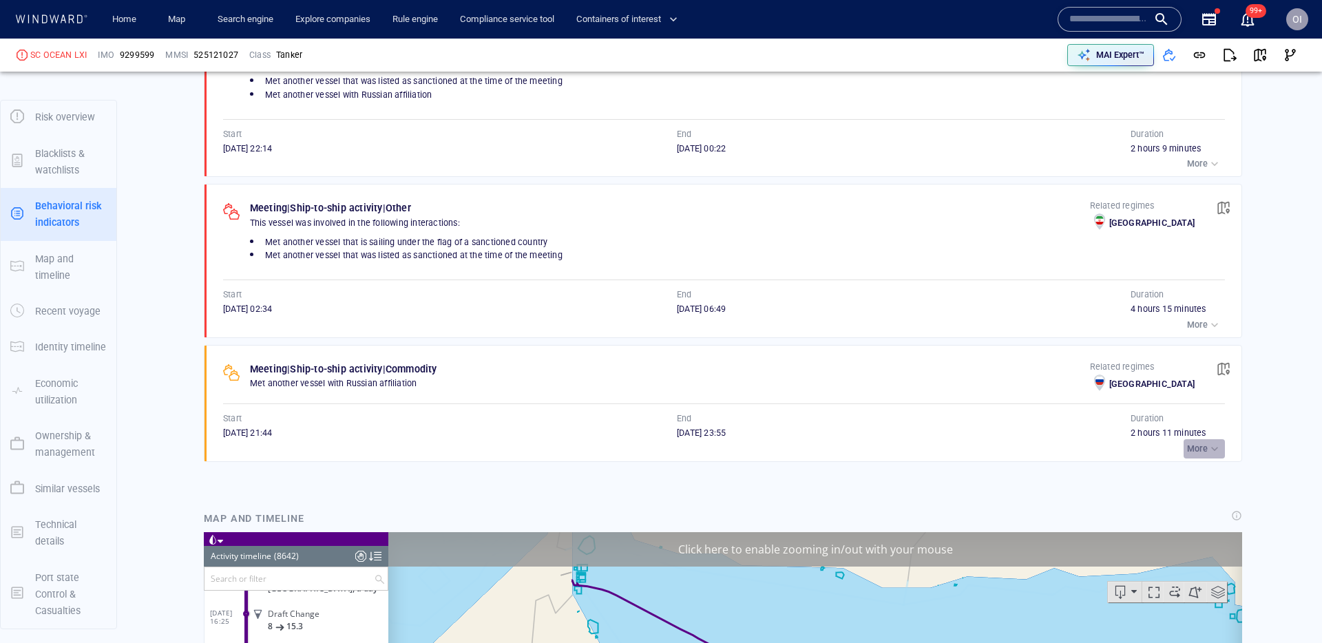
click at [1219, 443] on div "button" at bounding box center [1215, 449] width 14 height 14
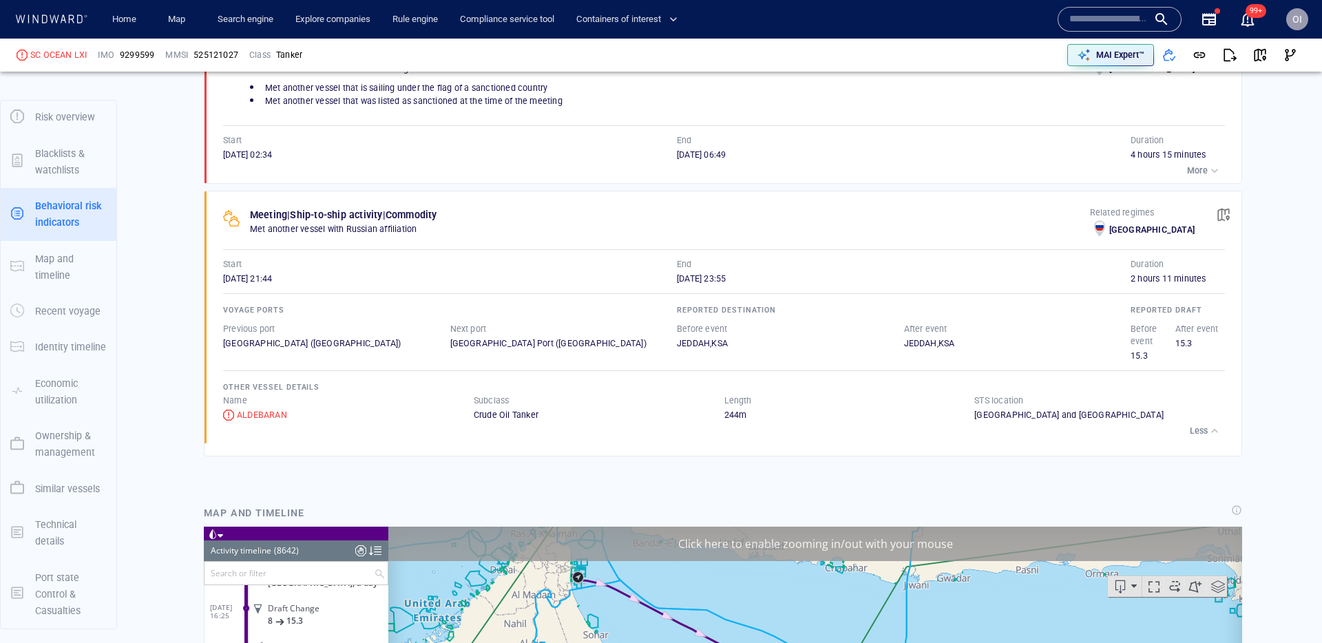
scroll to position [1145, 0]
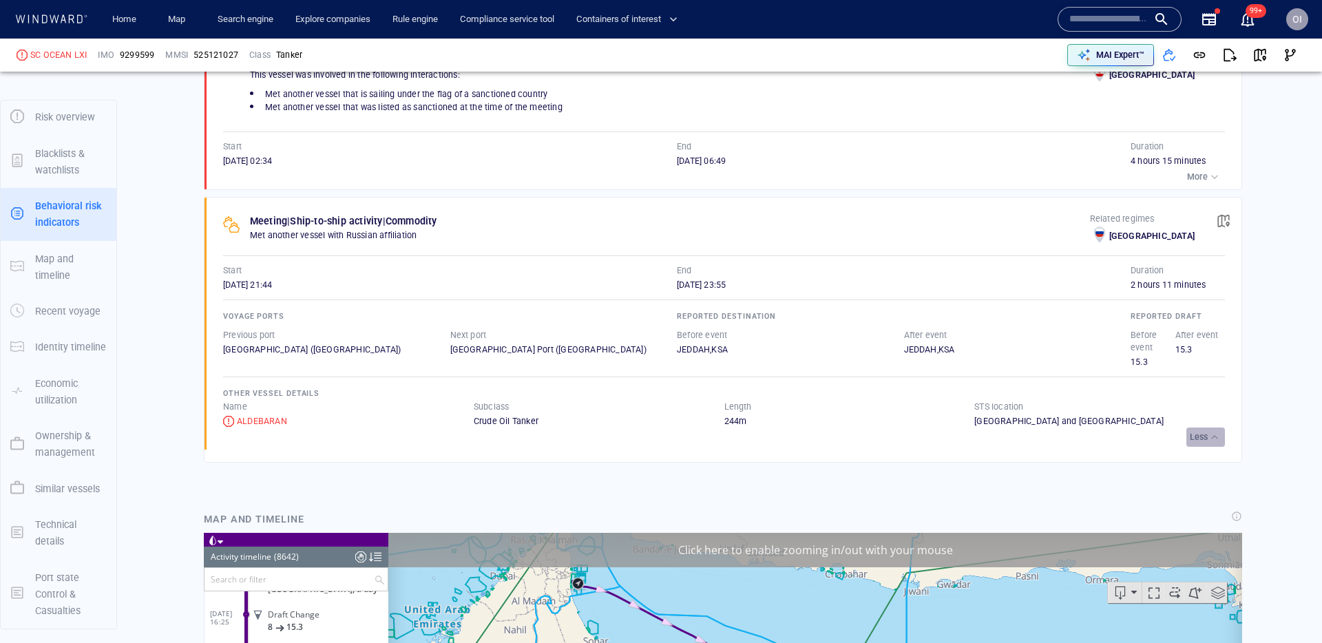
click at [1215, 434] on div "button" at bounding box center [1215, 437] width 14 height 14
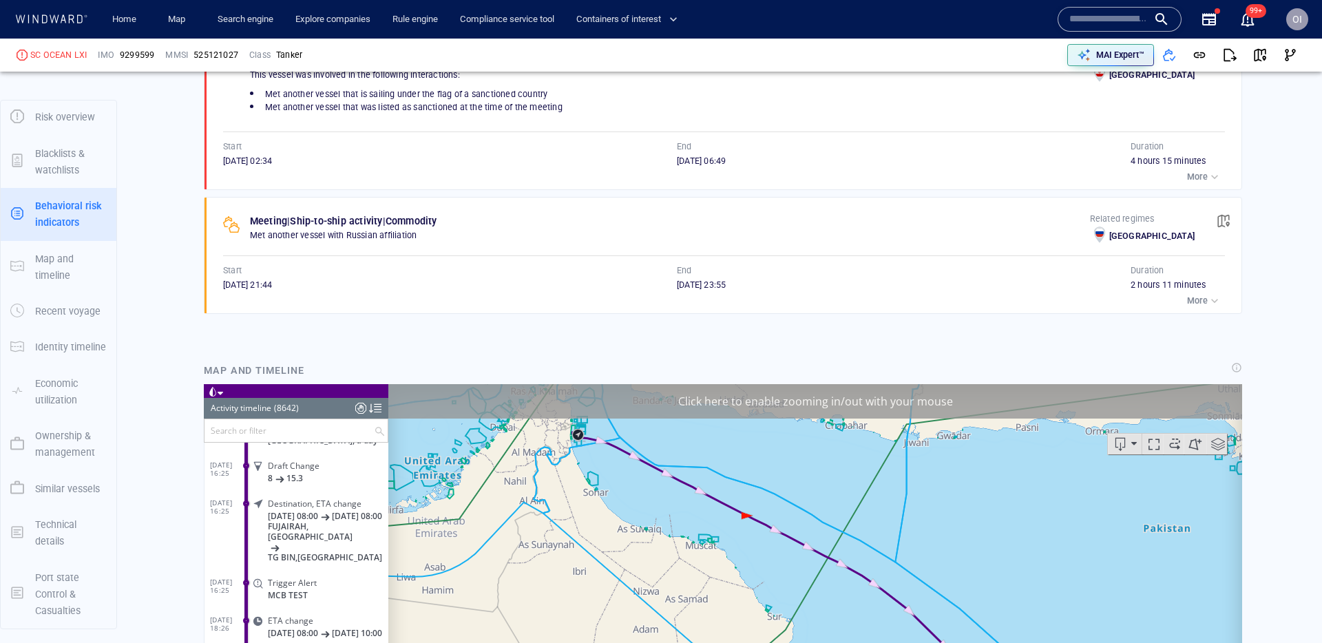
click at [1208, 311] on div "Meeting | Ship-to-ship activity | Commodity Met another vessel with Russian aff…" at bounding box center [727, 256] width 1028 height 116
click at [1210, 304] on div "button" at bounding box center [1215, 301] width 14 height 14
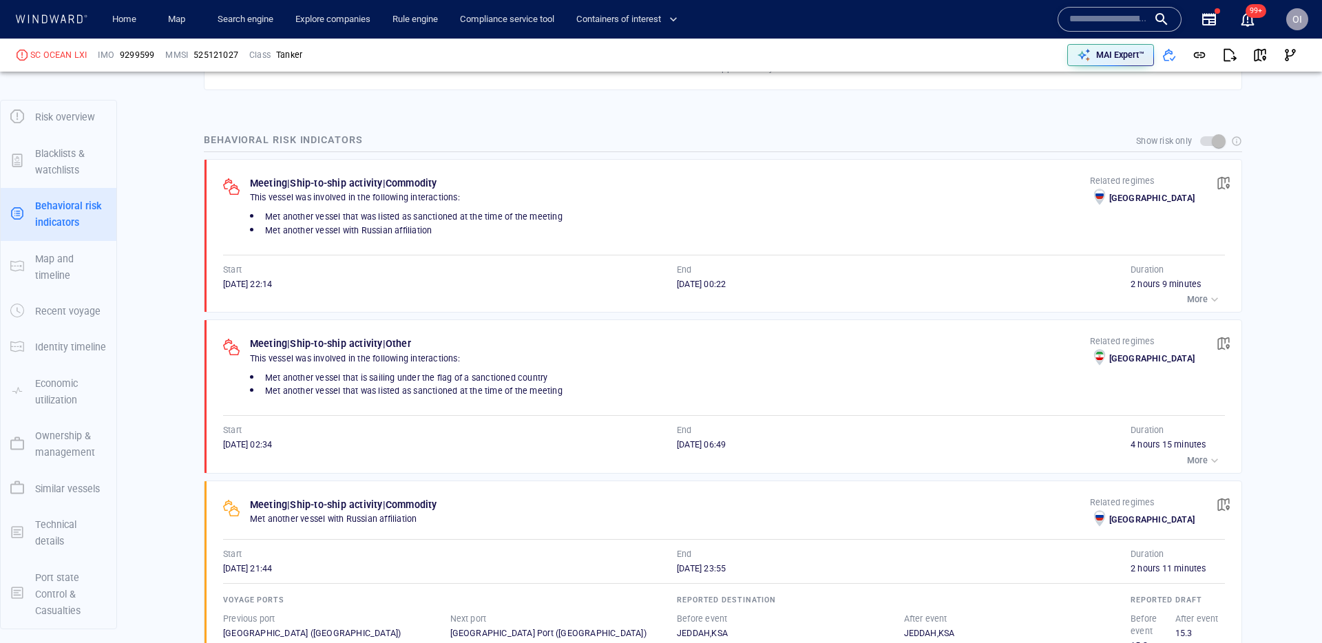
scroll to position [860, 0]
click at [1104, 19] on input "text" at bounding box center [1108, 19] width 78 height 21
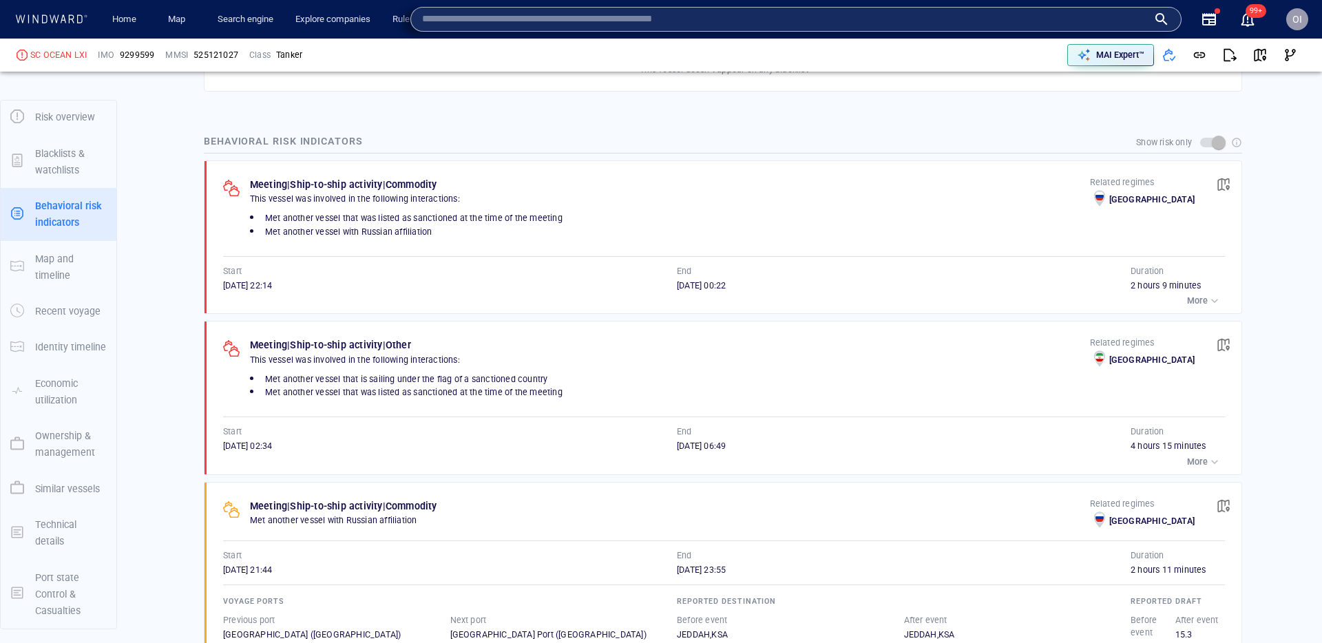
paste input "*******"
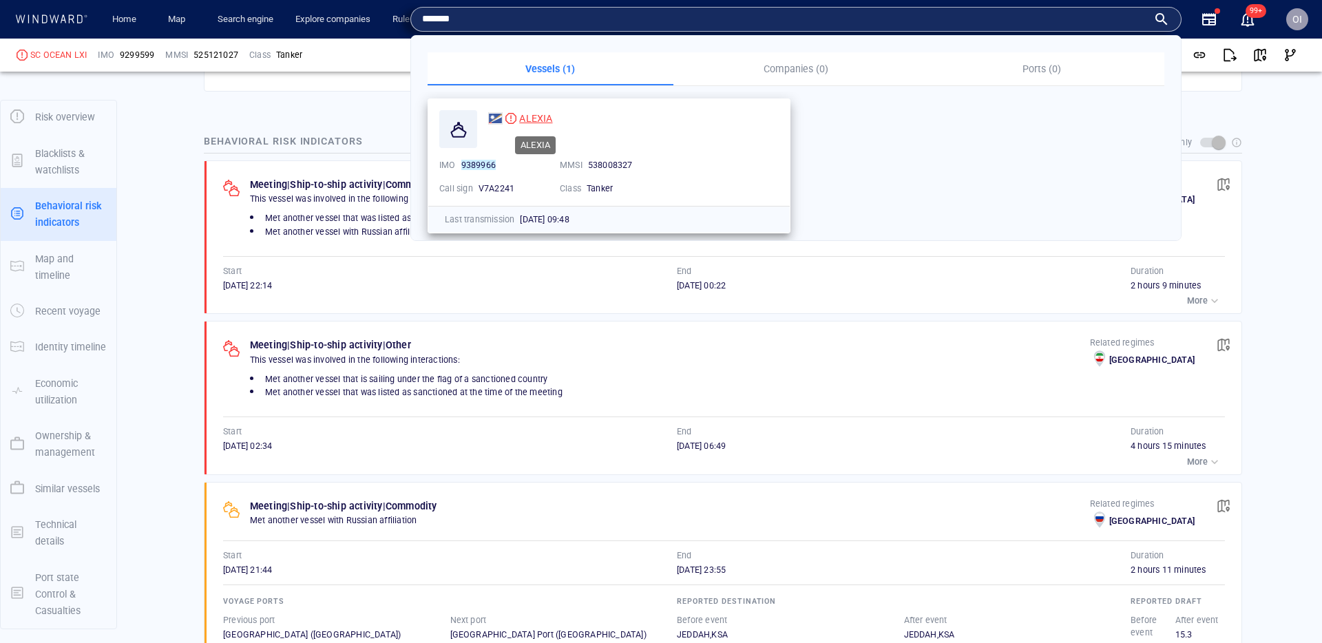
type input "*******"
click at [530, 114] on span "ALEXIA" at bounding box center [535, 118] width 33 height 11
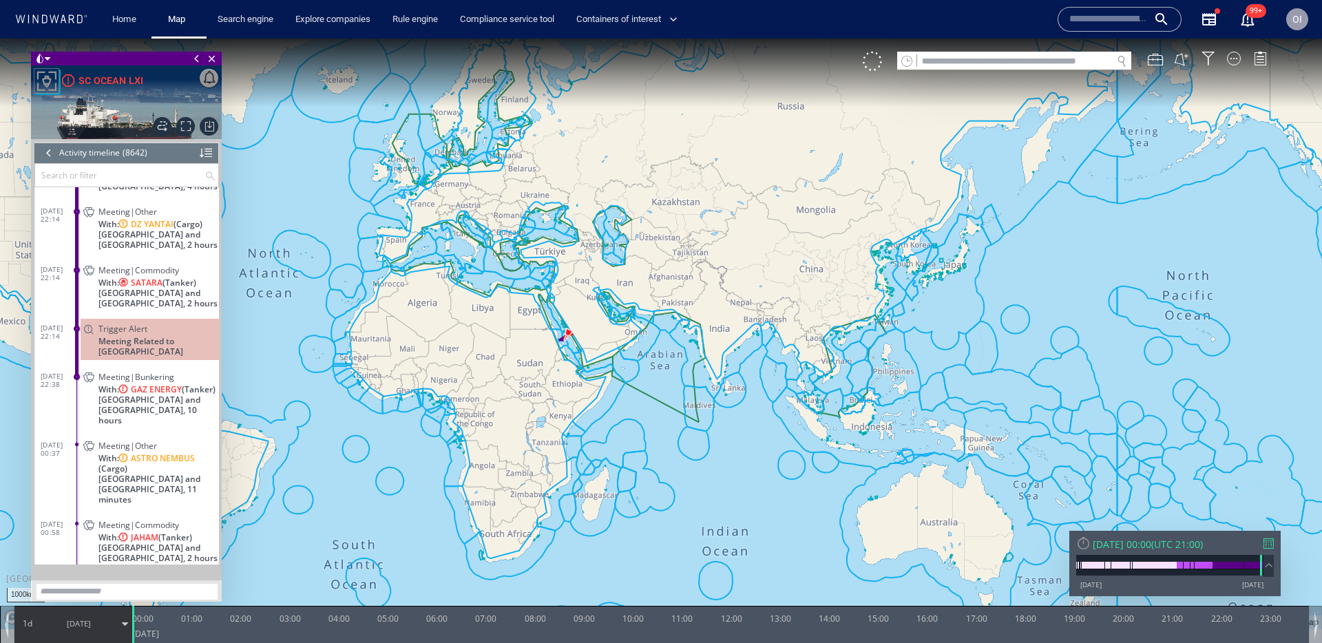
scroll to position [319815, 0]
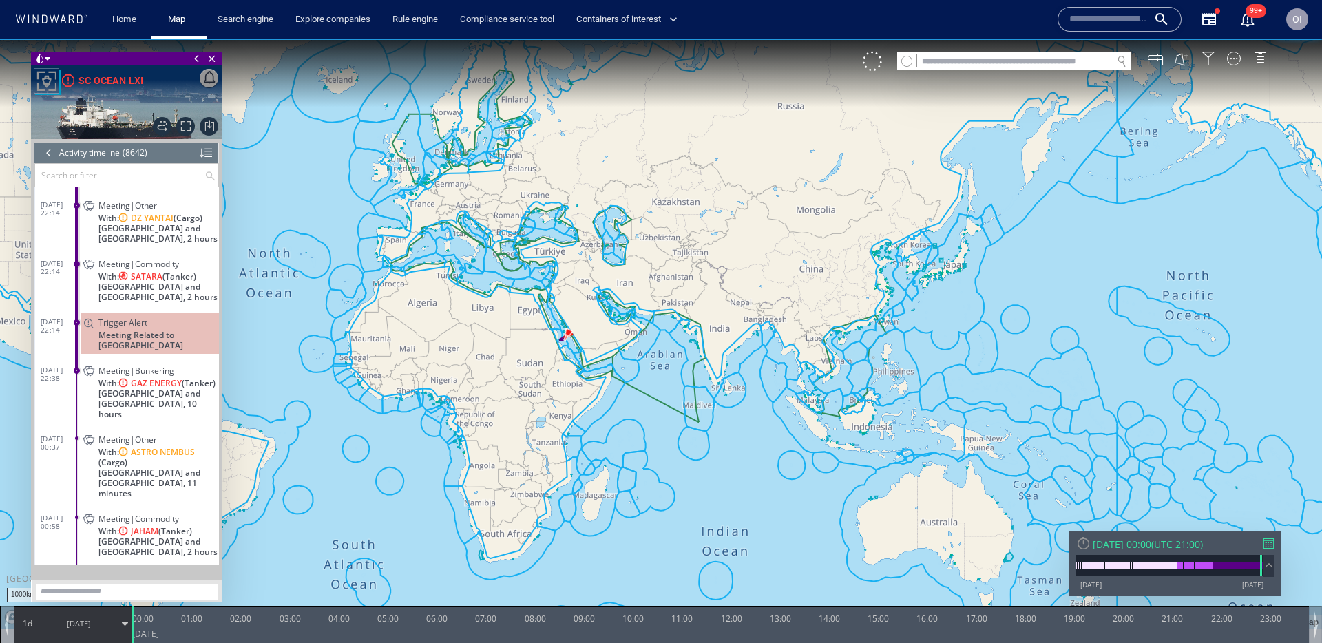
click at [166, 291] on span "[GEOGRAPHIC_DATA] and [GEOGRAPHIC_DATA], 2 hours" at bounding box center [158, 292] width 120 height 21
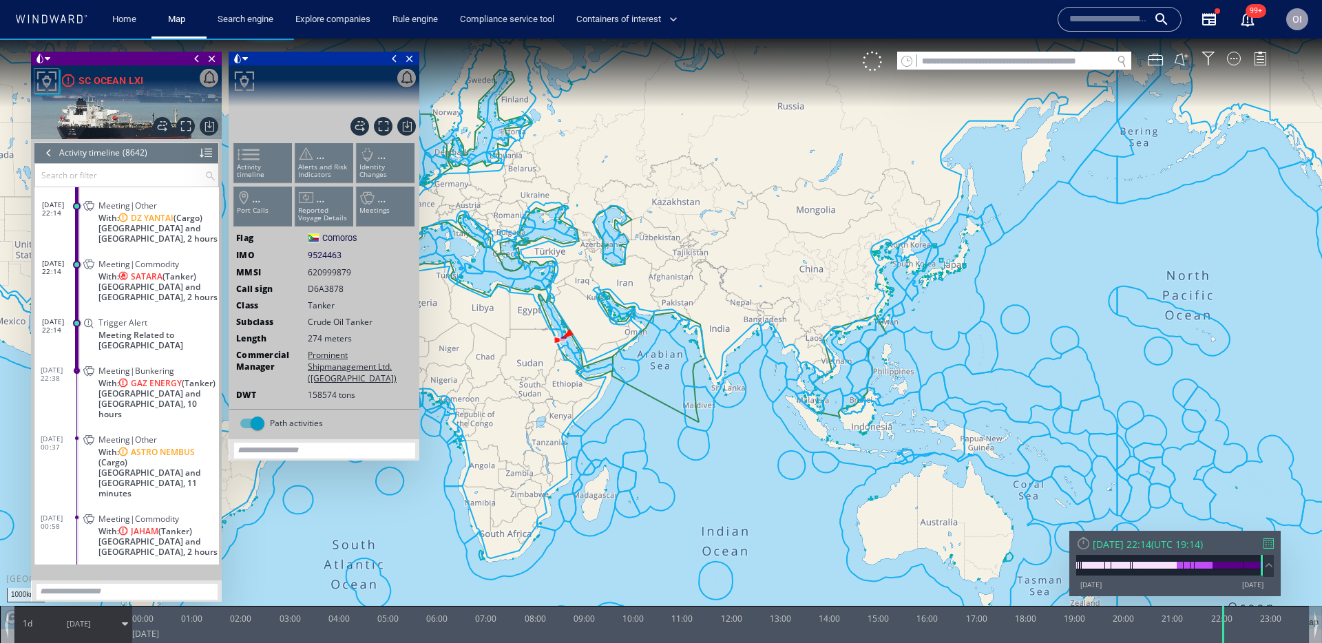
scroll to position [319664, 0]
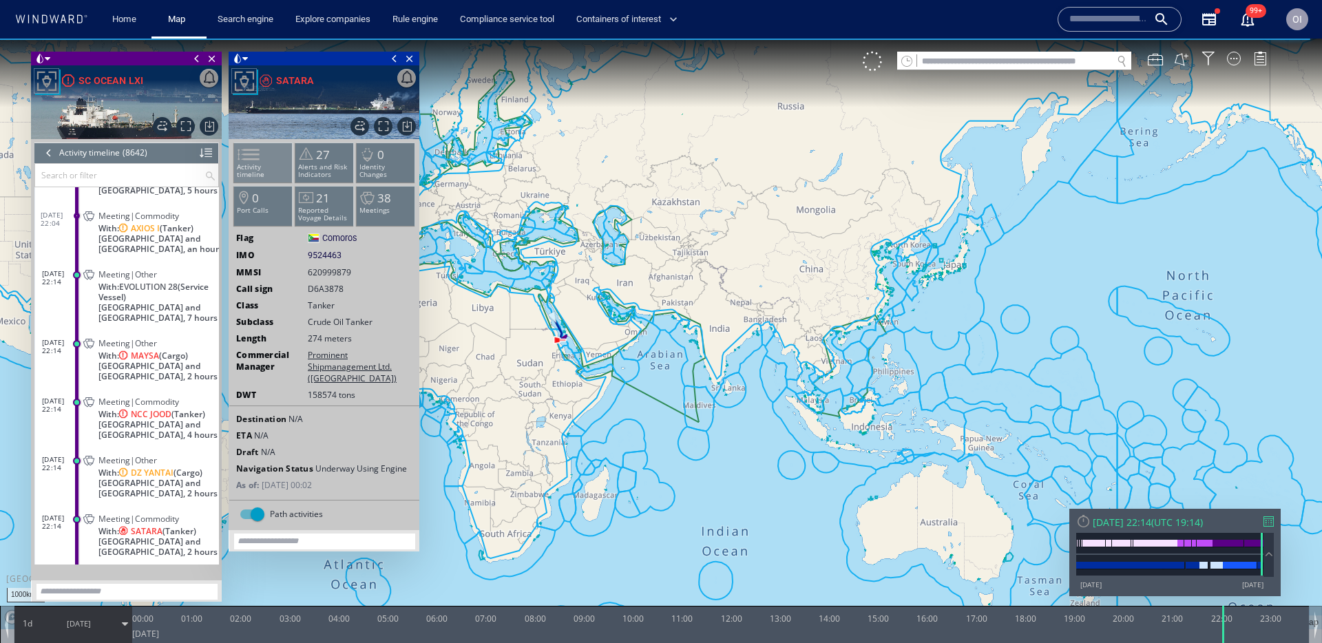
click at [251, 149] on span at bounding box center [240, 155] width 21 height 20
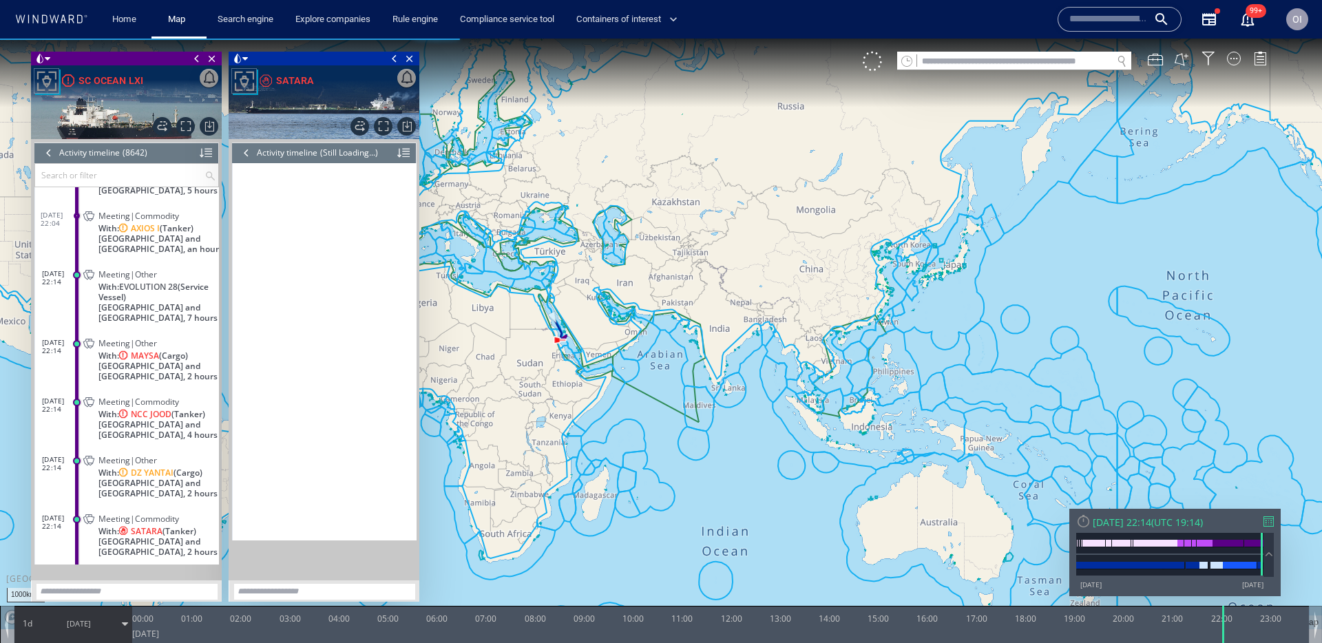
scroll to position [6172, 0]
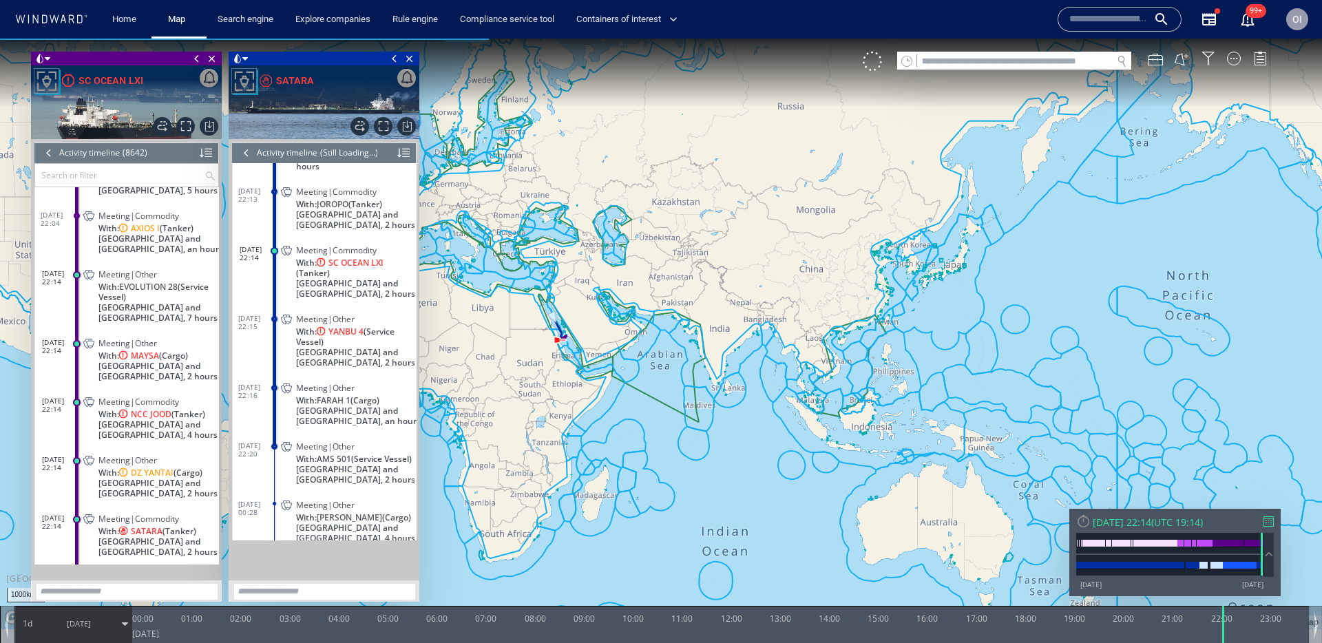
click at [240, 156] on div at bounding box center [246, 153] width 15 height 21
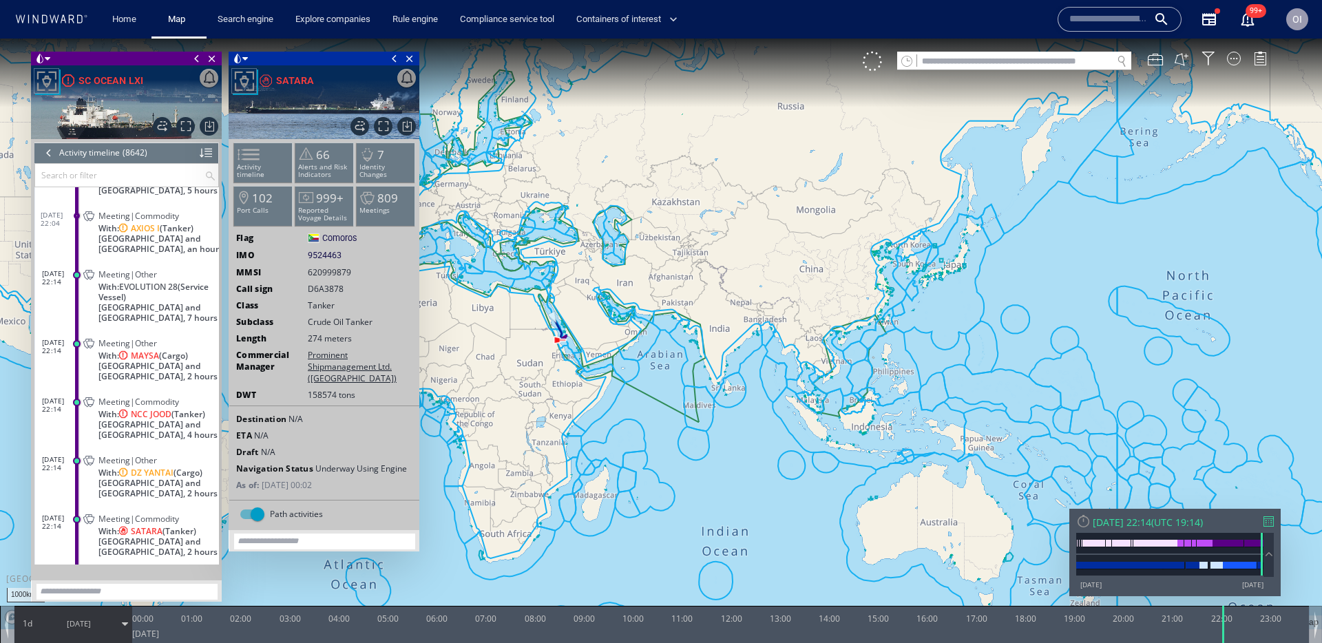
click at [1271, 522] on div at bounding box center [1268, 521] width 10 height 10
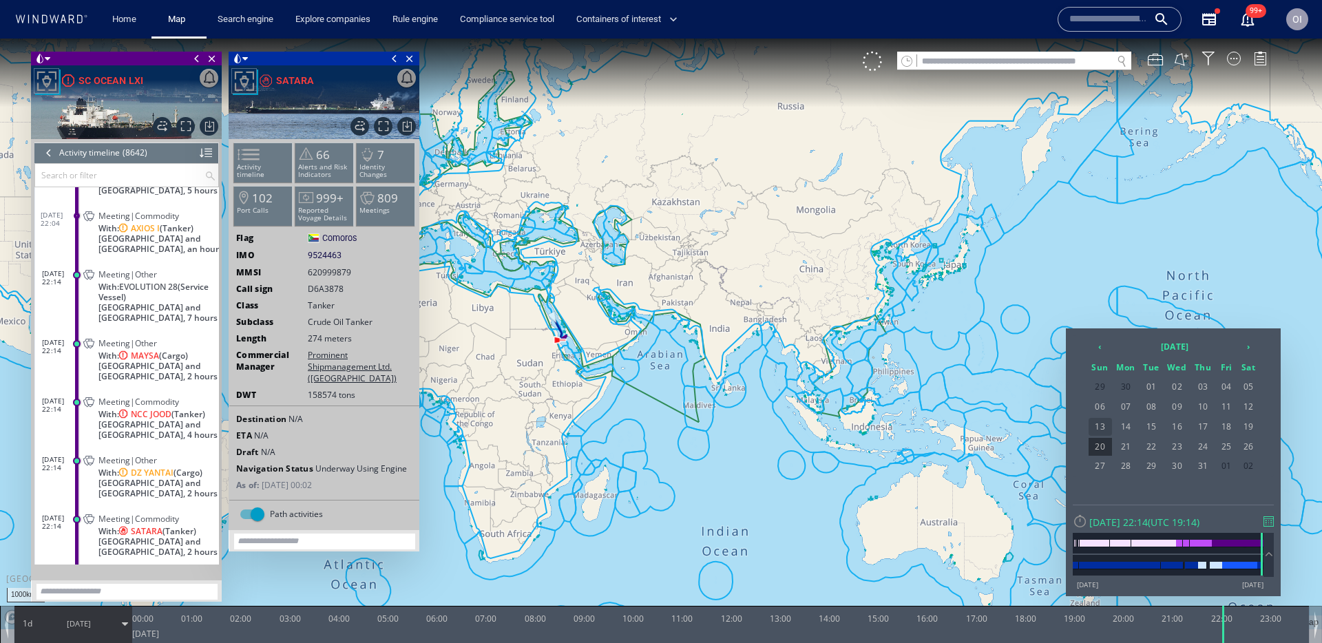
click at [1104, 430] on span "13" at bounding box center [1099, 427] width 23 height 18
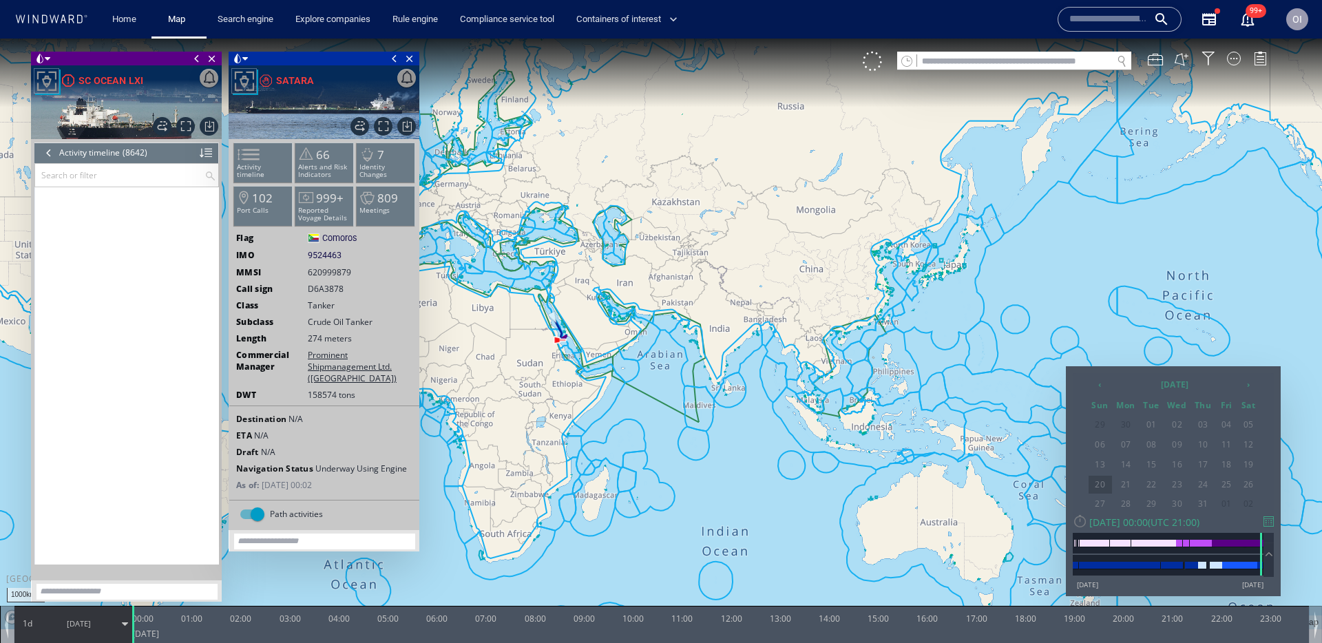
scroll to position [311371, 0]
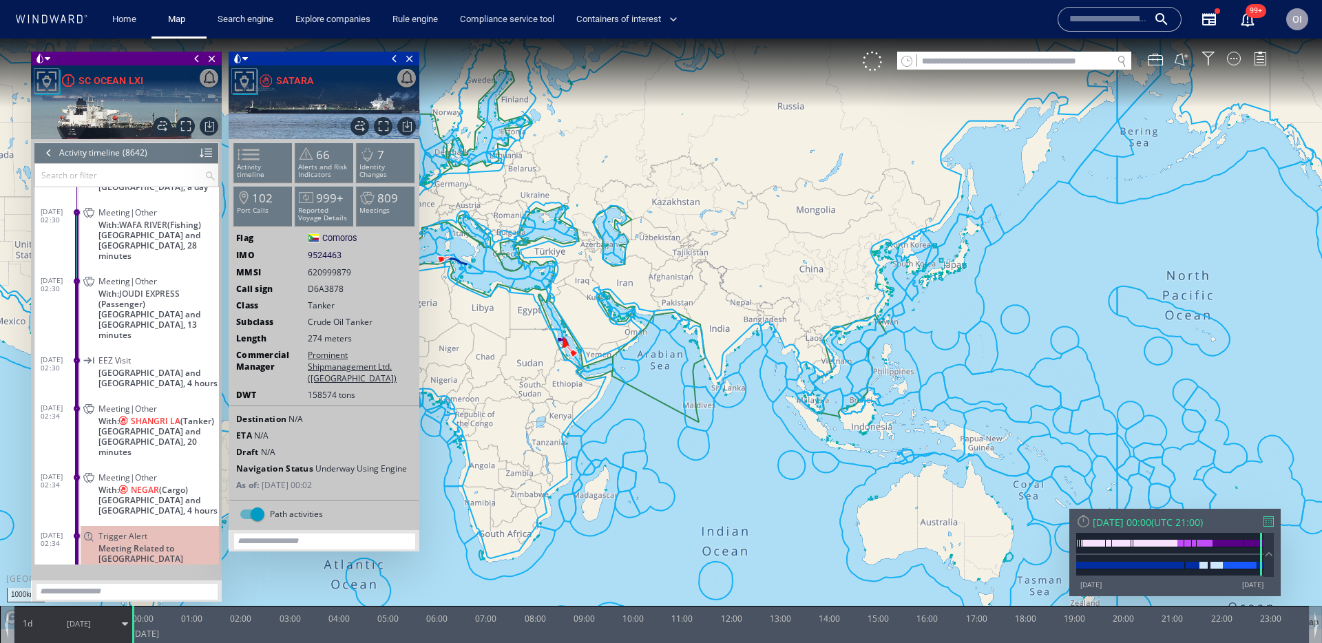
click at [172, 472] on div "Meeting|Other" at bounding box center [155, 477] width 115 height 10
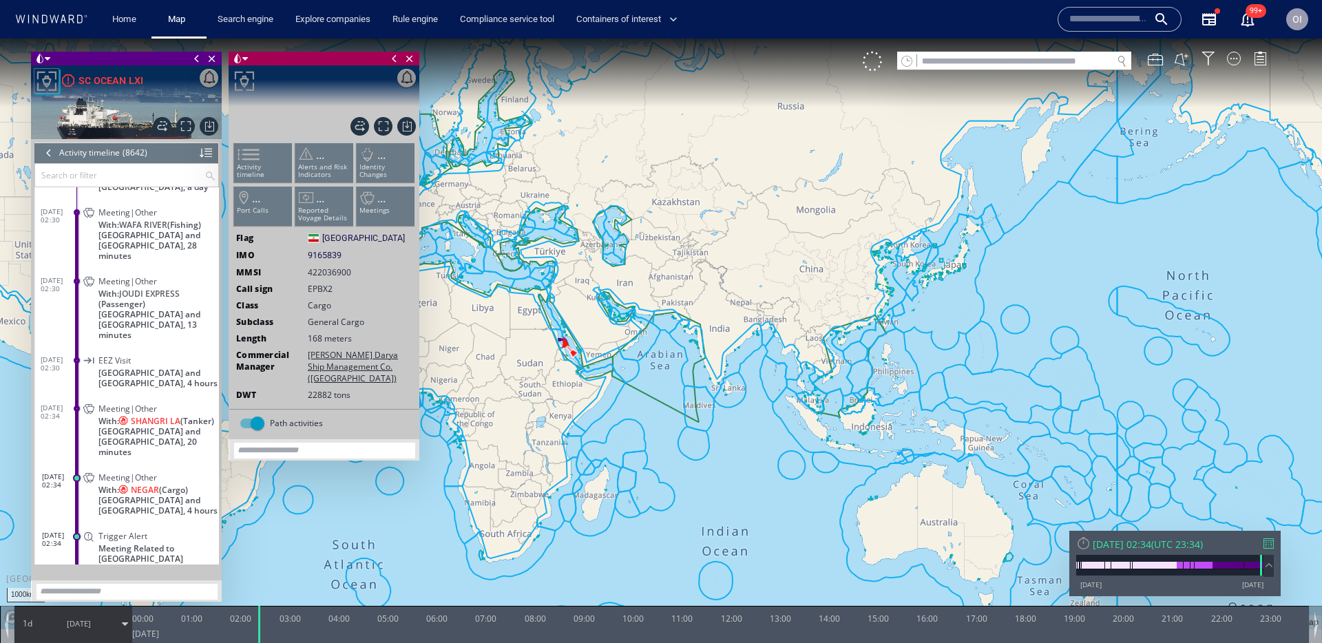
scroll to position [311523, 0]
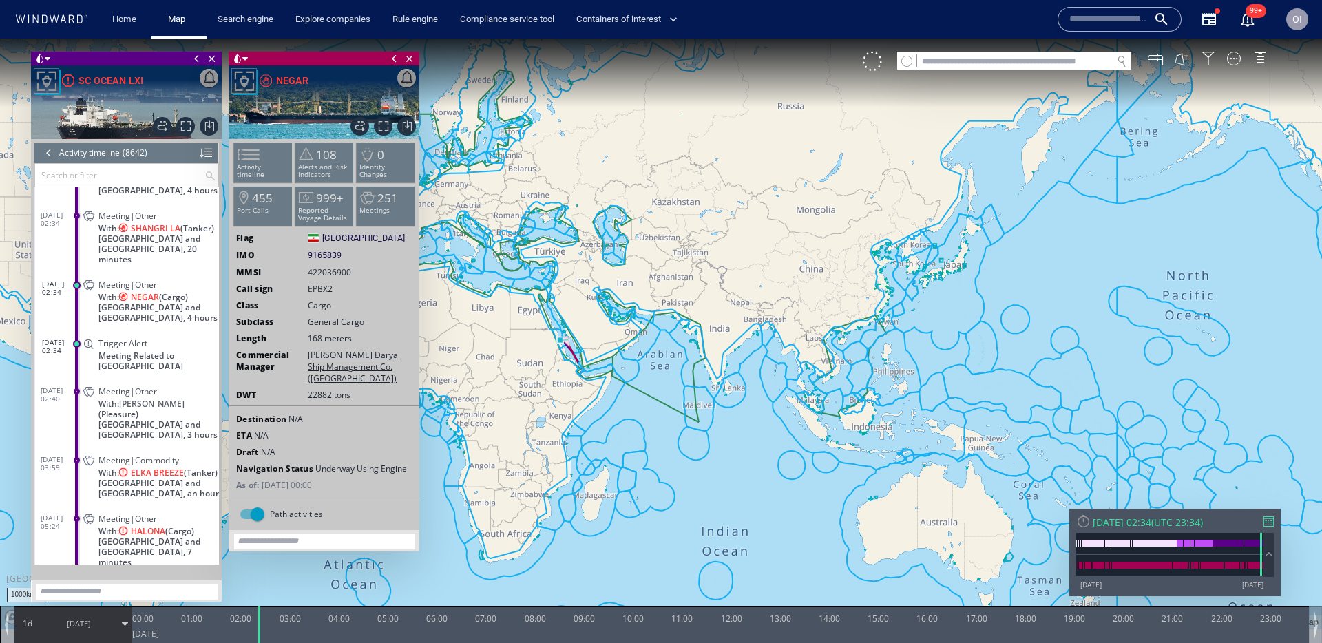
click at [1266, 518] on div at bounding box center [1268, 521] width 10 height 10
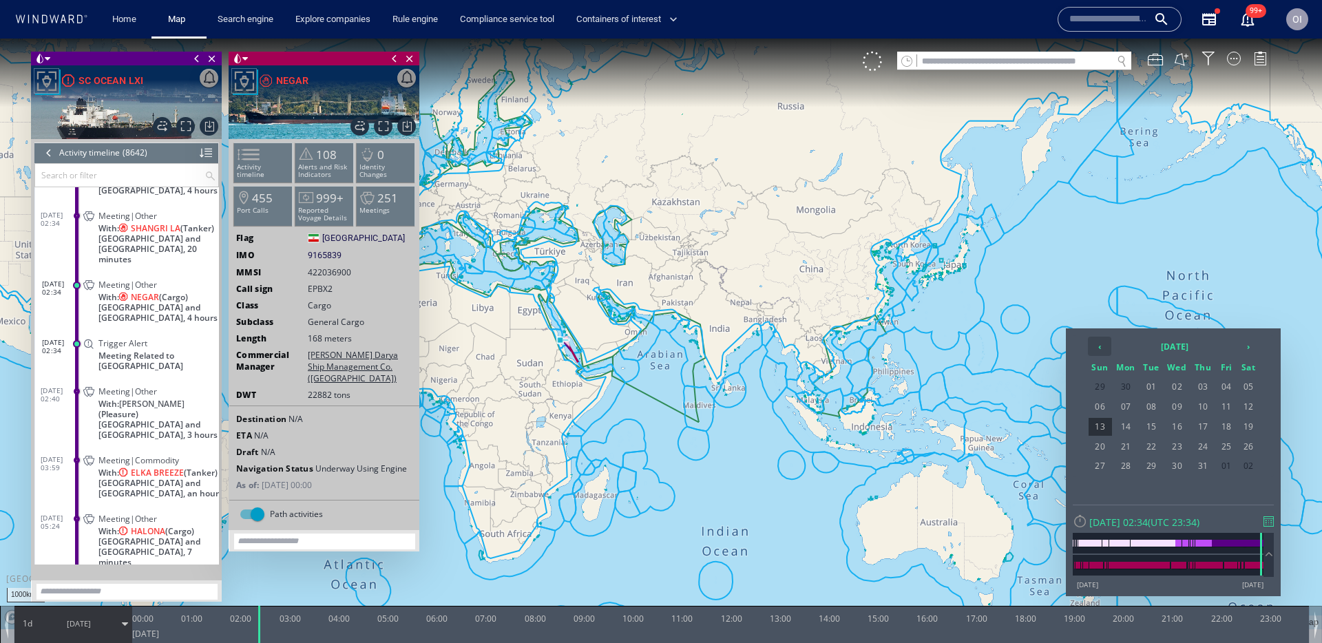
click at [1093, 346] on th "‹" at bounding box center [1099, 346] width 23 height 19
click at [1241, 344] on th "›" at bounding box center [1248, 346] width 21 height 19
click at [1239, 446] on span "24" at bounding box center [1248, 447] width 21 height 18
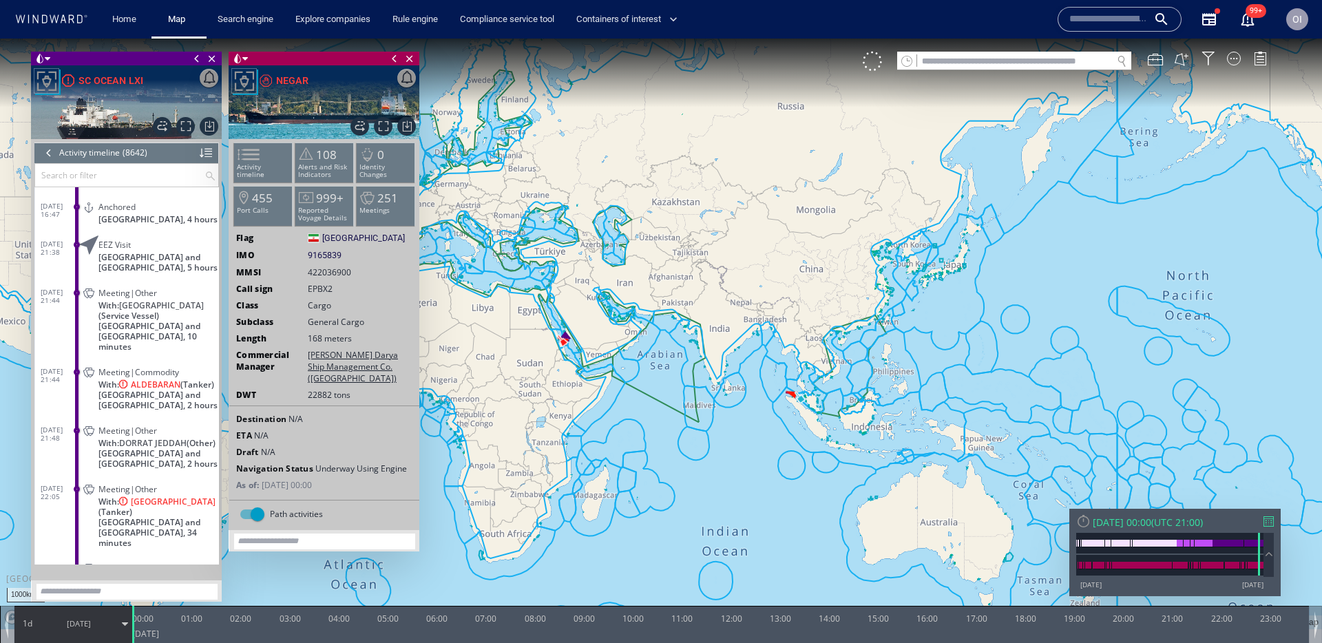
scroll to position [302288, 0]
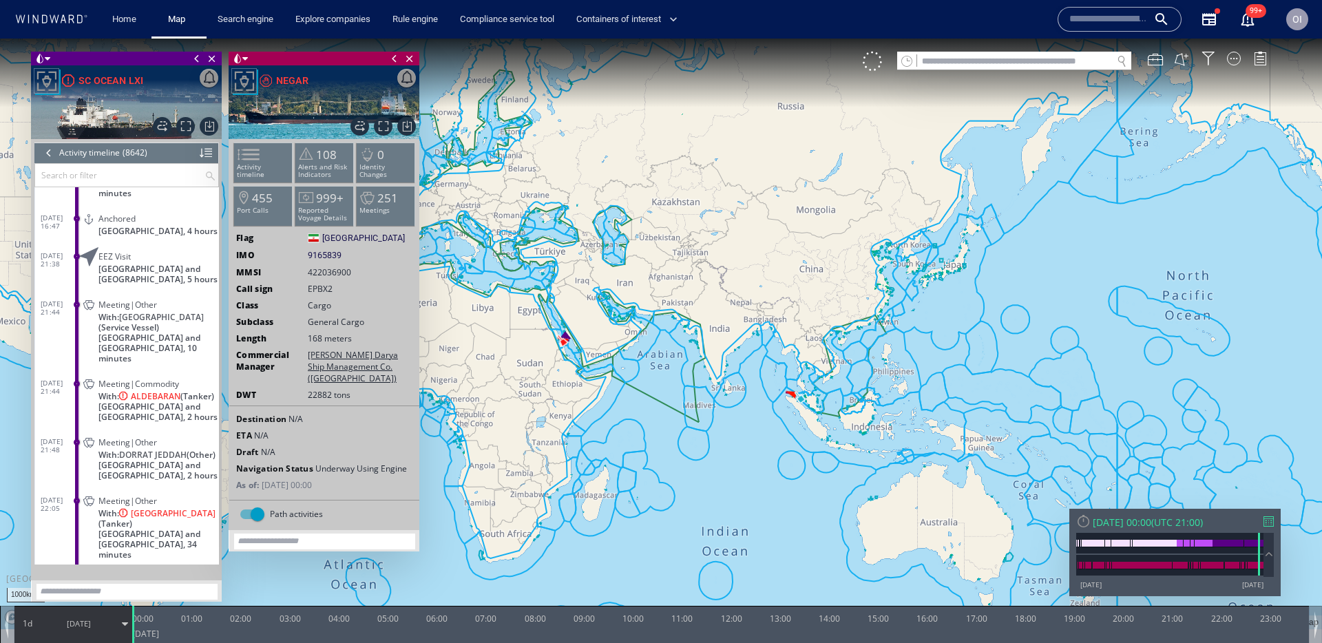
click at [173, 401] on span "[GEOGRAPHIC_DATA] and [GEOGRAPHIC_DATA], 2 hours" at bounding box center [158, 411] width 120 height 21
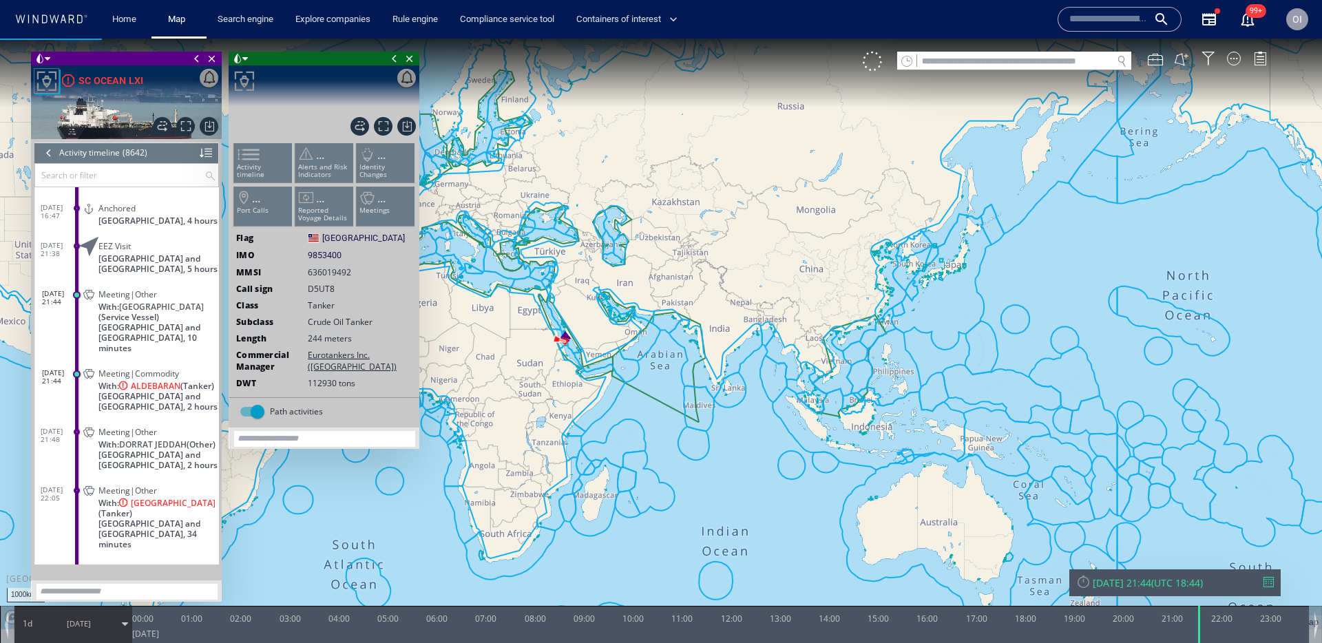
scroll to position [302359, 0]
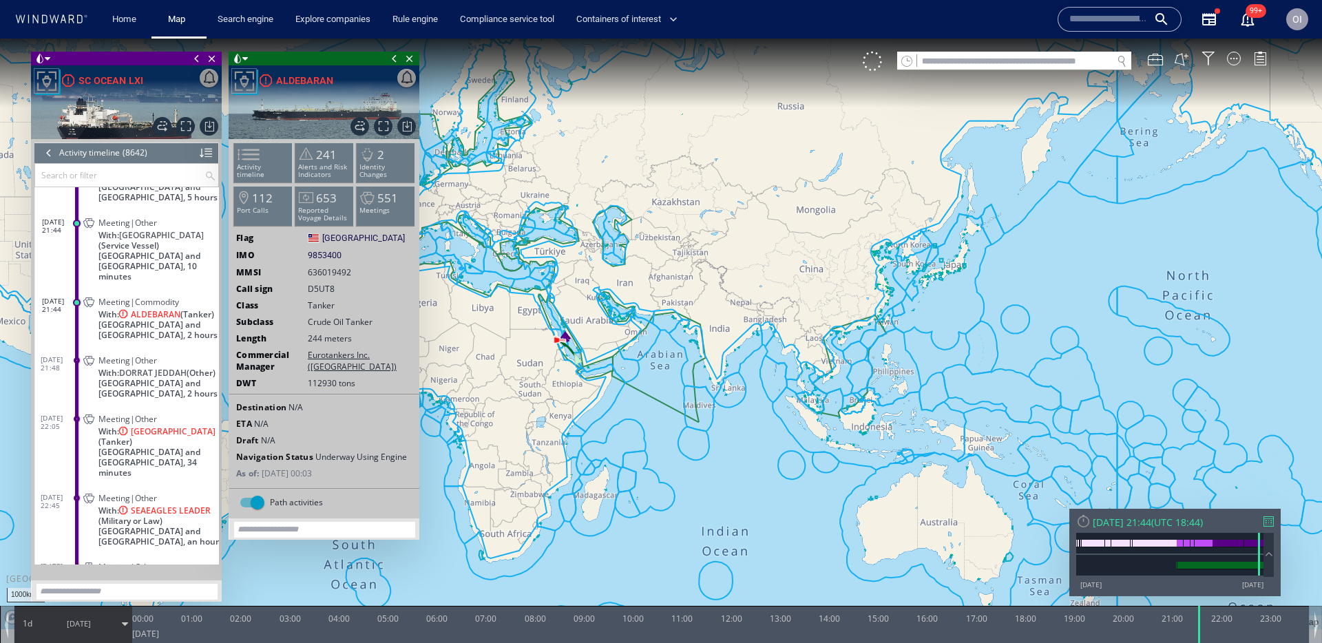
click at [928, 63] on input "text" at bounding box center [1014, 61] width 195 height 19
paste input "*******"
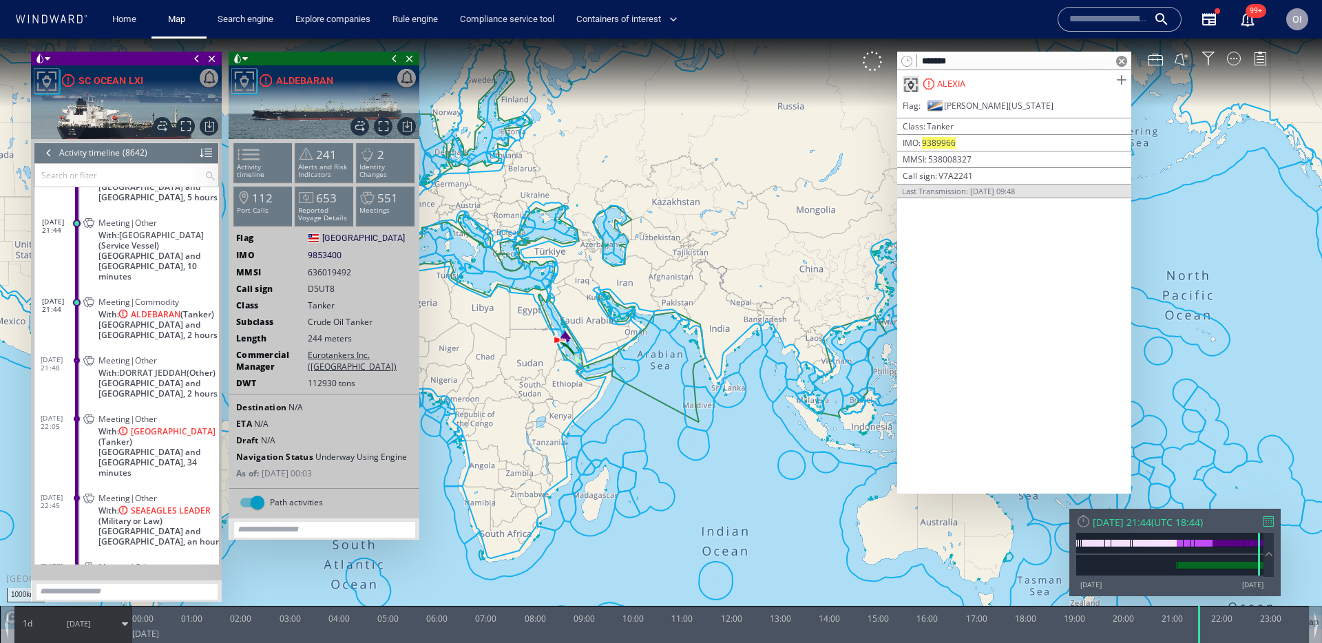
type input "*******"
click at [1125, 83] on span at bounding box center [1121, 80] width 17 height 17
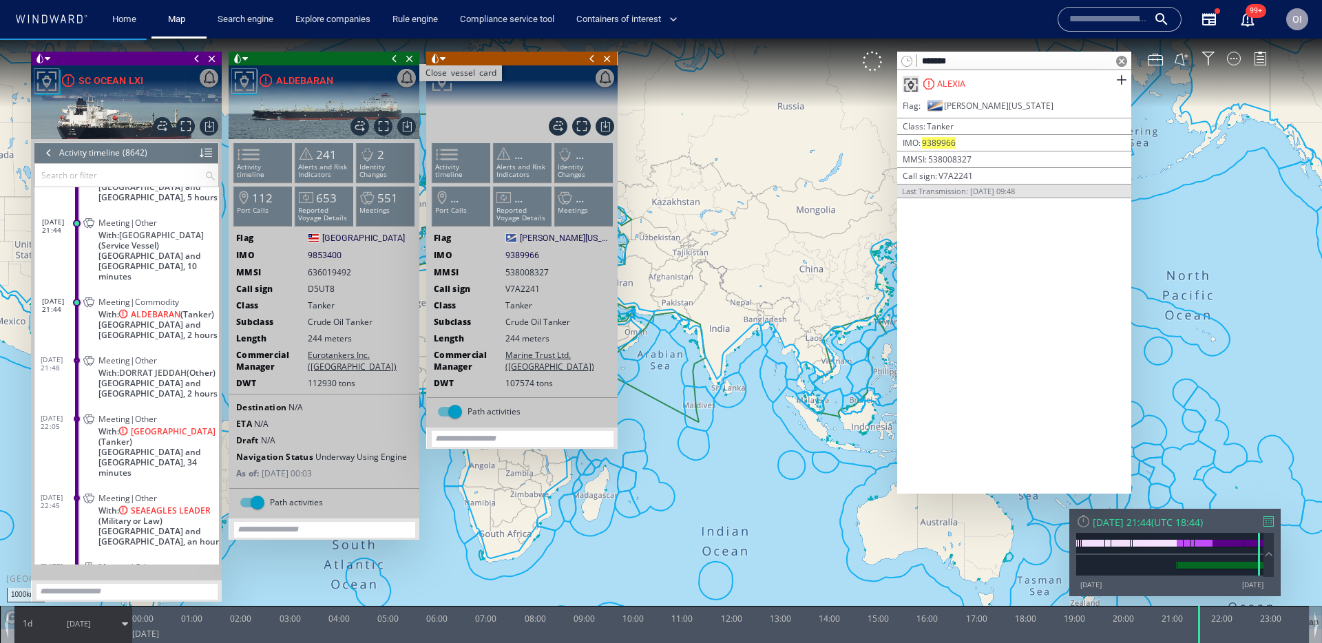
click at [412, 60] on span "Close vessel card" at bounding box center [409, 59] width 15 height 14
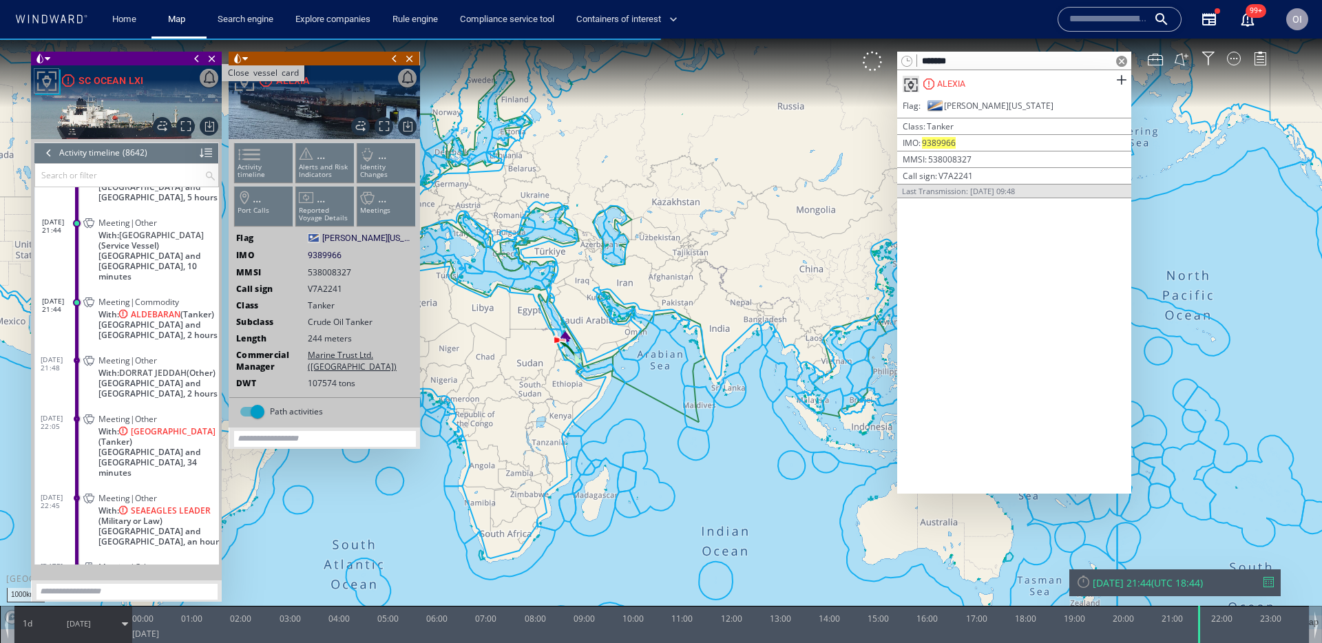
click at [213, 54] on span "Close vessel card" at bounding box center [211, 59] width 15 height 14
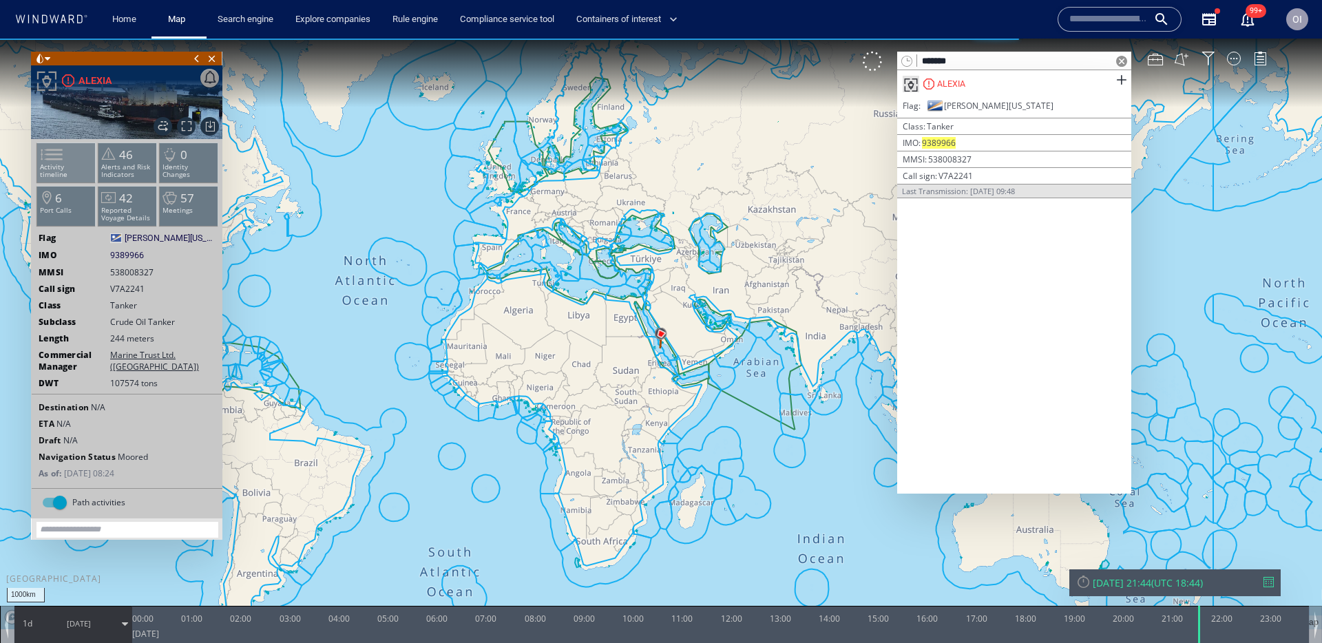
click at [50, 152] on span at bounding box center [43, 155] width 21 height 20
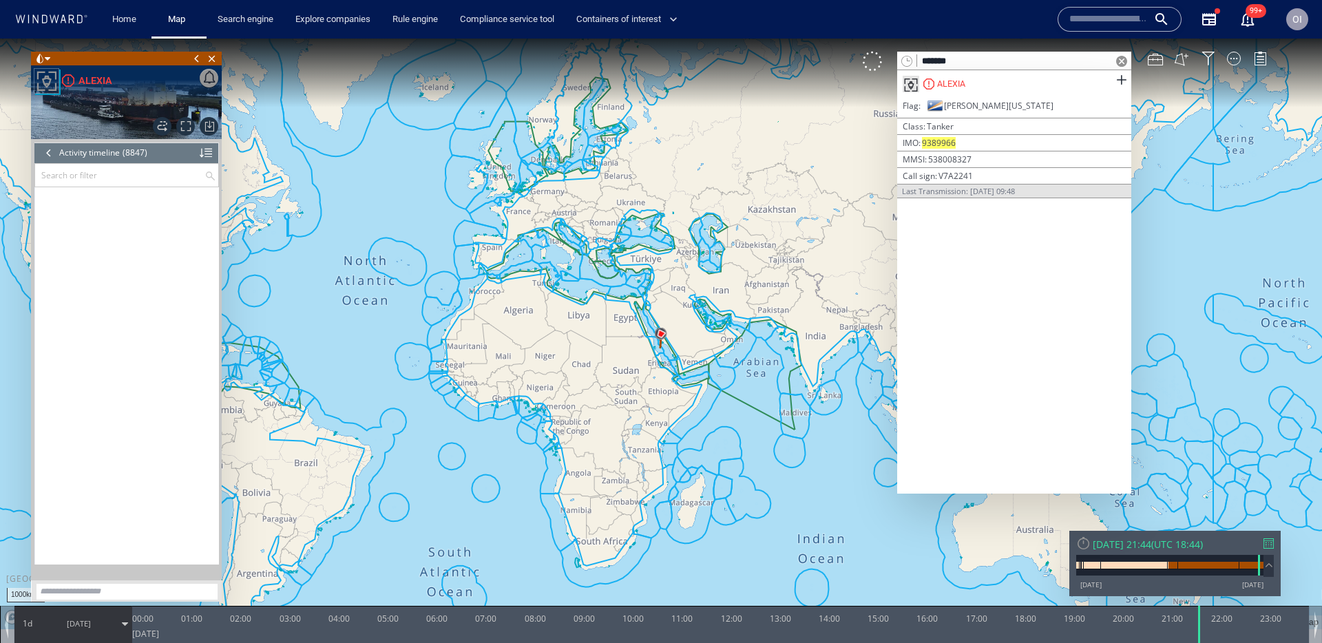
scroll to position [334622, 0]
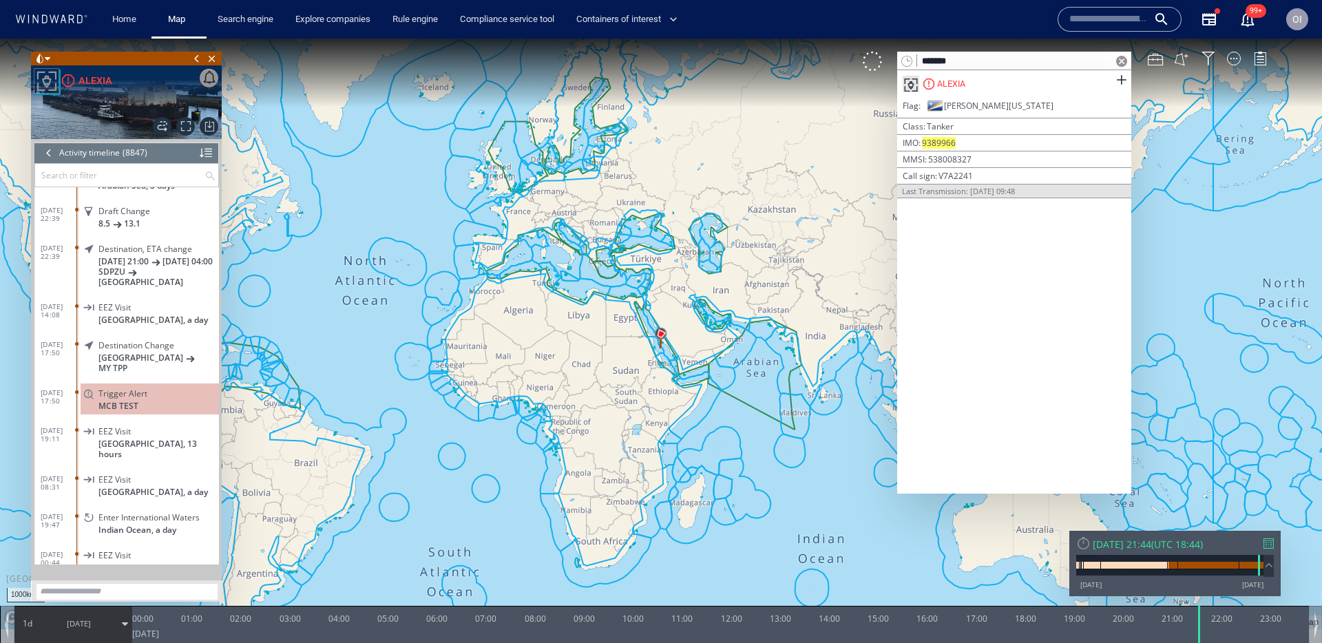
click at [1267, 544] on div at bounding box center [1268, 543] width 10 height 10
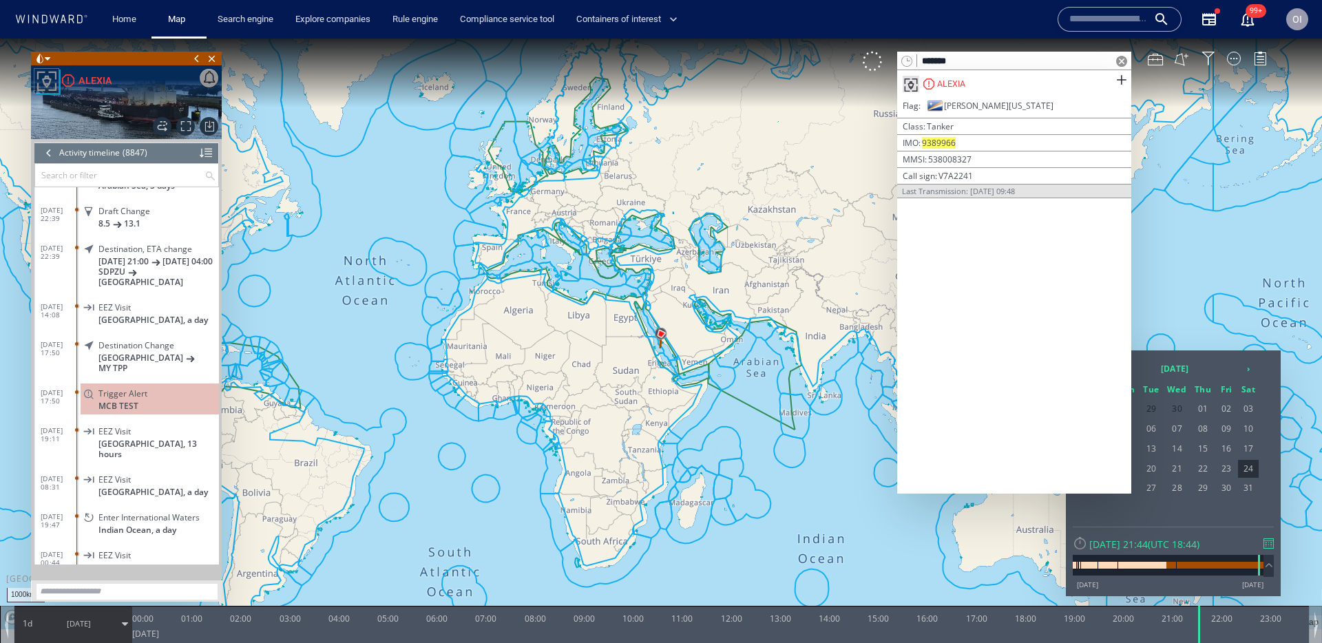
click at [1118, 59] on span at bounding box center [1121, 61] width 11 height 11
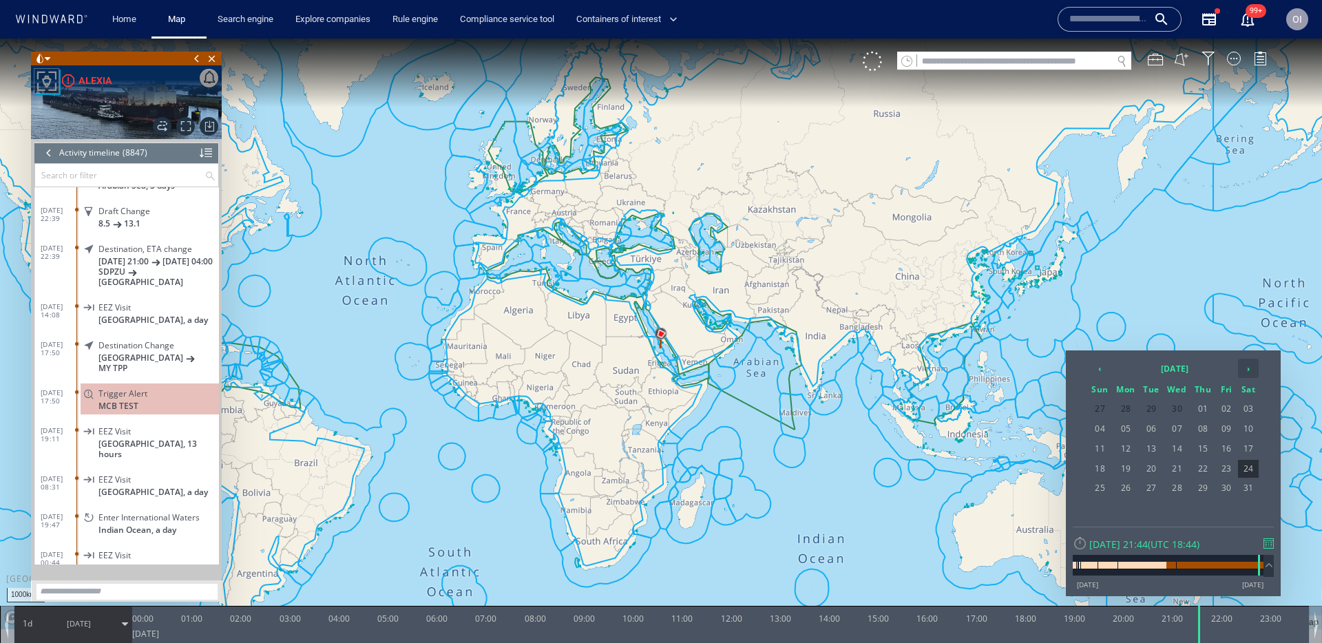
click at [1252, 372] on th "›" at bounding box center [1248, 368] width 21 height 19
click at [1196, 490] on span "31" at bounding box center [1202, 488] width 23 height 18
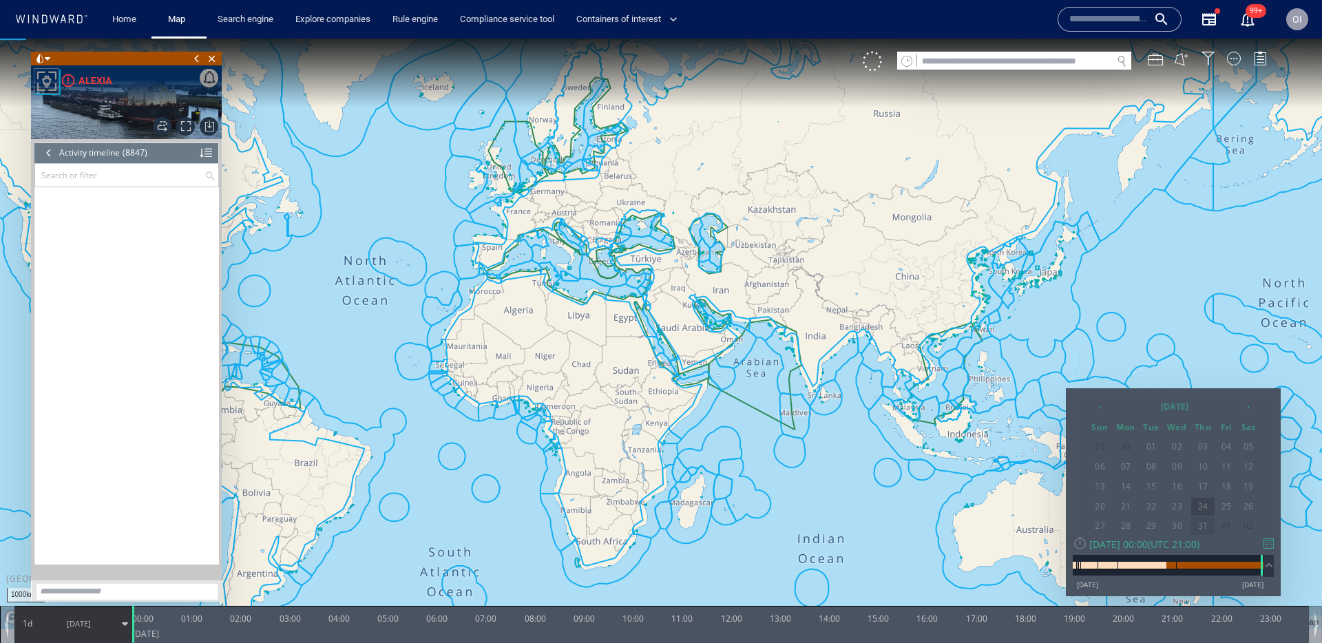
scroll to position [332614, 0]
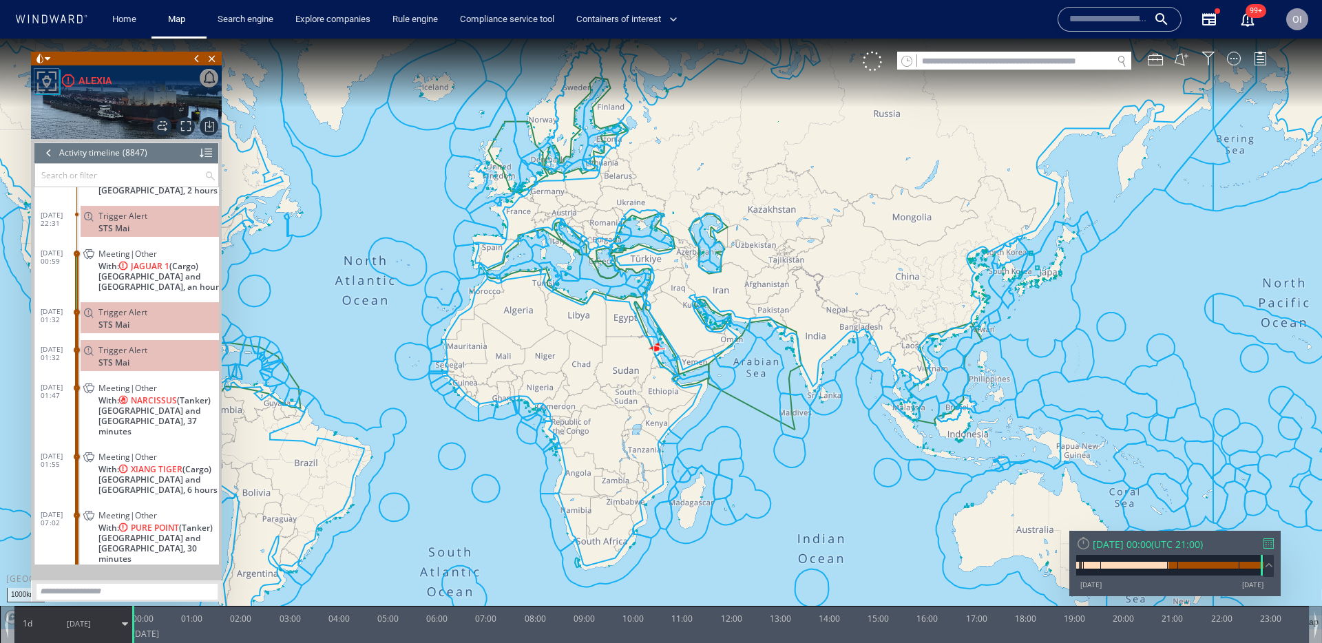
click at [156, 406] on span "[GEOGRAPHIC_DATA] and [GEOGRAPHIC_DATA], 37 minutes" at bounding box center [158, 421] width 120 height 31
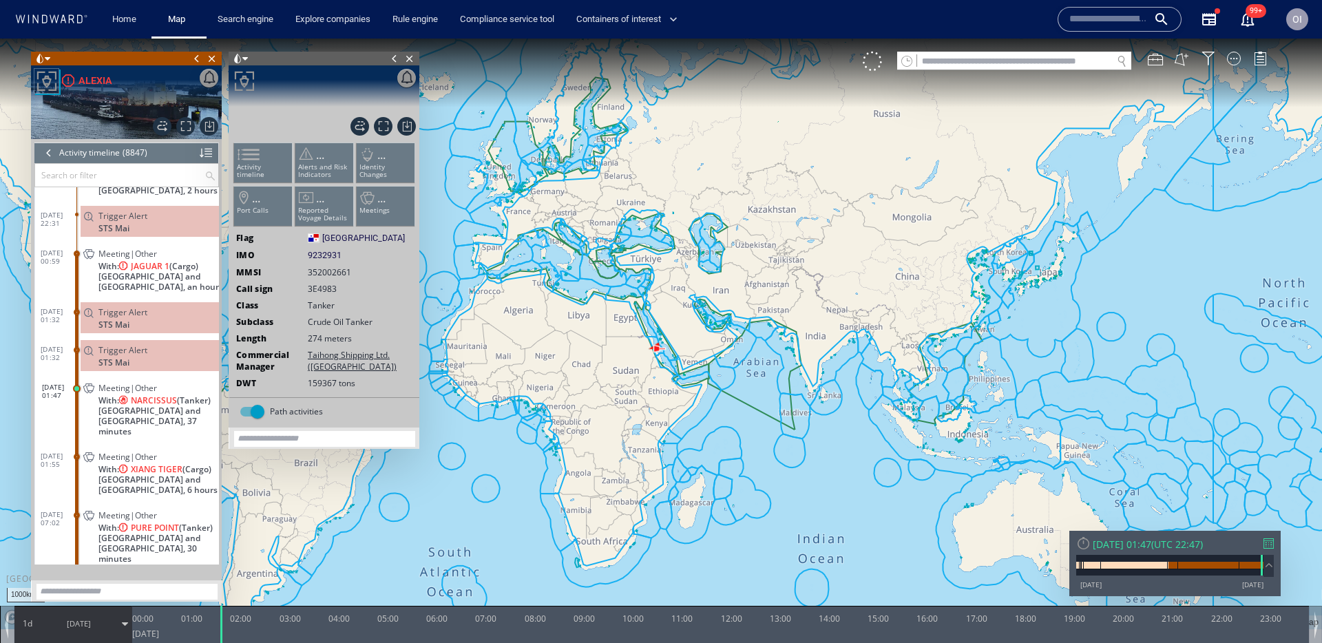
scroll to position [332728, 0]
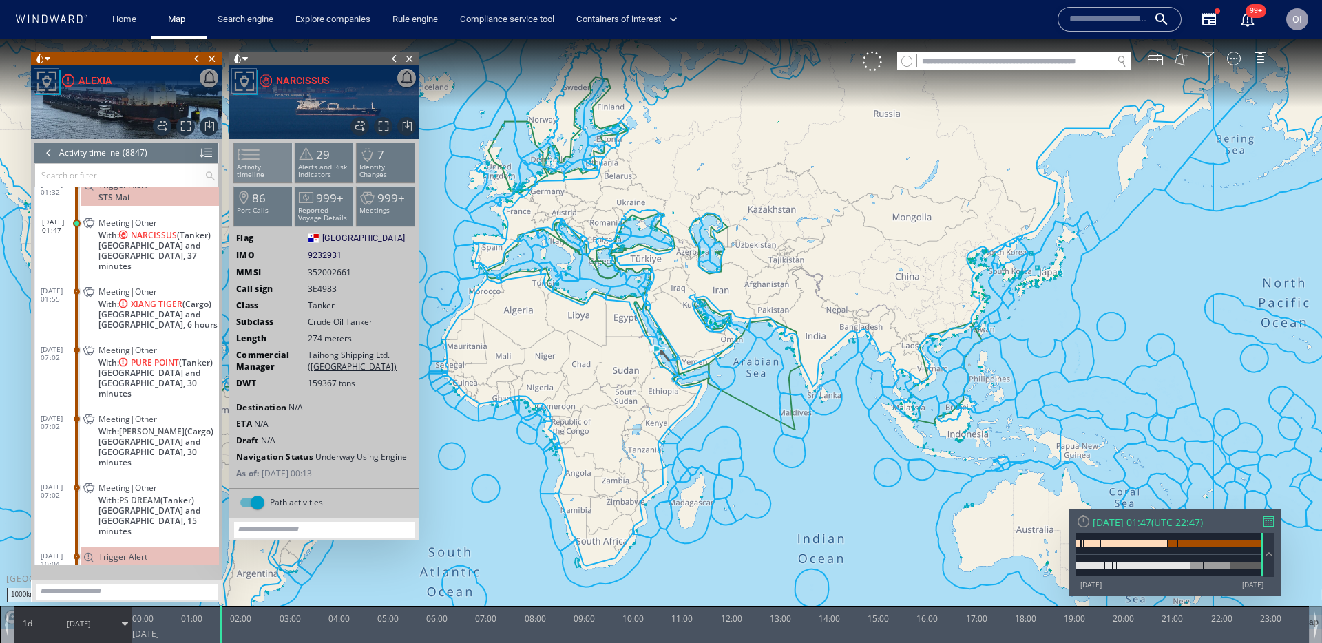
click at [251, 150] on span at bounding box center [240, 155] width 21 height 20
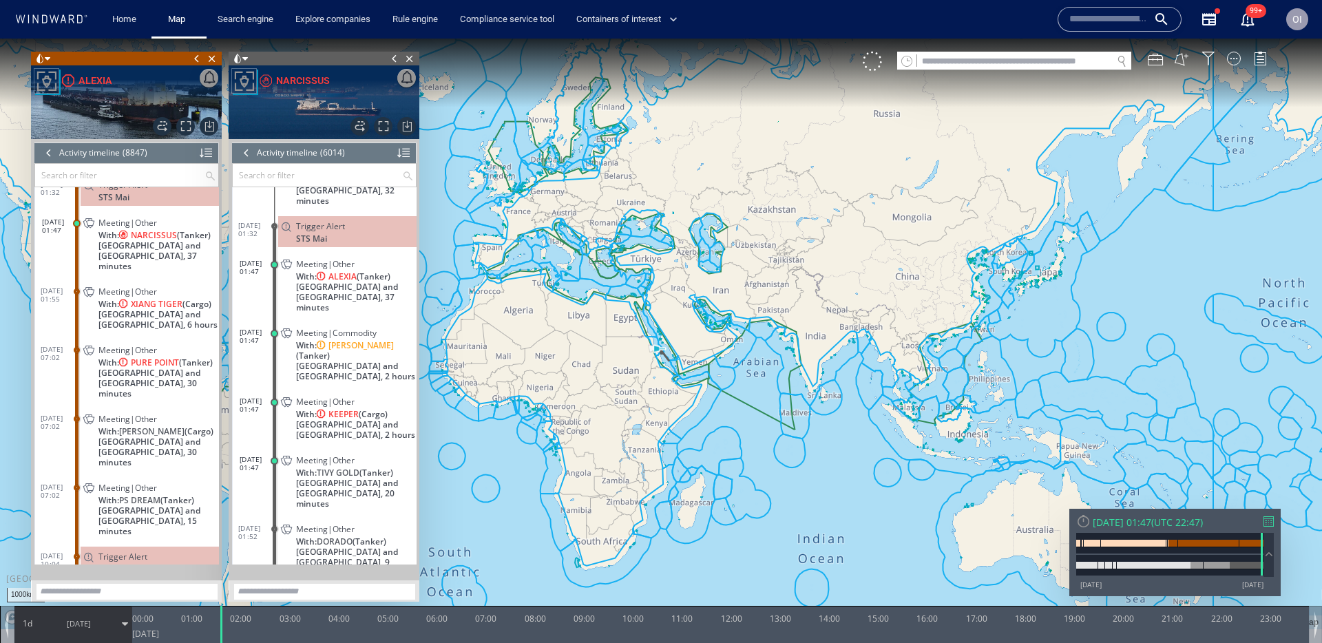
scroll to position [332717, 0]
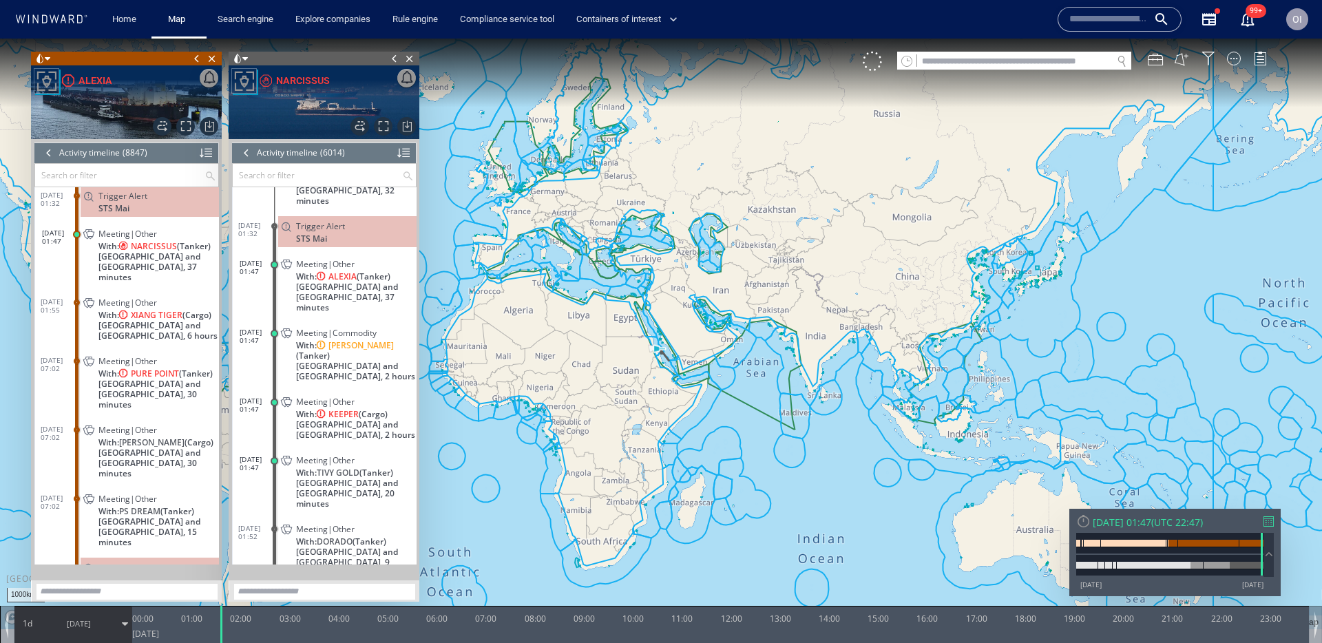
click at [246, 146] on div at bounding box center [246, 153] width 15 height 21
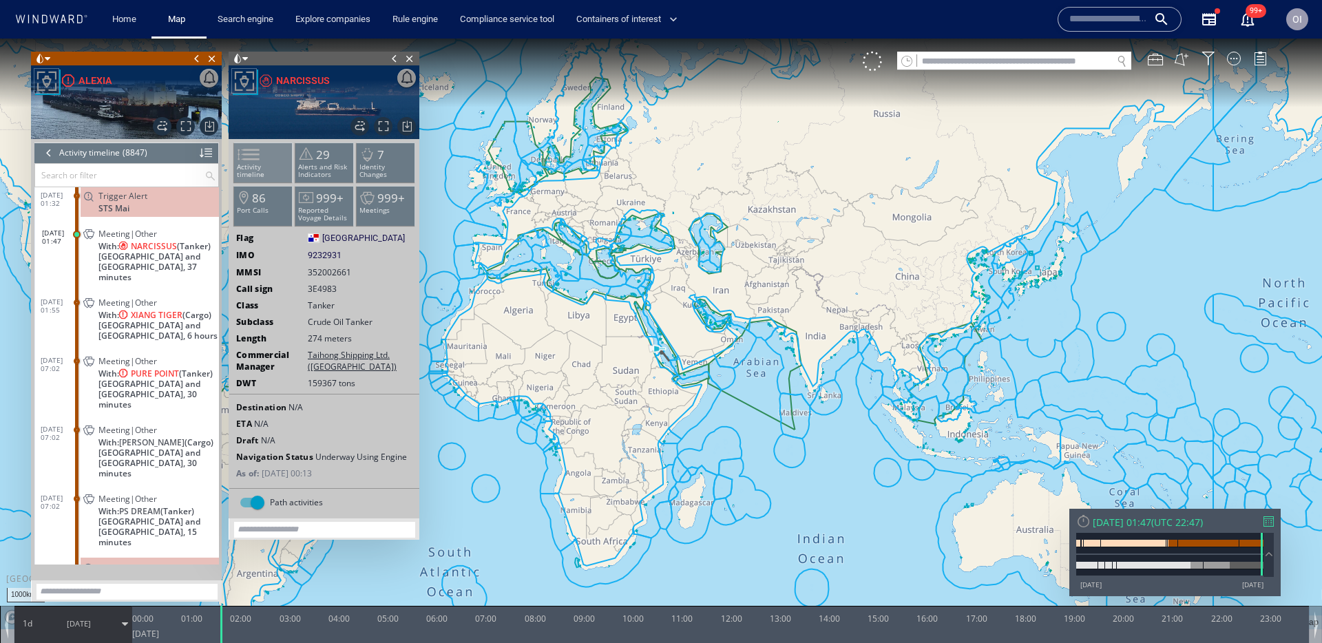
click at [251, 165] on span at bounding box center [240, 155] width 21 height 20
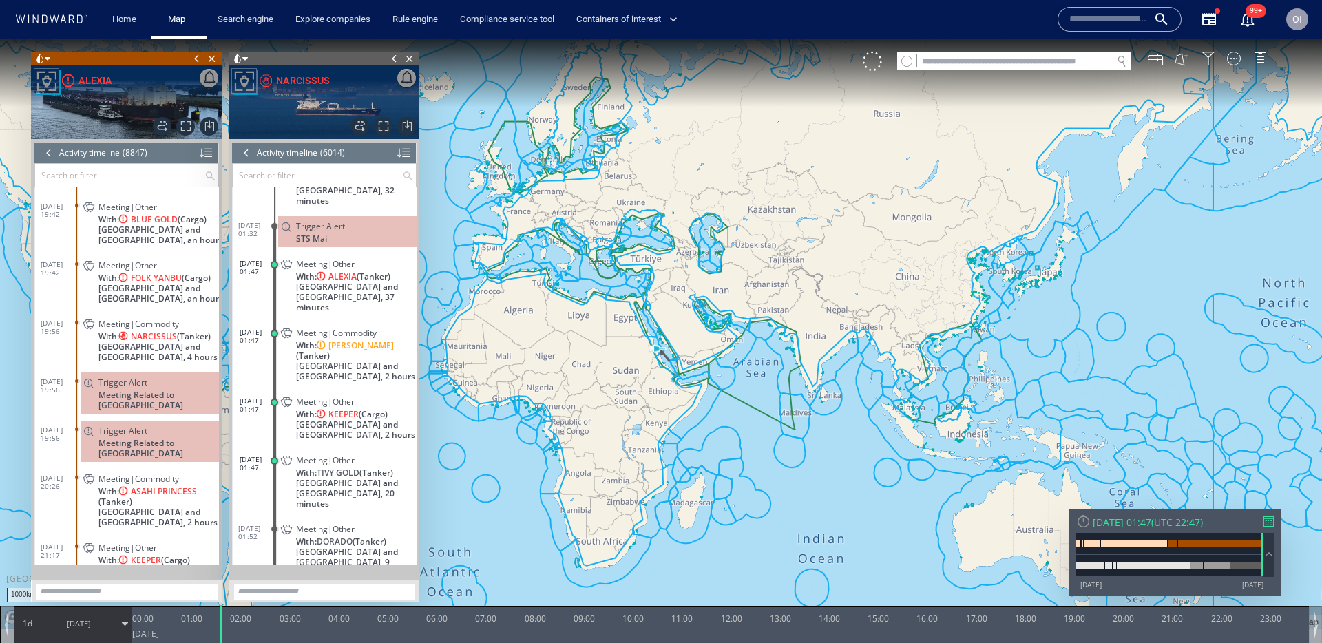
scroll to position [332300, 0]
click at [148, 345] on span "[GEOGRAPHIC_DATA] and [GEOGRAPHIC_DATA], 4 hours" at bounding box center [158, 351] width 120 height 21
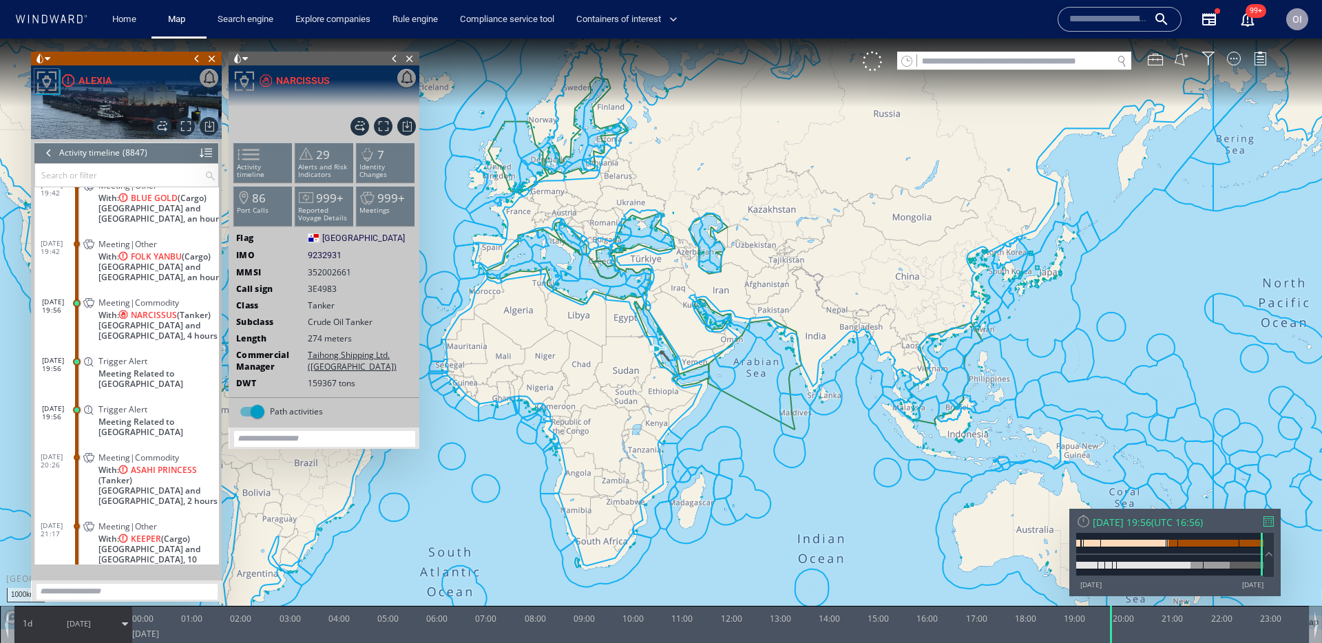
scroll to position [332349, 0]
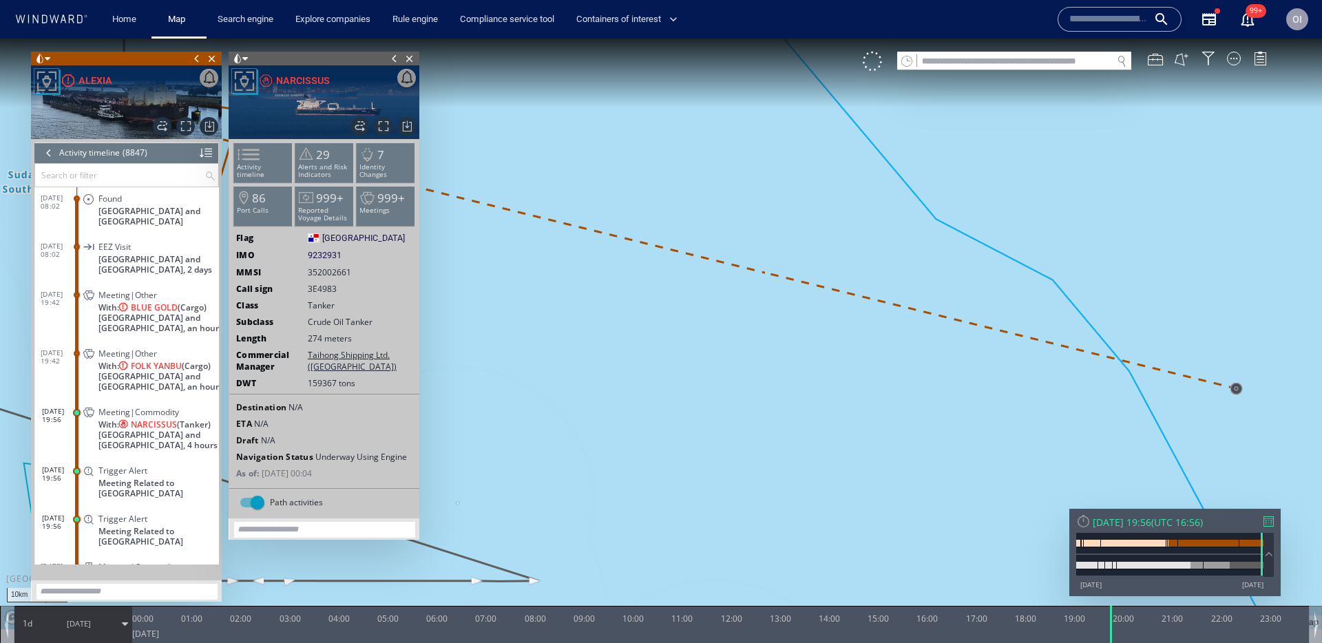
scroll to position [332260, 0]
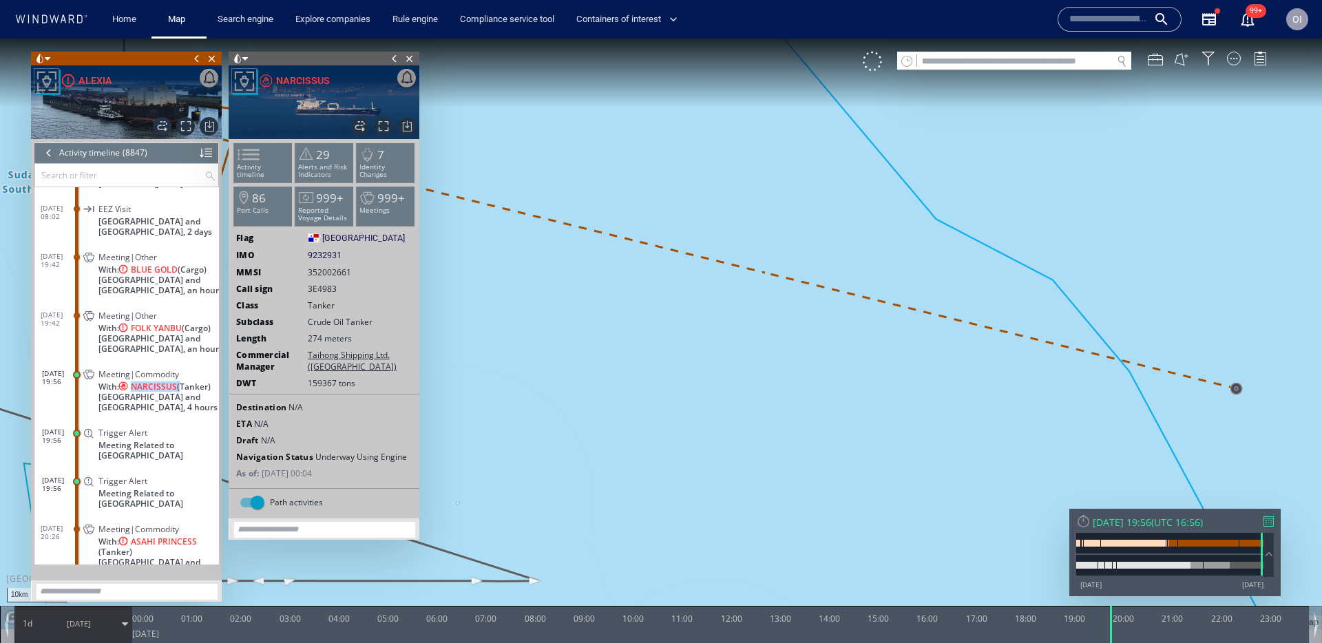
drag, startPoint x: 181, startPoint y: 365, endPoint x: 126, endPoint y: 326, distance: 67.6
click at [134, 381] on span "With: NARCISSUS (Tanker)" at bounding box center [154, 386] width 112 height 10
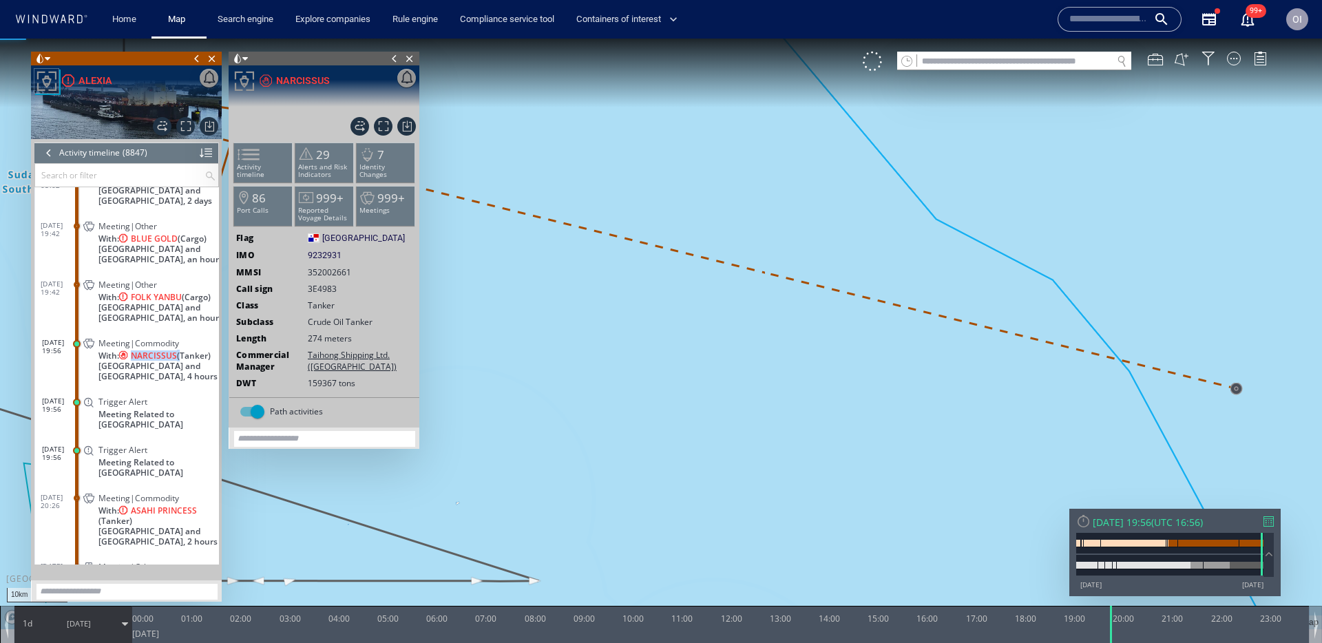
scroll to position [332349, 0]
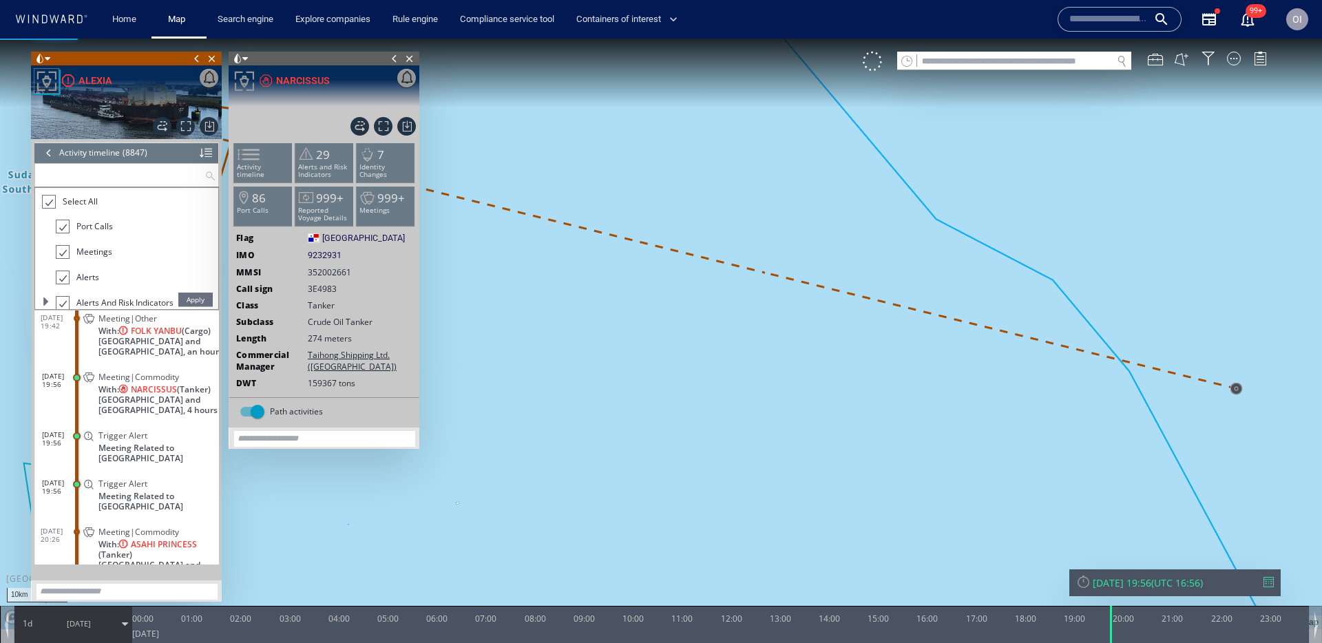
click at [114, 169] on input "text" at bounding box center [119, 175] width 169 height 23
paste input "*********"
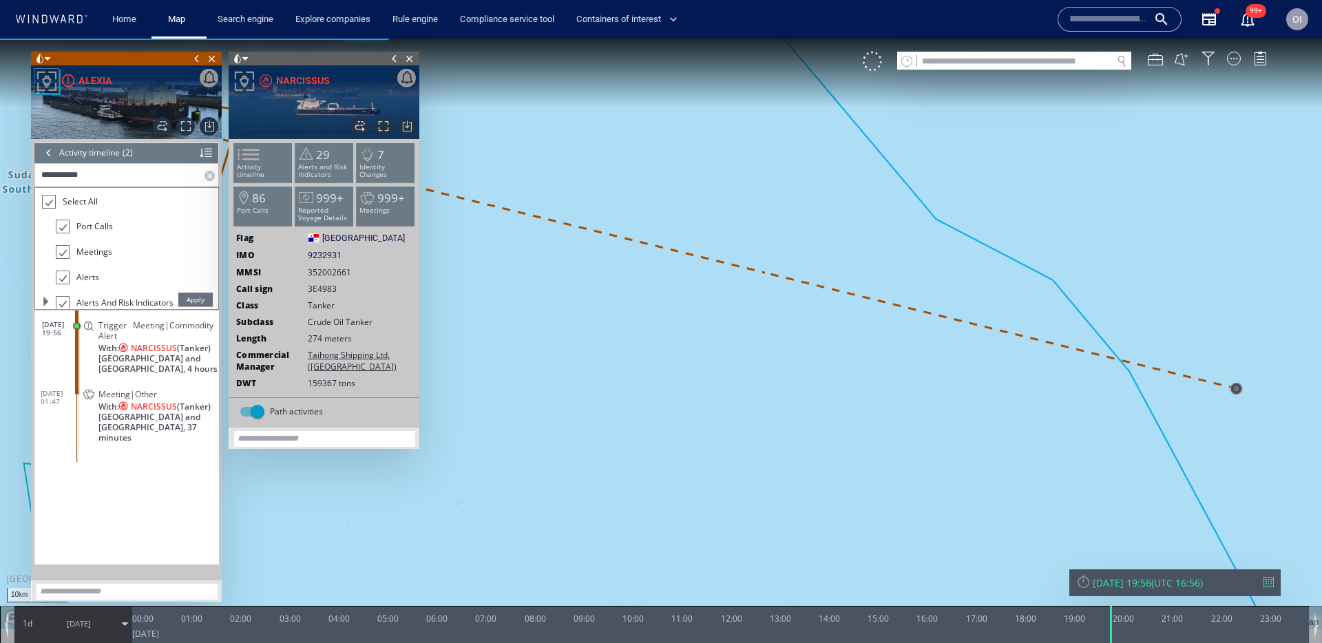
scroll to position [0, 0]
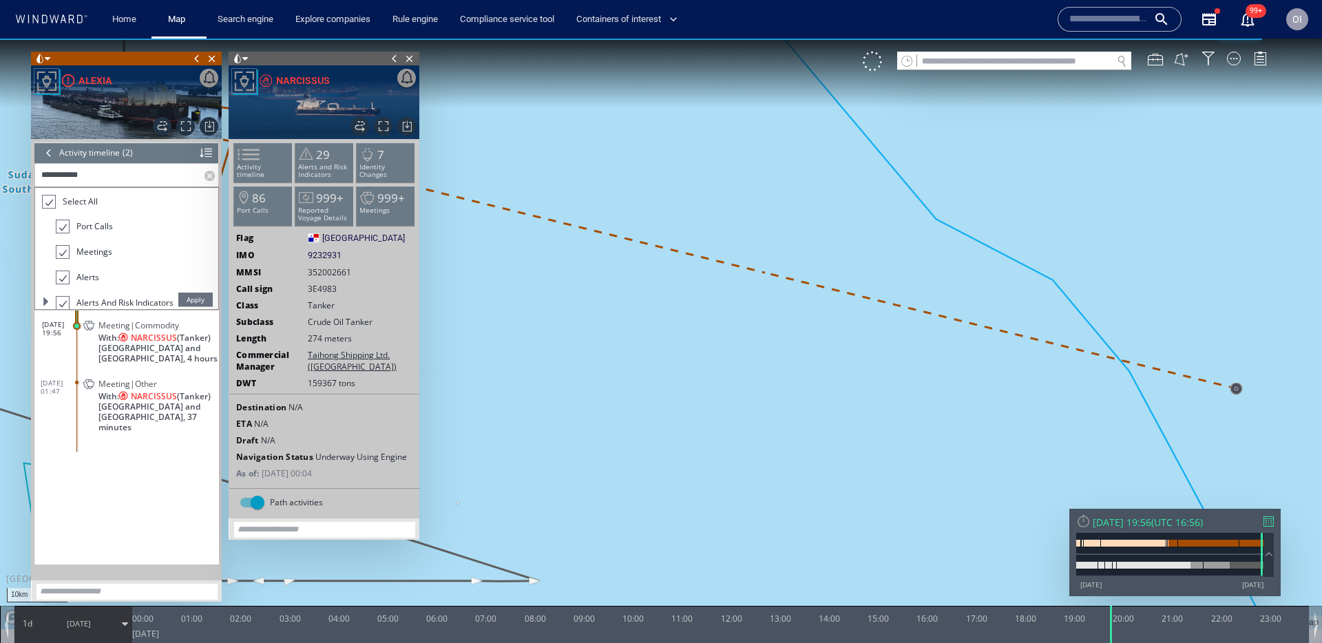
type input "*********"
click at [211, 177] on label at bounding box center [211, 175] width 14 height 23
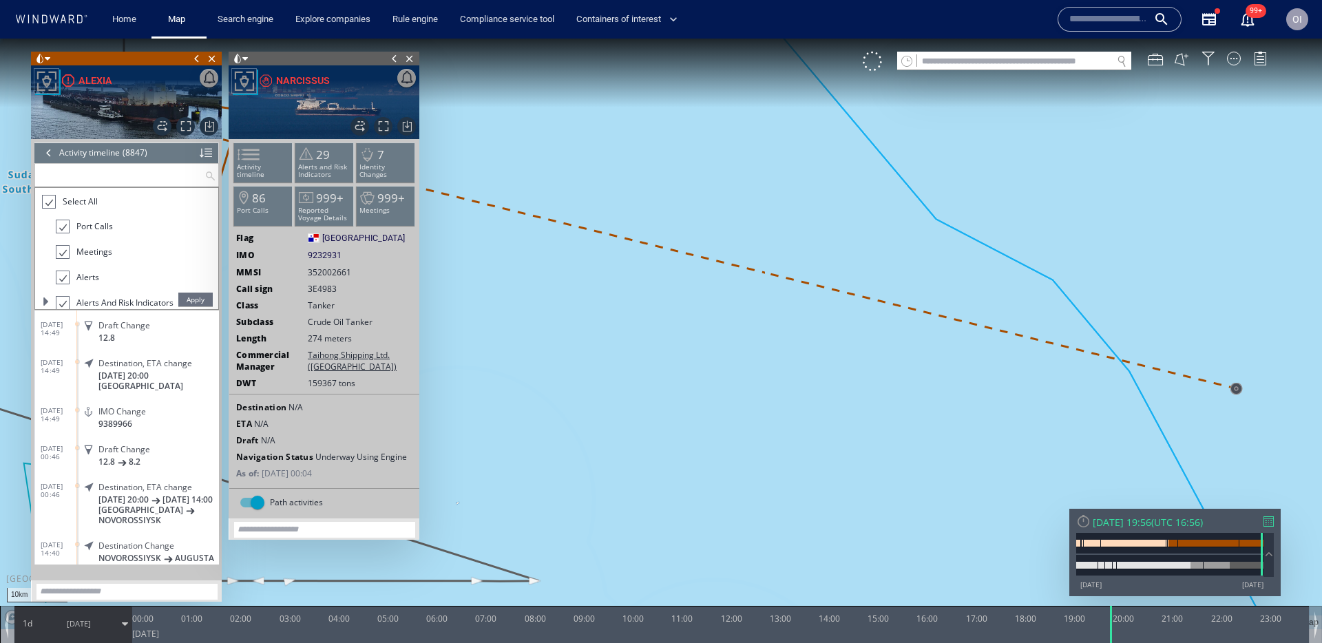
click at [179, 181] on input "text" at bounding box center [119, 175] width 169 height 23
paste input "*********"
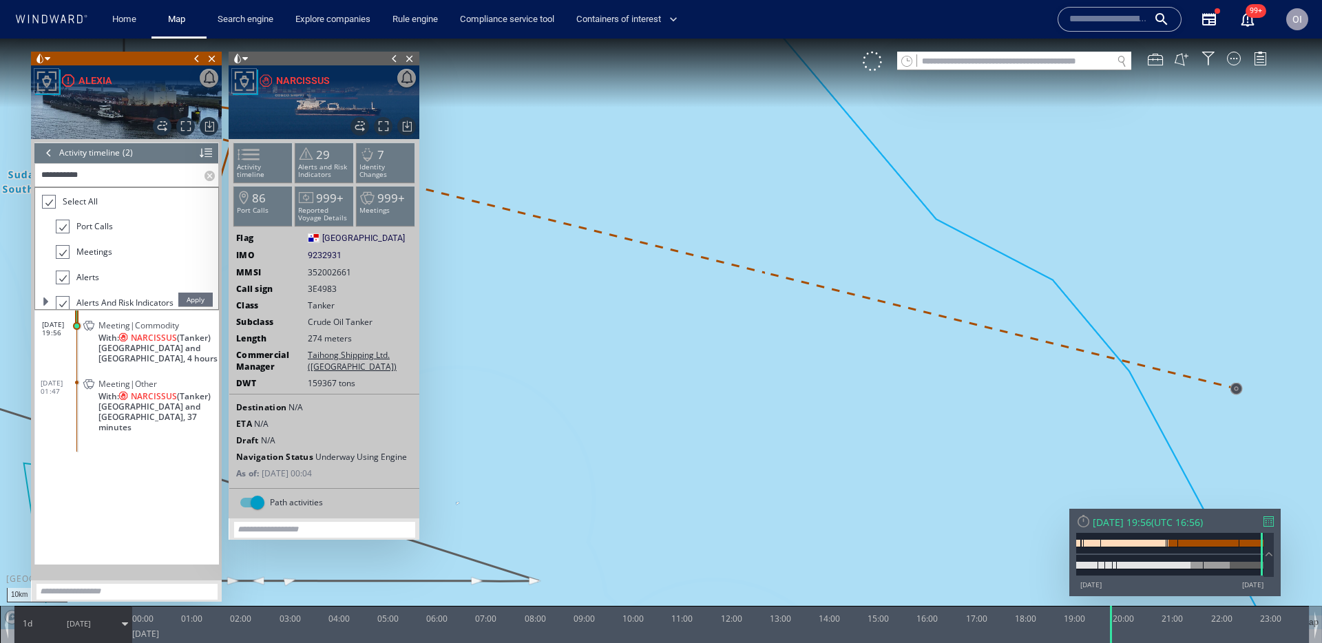
type input "*********"
click at [147, 454] on div "[DATE] 19:56 Meeting|Commodity With: NARCISSUS (Tanker) [GEOGRAPHIC_DATA] and […" at bounding box center [127, 438] width 184 height 254
click at [206, 177] on label at bounding box center [211, 175] width 14 height 23
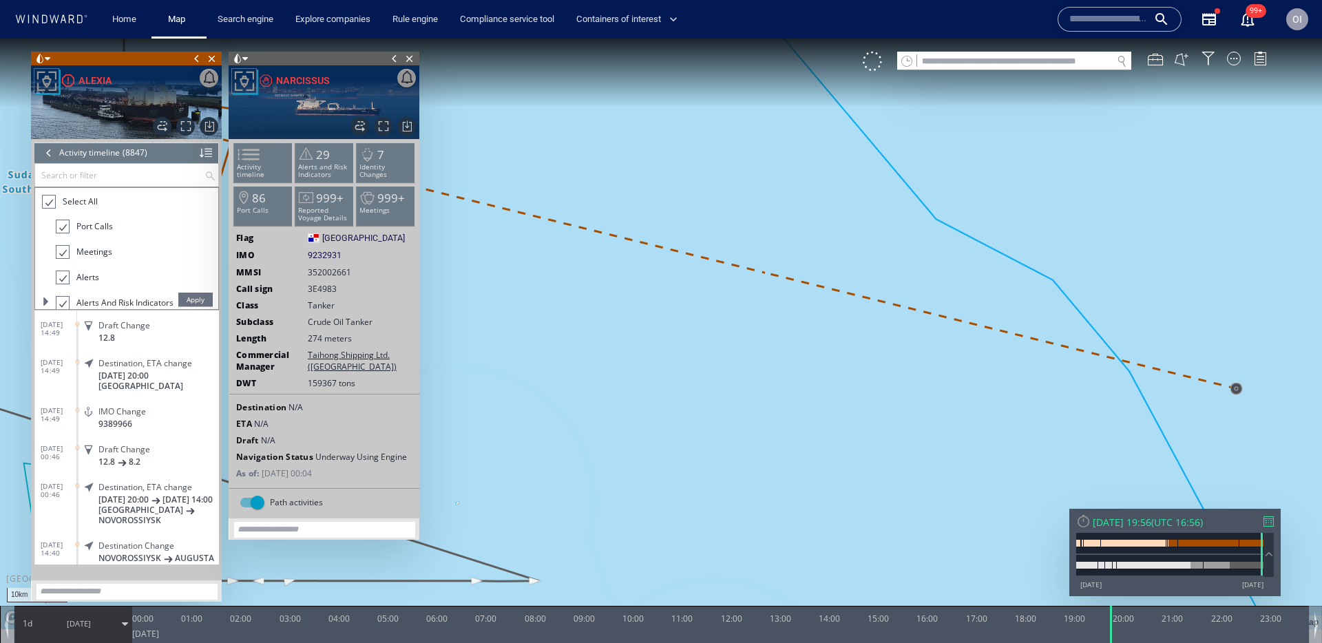
click at [48, 156] on div at bounding box center [48, 153] width 15 height 21
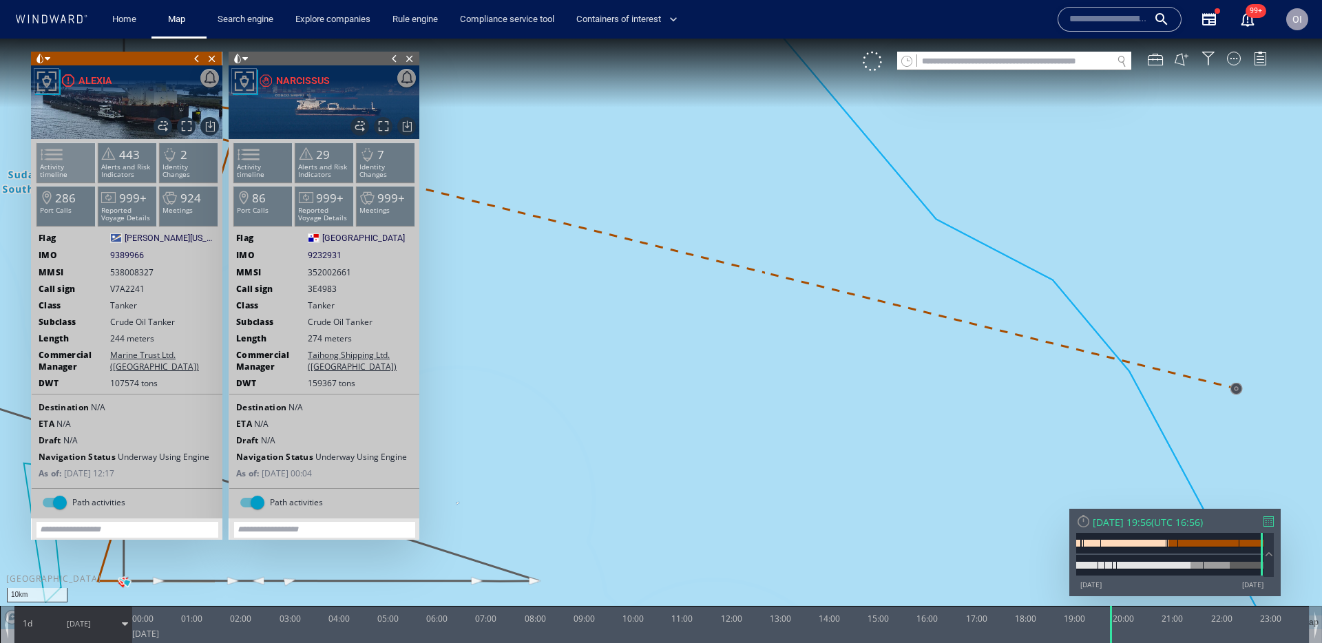
click at [72, 166] on p "Activity timeline" at bounding box center [66, 170] width 59 height 15
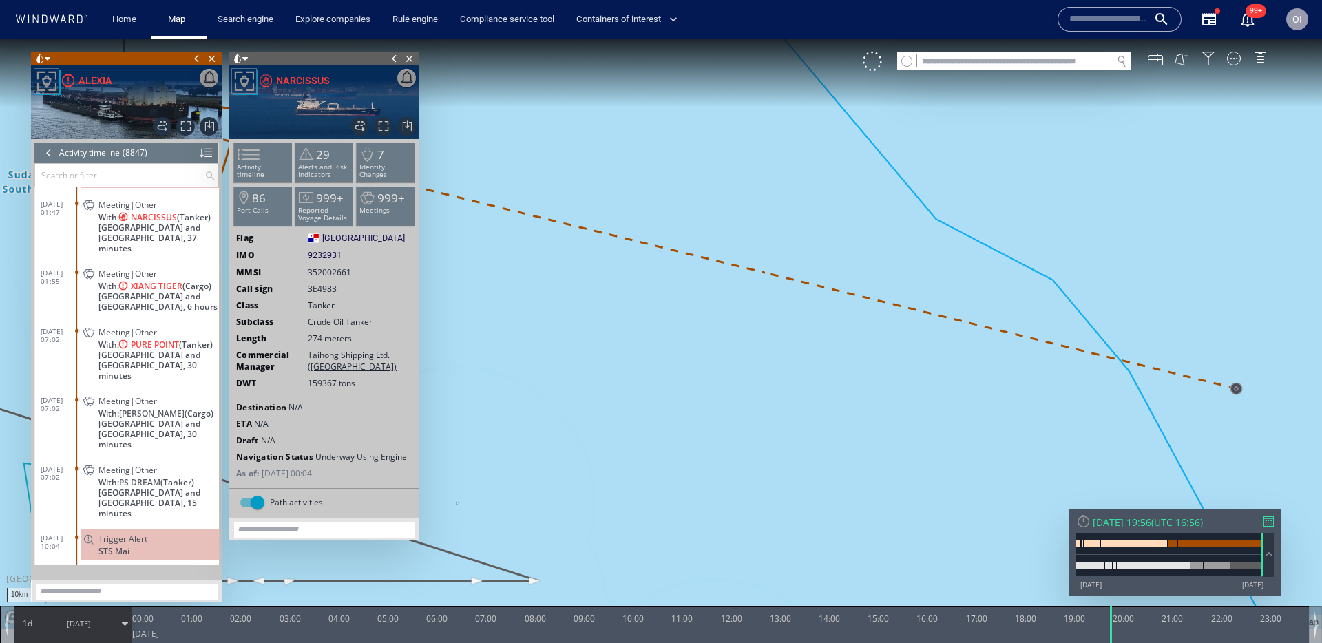
scroll to position [332745, 0]
click at [1033, 52] on input "text" at bounding box center [1014, 61] width 195 height 19
paste input "*******"
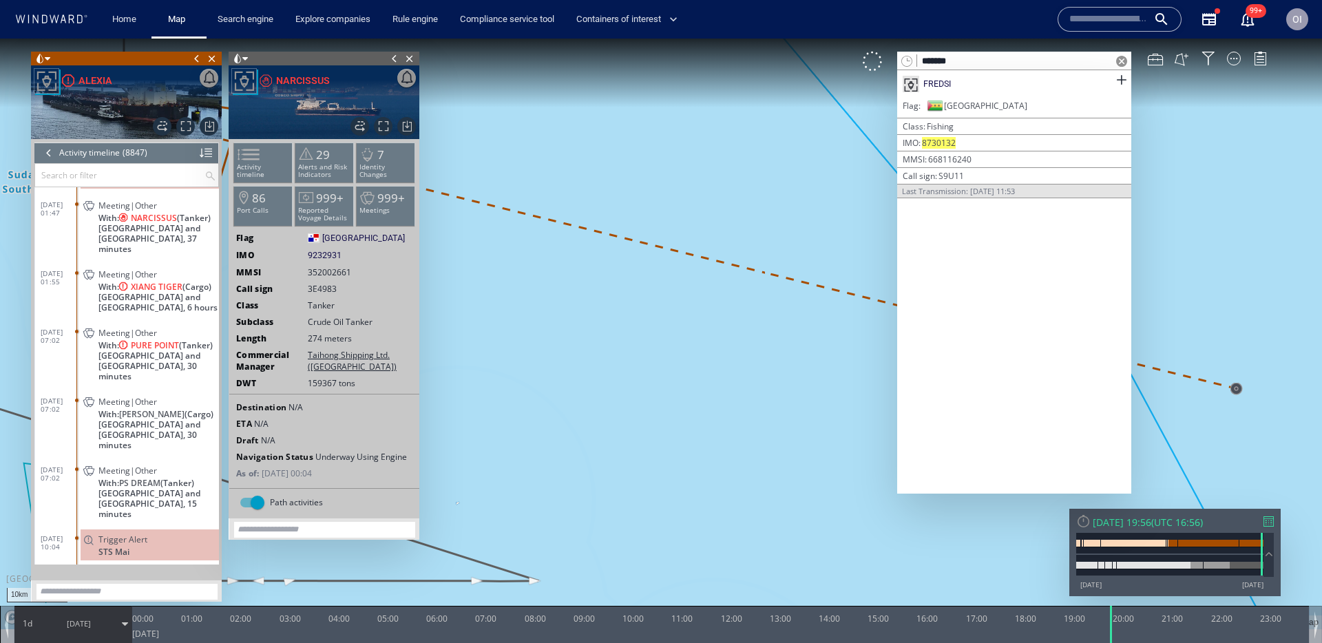
type input "*******"
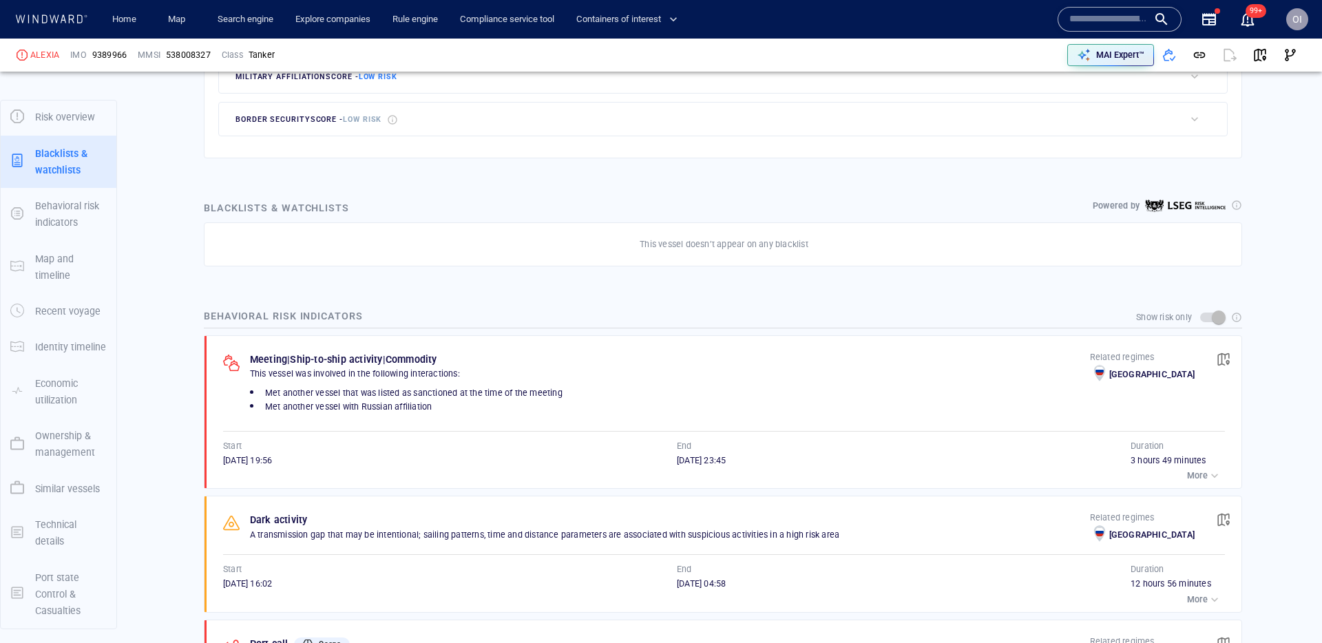
scroll to position [720, 0]
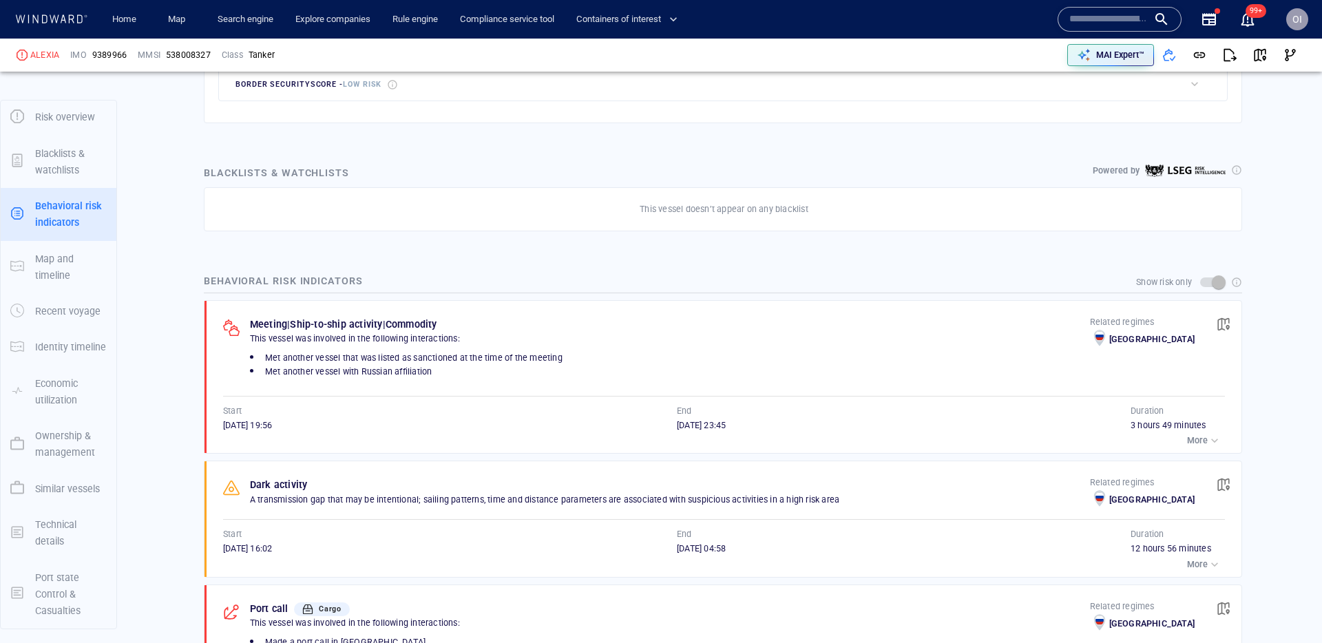
click at [1203, 439] on p "More" at bounding box center [1197, 440] width 21 height 12
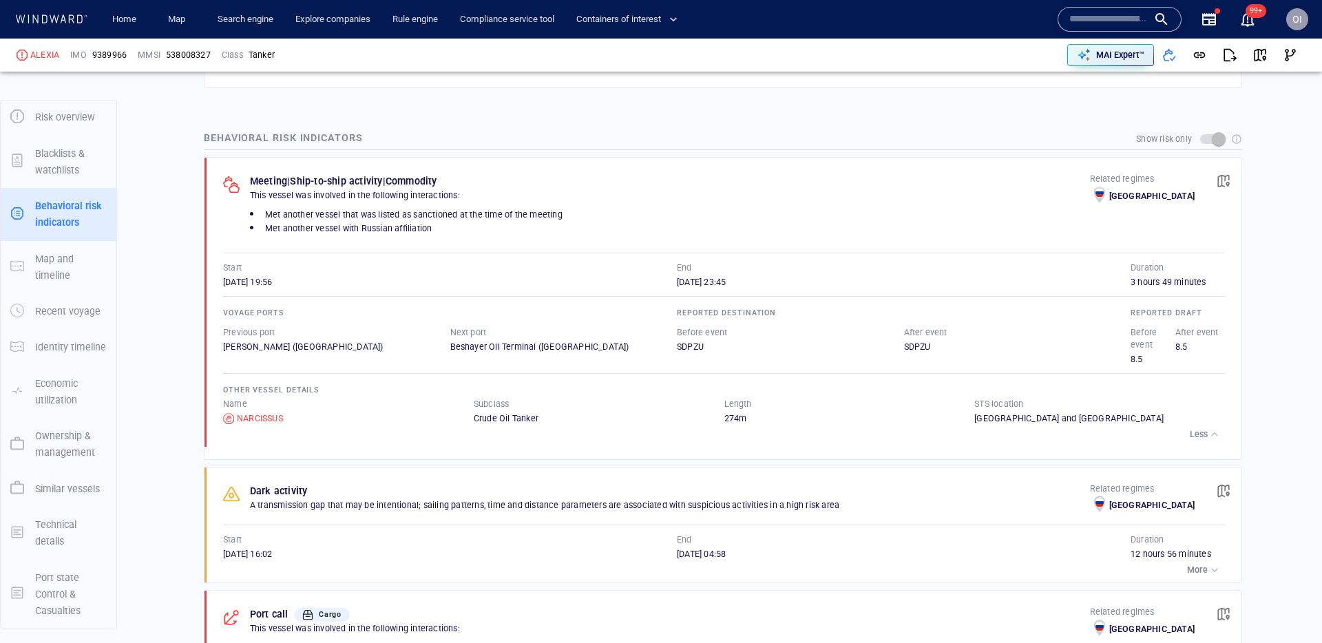
scroll to position [885, 0]
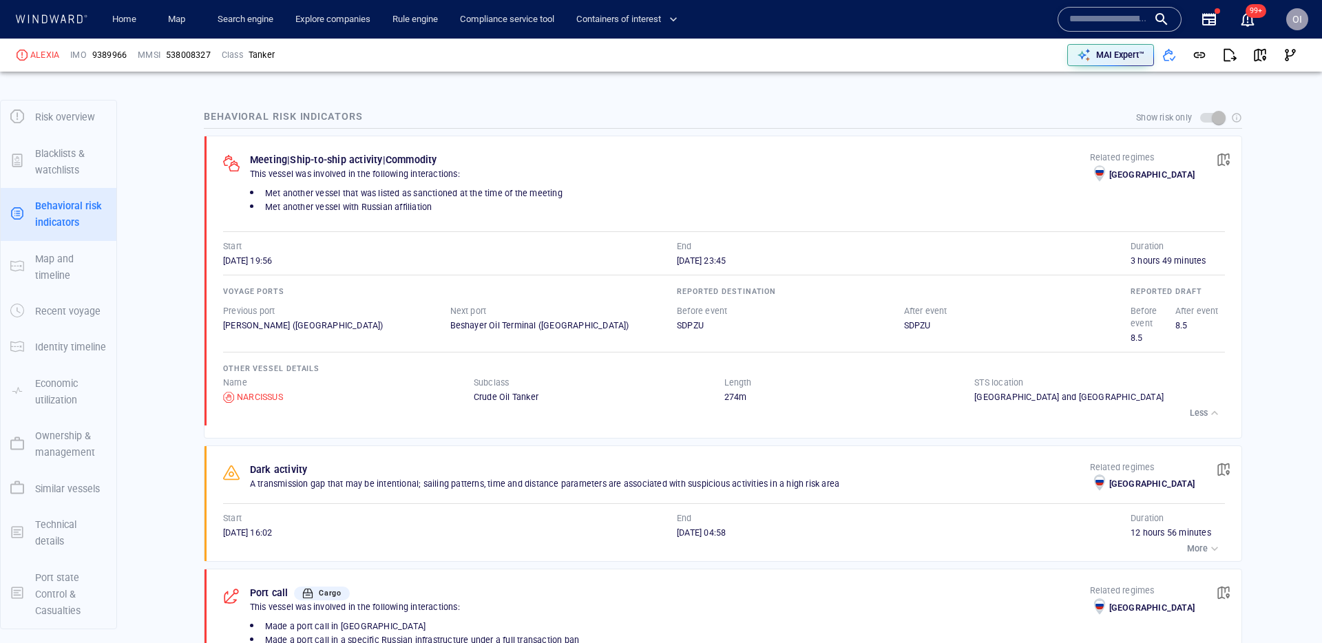
click at [410, 271] on div "Voyage ports Previous [GEOGRAPHIC_DATA][PERSON_NAME] ([GEOGRAPHIC_DATA]) Next p…" at bounding box center [724, 334] width 1002 height 136
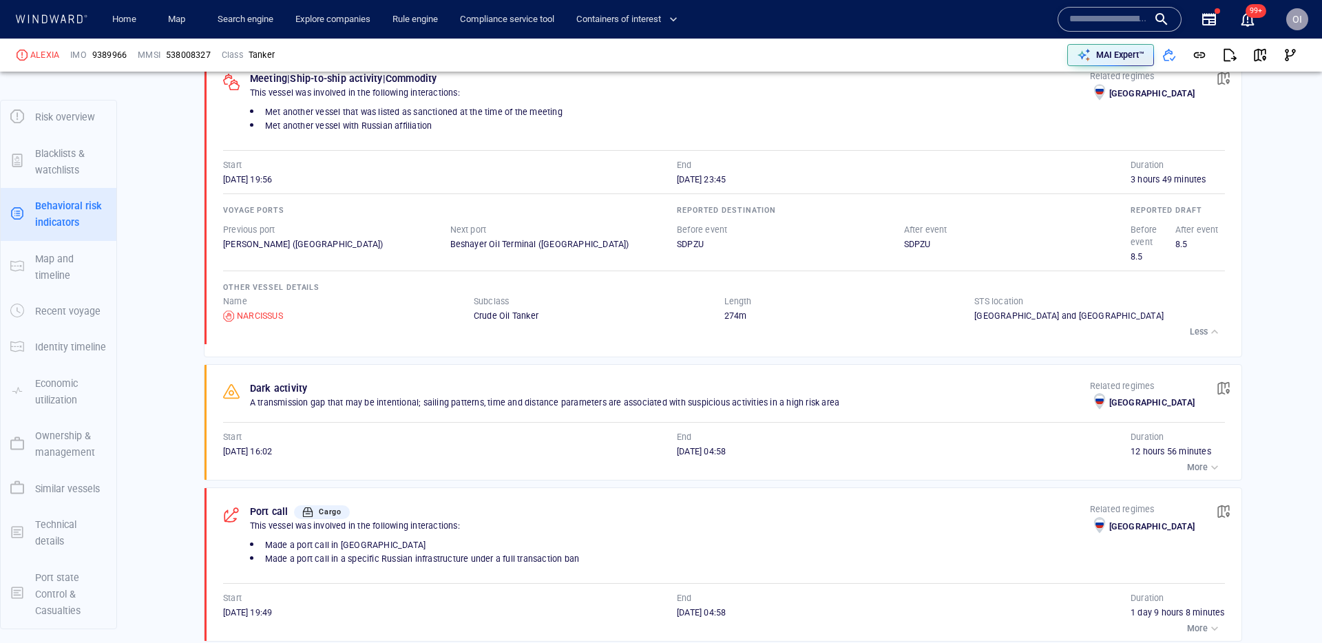
scroll to position [906, 0]
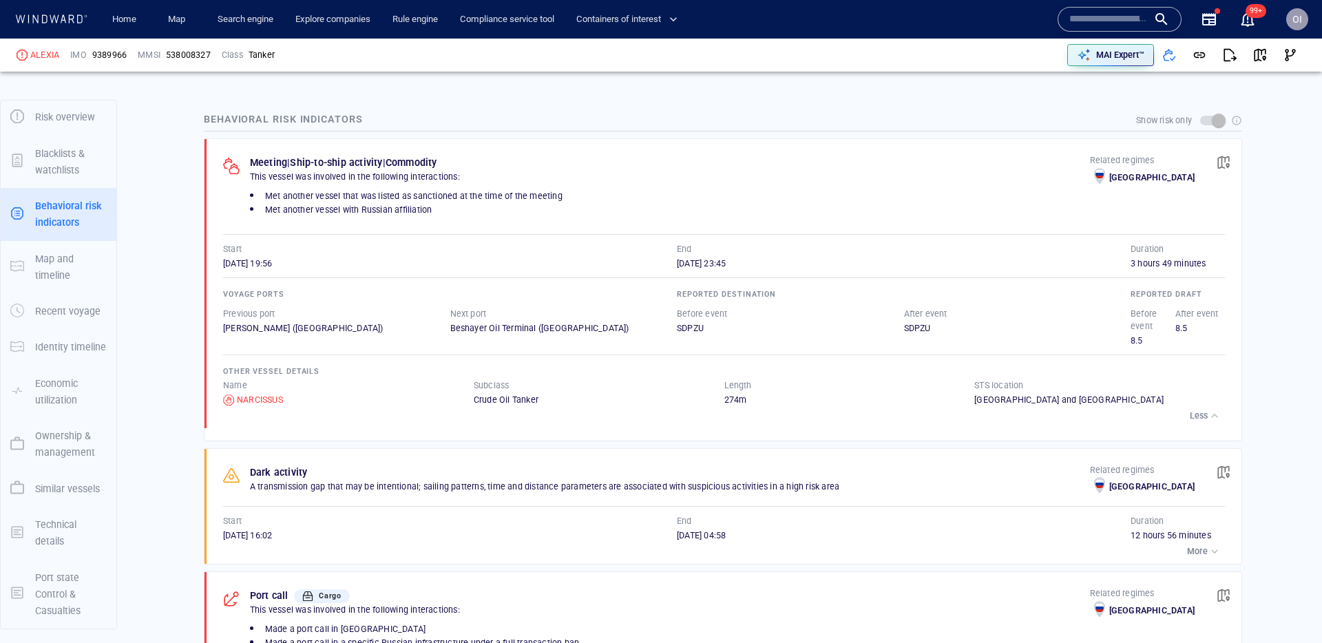
scroll to position [1015, 0]
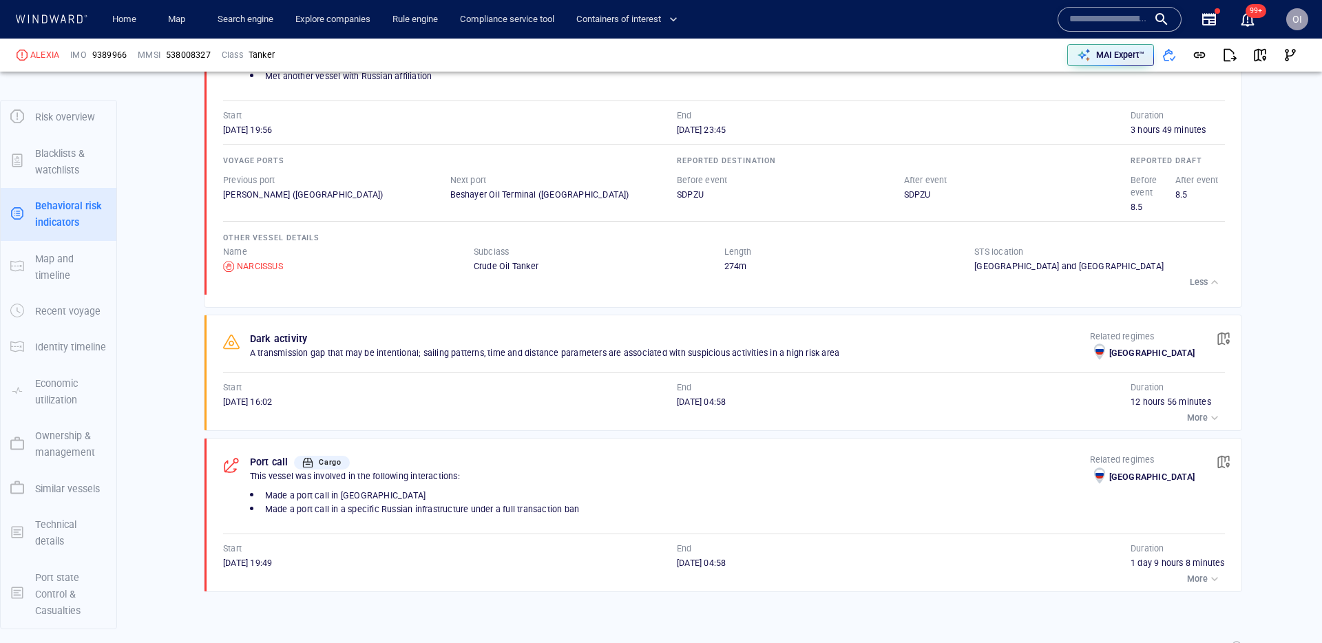
click at [1216, 411] on div "button" at bounding box center [1215, 418] width 14 height 14
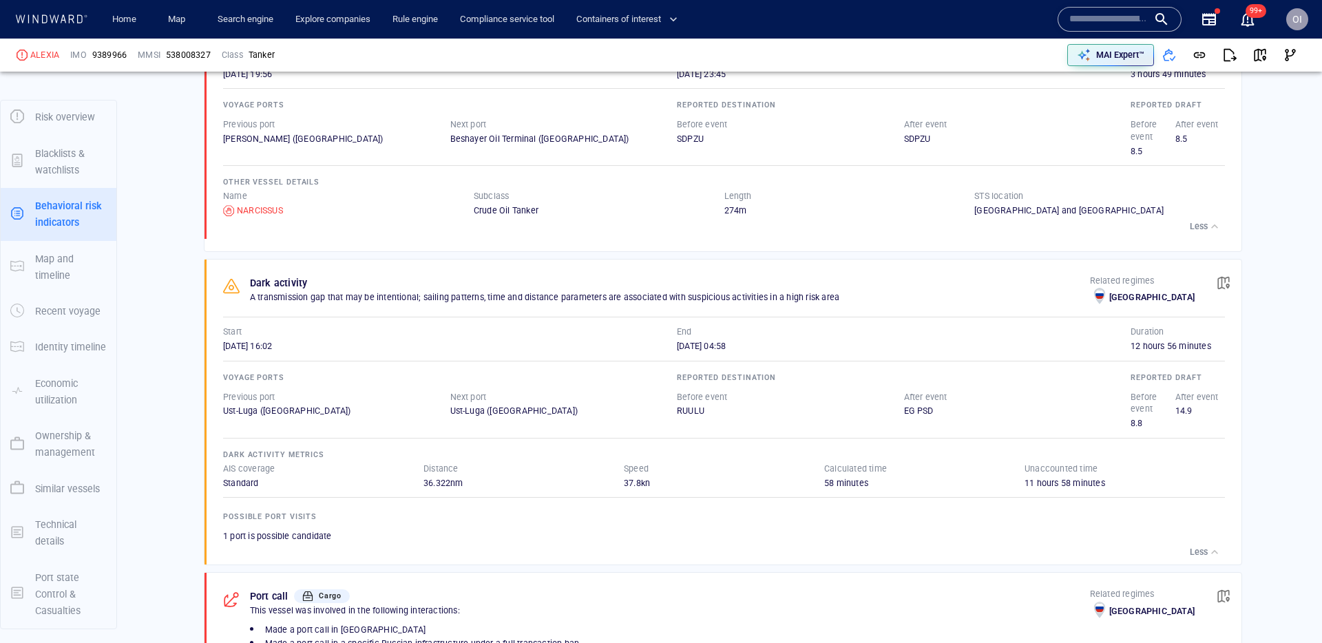
scroll to position [1072, 0]
click at [1192, 542] on button "Less" at bounding box center [1205, 551] width 39 height 19
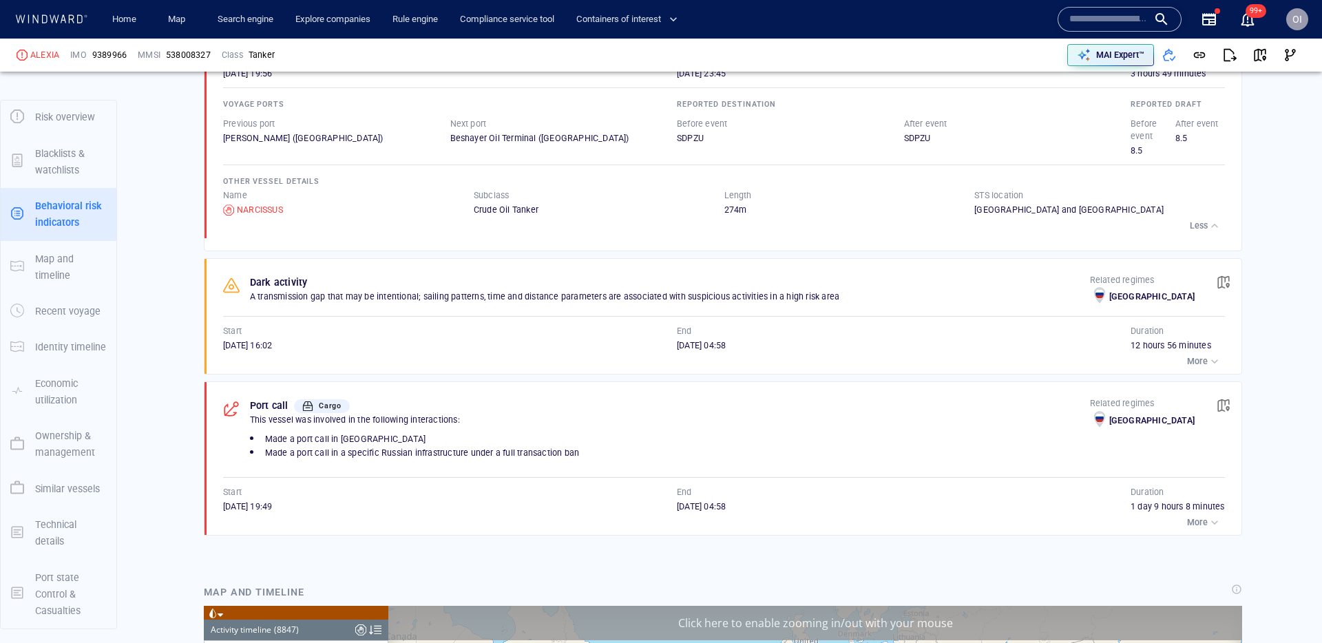
scroll to position [334633, 0]
click at [1205, 524] on p "More" at bounding box center [1197, 522] width 21 height 12
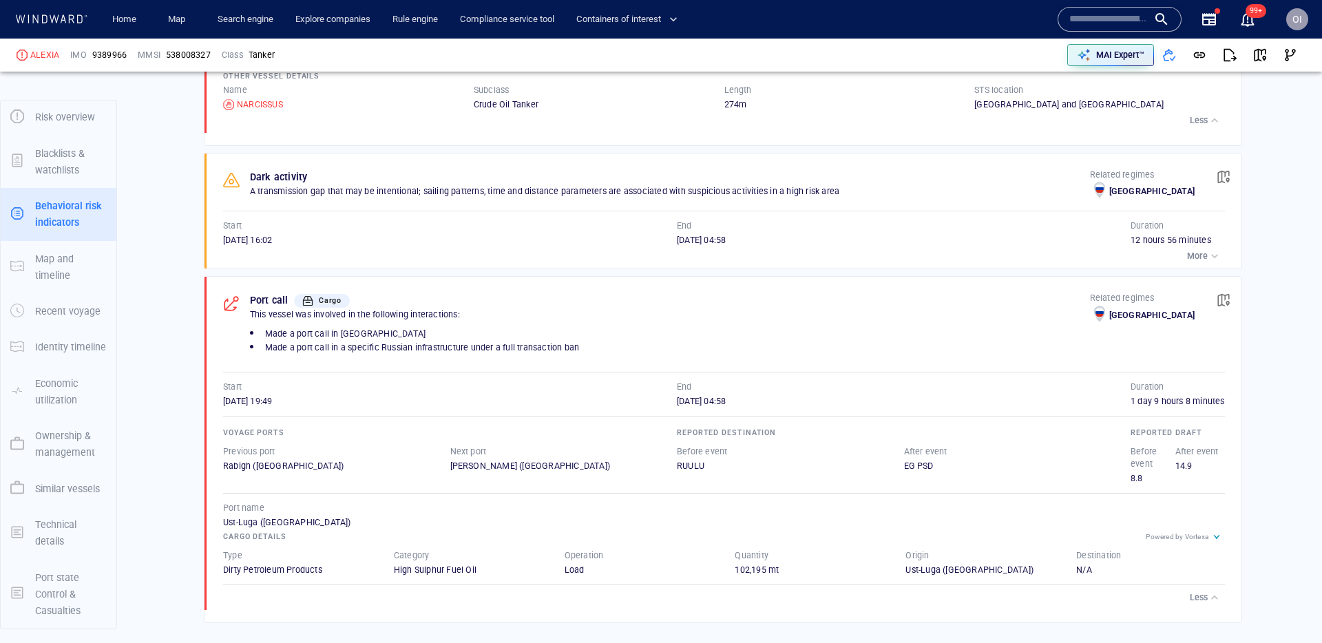
scroll to position [1189, 0]
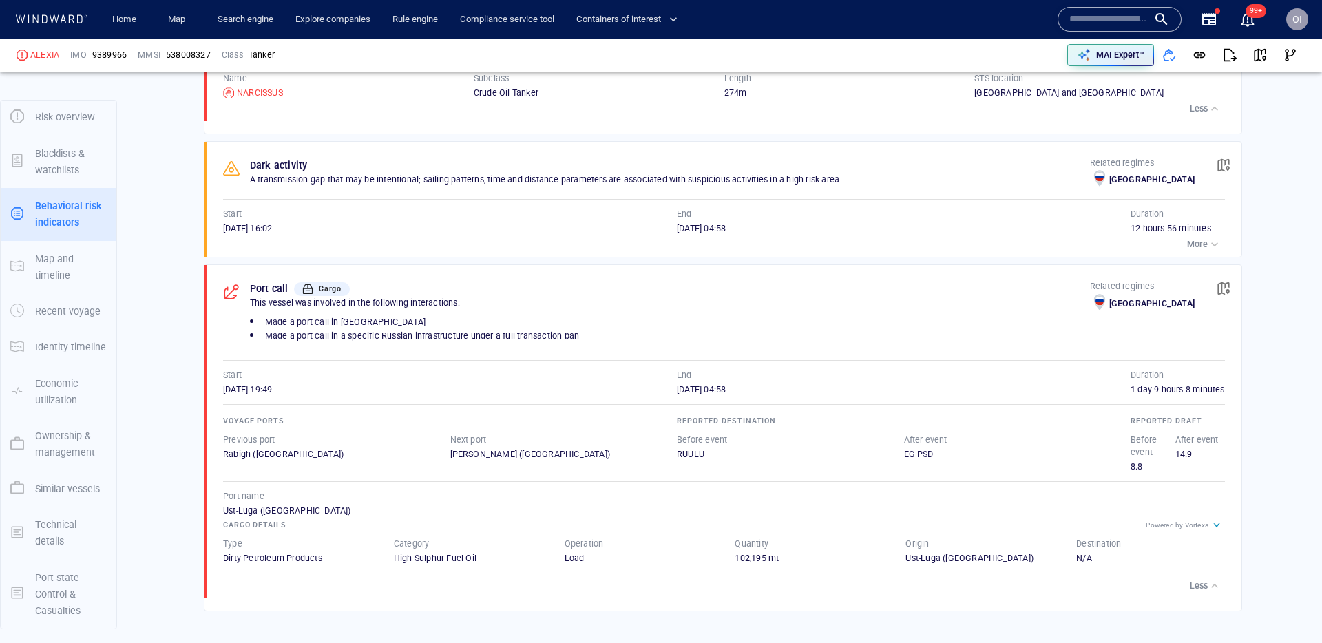
click at [1210, 588] on div "button" at bounding box center [1215, 586] width 14 height 14
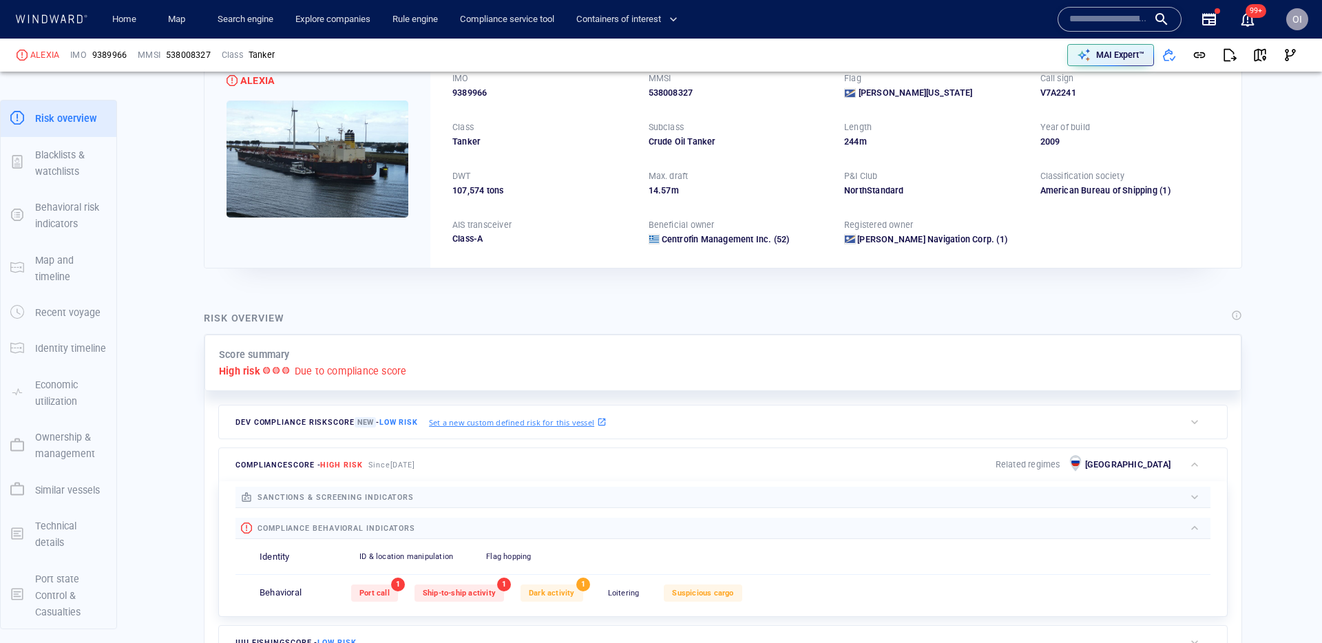
scroll to position [0, 0]
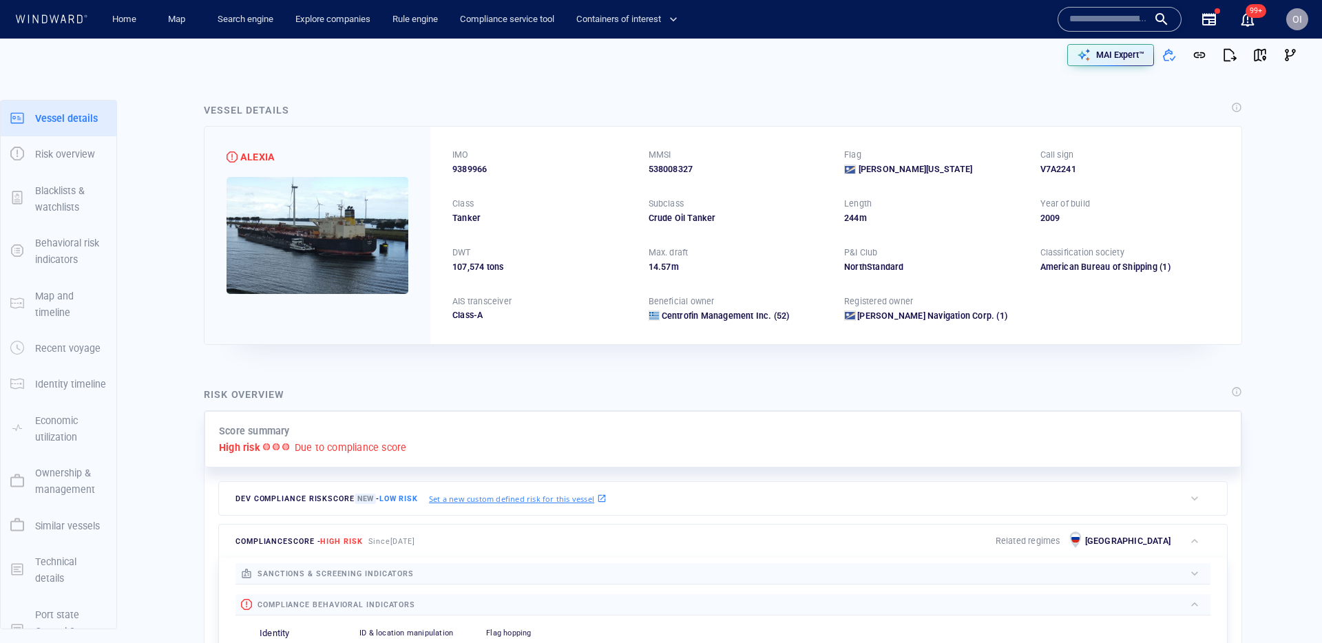
click at [734, 416] on div "Score summary High risk Due to compliance score" at bounding box center [722, 439] width 1037 height 57
